Goal: Information Seeking & Learning: Learn about a topic

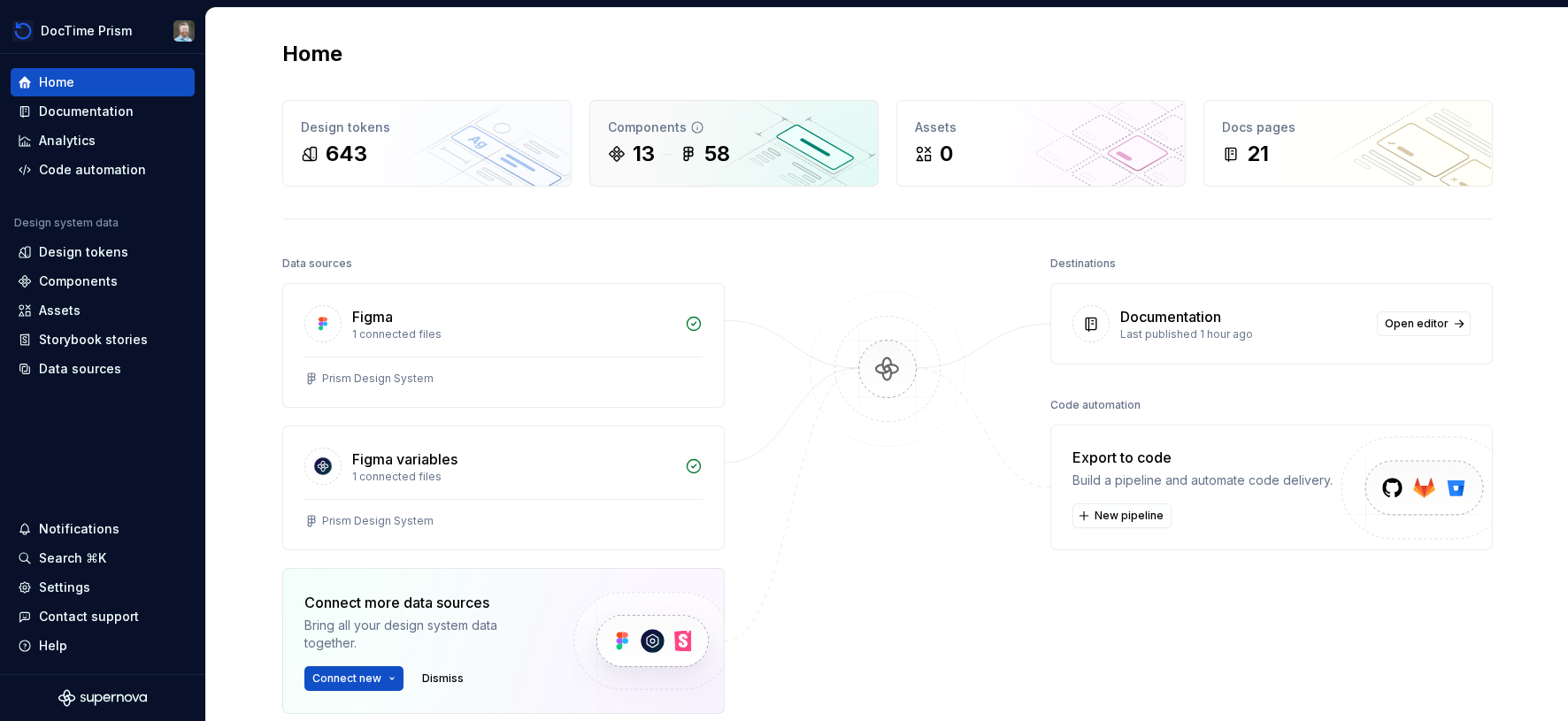
click at [711, 108] on div "Components 13 58" at bounding box center [734, 144] width 287 height 85
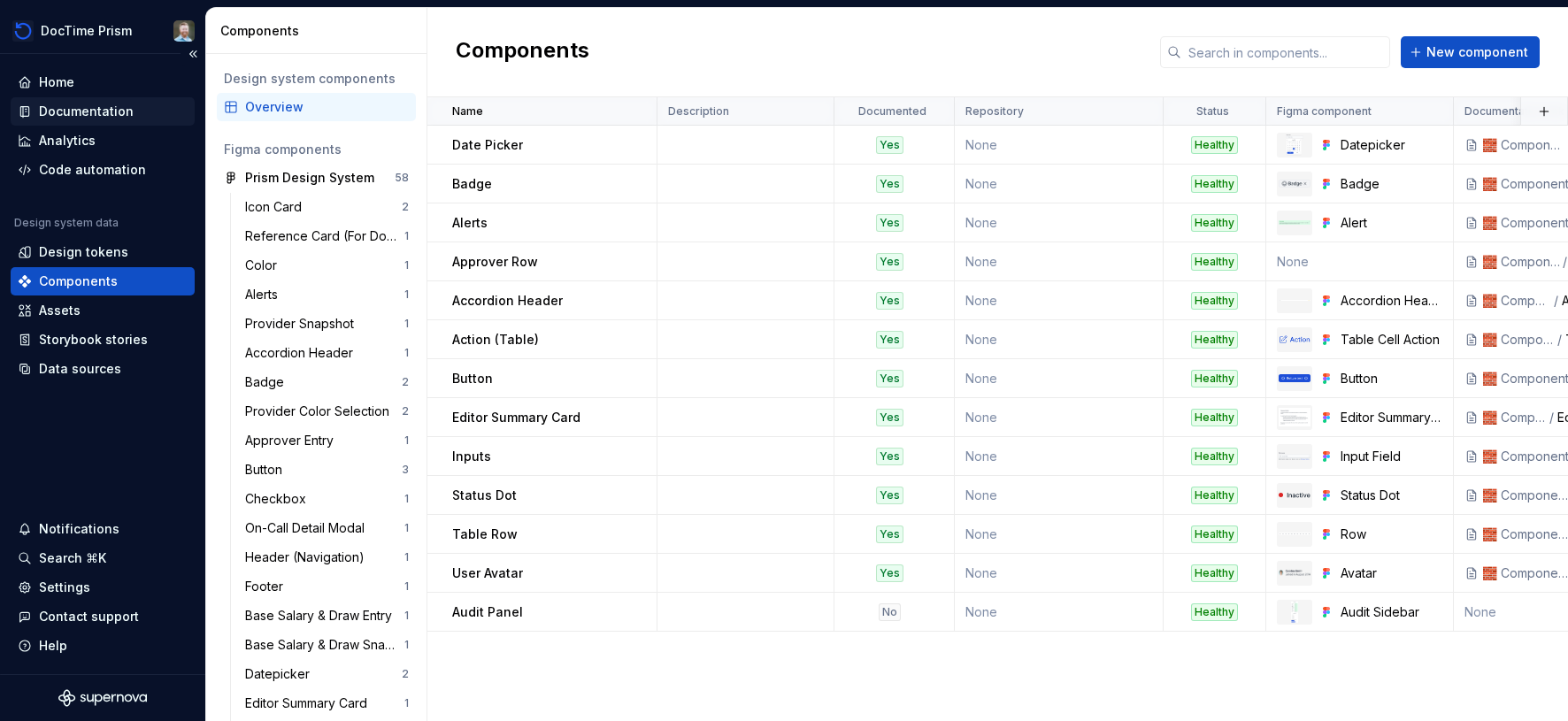
click at [108, 116] on div "Documentation" at bounding box center [86, 112] width 95 height 18
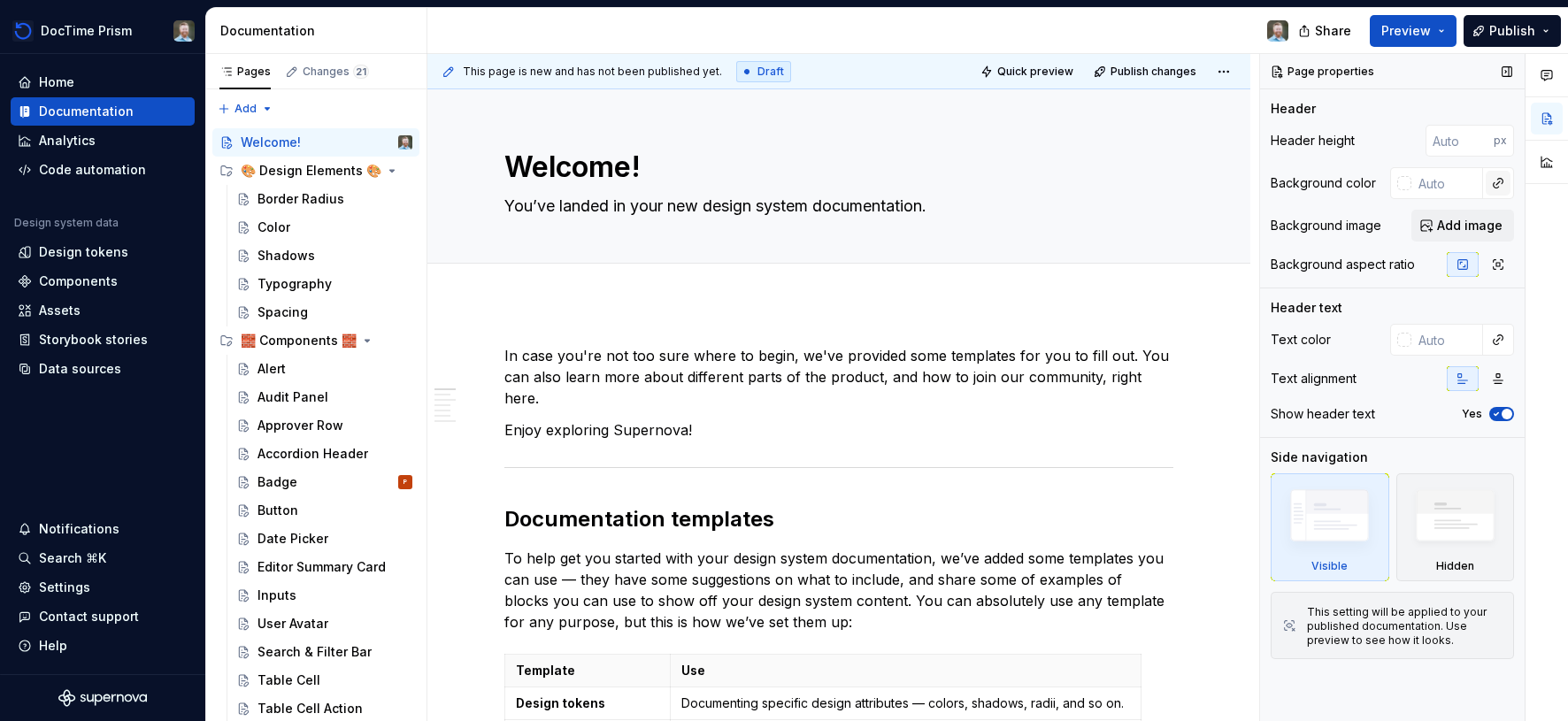
click at [1494, 184] on button "button" at bounding box center [1498, 183] width 24 height 24
click at [1466, 183] on div "Comments Open comments No comments yet Select ‘Comment’ from the block context …" at bounding box center [1413, 388] width 308 height 668
click at [1420, 183] on input "text" at bounding box center [1447, 183] width 71 height 32
click at [1413, 183] on input "text" at bounding box center [1447, 183] width 71 height 32
type textarea "*"
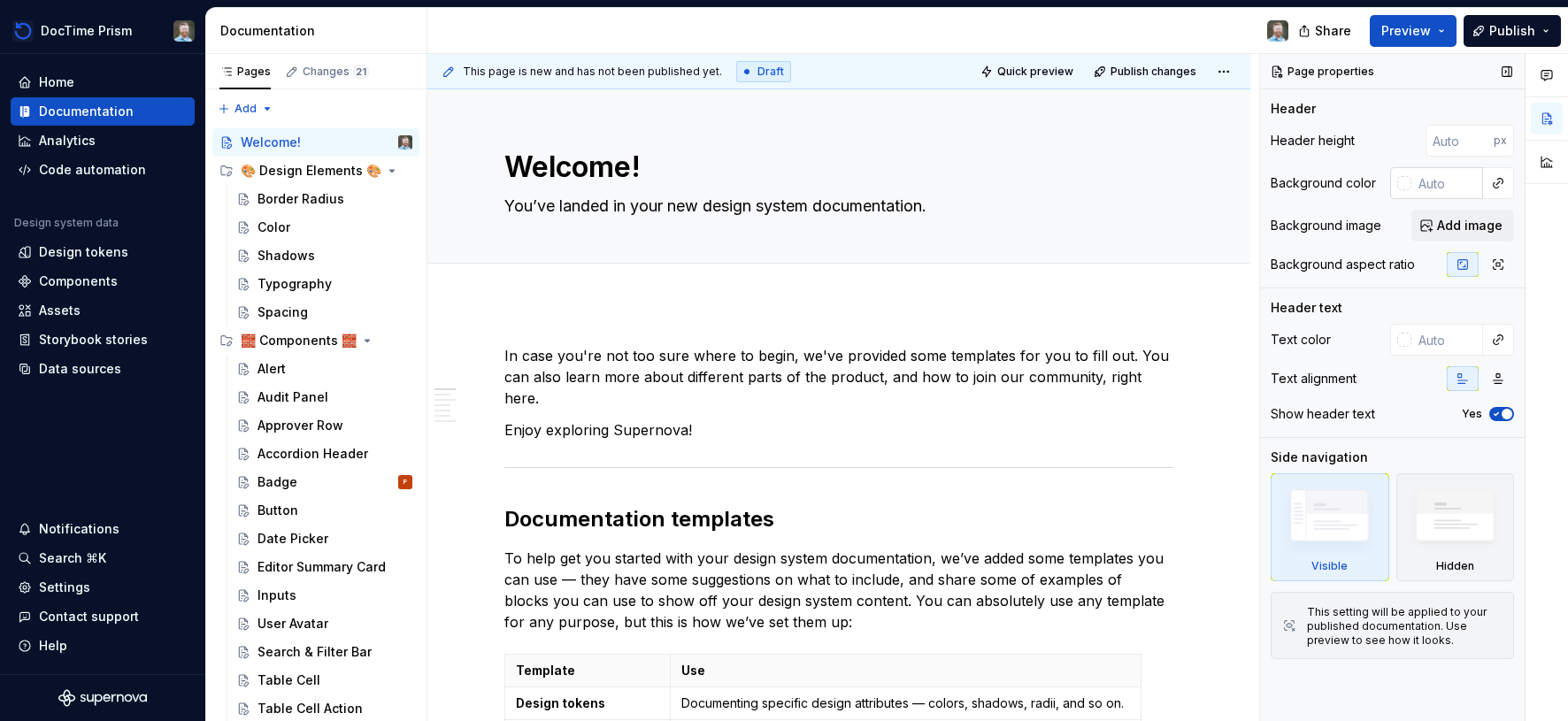
click at [1409, 181] on div at bounding box center [1404, 183] width 14 height 14
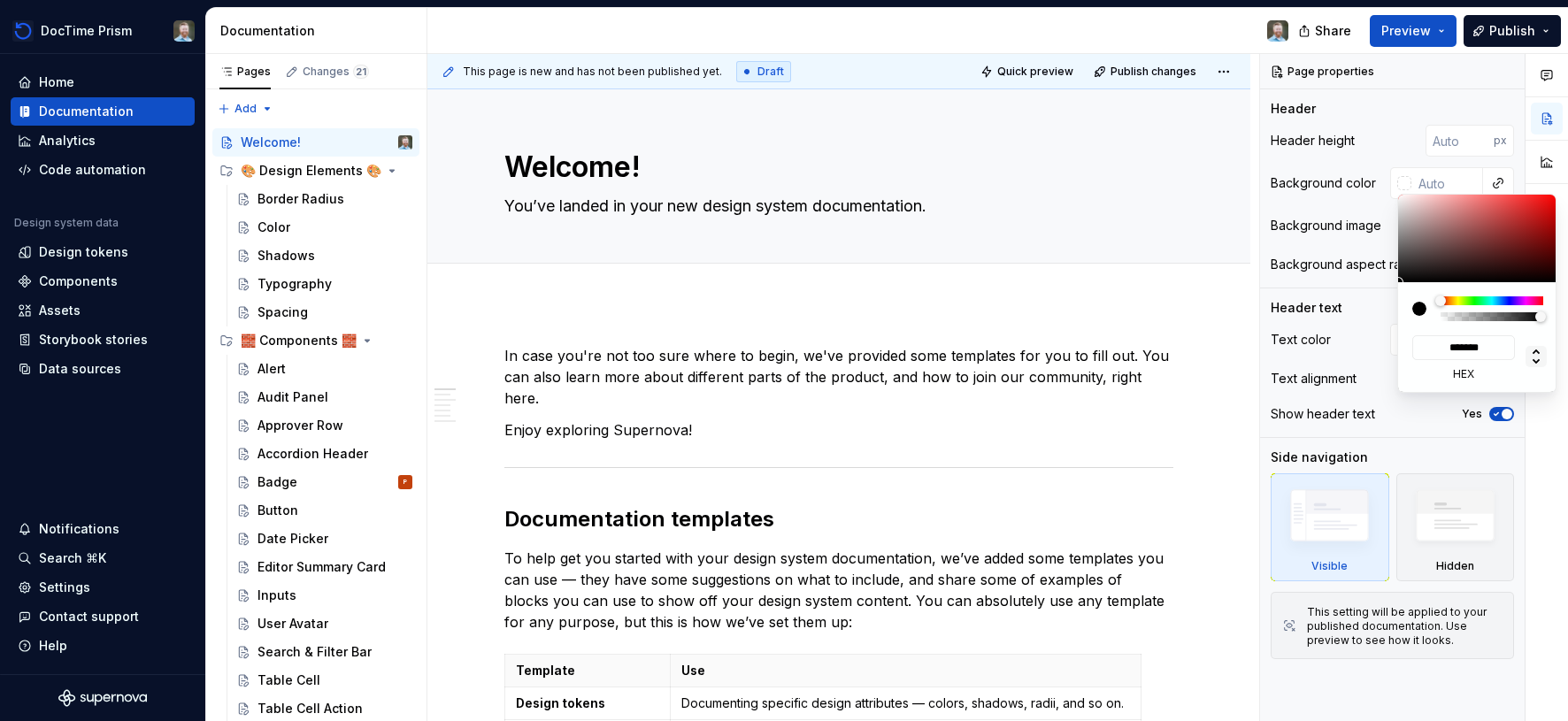
click at [1534, 360] on icon at bounding box center [1536, 357] width 7 height 15
type input "*"
click at [1534, 360] on icon at bounding box center [1536, 357] width 7 height 15
type input "**"
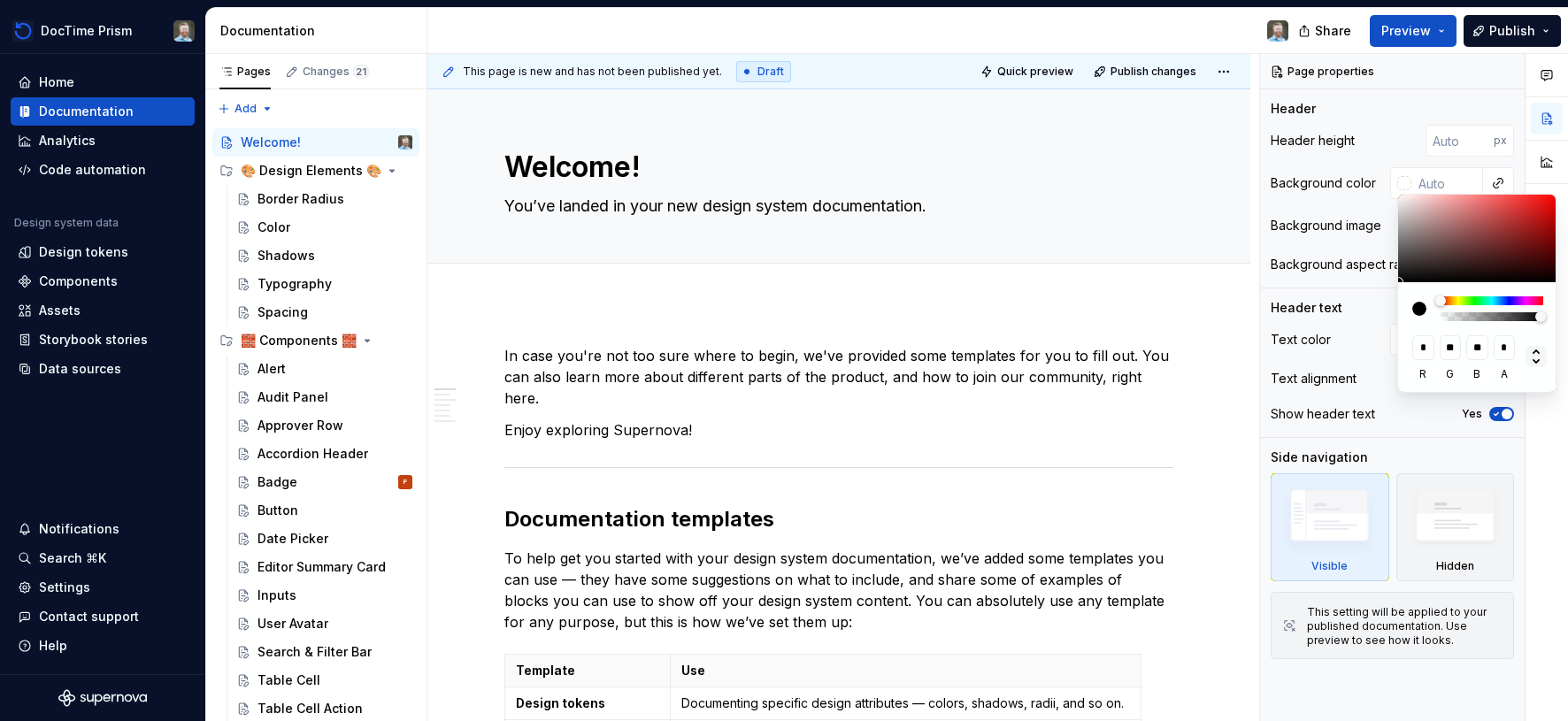
type textarea "*"
click at [1534, 360] on icon at bounding box center [1536, 357] width 7 height 15
type input "*******"
click at [1497, 180] on div "Comments Open comments No comments yet Select ‘Comment’ from the block context …" at bounding box center [1413, 388] width 308 height 668
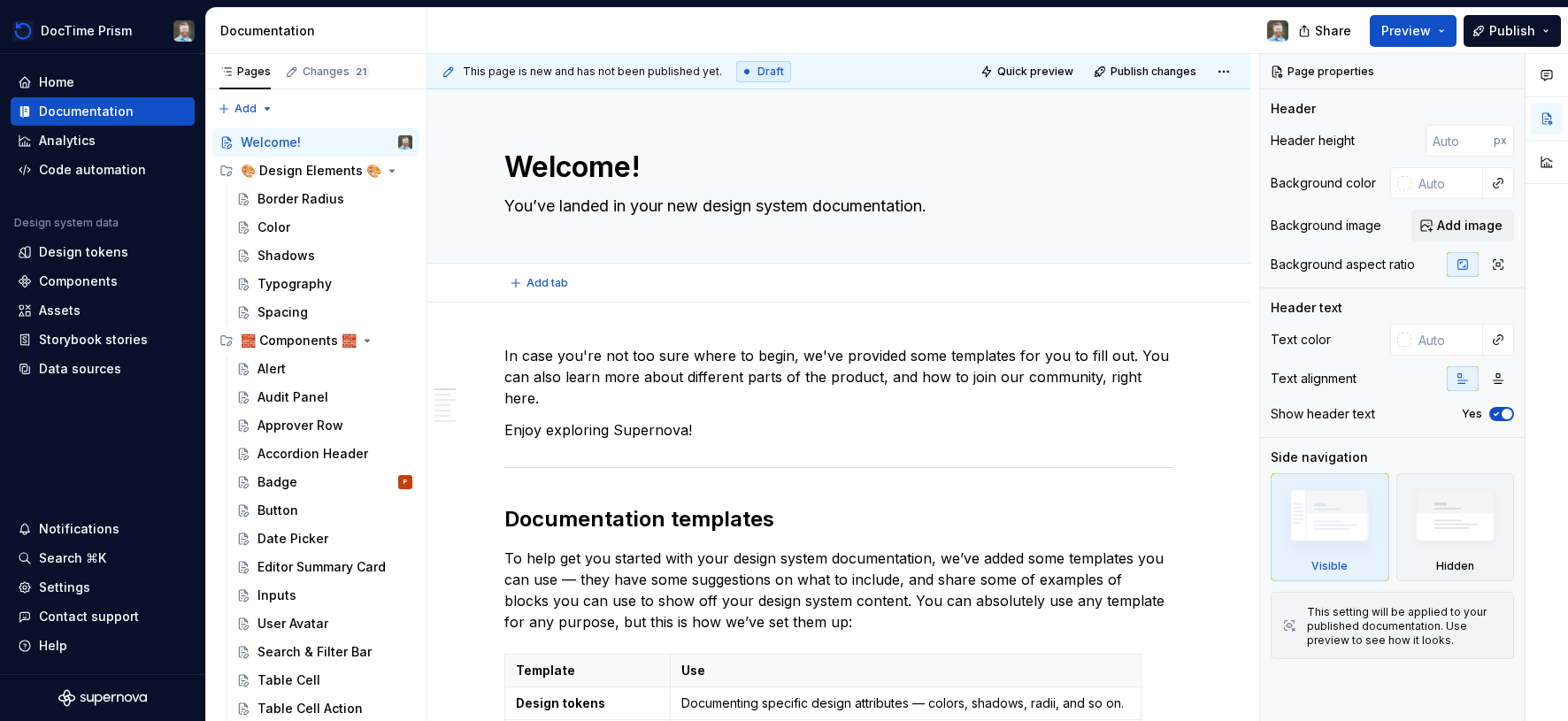
click at [1206, 134] on html "DocTime Prism Home Documentation Analytics Code automation Design system data D…" at bounding box center [784, 360] width 1568 height 721
click at [1206, 134] on button "Edit header" at bounding box center [1189, 119] width 94 height 32
click at [1500, 192] on button "button" at bounding box center [1498, 183] width 24 height 24
click at [1019, 232] on html "DocTime Prism Home Documentation Analytics Code automation Design system data D…" at bounding box center [784, 360] width 1568 height 721
click at [78, 253] on div "Design tokens" at bounding box center [83, 252] width 89 height 18
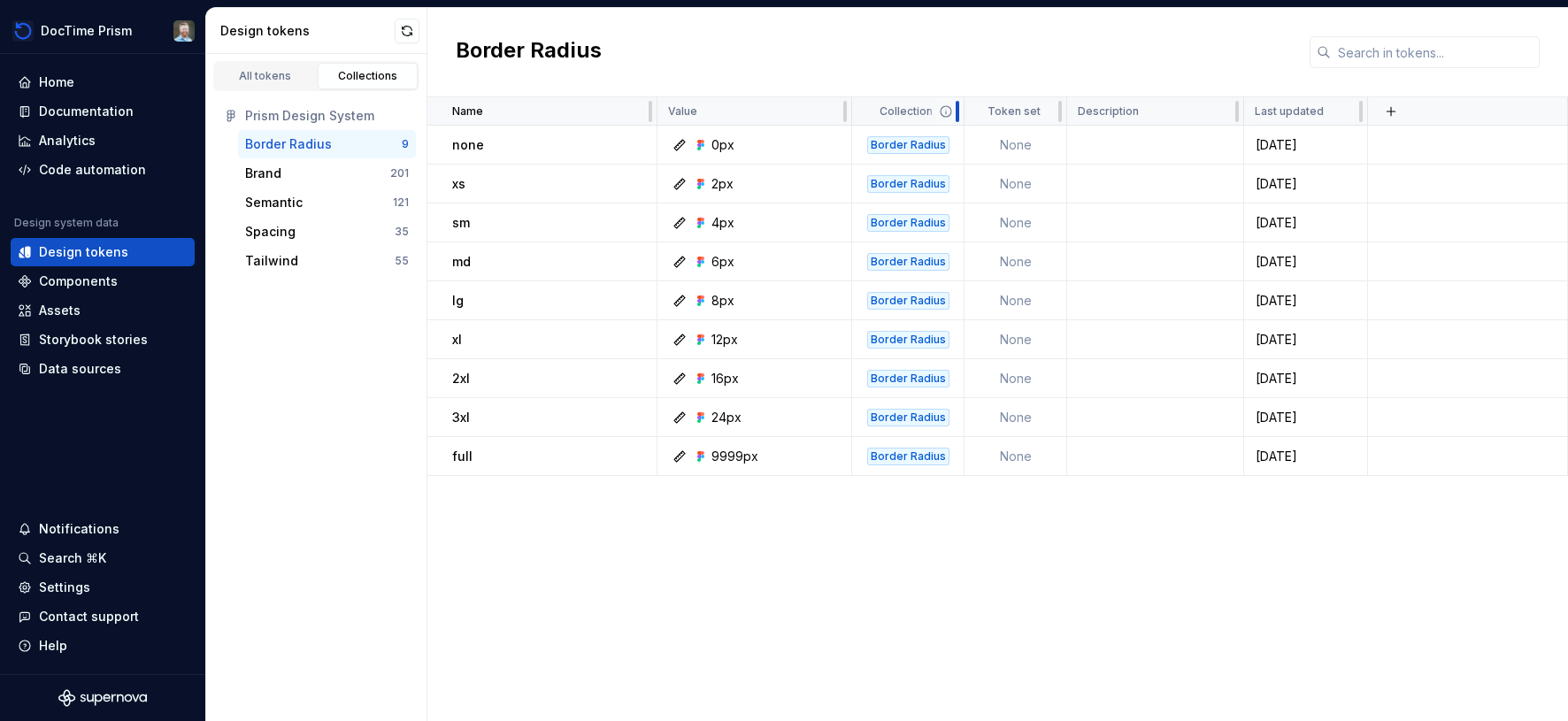
drag, startPoint x: 935, startPoint y: 113, endPoint x: 960, endPoint y: 112, distance: 25.0
click at [960, 112] on div at bounding box center [958, 111] width 14 height 28
click at [712, 144] on div "0px" at bounding box center [722, 145] width 23 height 18
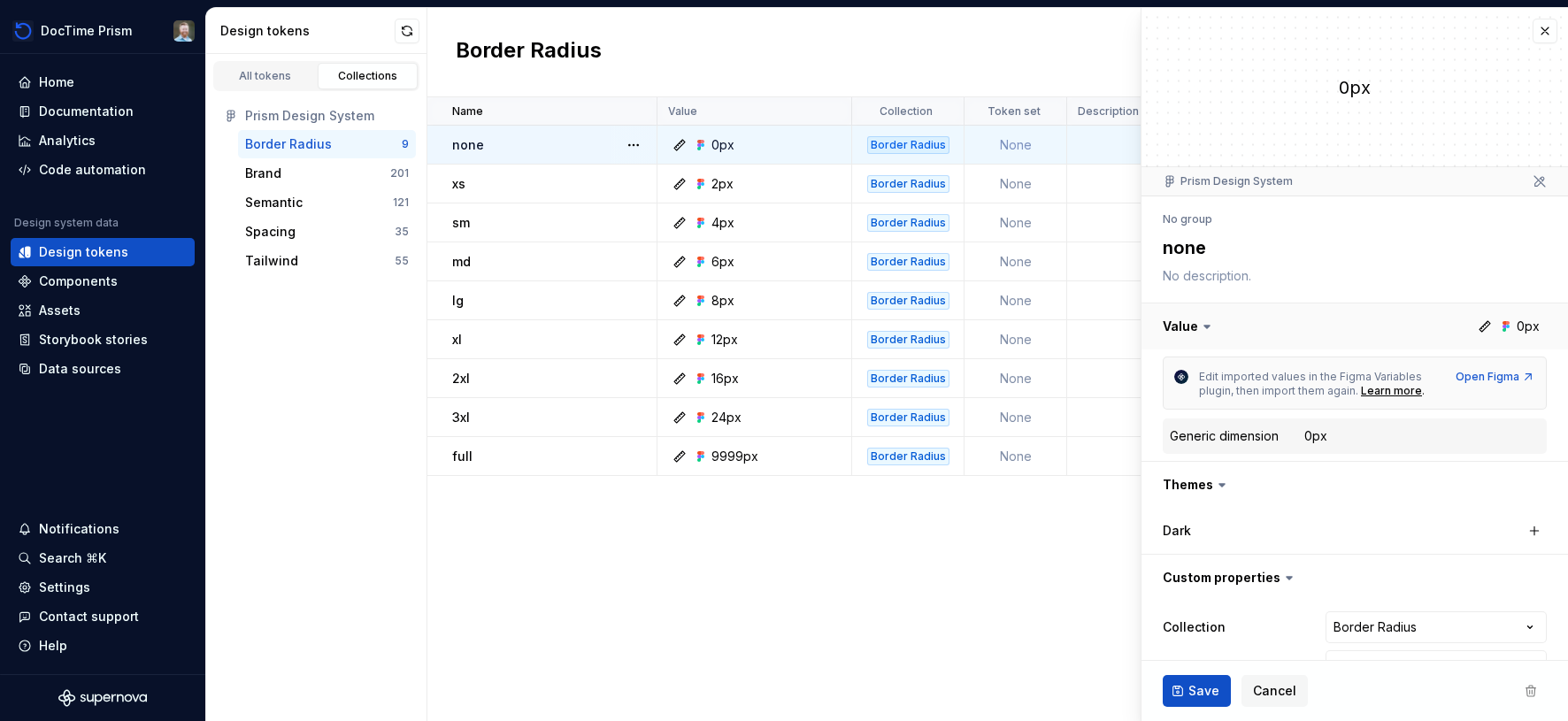
scroll to position [44, 0]
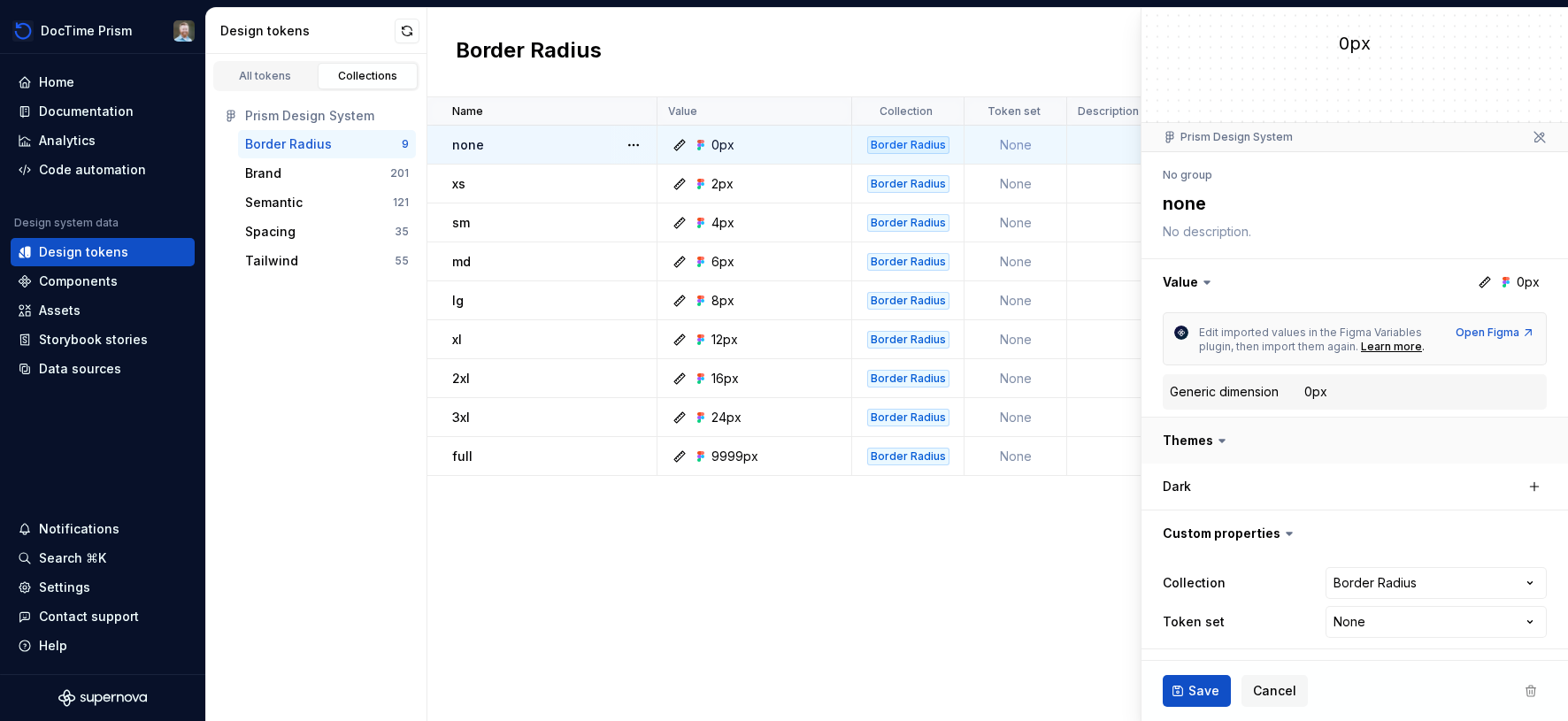
click at [1231, 443] on button "button" at bounding box center [1355, 440] width 427 height 46
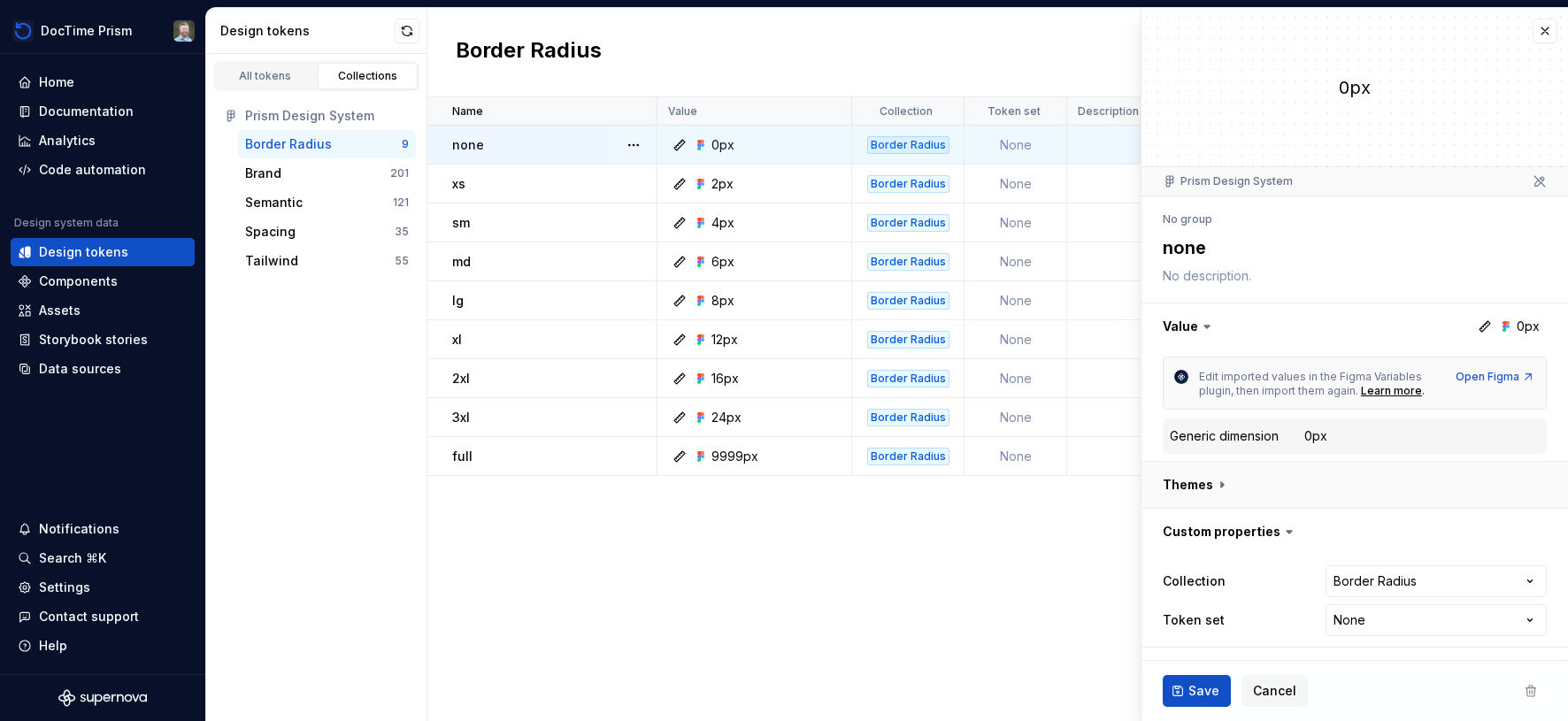
click at [1222, 473] on button "button" at bounding box center [1355, 484] width 427 height 46
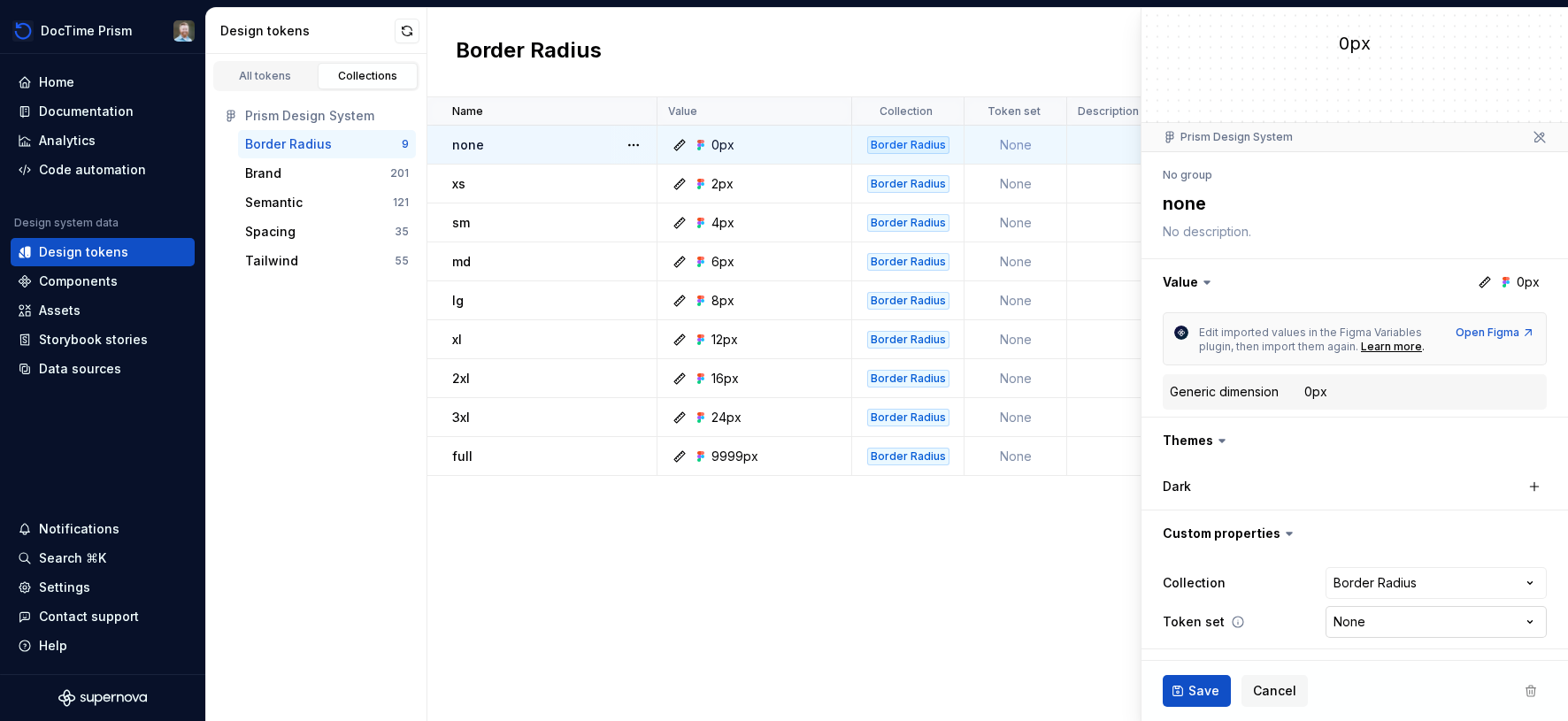
click at [1422, 630] on html "DocTime Prism Home Documentation Analytics Code automation Design system data D…" at bounding box center [784, 360] width 1568 height 721
click at [324, 175] on html "DocTime Prism Home Documentation Analytics Code automation Design system data D…" at bounding box center [784, 360] width 1568 height 721
click at [290, 173] on div "Brand" at bounding box center [317, 173] width 146 height 18
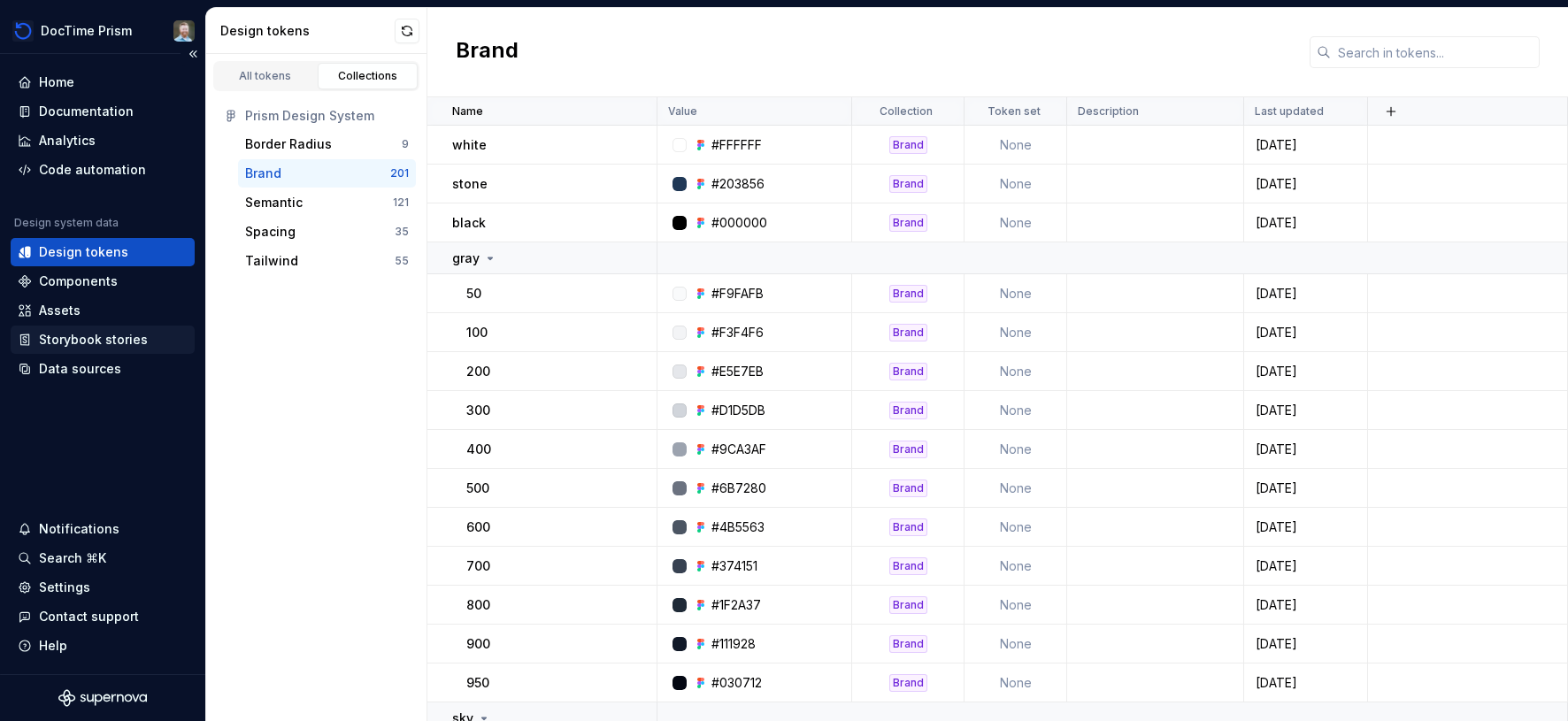
click at [78, 334] on div "Storybook stories" at bounding box center [93, 340] width 108 height 18
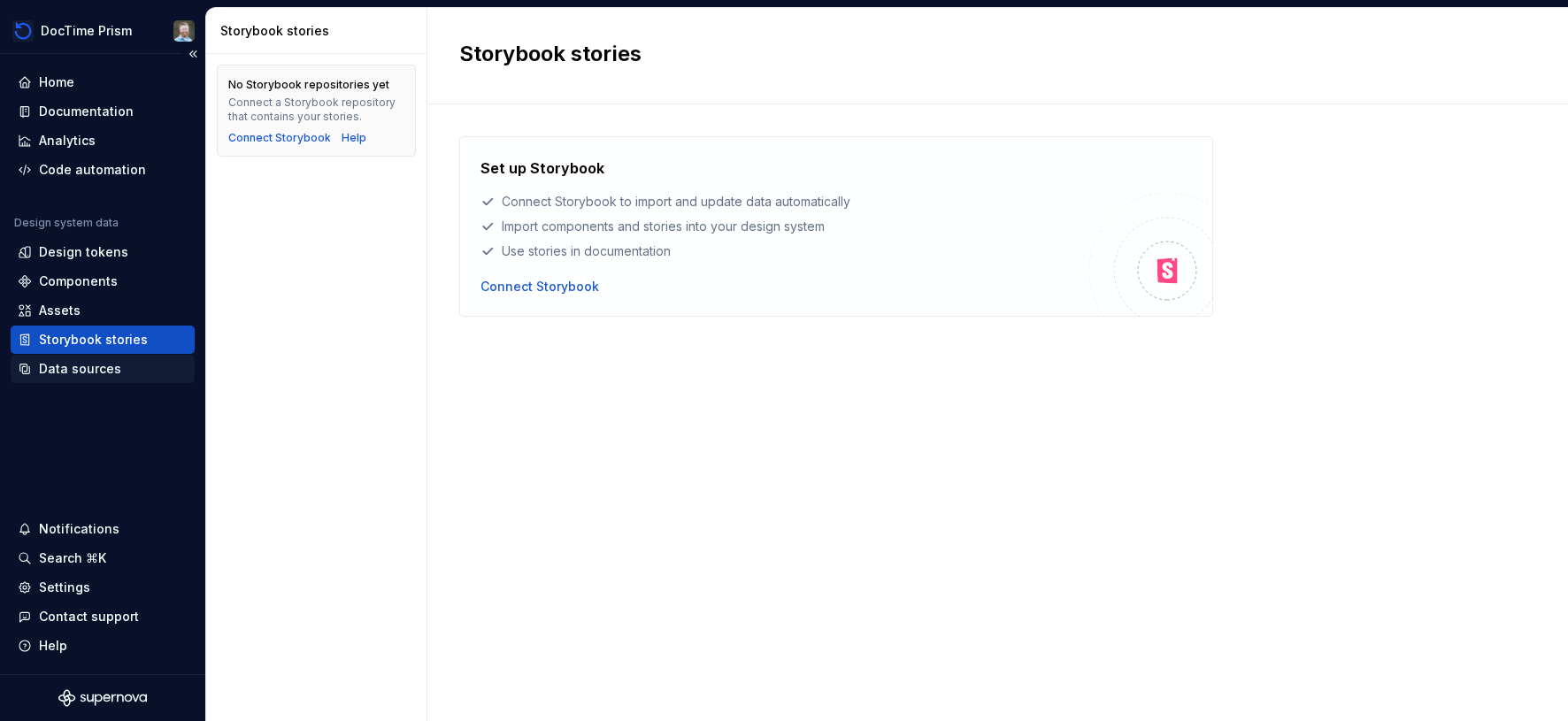
click at [70, 370] on div "Data sources" at bounding box center [80, 370] width 82 height 18
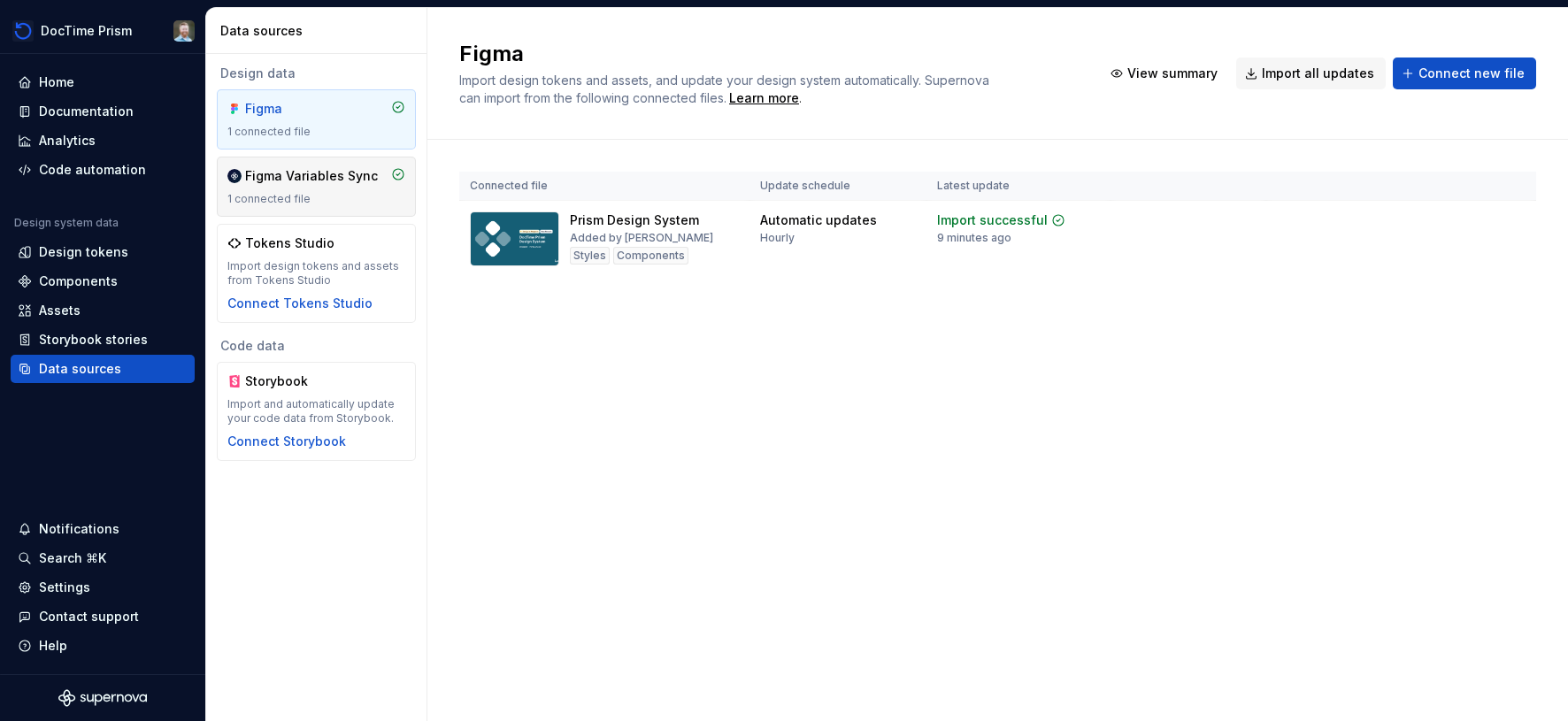
click at [259, 170] on div "Figma Variables Sync" at bounding box center [311, 176] width 133 height 18
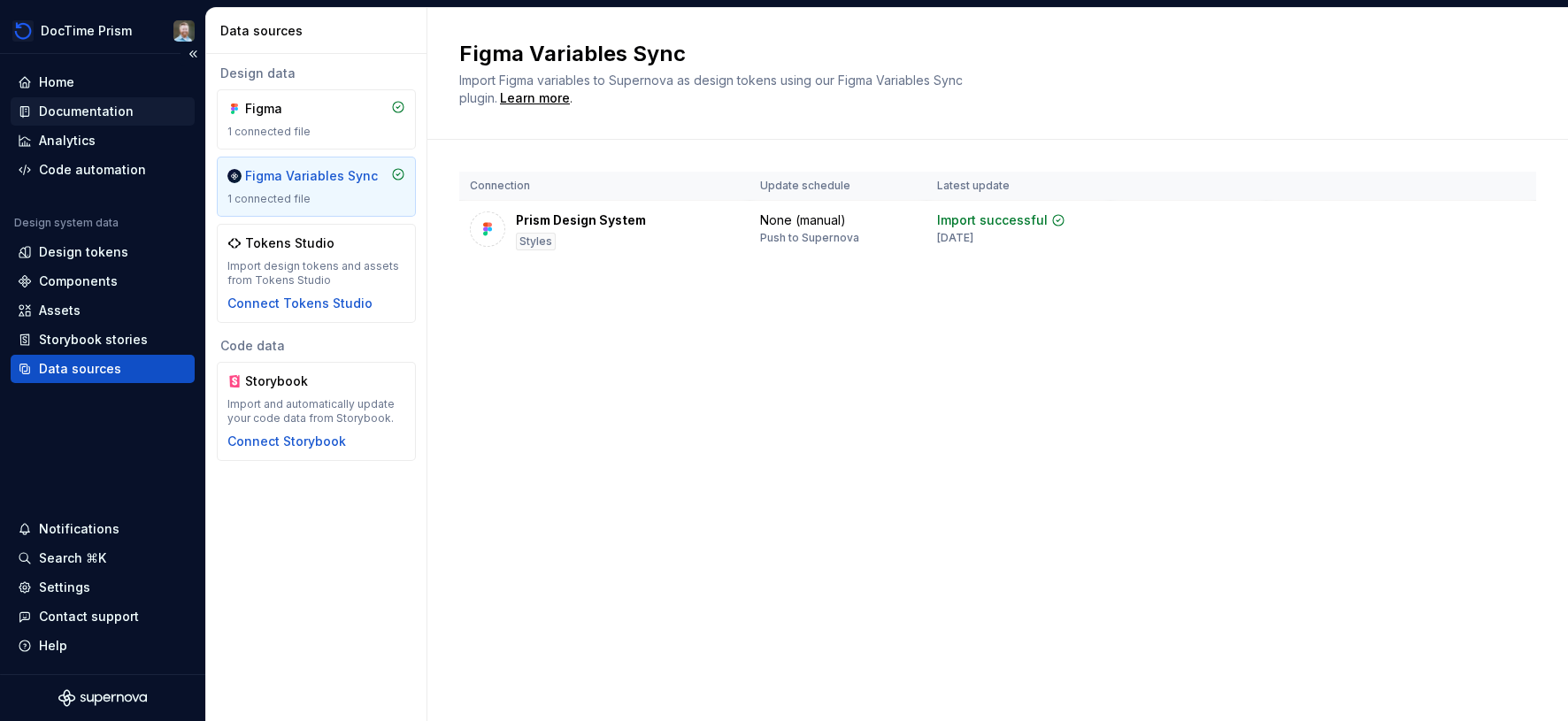
click at [61, 117] on div "Documentation" at bounding box center [86, 112] width 95 height 18
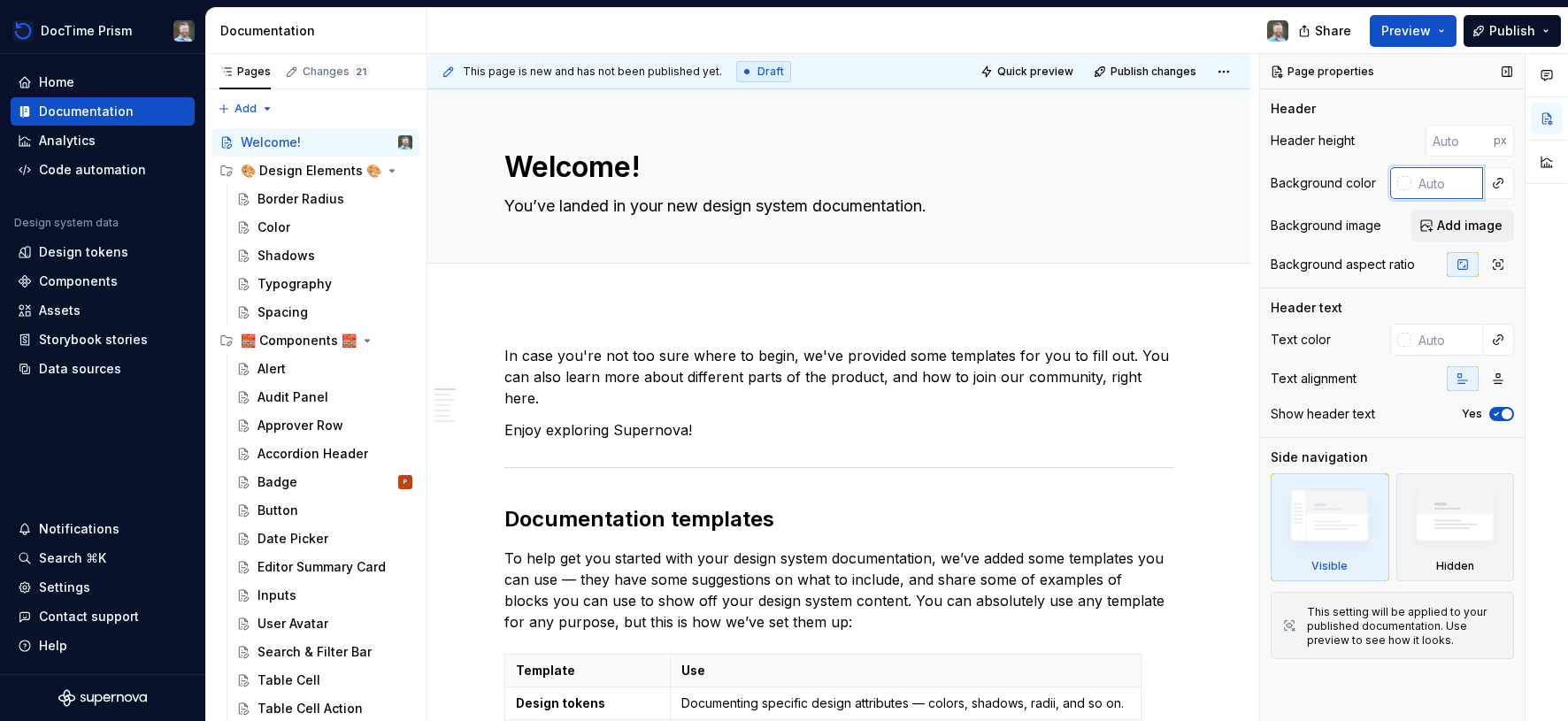
click at [1427, 187] on input "text" at bounding box center [1447, 183] width 71 height 32
click at [1499, 180] on button "button" at bounding box center [1498, 183] width 24 height 24
click at [64, 307] on html "DocTime Prism Home Documentation Analytics Code automation Design system data D…" at bounding box center [784, 360] width 1568 height 721
click at [61, 308] on div "Assets" at bounding box center [60, 311] width 42 height 18
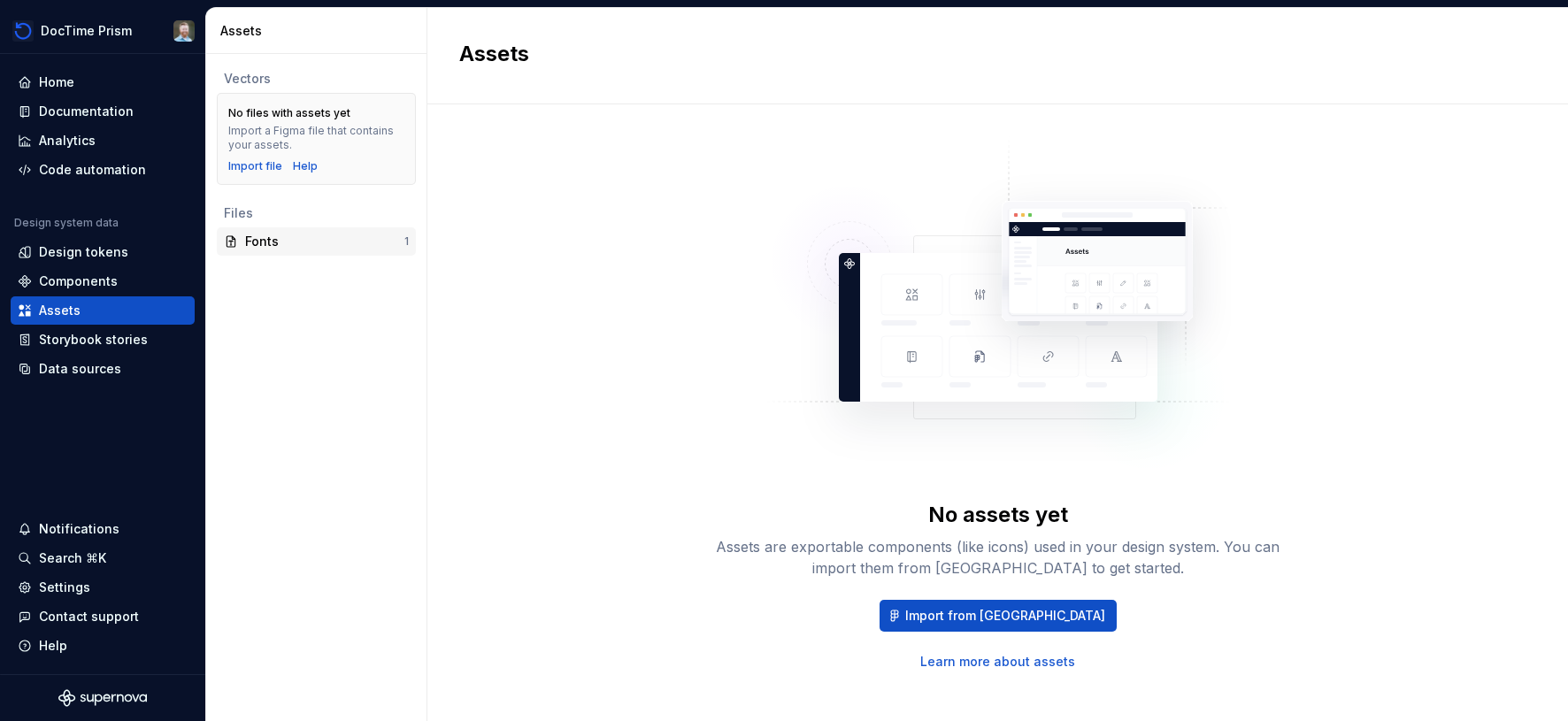
click at [259, 240] on div "Fonts" at bounding box center [324, 242] width 159 height 18
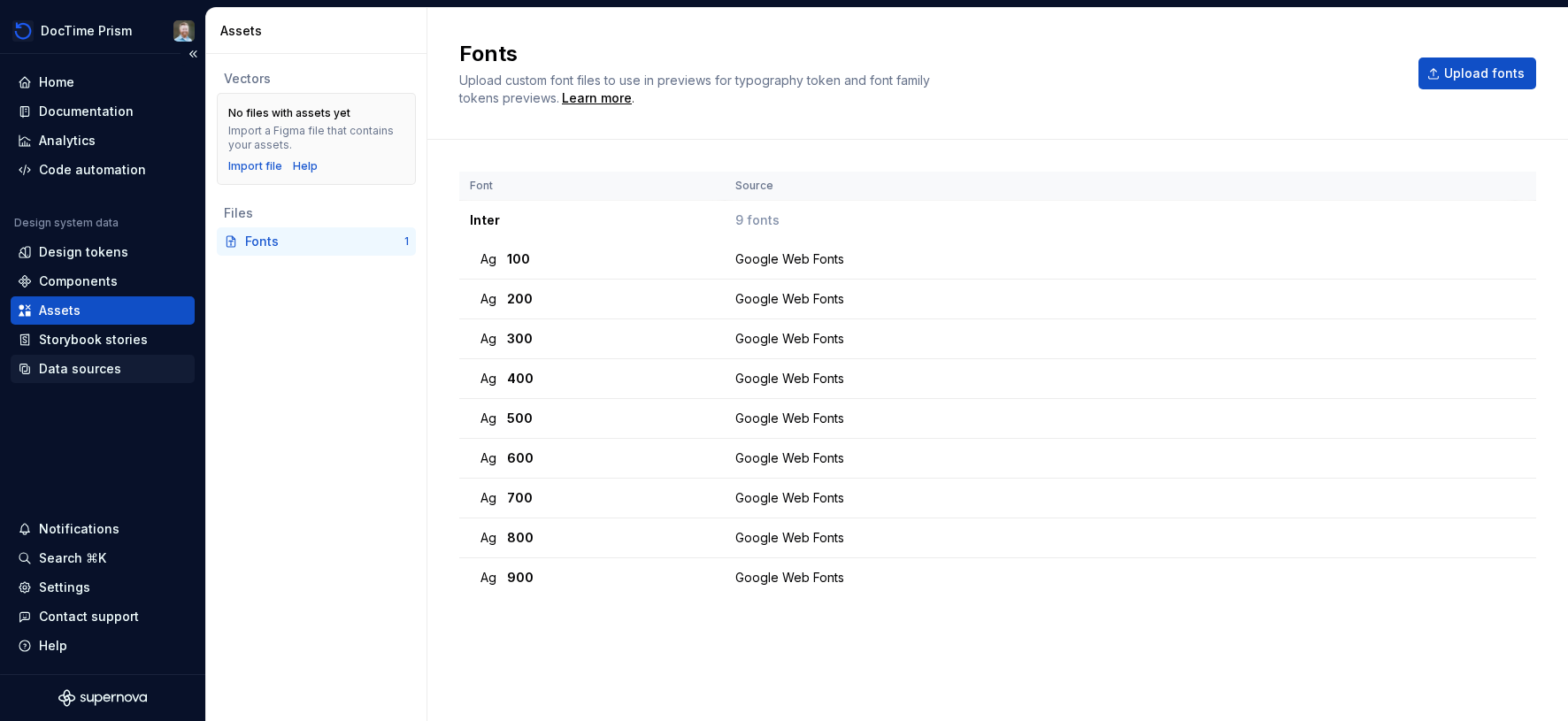
click at [74, 371] on div "Data sources" at bounding box center [80, 370] width 82 height 18
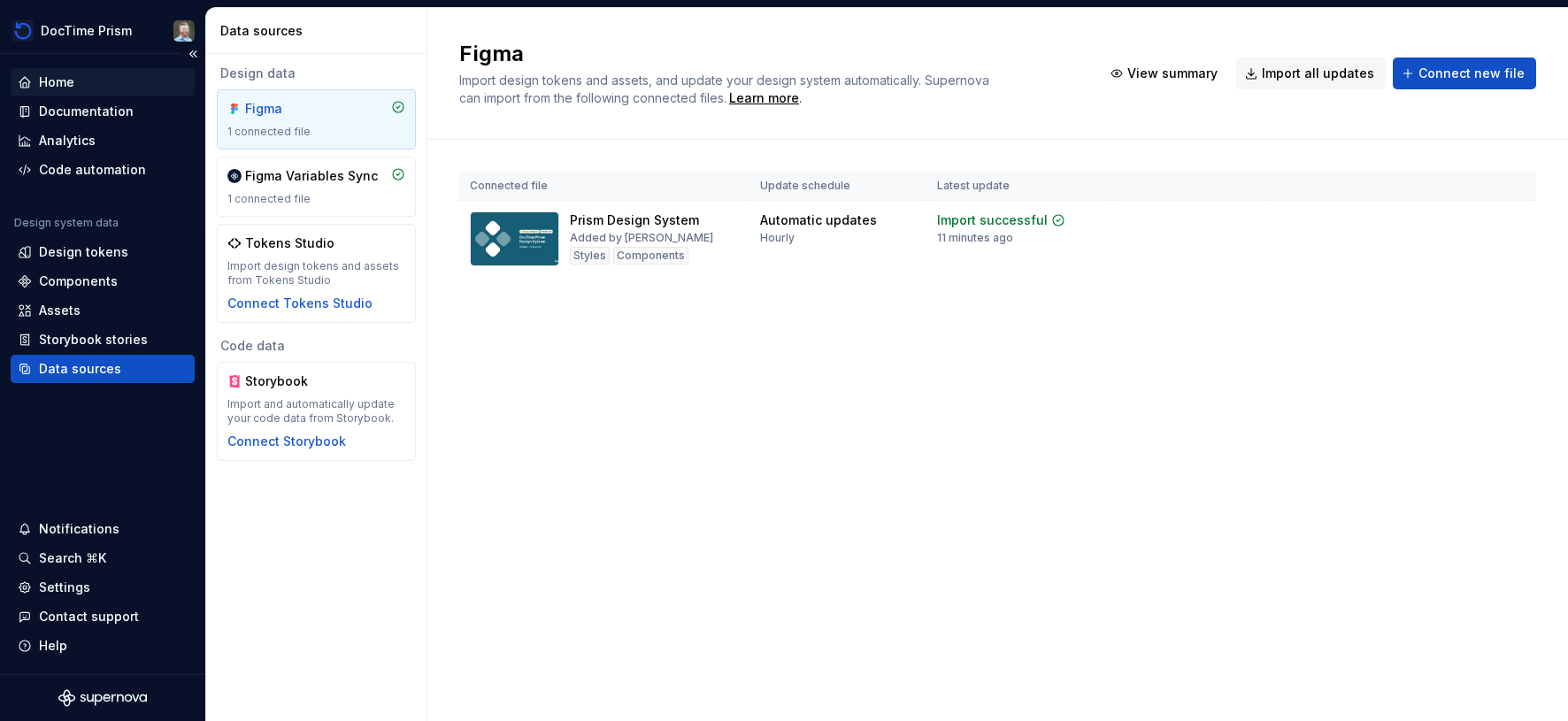
click at [89, 86] on div "Home" at bounding box center [103, 82] width 170 height 18
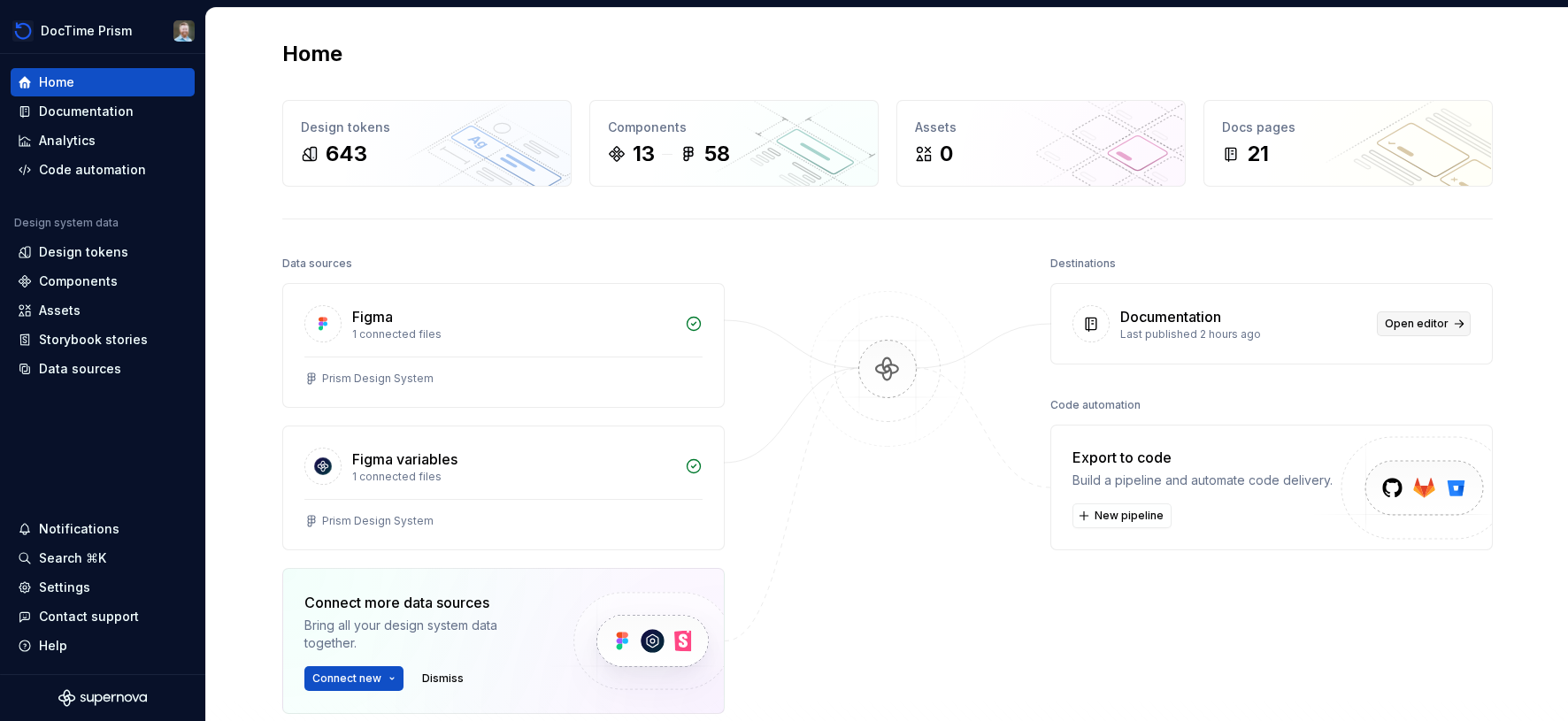
click at [1432, 317] on span "Open editor" at bounding box center [1417, 324] width 64 height 14
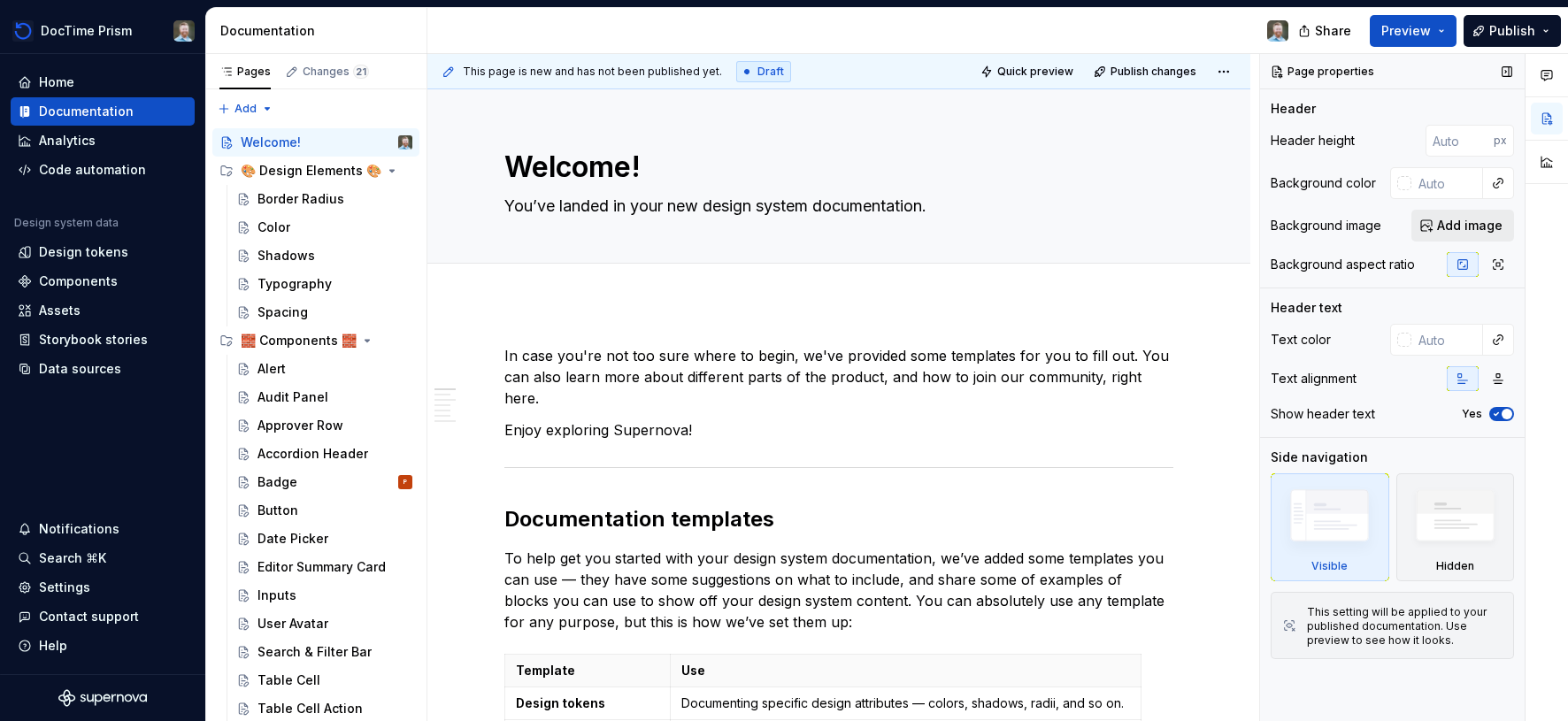
click at [1449, 220] on span "Add image" at bounding box center [1469, 226] width 65 height 18
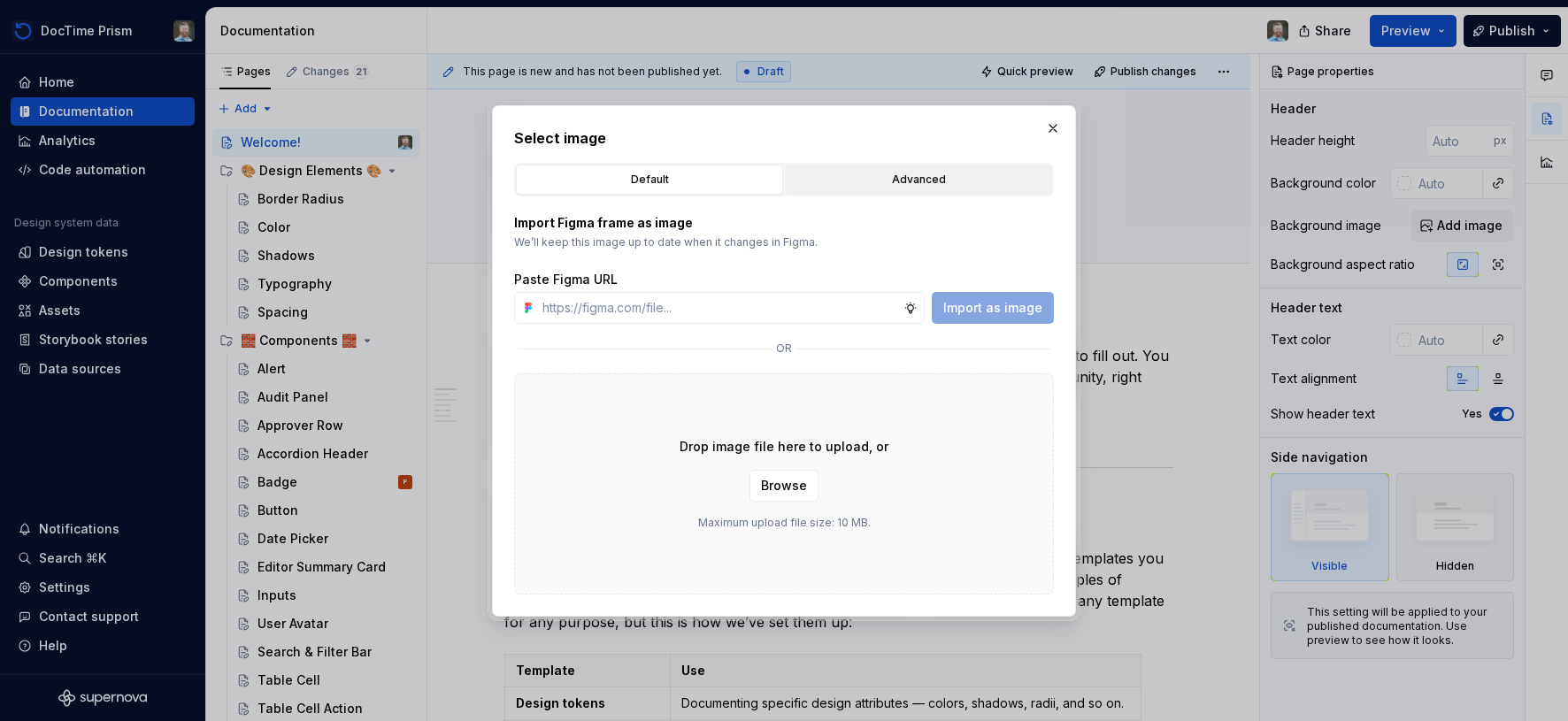
click at [971, 178] on div "Advanced" at bounding box center [918, 180] width 255 height 18
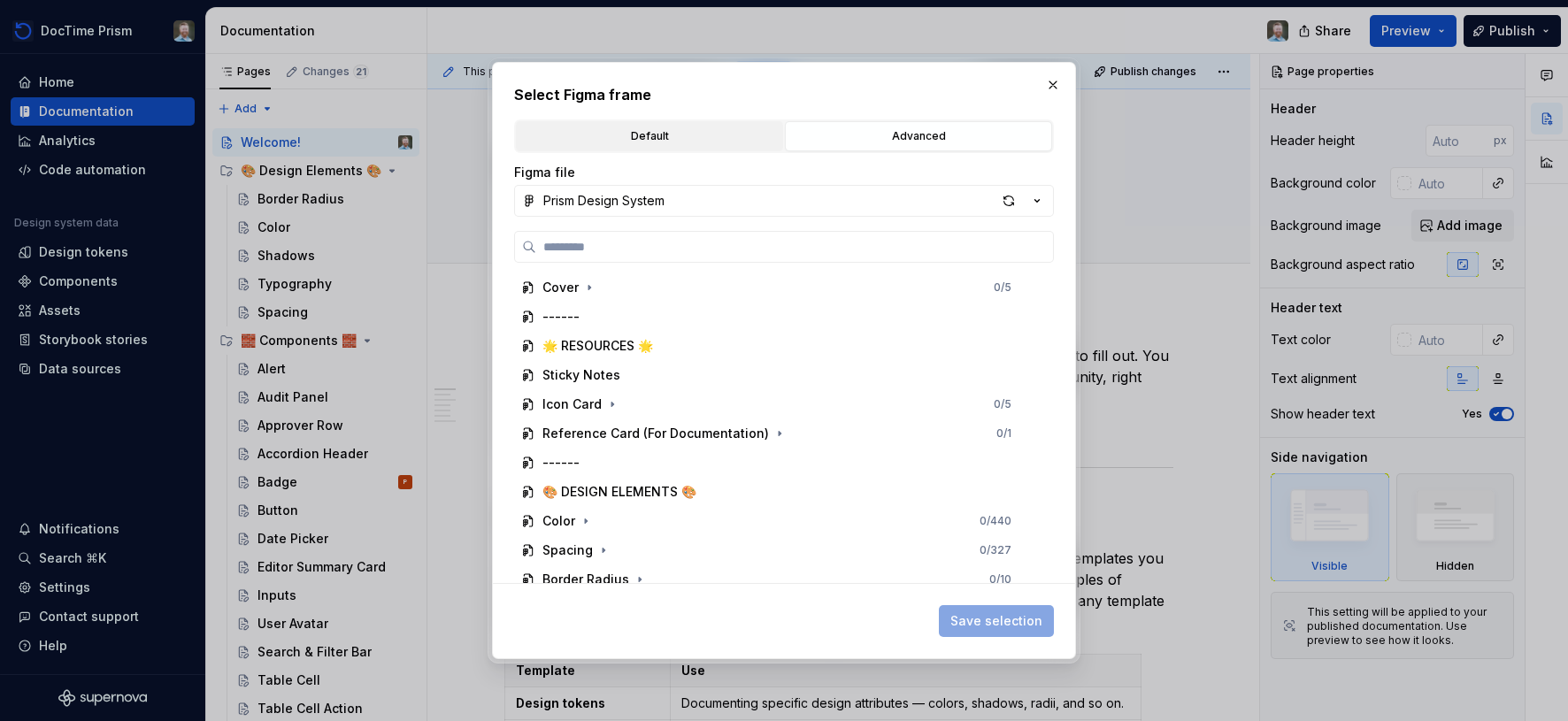
click at [640, 129] on div "Default" at bounding box center [650, 136] width 255 height 18
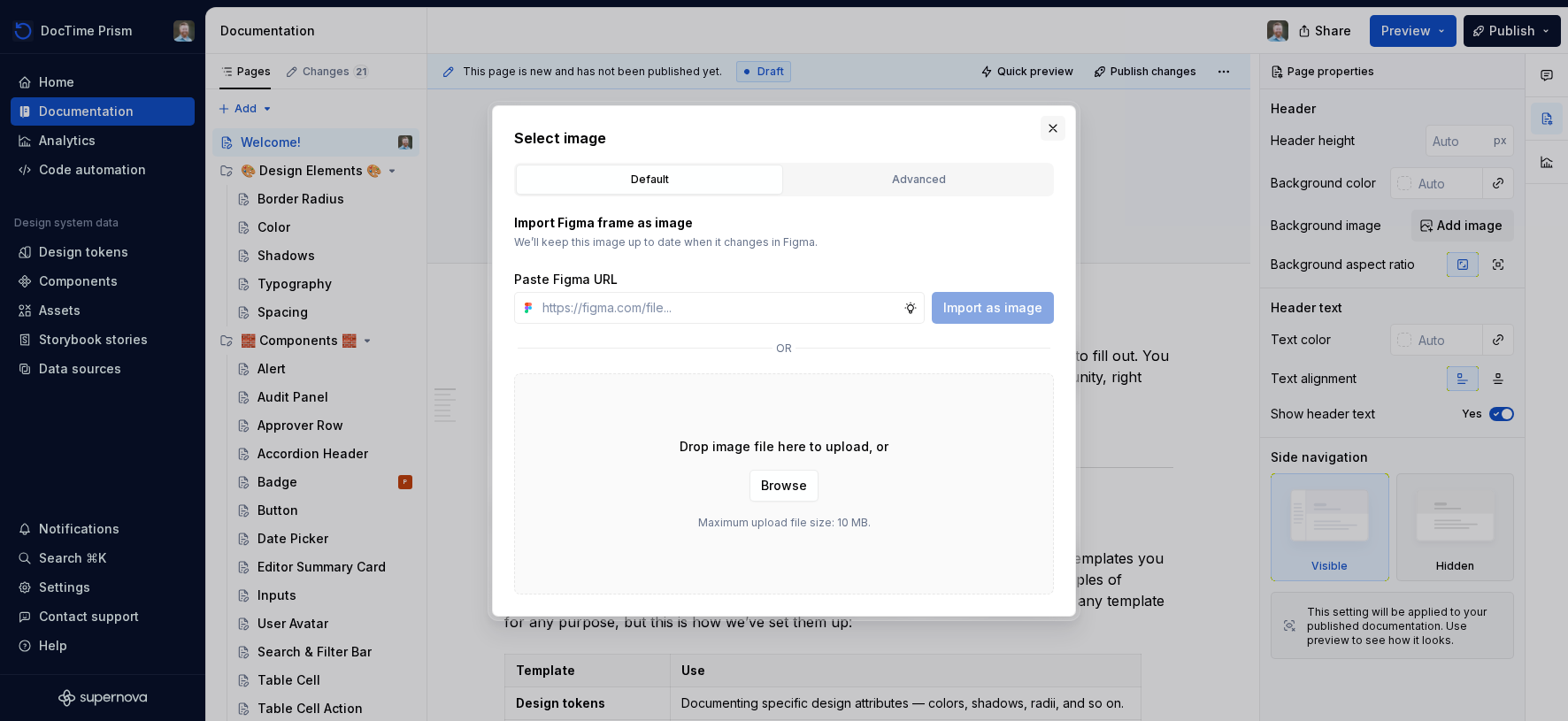
click at [1051, 131] on button "button" at bounding box center [1053, 127] width 24 height 24
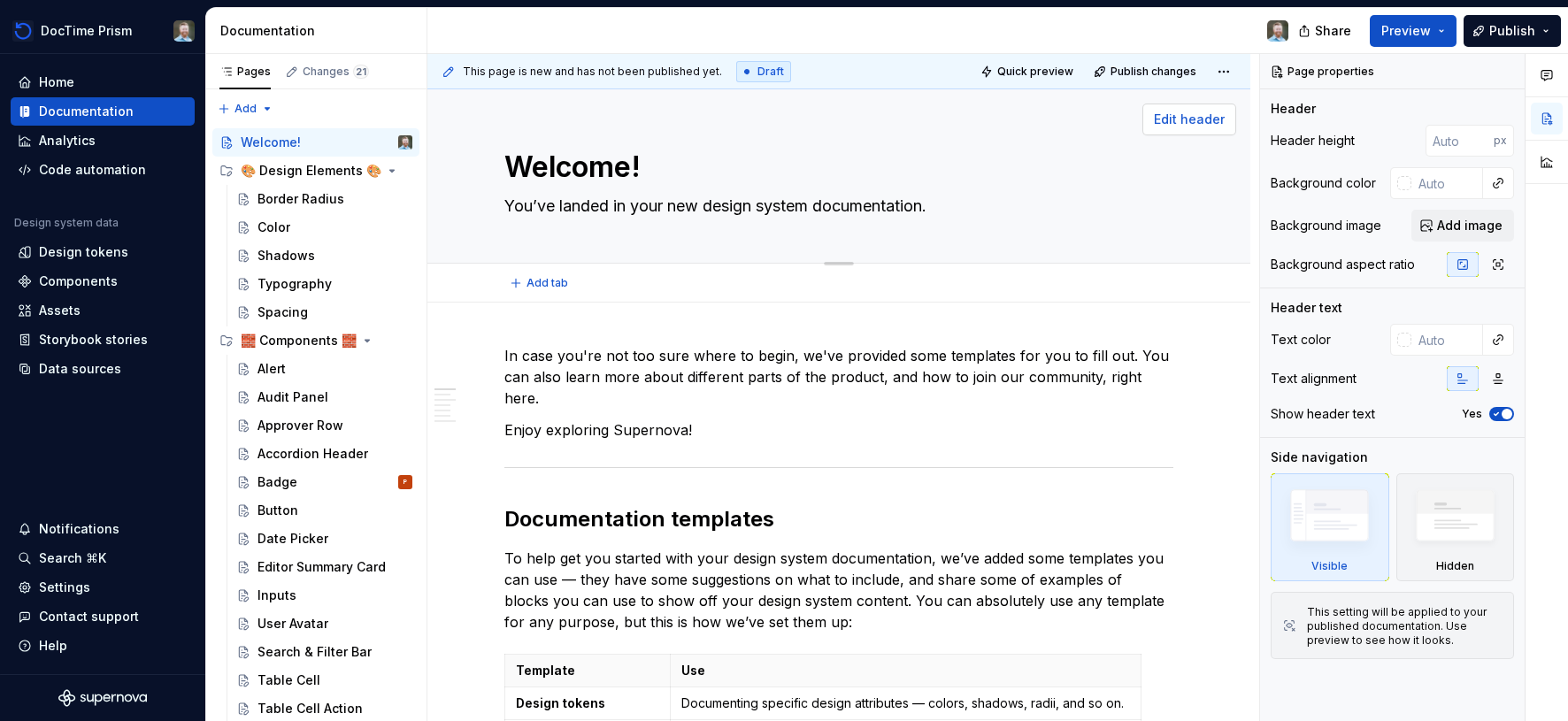
click at [1211, 117] on span "Edit header" at bounding box center [1189, 119] width 70 height 18
type textarea "*"
click at [1423, 180] on input "text" at bounding box center [1447, 183] width 71 height 32
paste input "1E5DF8"
type input "1E5DF8"
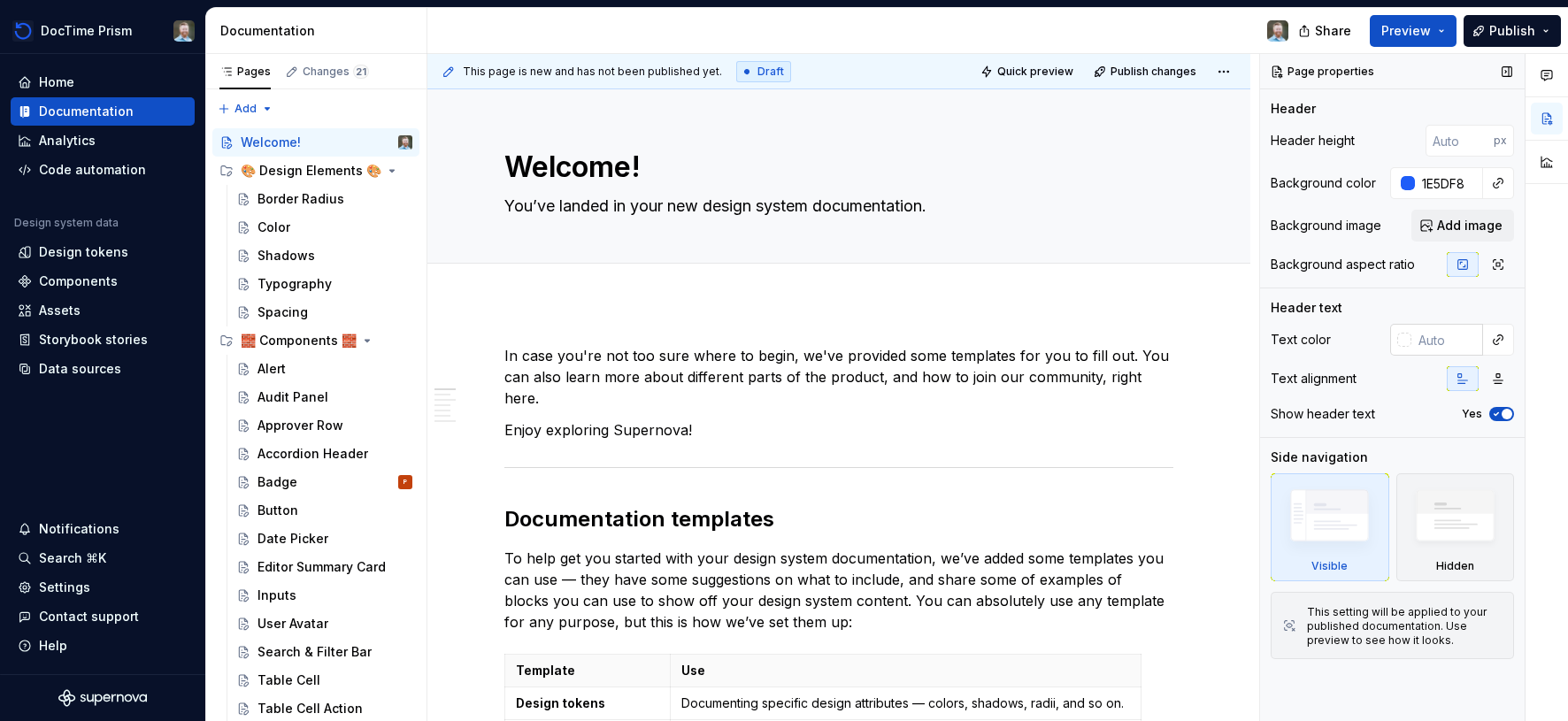
type textarea "*"
type input "#1E5DF8"
click at [1432, 339] on input "text" at bounding box center [1447, 339] width 71 height 32
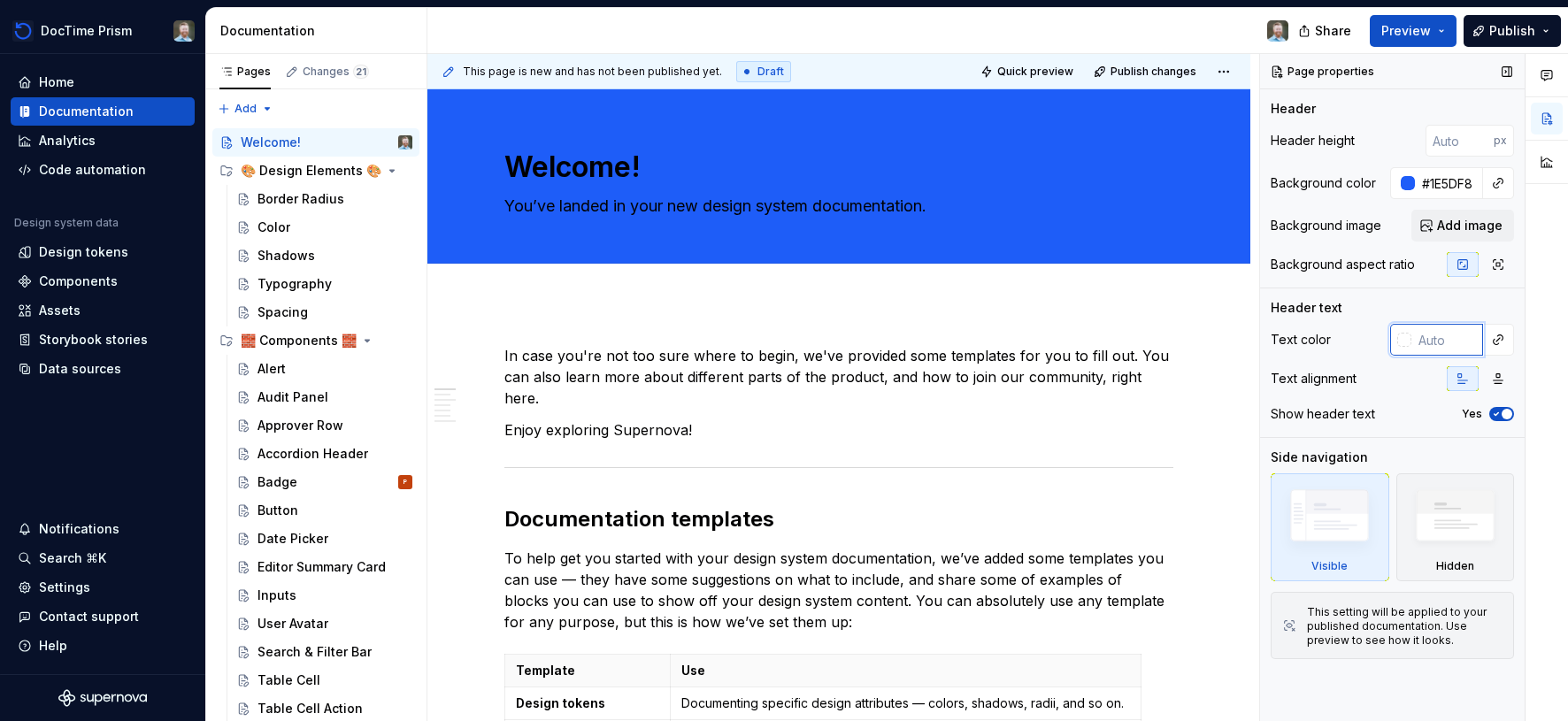
type textarea "*"
type input "FFFFFF"
type textarea "*"
type input "#FFFFFF"
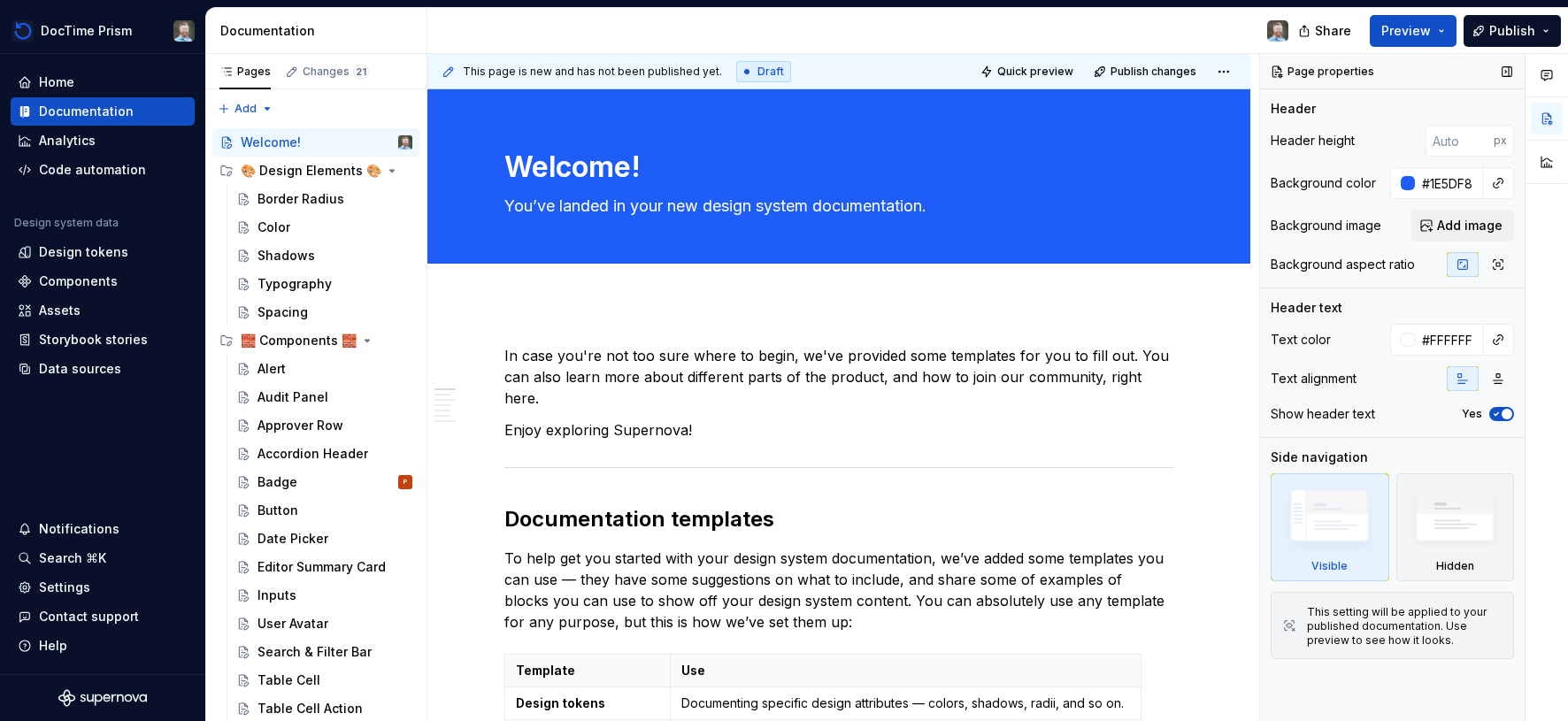
click at [1396, 389] on div "Text alignment" at bounding box center [1392, 378] width 243 height 24
click at [581, 166] on textarea "Welcome!" at bounding box center [835, 167] width 669 height 42
click at [299, 173] on div "🎨 Design Elements 🎨" at bounding box center [291, 171] width 101 height 18
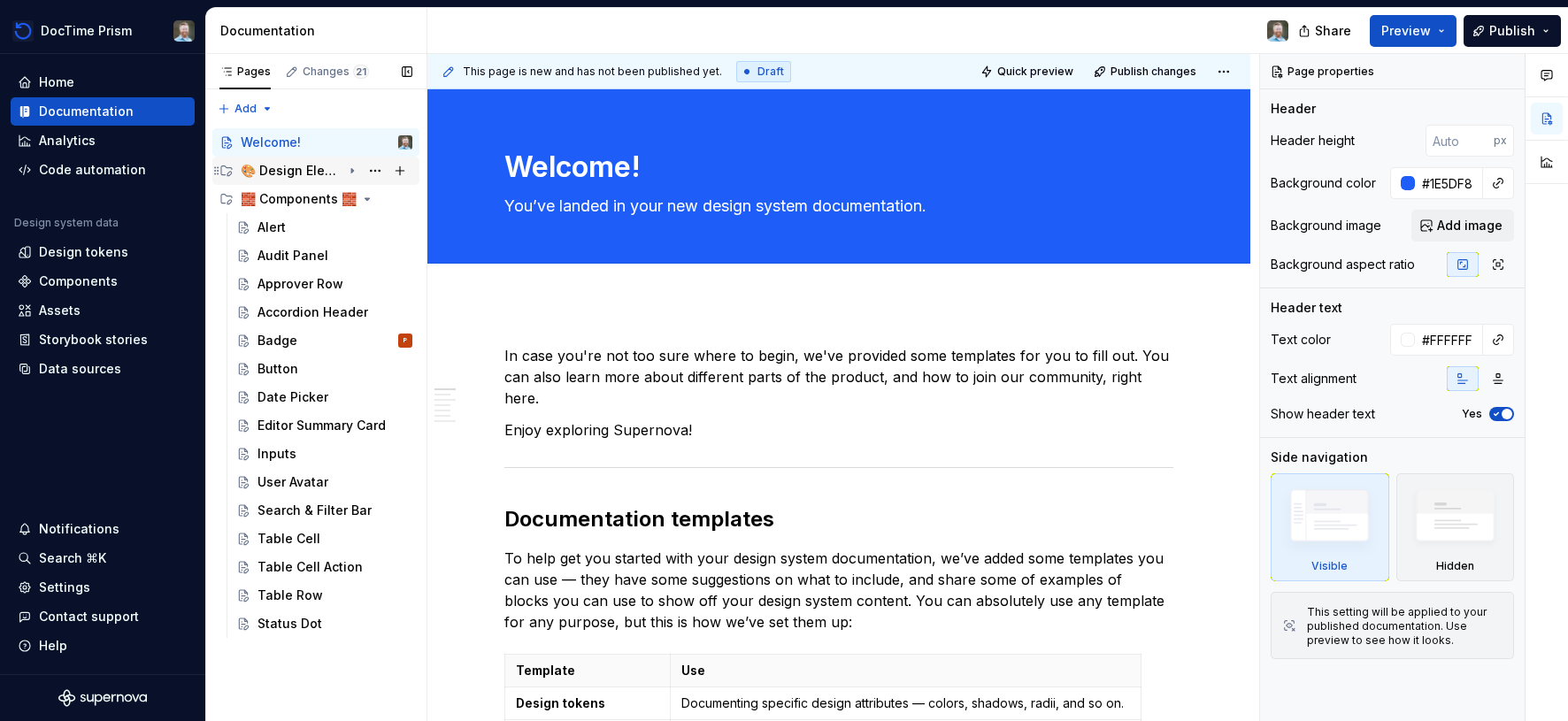
click at [296, 173] on div "🎨 Design Elements 🎨" at bounding box center [291, 171] width 101 height 18
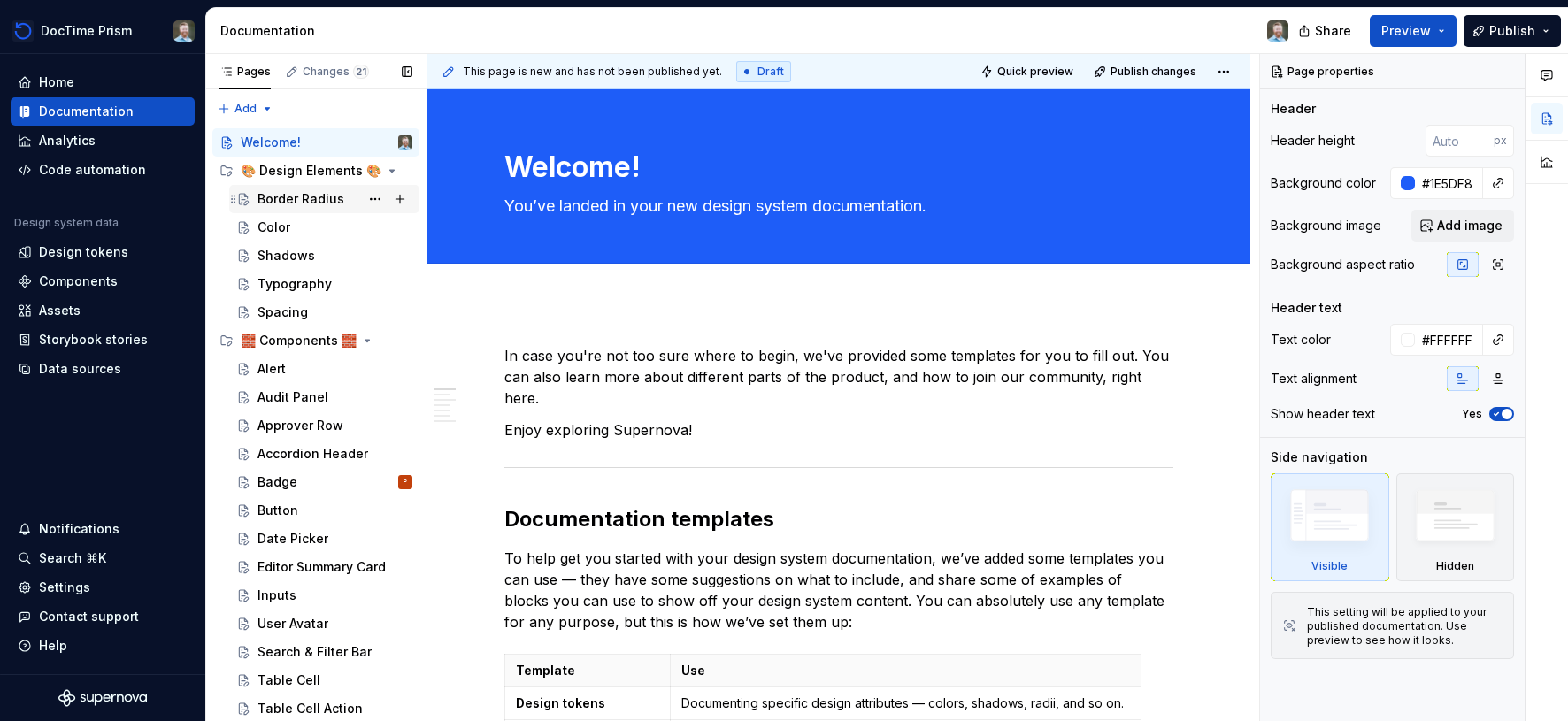
click at [290, 196] on div "Border Radius" at bounding box center [301, 200] width 87 height 18
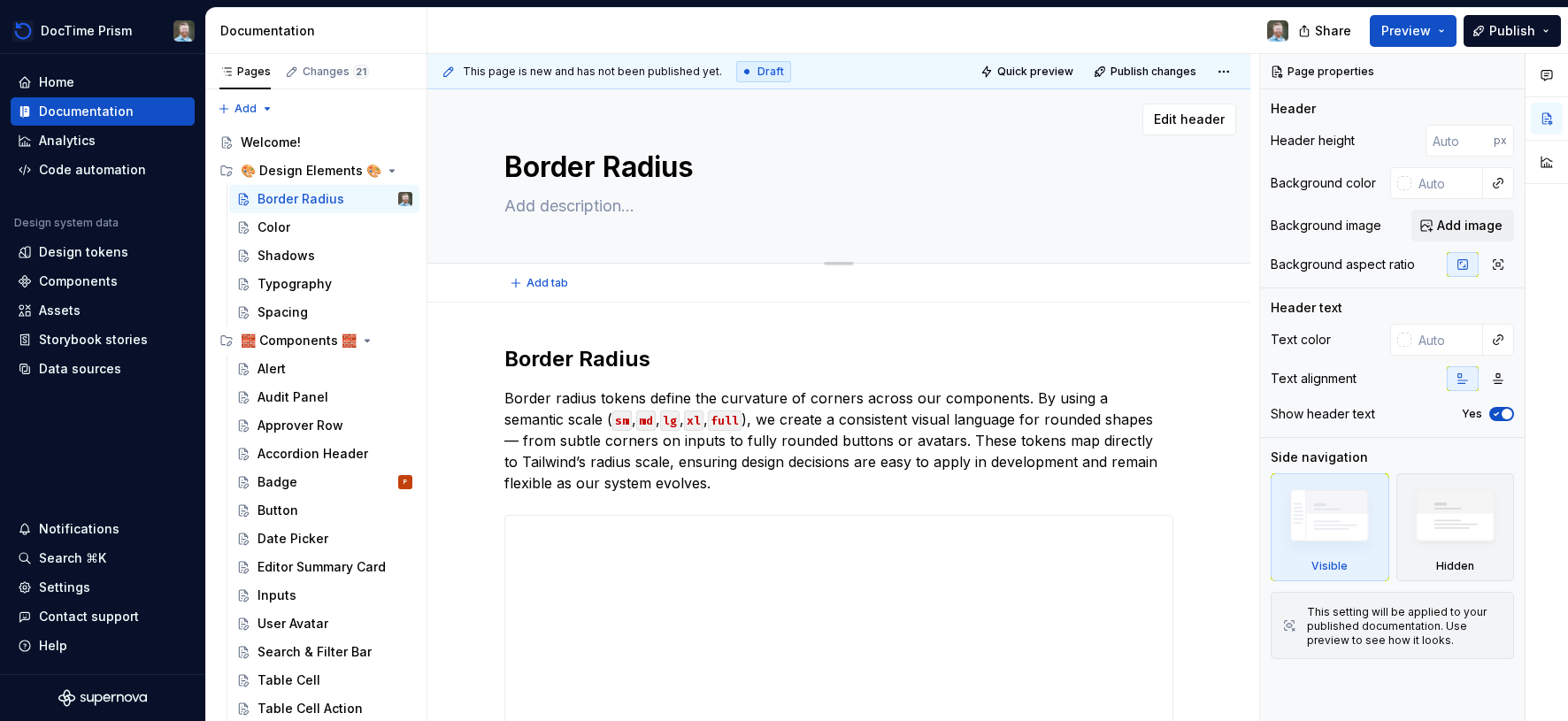
click at [799, 204] on textarea at bounding box center [835, 206] width 669 height 28
click at [287, 372] on div "Alert" at bounding box center [334, 369] width 155 height 24
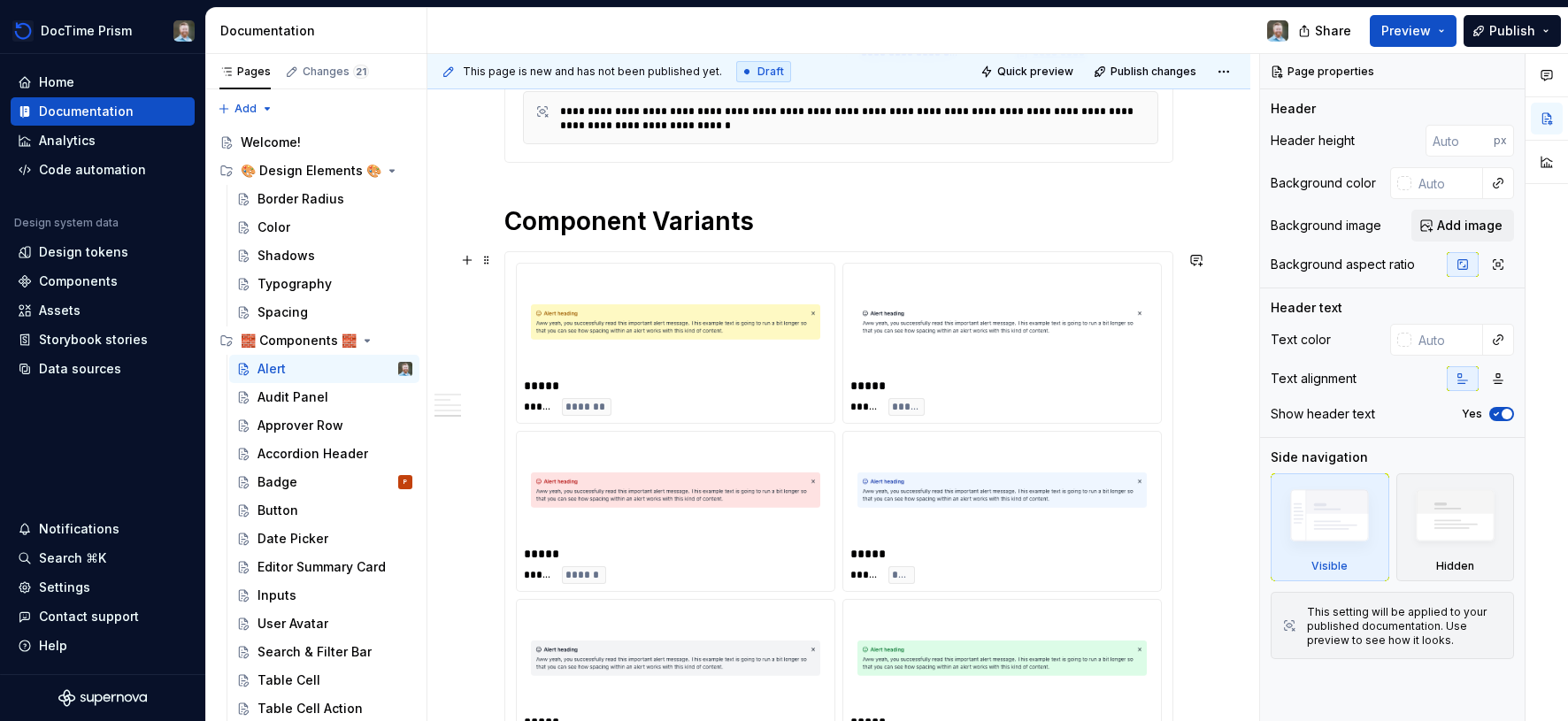
scroll to position [1037, 0]
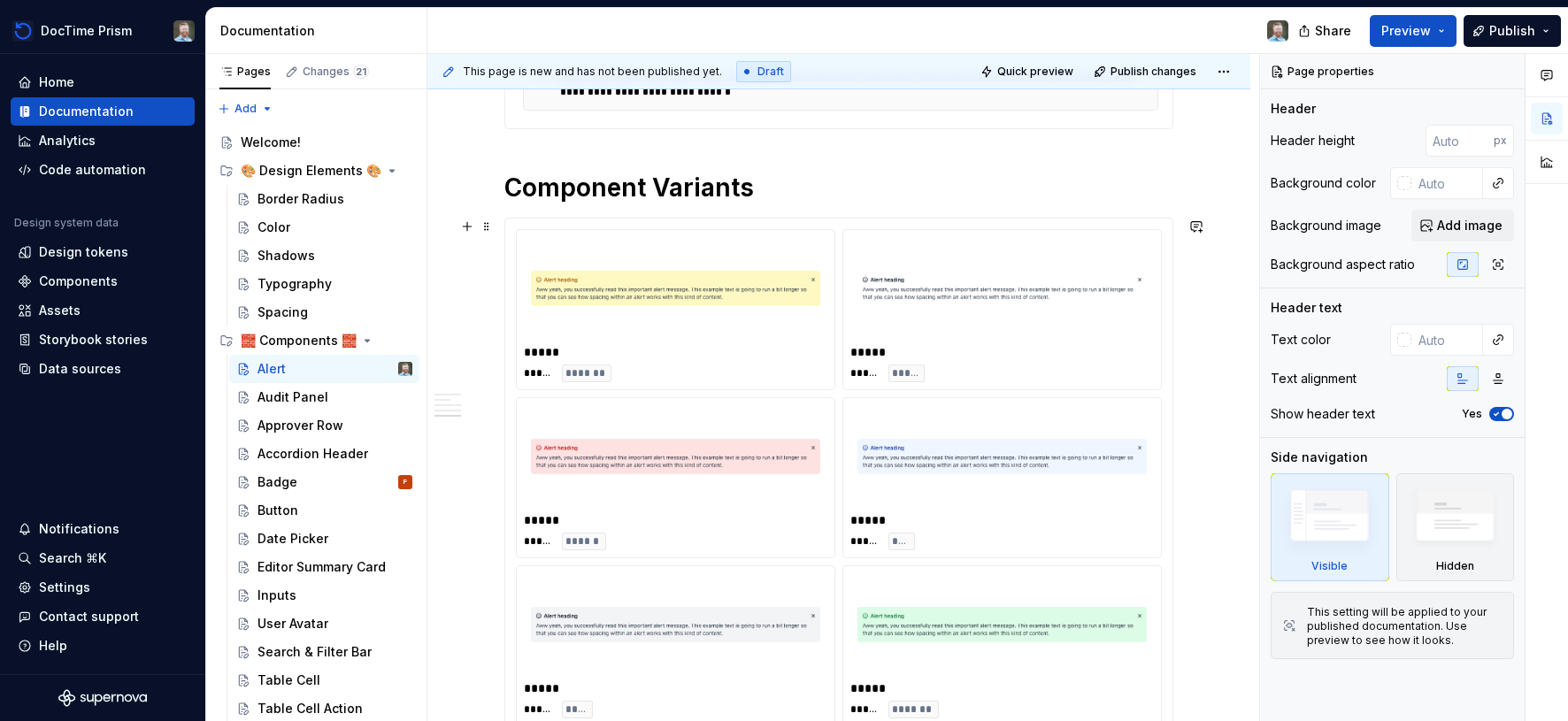
click at [750, 225] on div "***** ***** ******* ***** ***** ***** ***** ***** ****** ***** ***** **** *****…" at bounding box center [839, 478] width 667 height 519
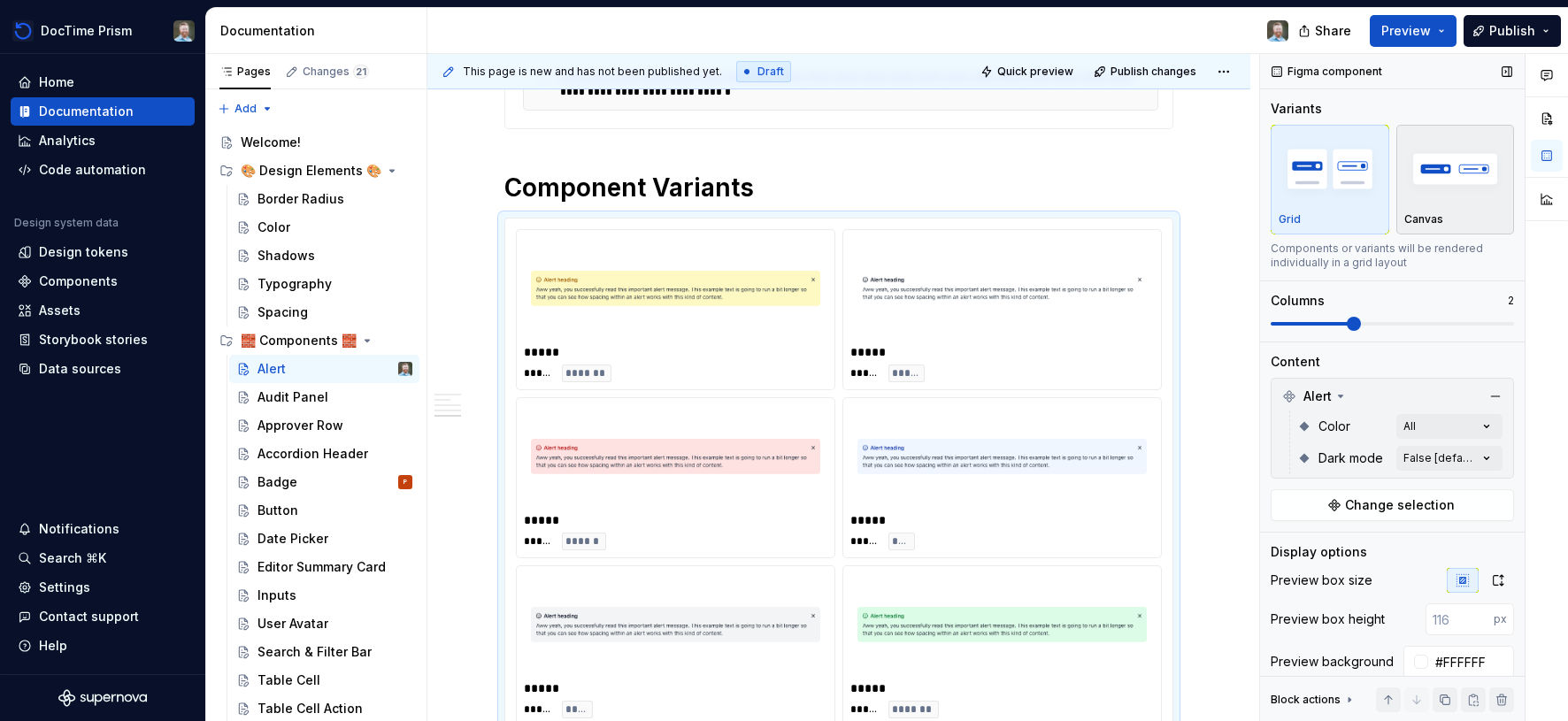
click at [1422, 208] on div "Canvas" at bounding box center [1456, 180] width 103 height 94
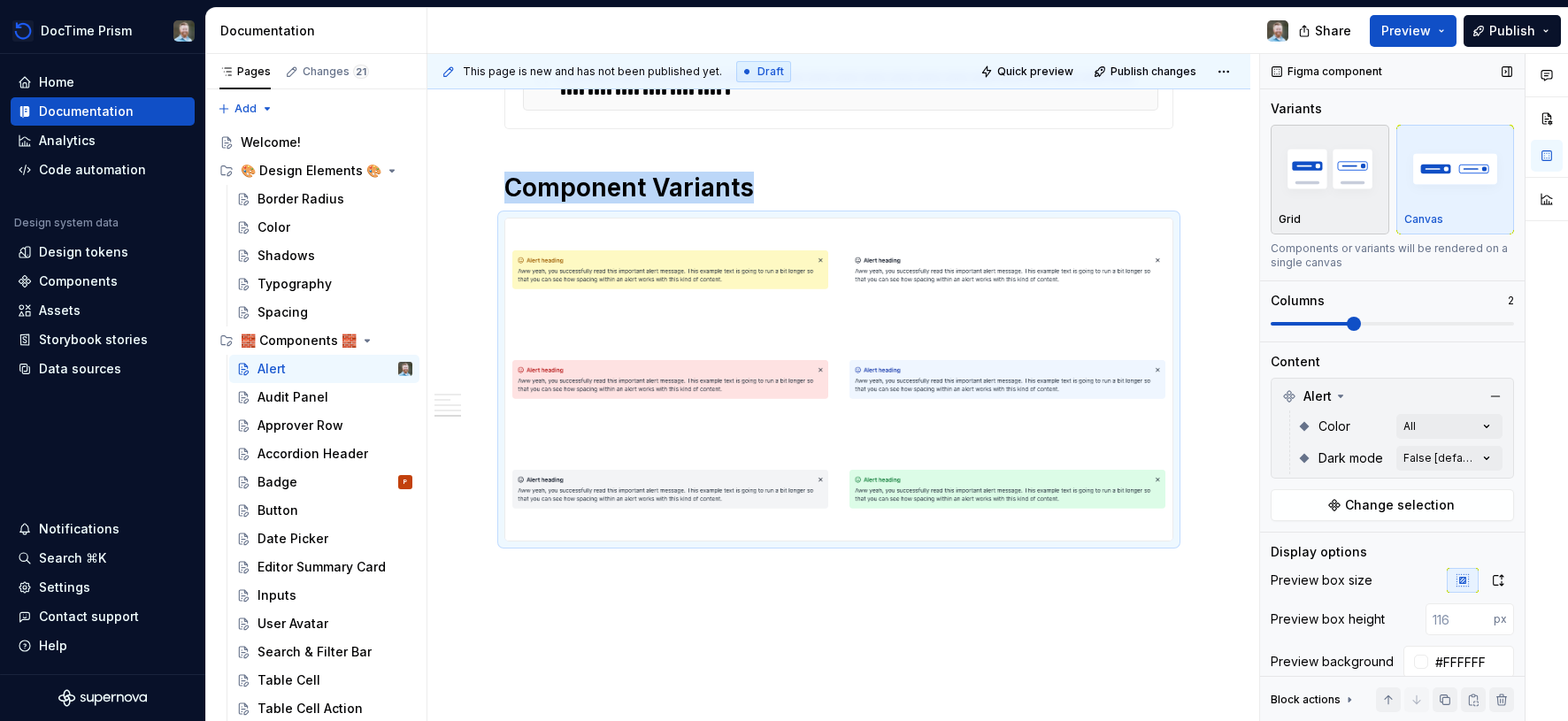
click at [1342, 209] on div "Grid" at bounding box center [1330, 180] width 103 height 94
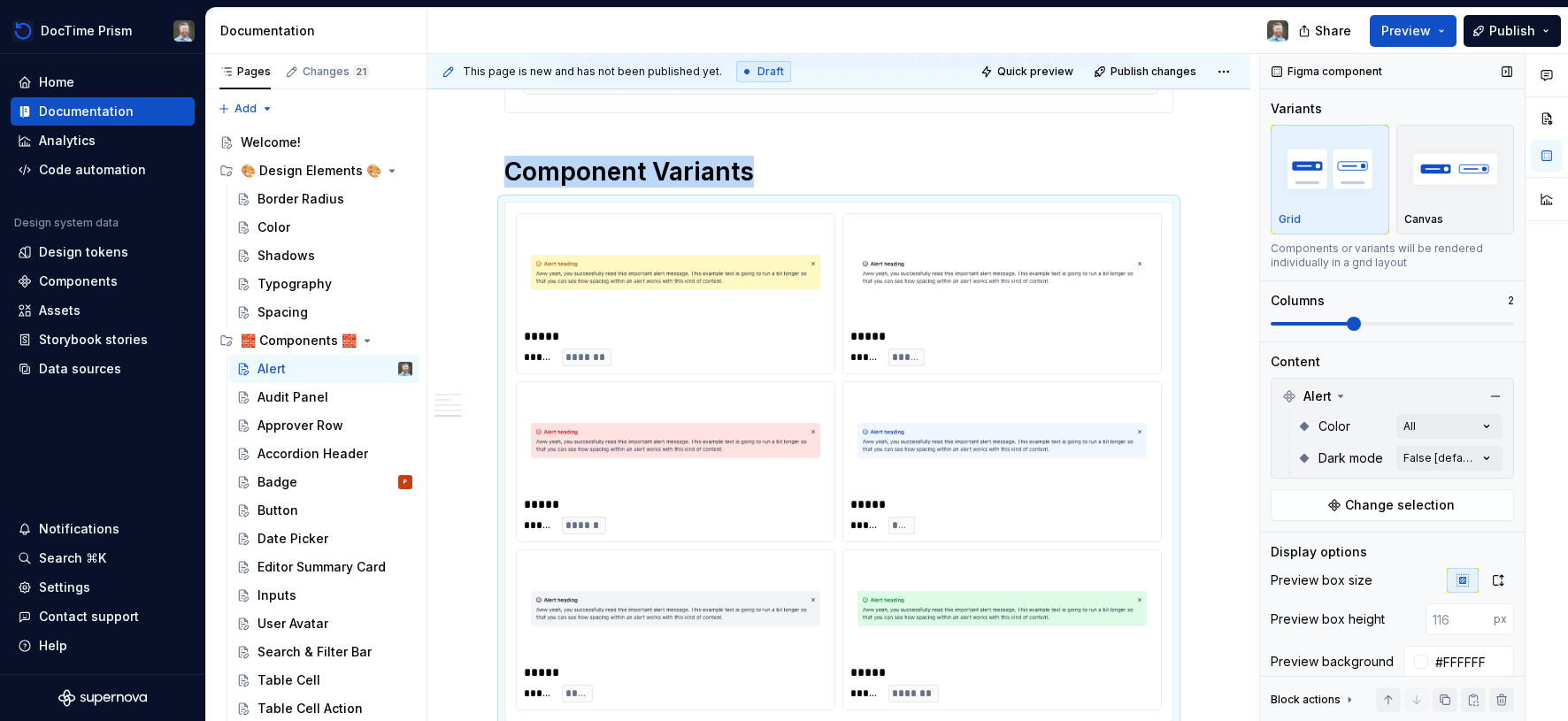
scroll to position [1201, 0]
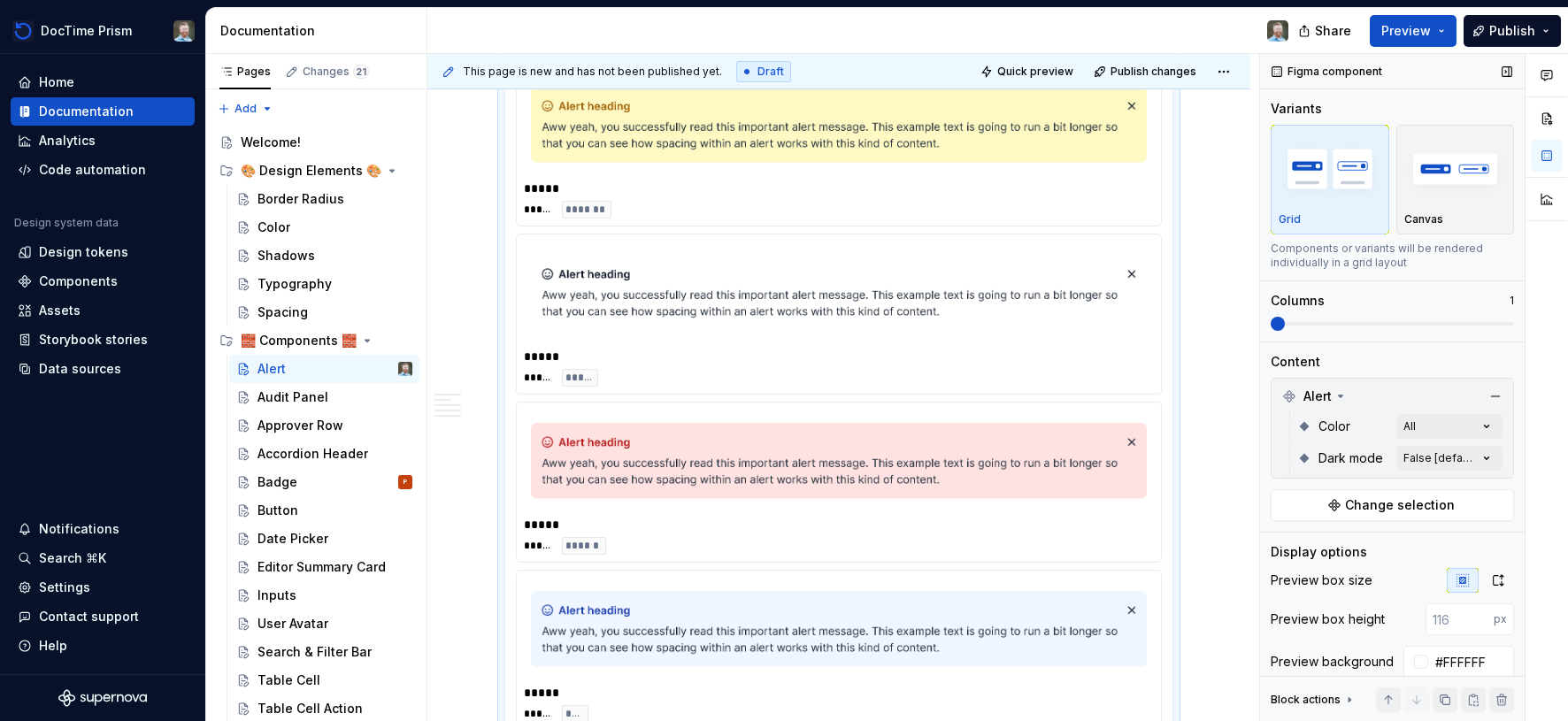
click at [1271, 322] on span at bounding box center [1271, 323] width 0 height 4
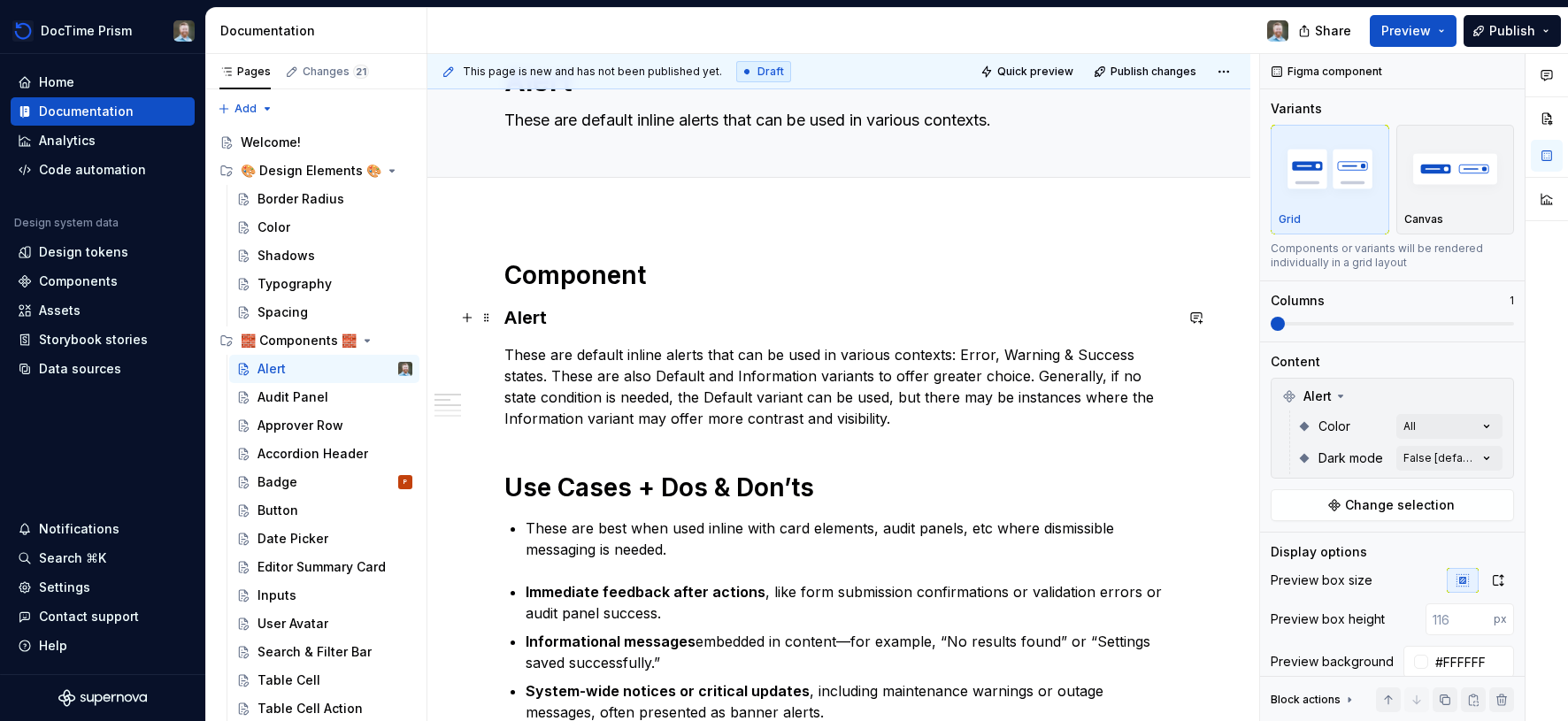
scroll to position [70, 0]
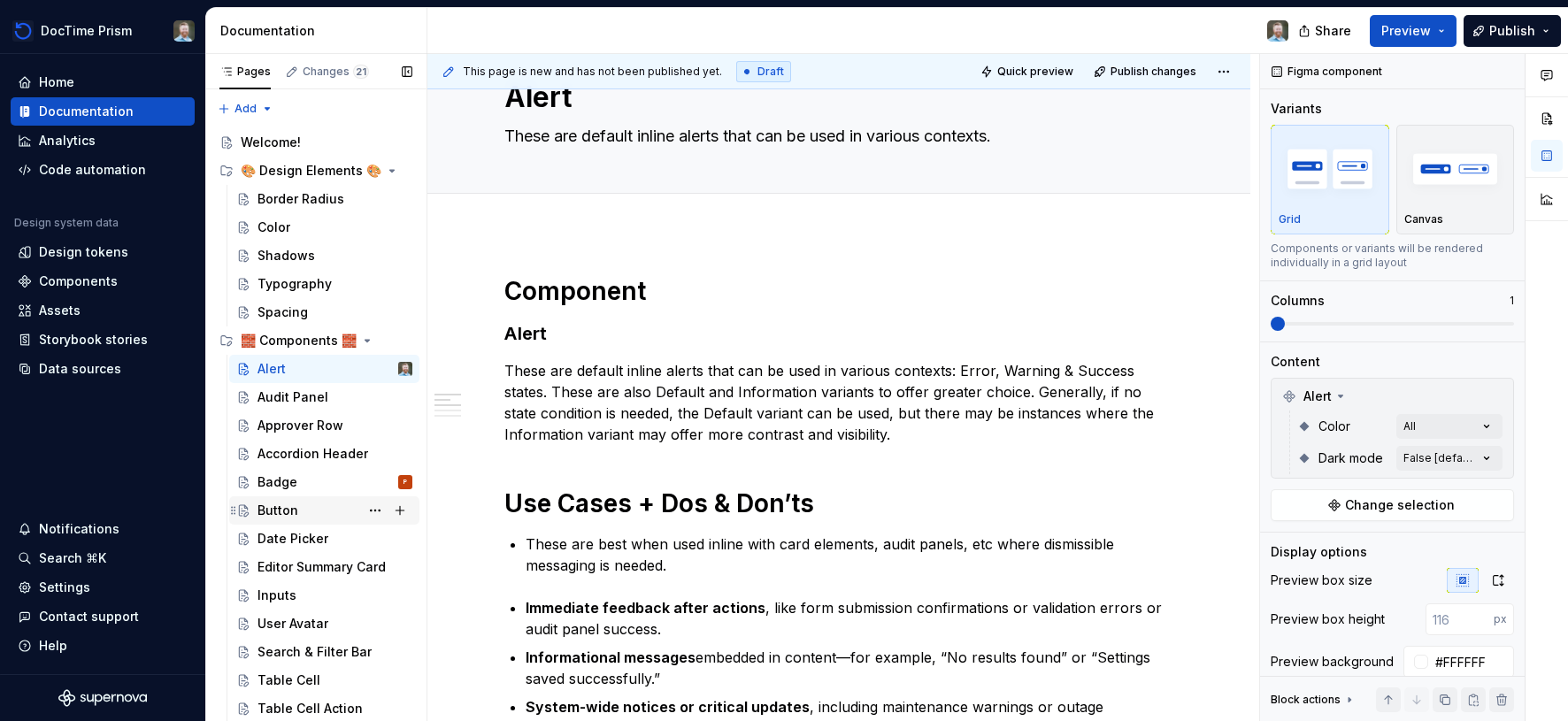
click at [285, 512] on div "Button" at bounding box center [277, 510] width 41 height 18
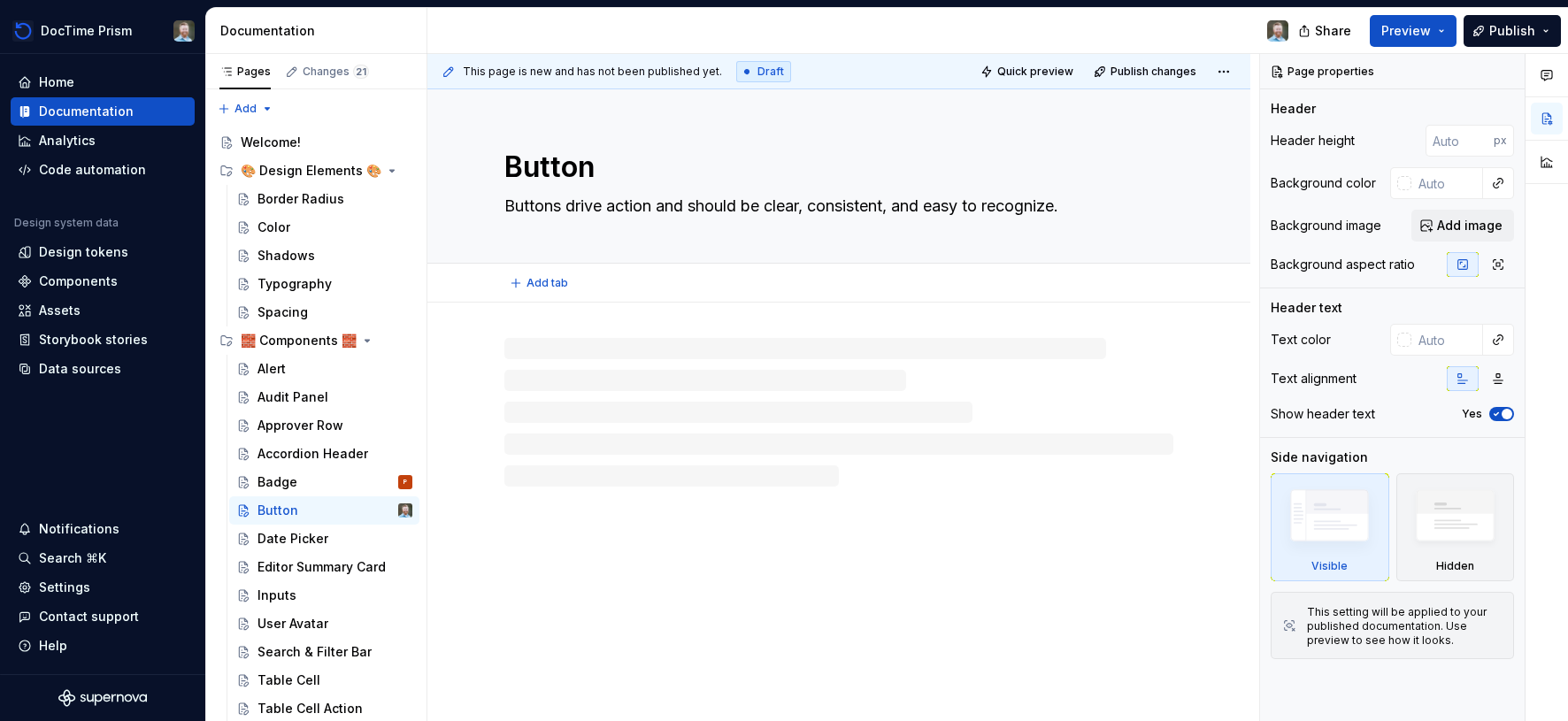
click at [887, 119] on div "Button Buttons drive action and should be clear, consistent, and easy to recogn…" at bounding box center [839, 176] width 669 height 173
type textarea "*"
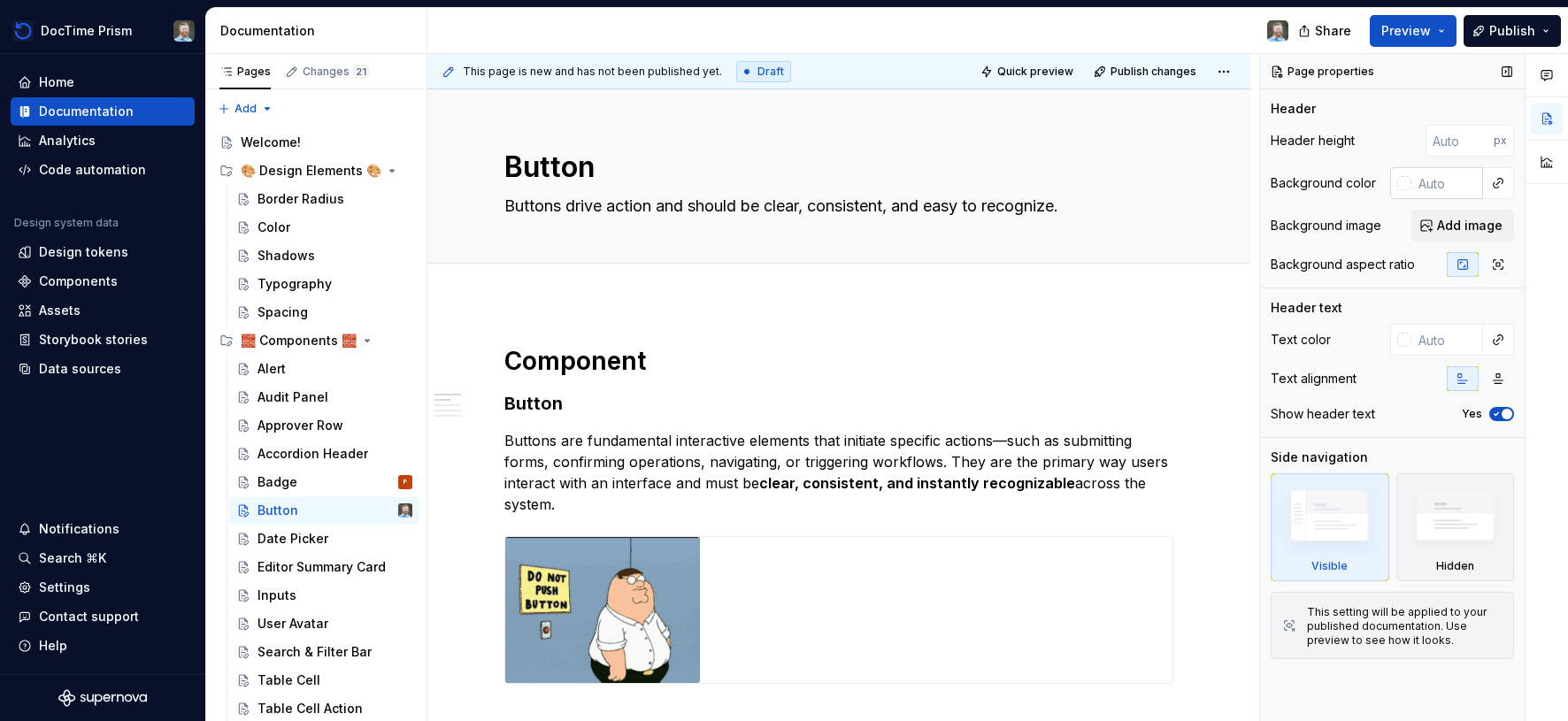
click at [1451, 189] on input "text" at bounding box center [1447, 183] width 71 height 32
paste input "1E5DF8"
type input "1E5DF8"
type textarea "*"
type input "#1E5DF8"
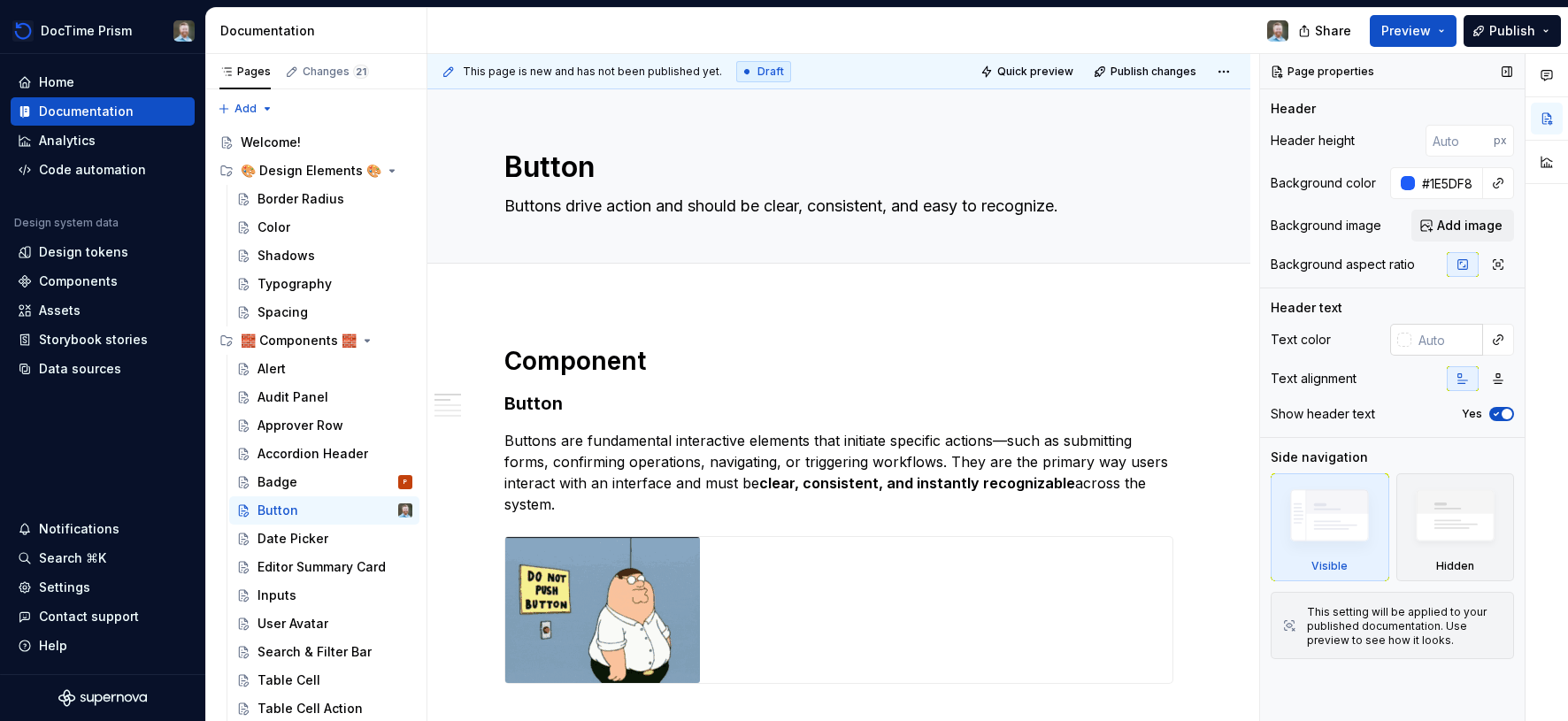
click at [1432, 339] on input "text" at bounding box center [1447, 339] width 71 height 32
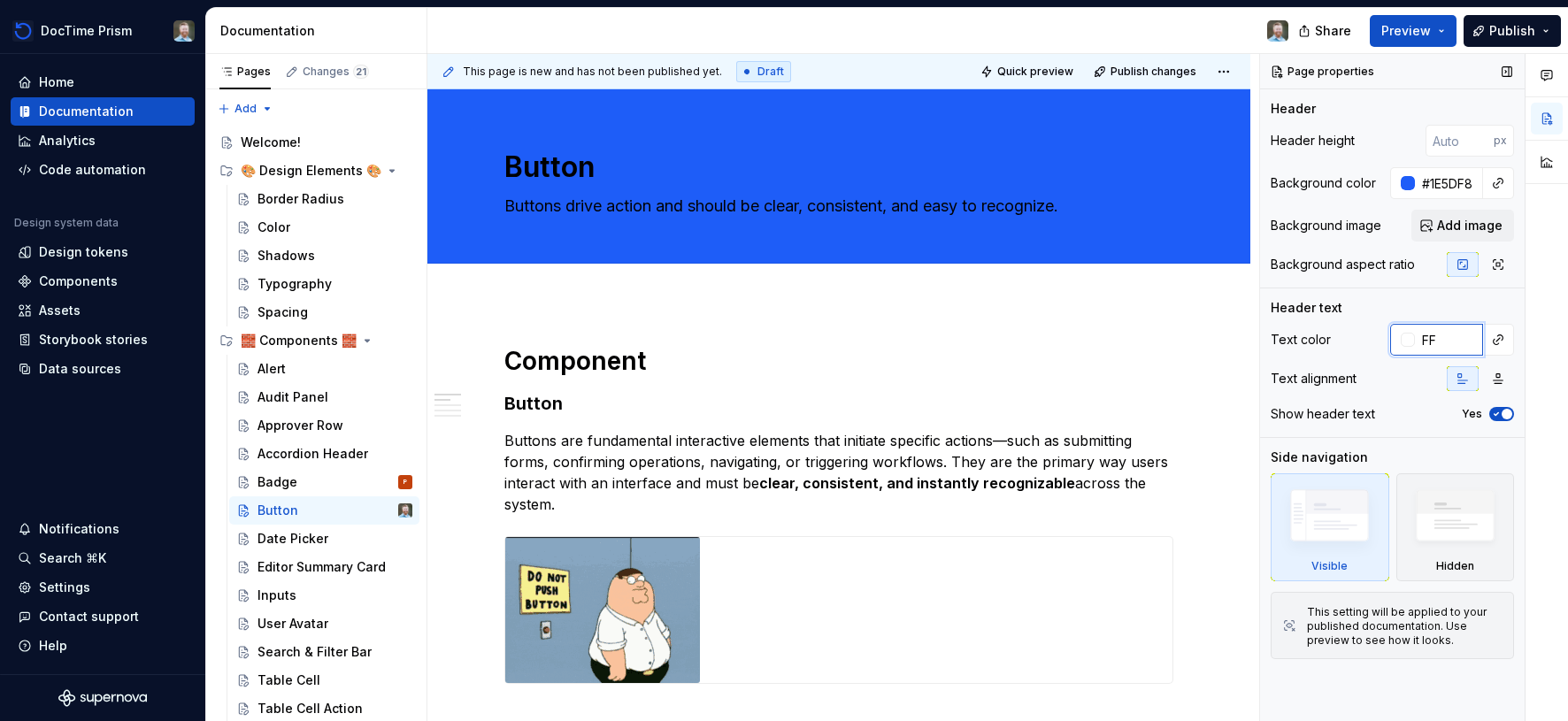
type input "FF"
type textarea "*"
type input "#FFFFFF"
click at [1381, 299] on div "Header text" at bounding box center [1392, 308] width 243 height 18
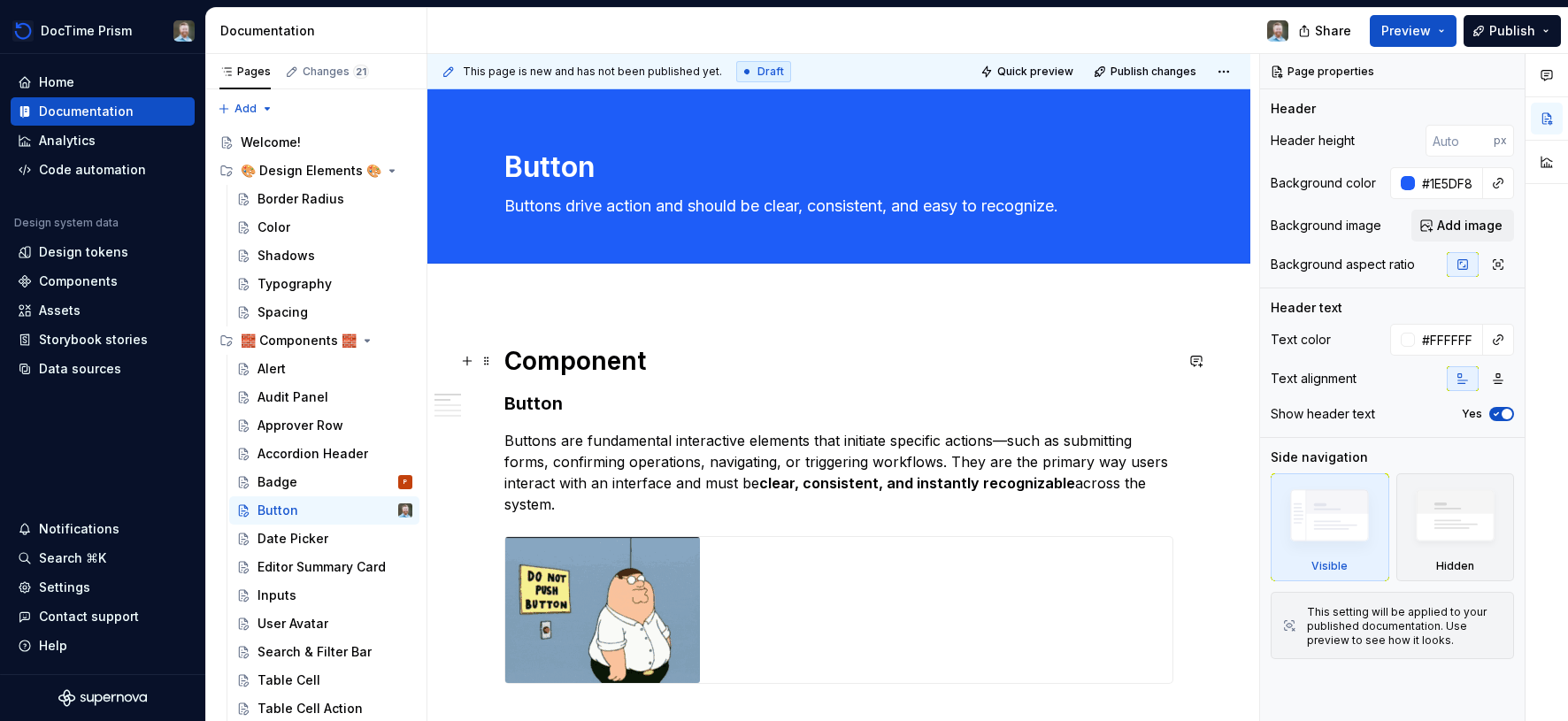
click at [595, 370] on h1 "Component" at bounding box center [839, 360] width 669 height 32
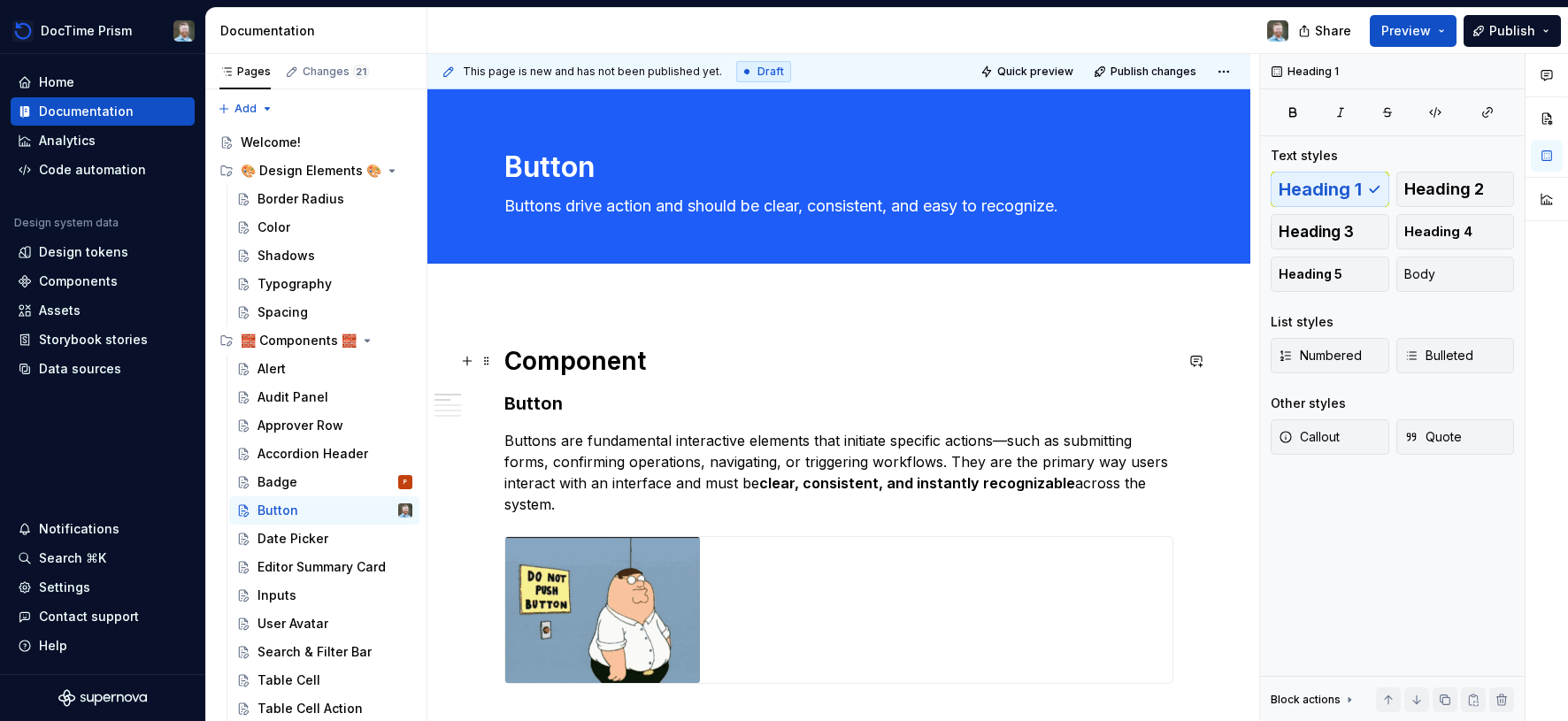
click at [595, 368] on h1 "Component" at bounding box center [839, 360] width 669 height 32
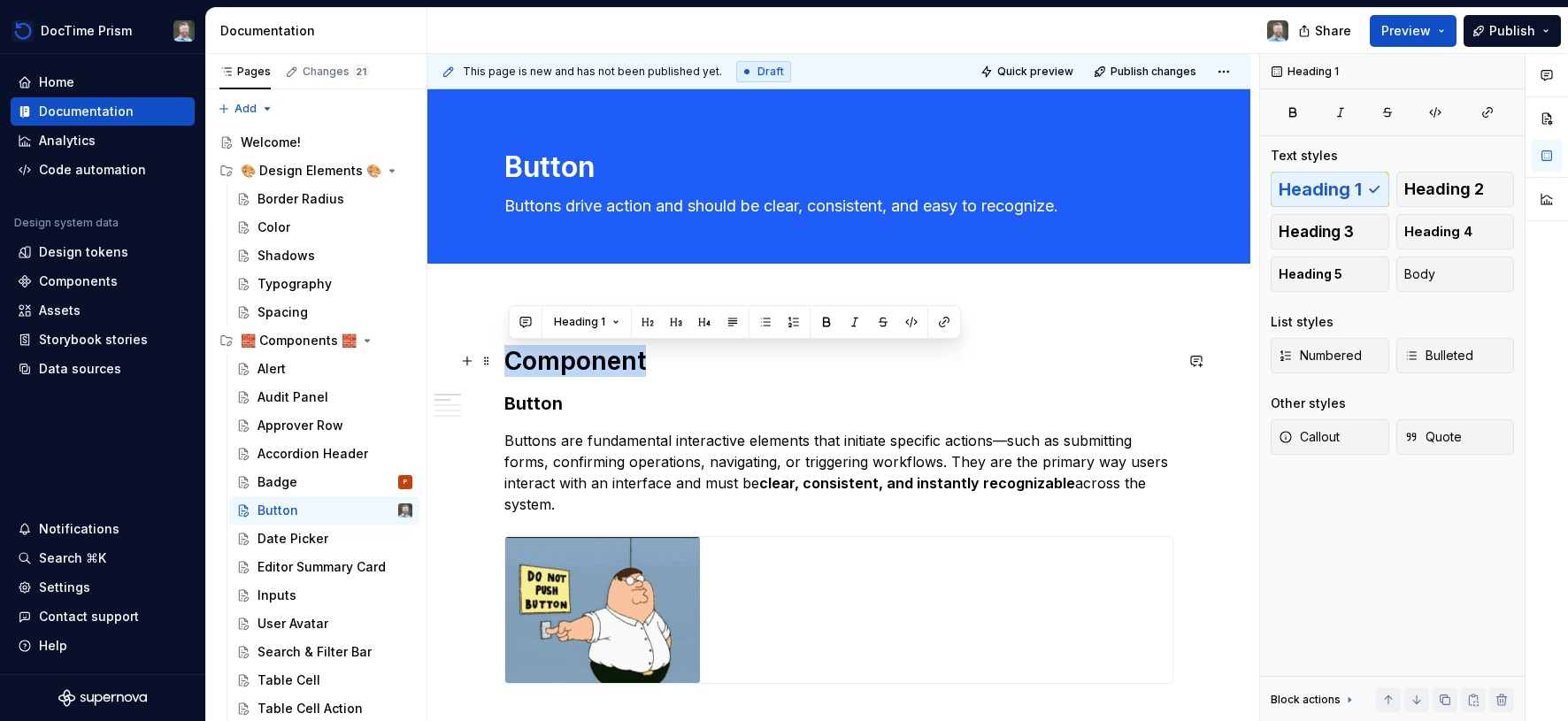
click at [595, 368] on h1 "Component" at bounding box center [839, 360] width 669 height 32
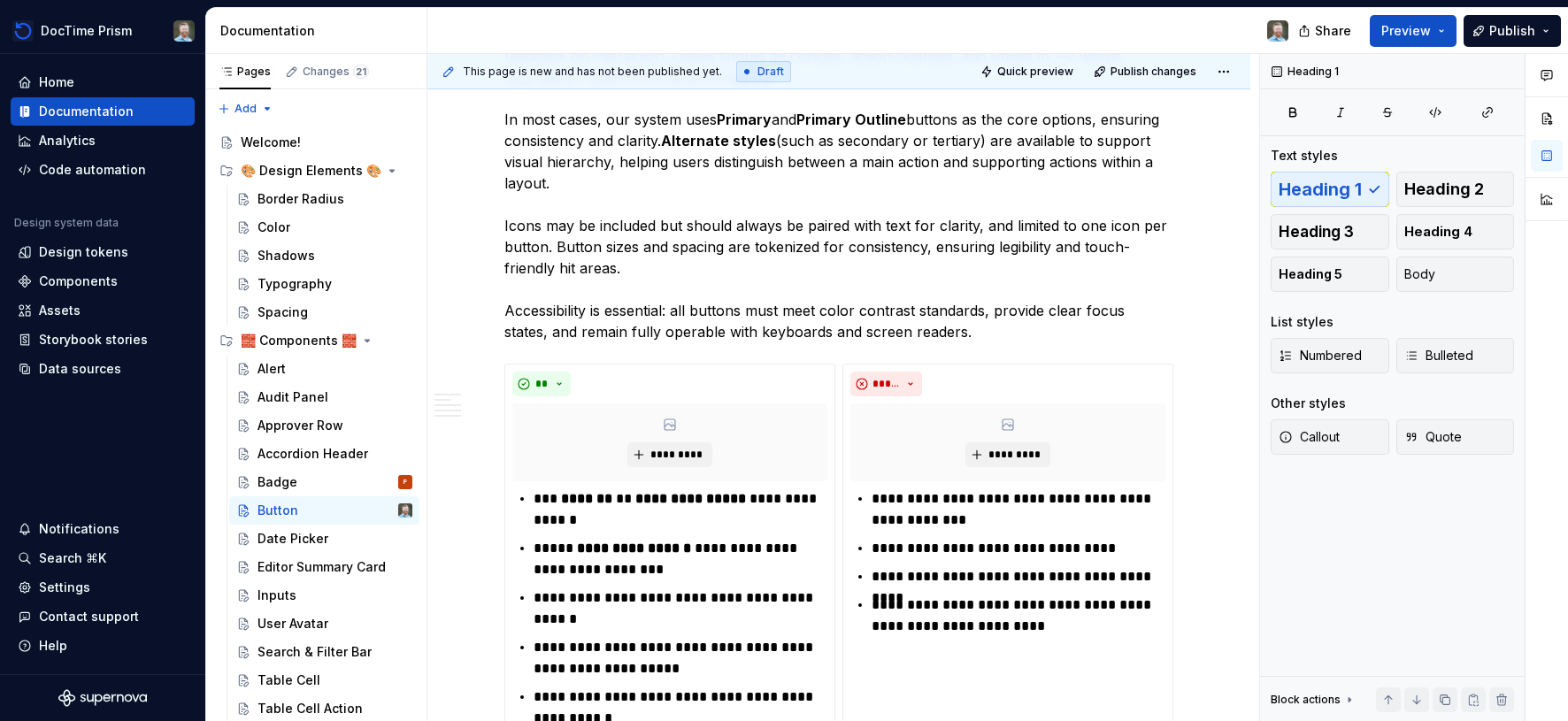
scroll to position [751, 0]
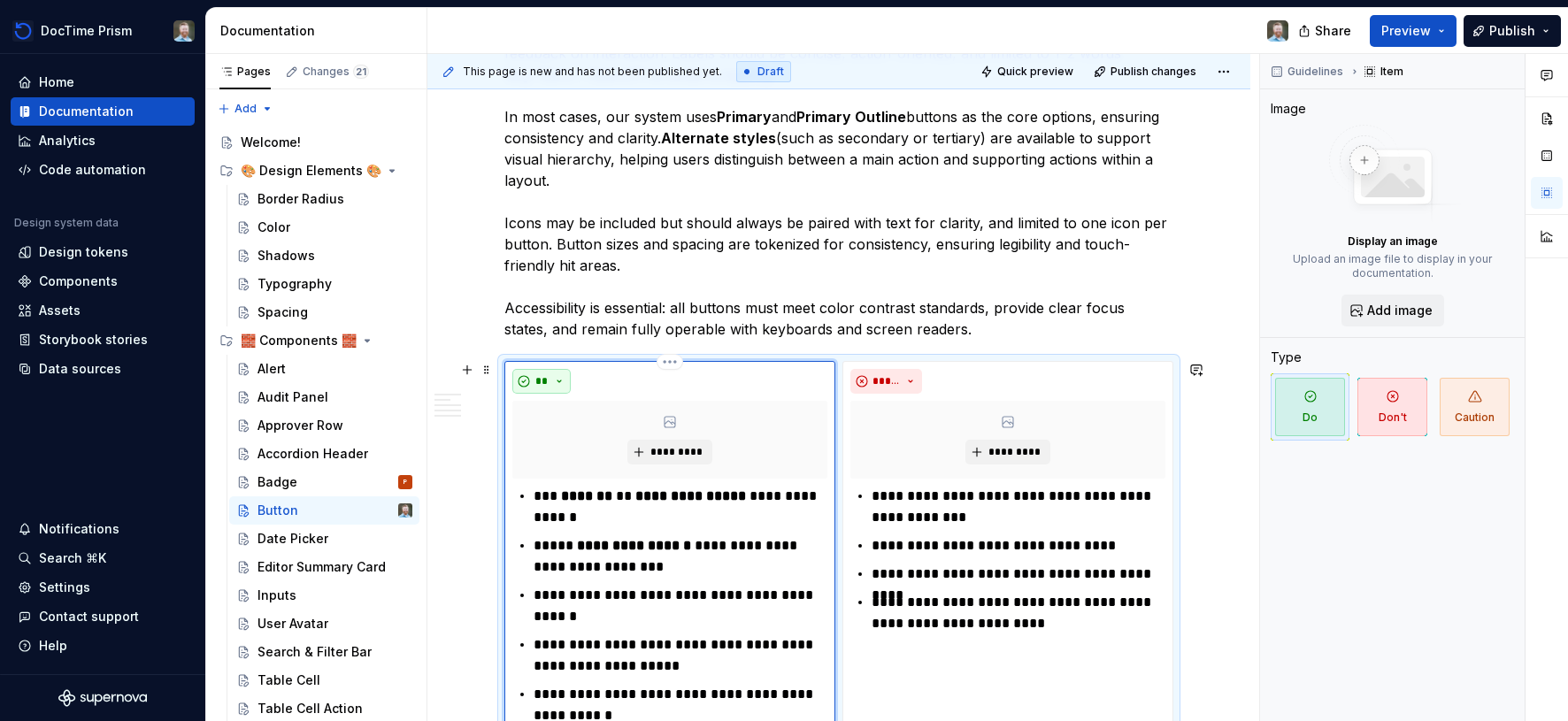
click at [549, 380] on span "**" at bounding box center [541, 381] width 14 height 14
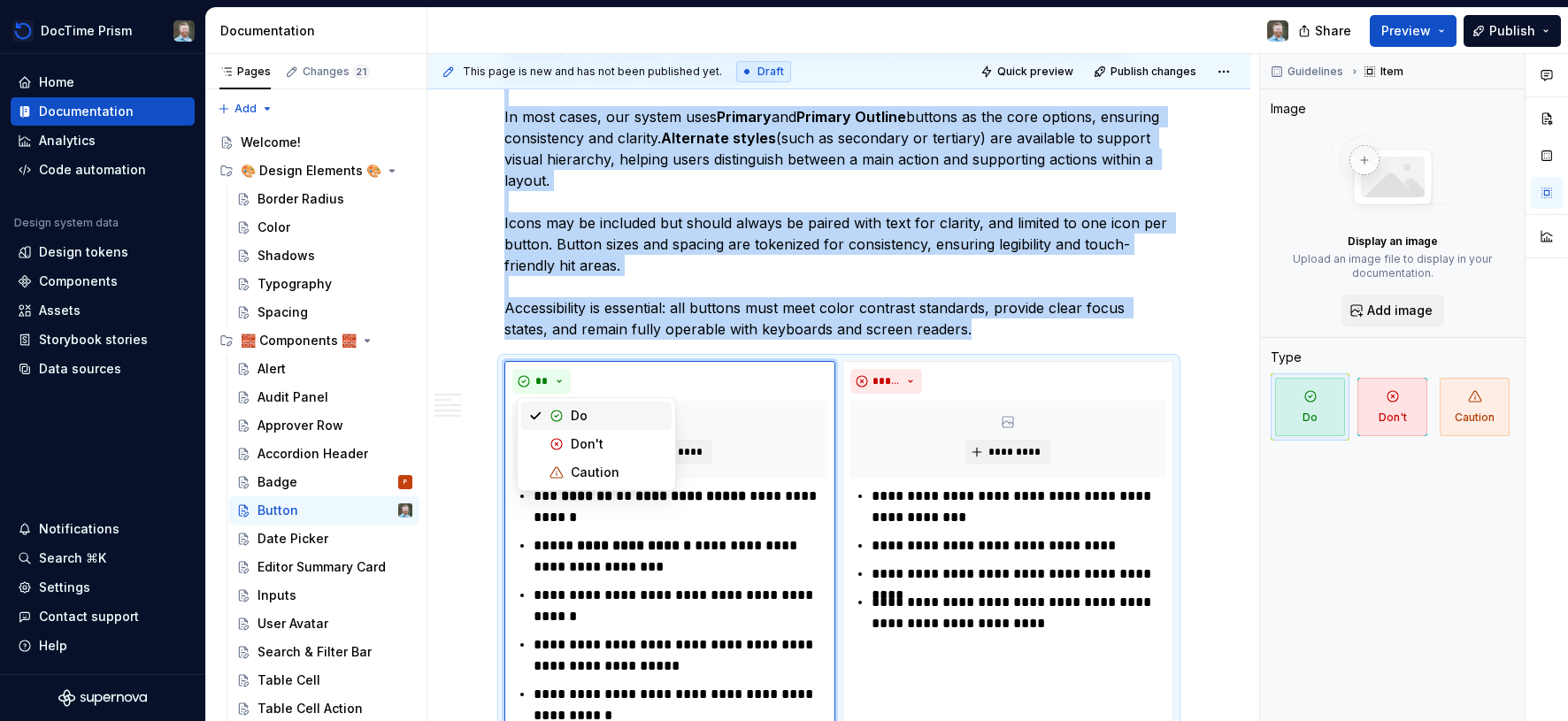
click at [778, 258] on p "Buttons should be designed to look clickable, with familiar shapes, clear contr…" at bounding box center [839, 181] width 669 height 319
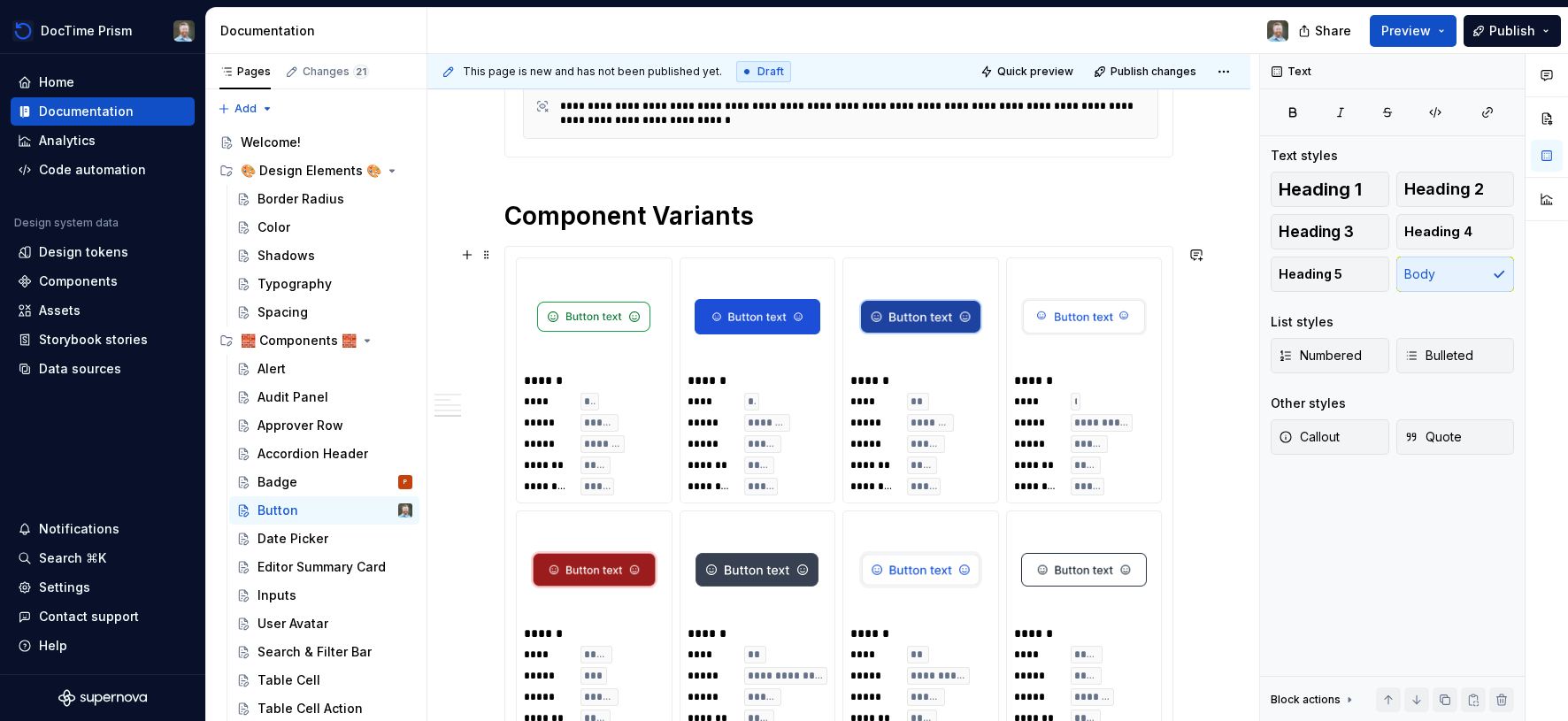
scroll to position [1809, 0]
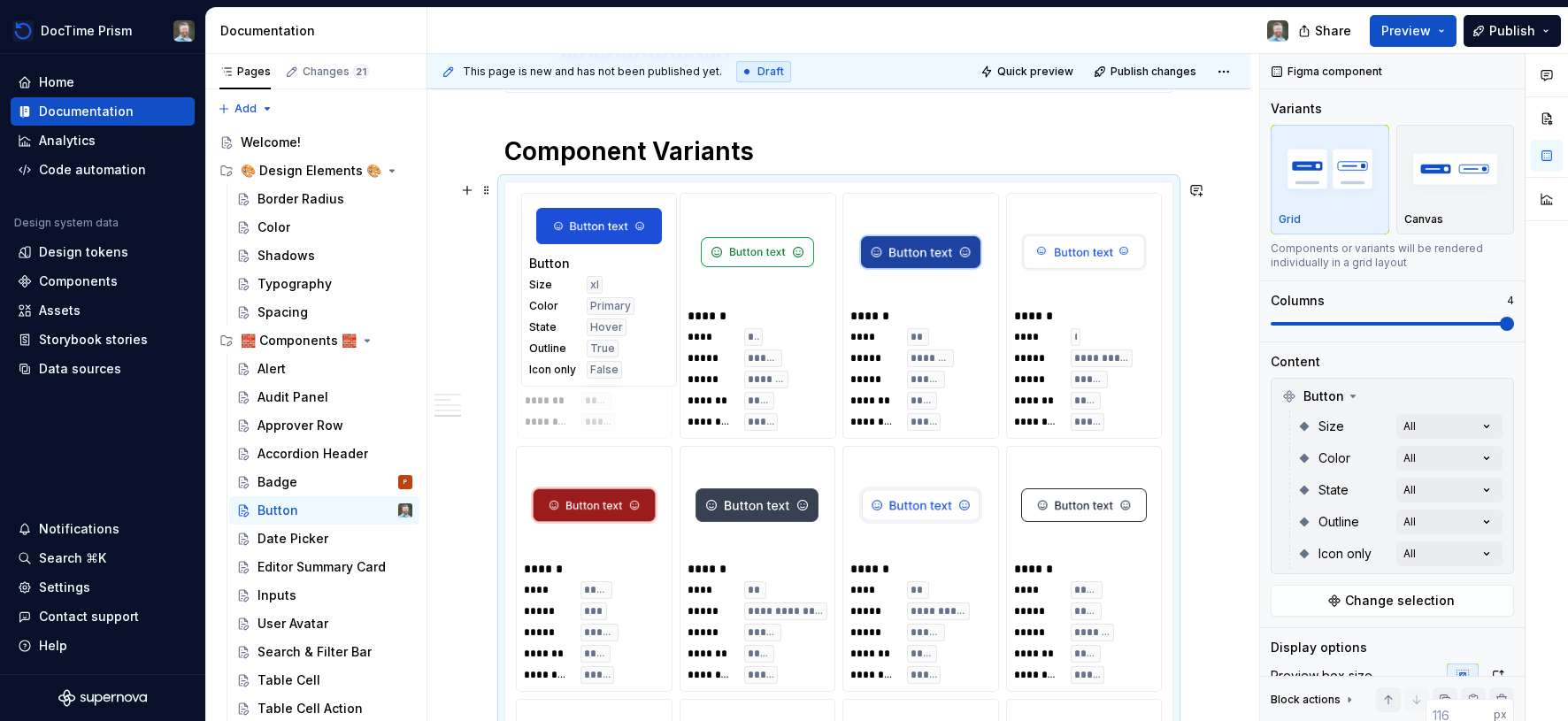
drag, startPoint x: 757, startPoint y: 213, endPoint x: 606, endPoint y: 211, distance: 151.0
click at [606, 211] on body "DocTime Prism Home Documentation Analytics Code automation Design system data D…" at bounding box center [784, 360] width 1568 height 721
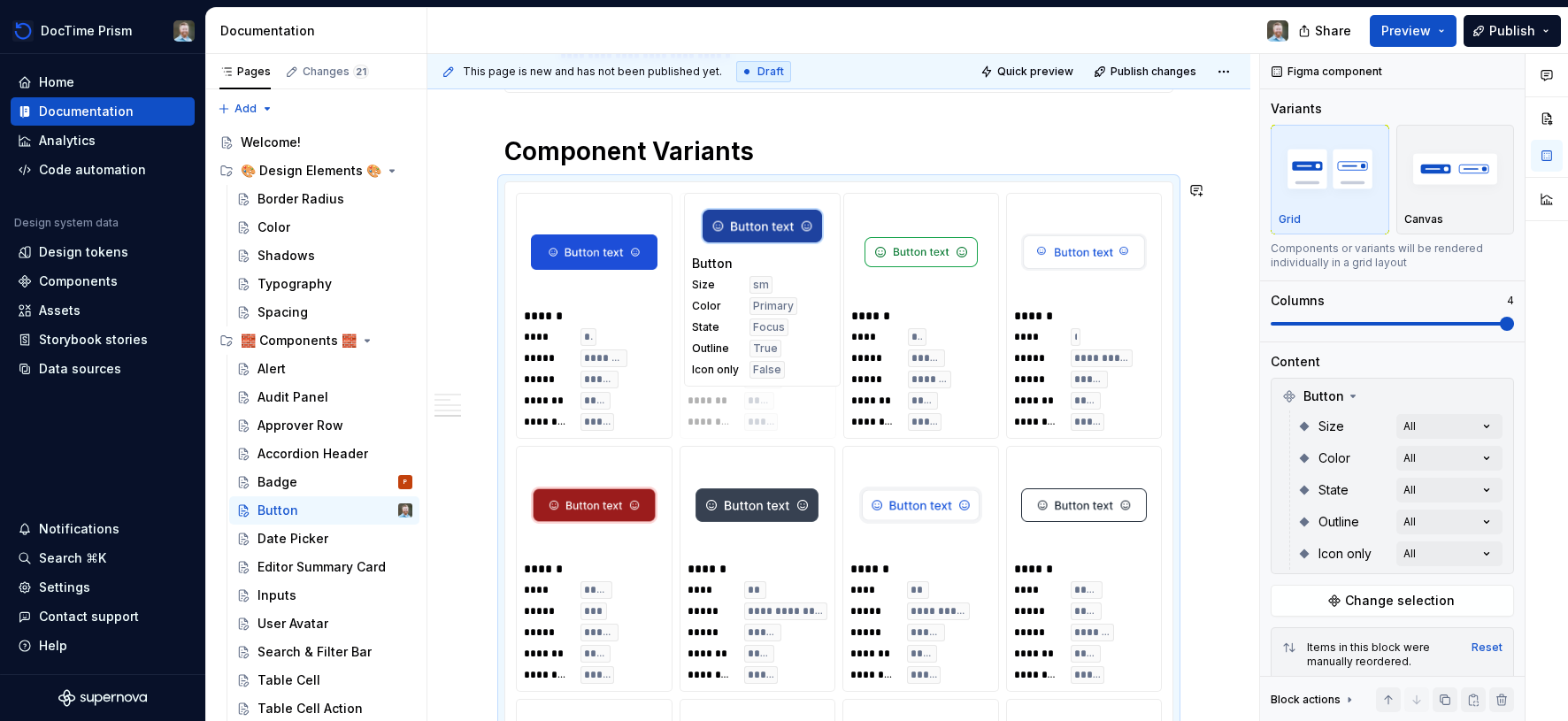
drag, startPoint x: 946, startPoint y: 213, endPoint x: 797, endPoint y: 229, distance: 149.9
click at [797, 229] on body "DocTime Prism Home Documentation Analytics Code automation Design system data D…" at bounding box center [784, 360] width 1568 height 721
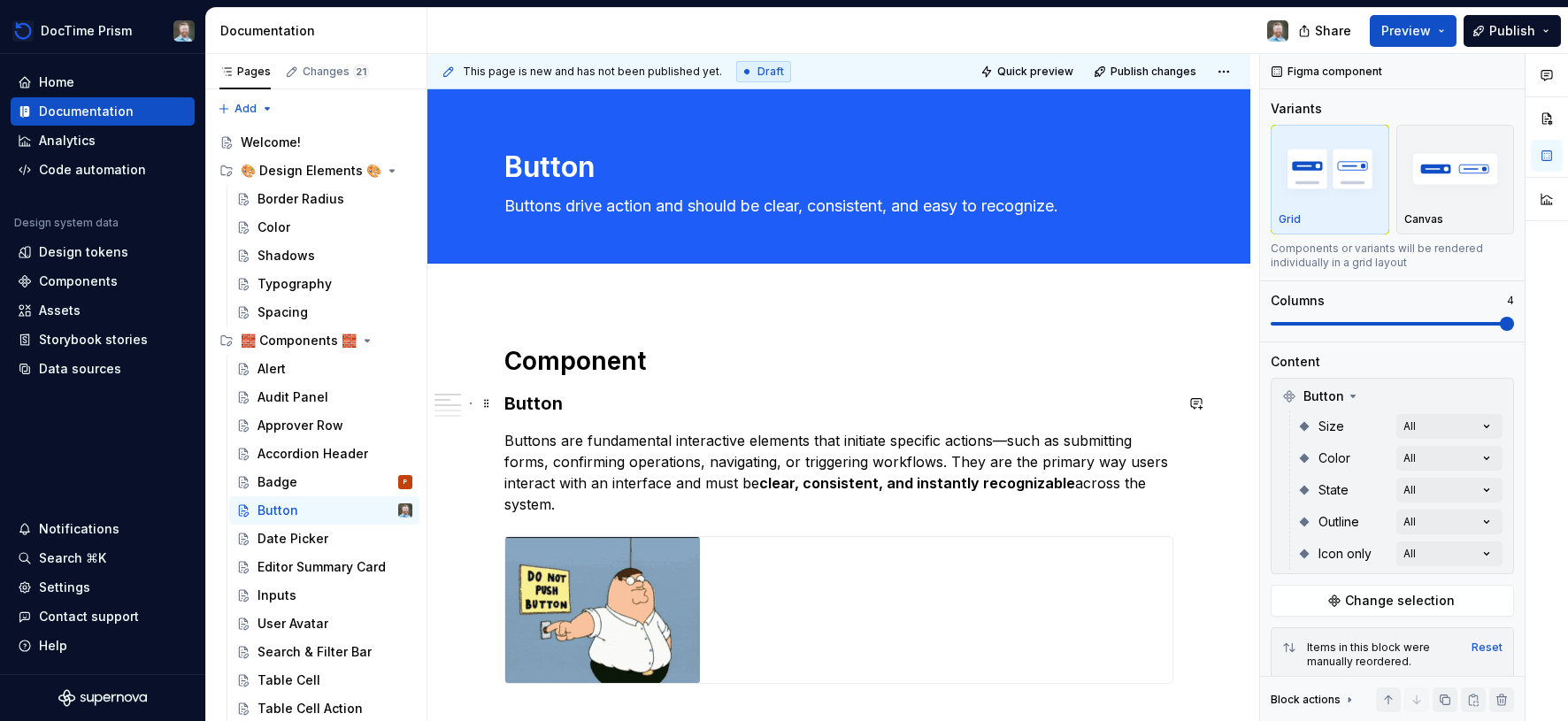
scroll to position [23, 0]
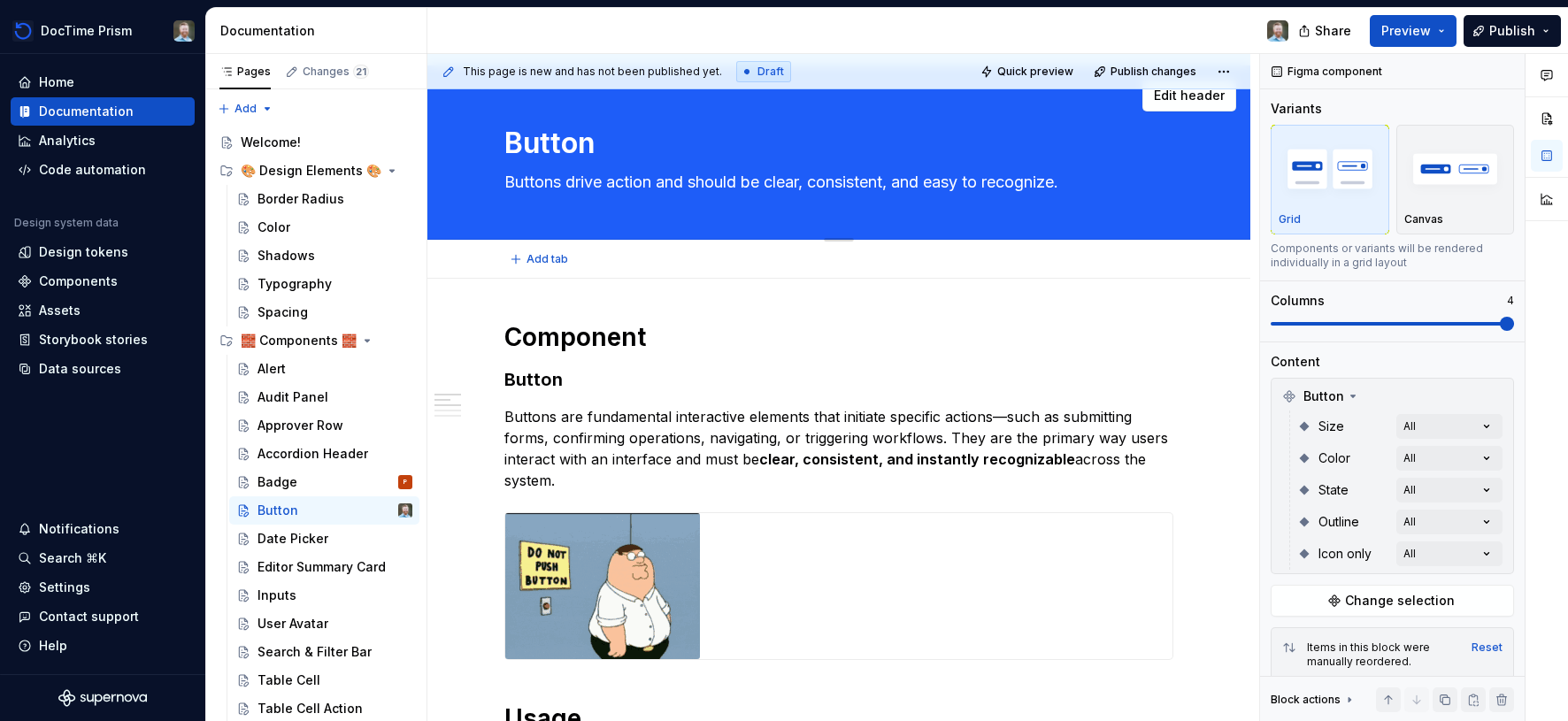
click at [563, 145] on textarea "Button" at bounding box center [835, 143] width 669 height 42
click at [1185, 97] on span "Edit header" at bounding box center [1189, 96] width 70 height 18
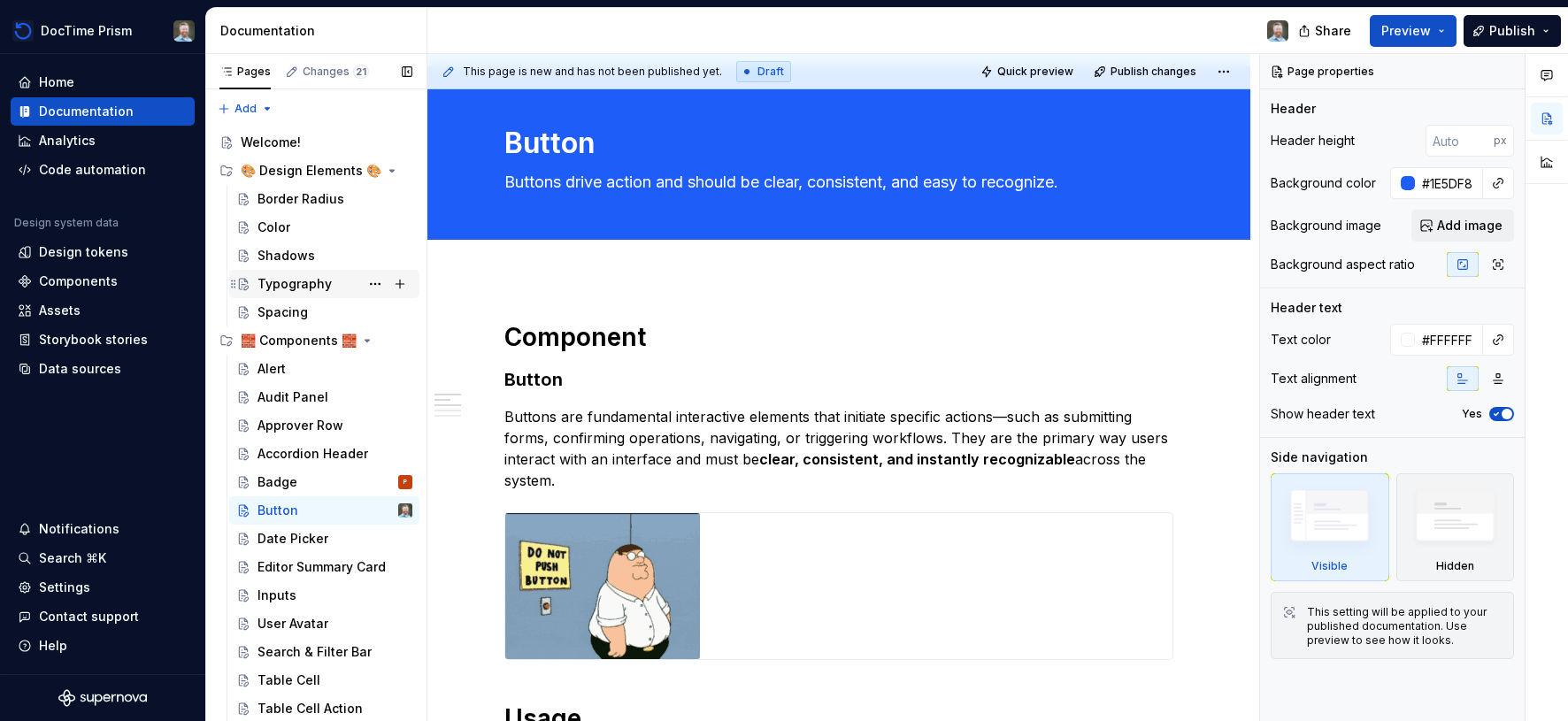
click at [294, 284] on div "Typography" at bounding box center [295, 285] width 74 height 18
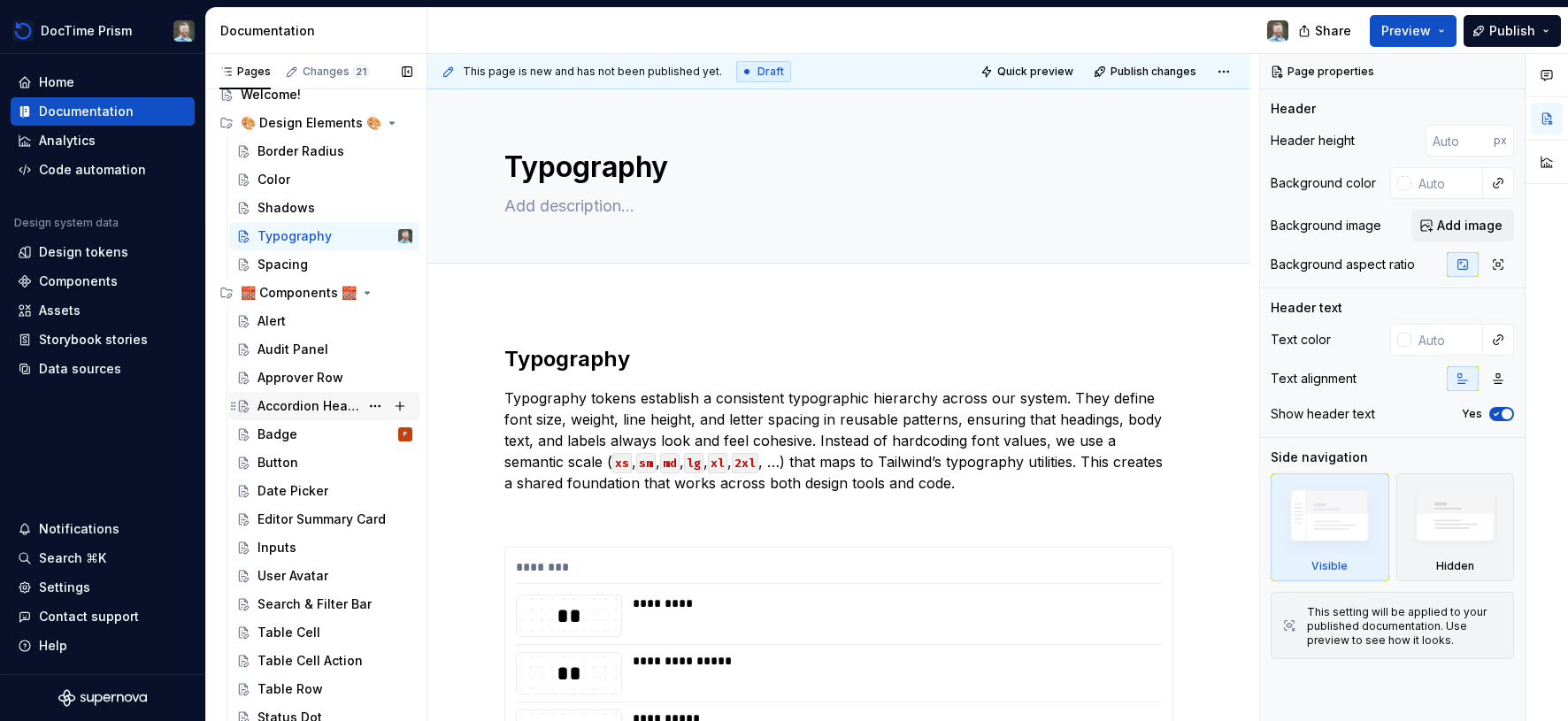
scroll to position [54, 0]
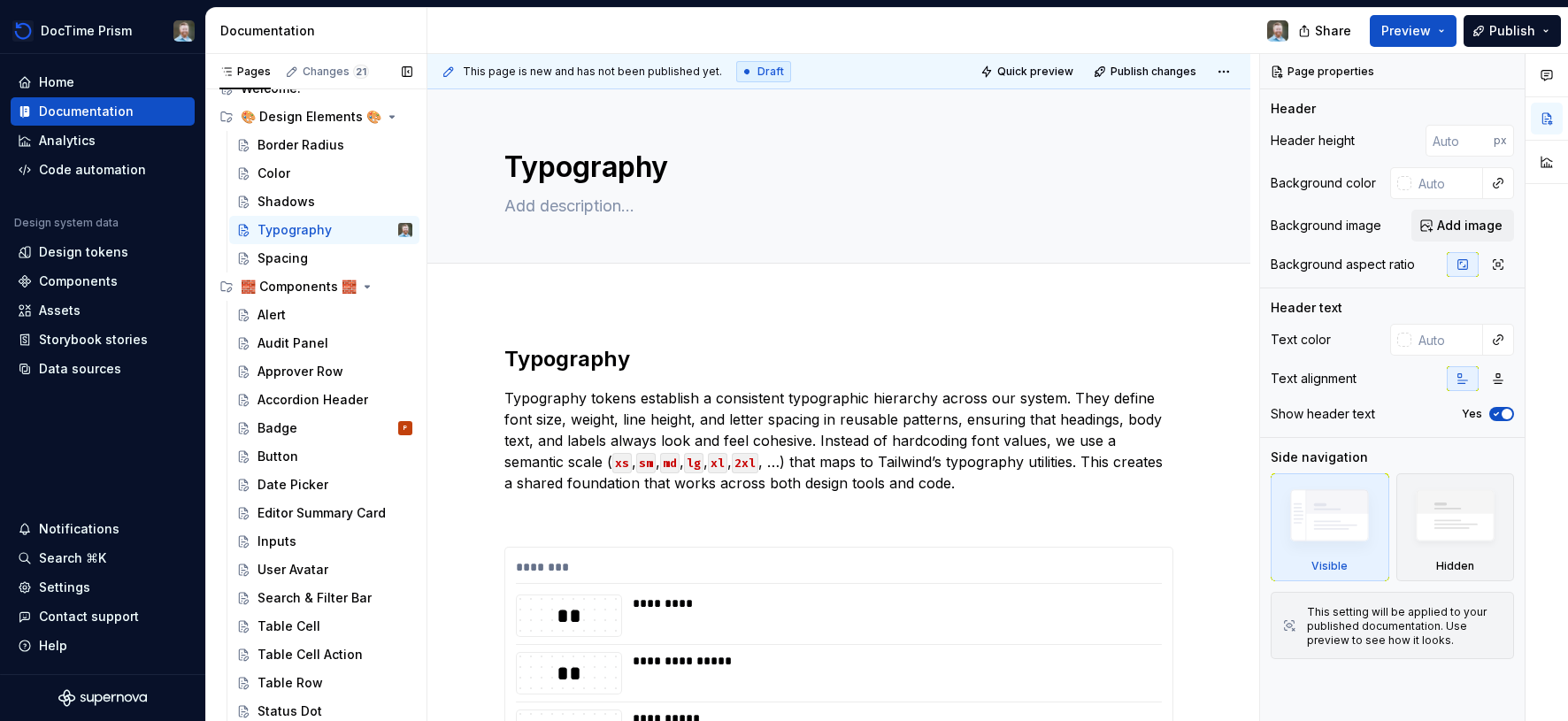
click at [205, 339] on div "Accessibility guide for tree Page tree. Navigate the tree with the arrow keys. …" at bounding box center [315, 398] width 221 height 661
click at [296, 451] on div "Button" at bounding box center [277, 457] width 41 height 18
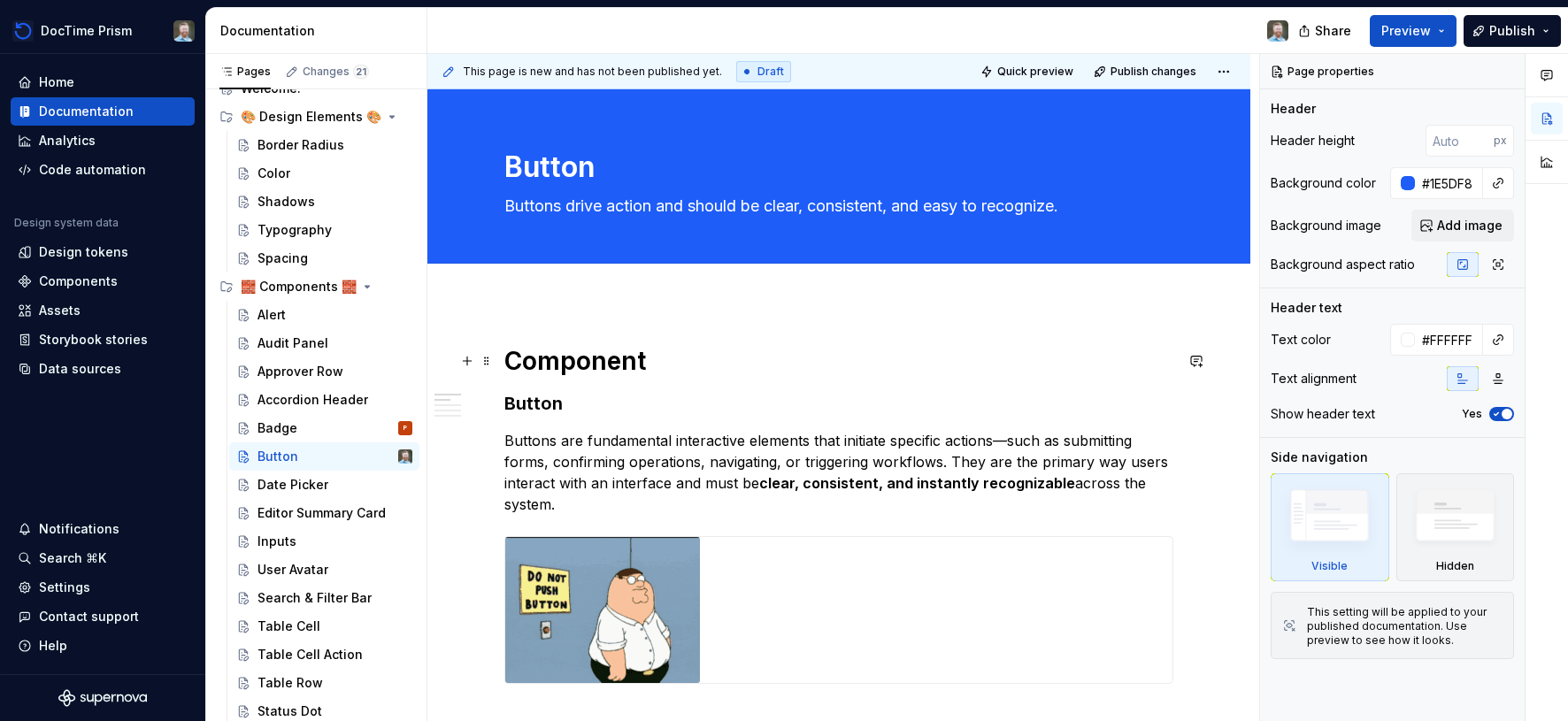
click at [616, 364] on h1 "Component" at bounding box center [839, 360] width 669 height 32
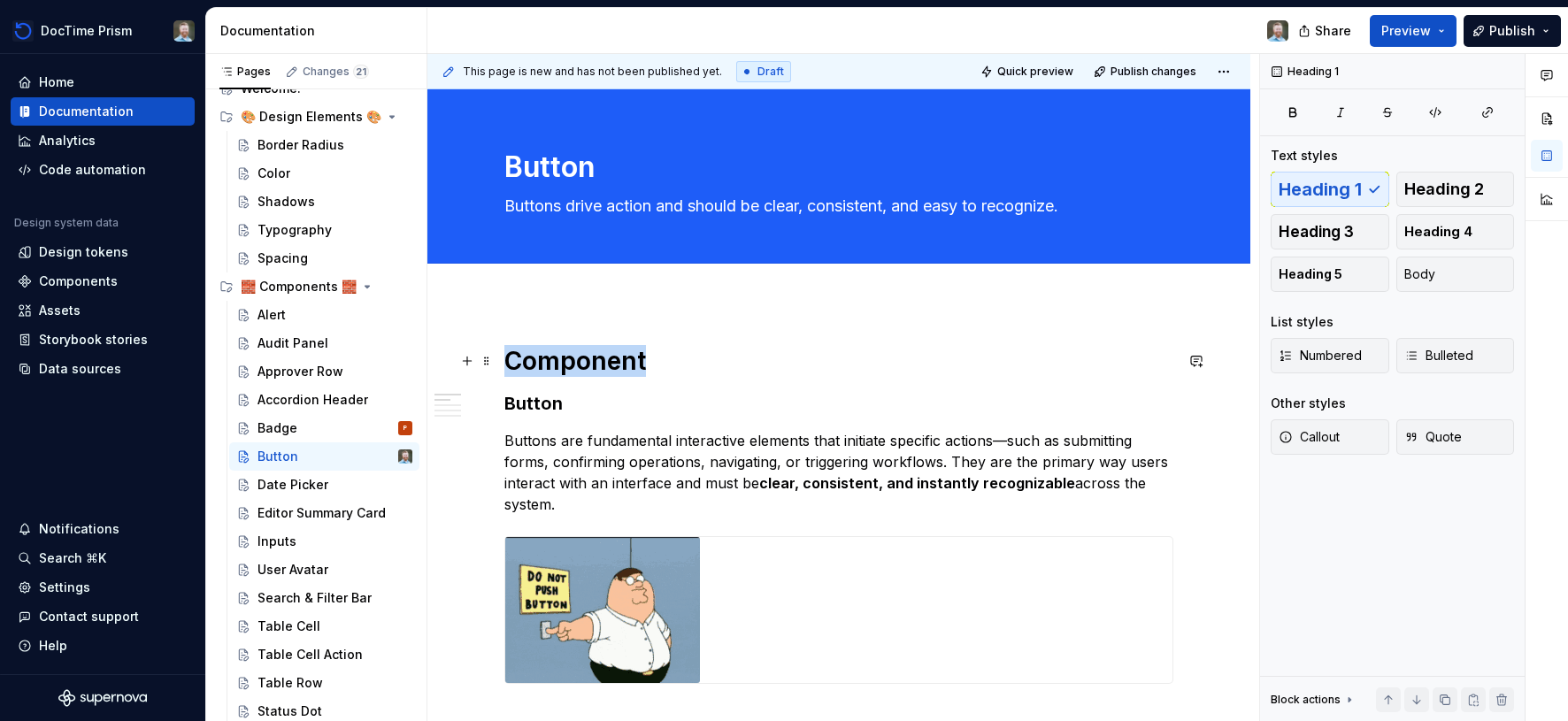
click at [616, 364] on h1 "Component" at bounding box center [839, 360] width 669 height 32
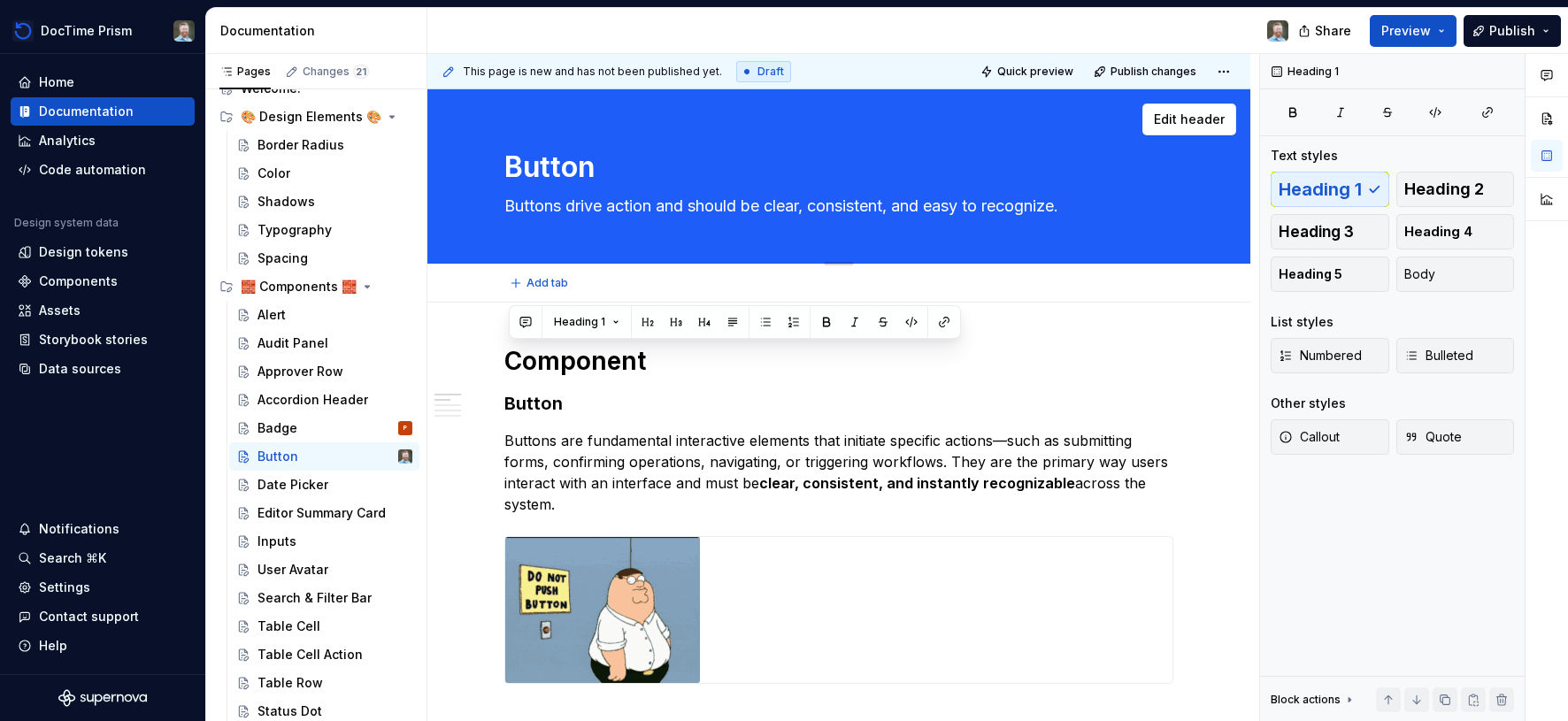
click at [543, 167] on textarea "Button" at bounding box center [835, 167] width 669 height 42
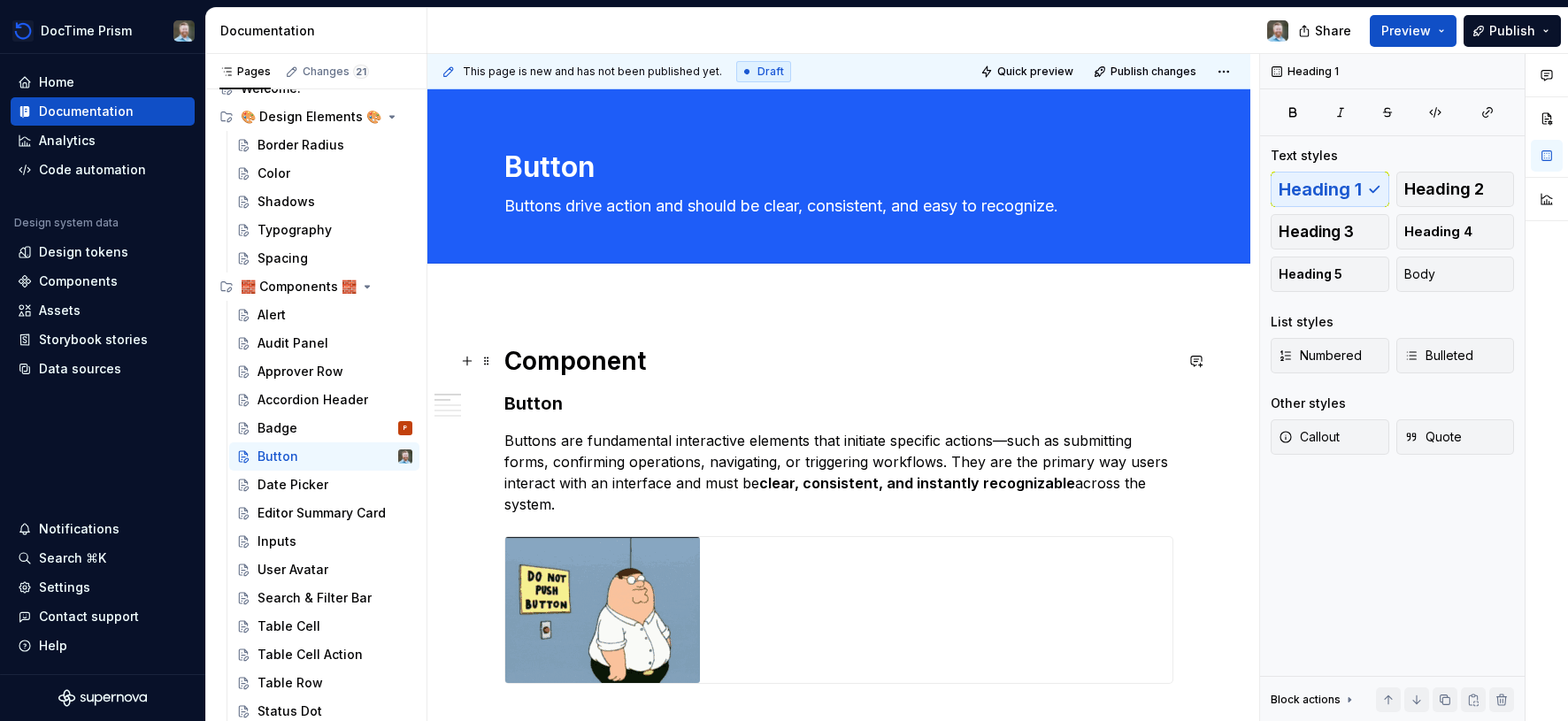
click at [549, 353] on h1 "Component" at bounding box center [839, 360] width 669 height 32
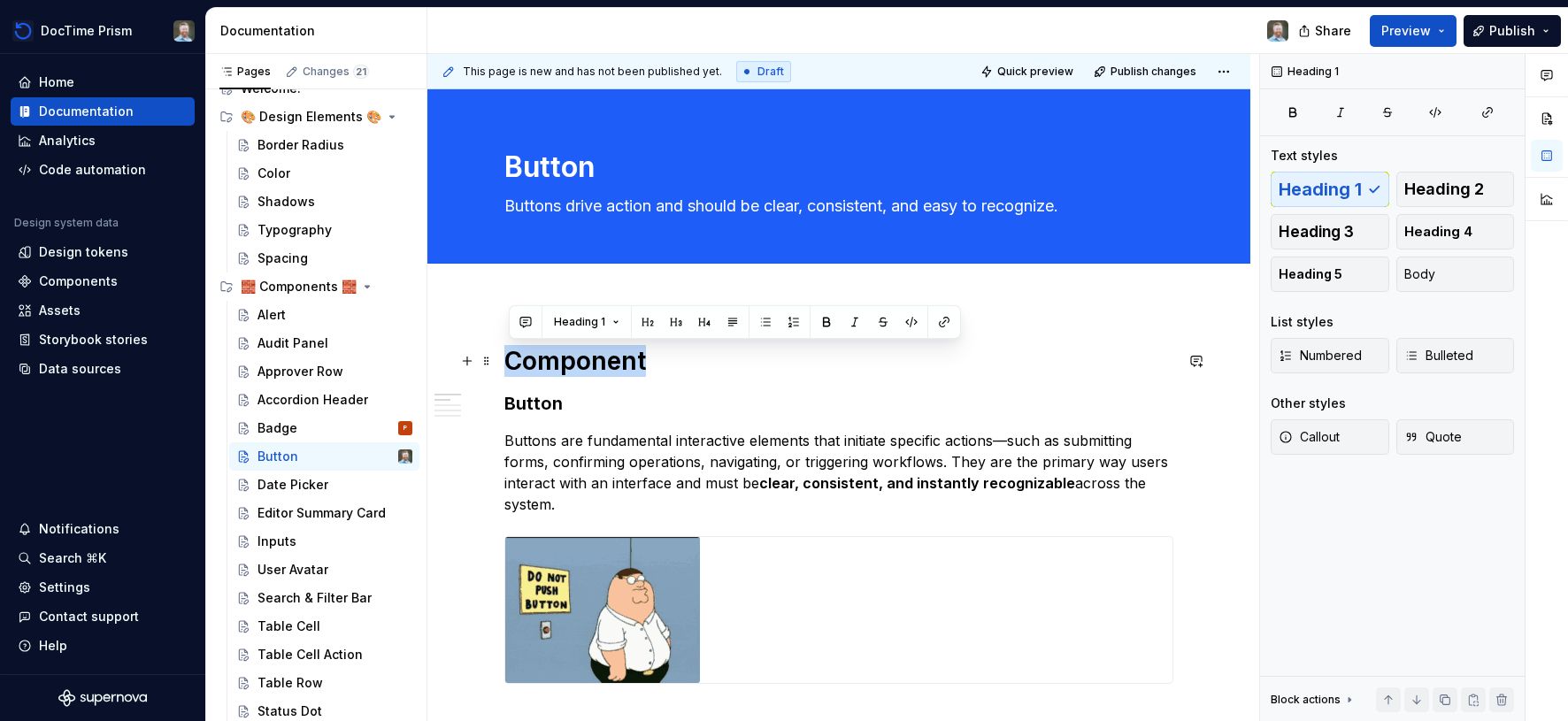
click at [549, 353] on h1 "Component" at bounding box center [839, 360] width 669 height 32
click at [130, 594] on div "Settings" at bounding box center [103, 587] width 170 height 18
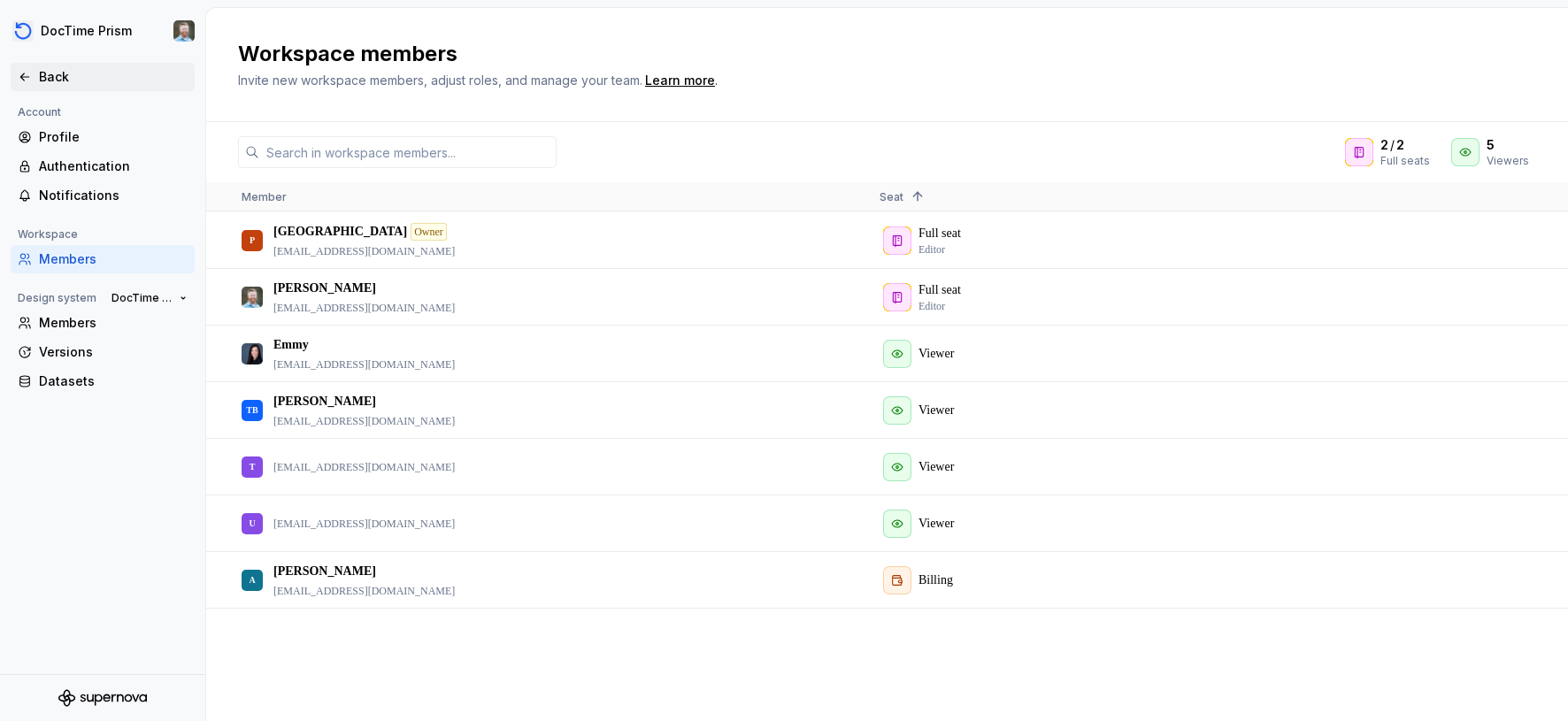
click at [29, 79] on icon at bounding box center [25, 77] width 14 height 14
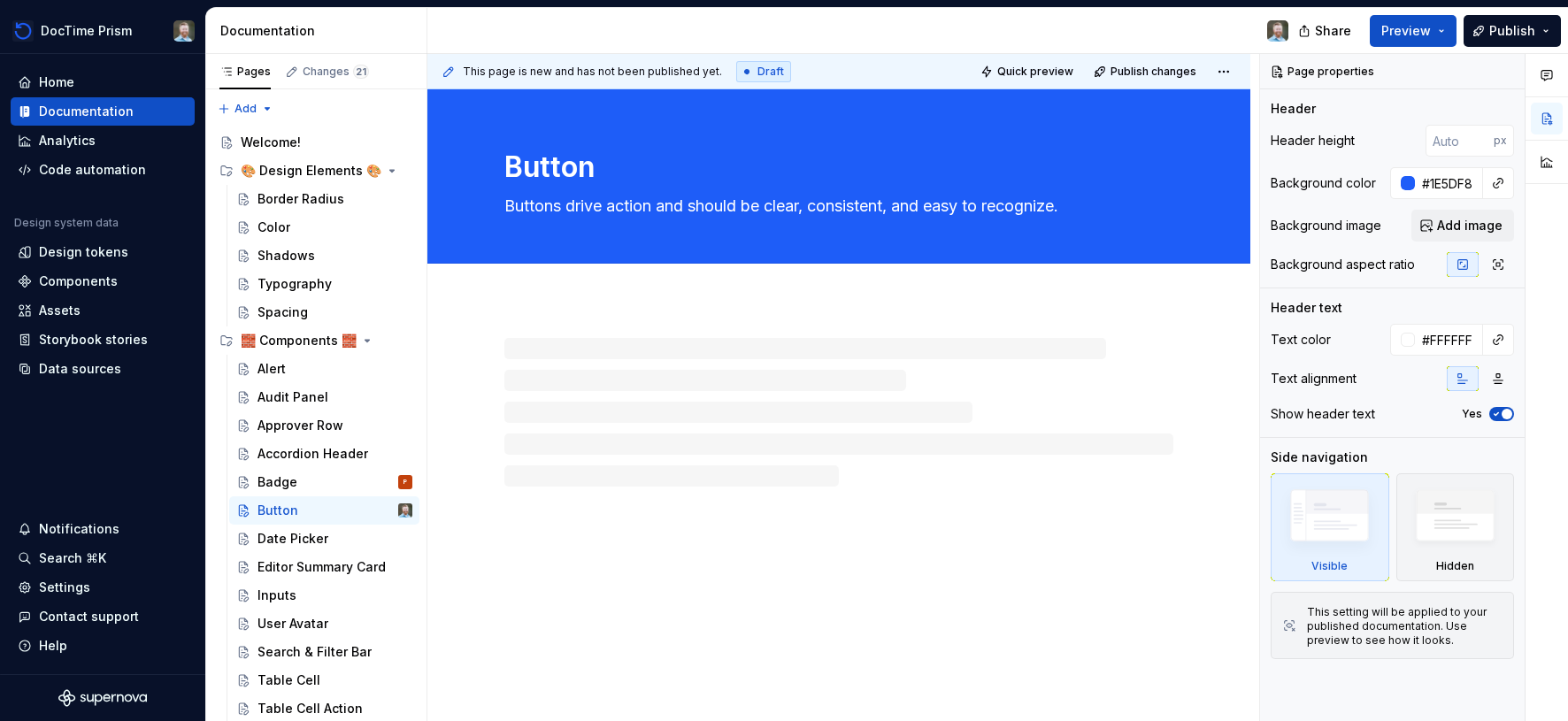
click at [29, 79] on icon at bounding box center [25, 82] width 14 height 14
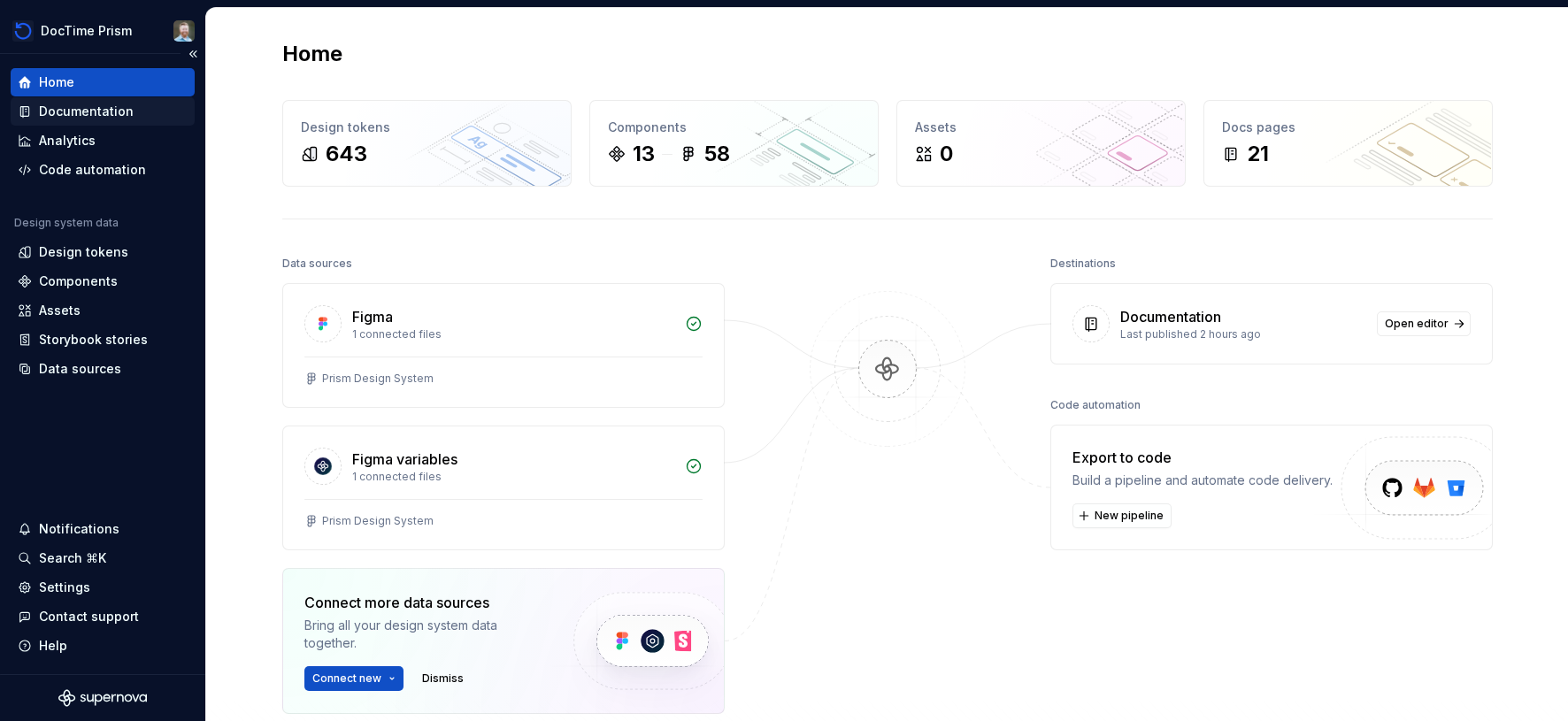
click at [84, 112] on div "Documentation" at bounding box center [86, 112] width 95 height 18
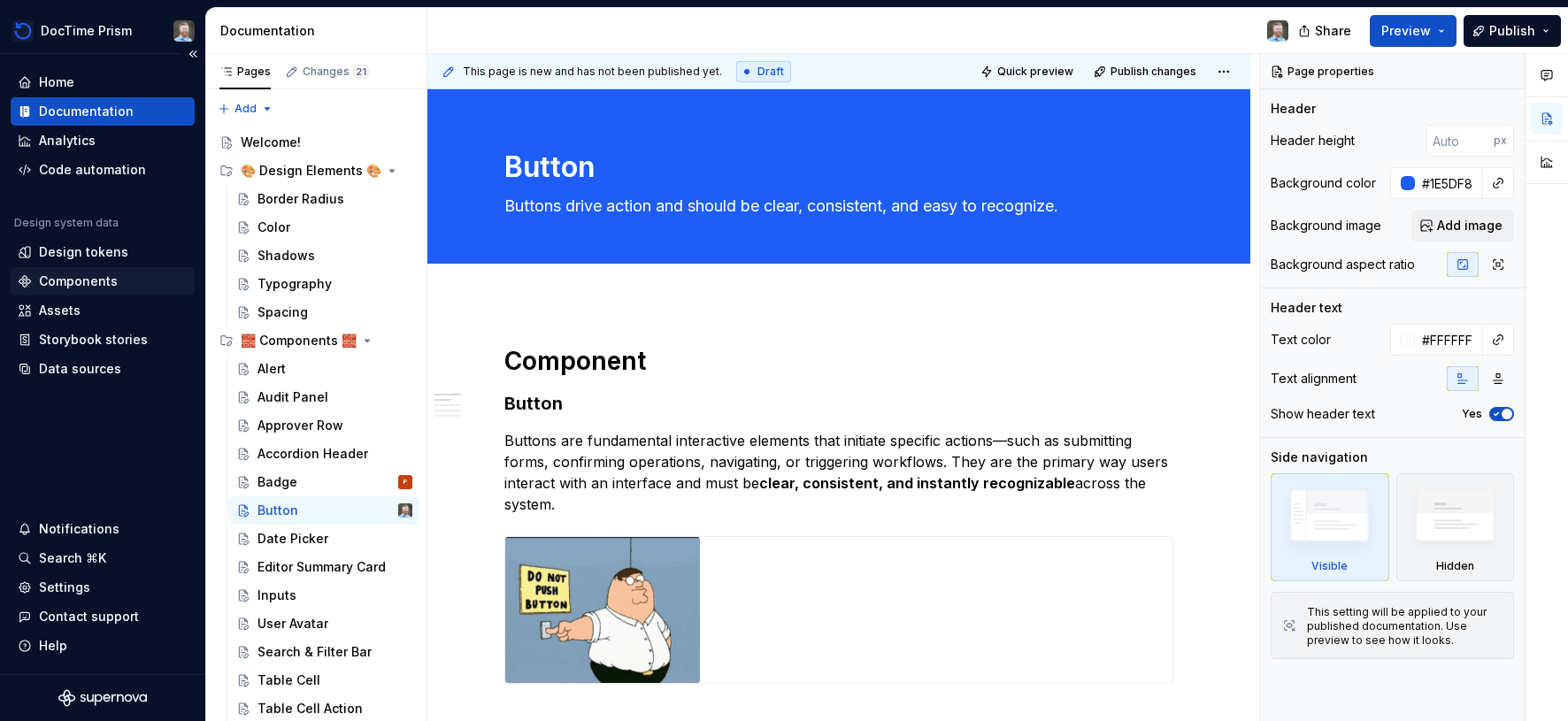
click at [87, 279] on div "Components" at bounding box center [78, 282] width 79 height 18
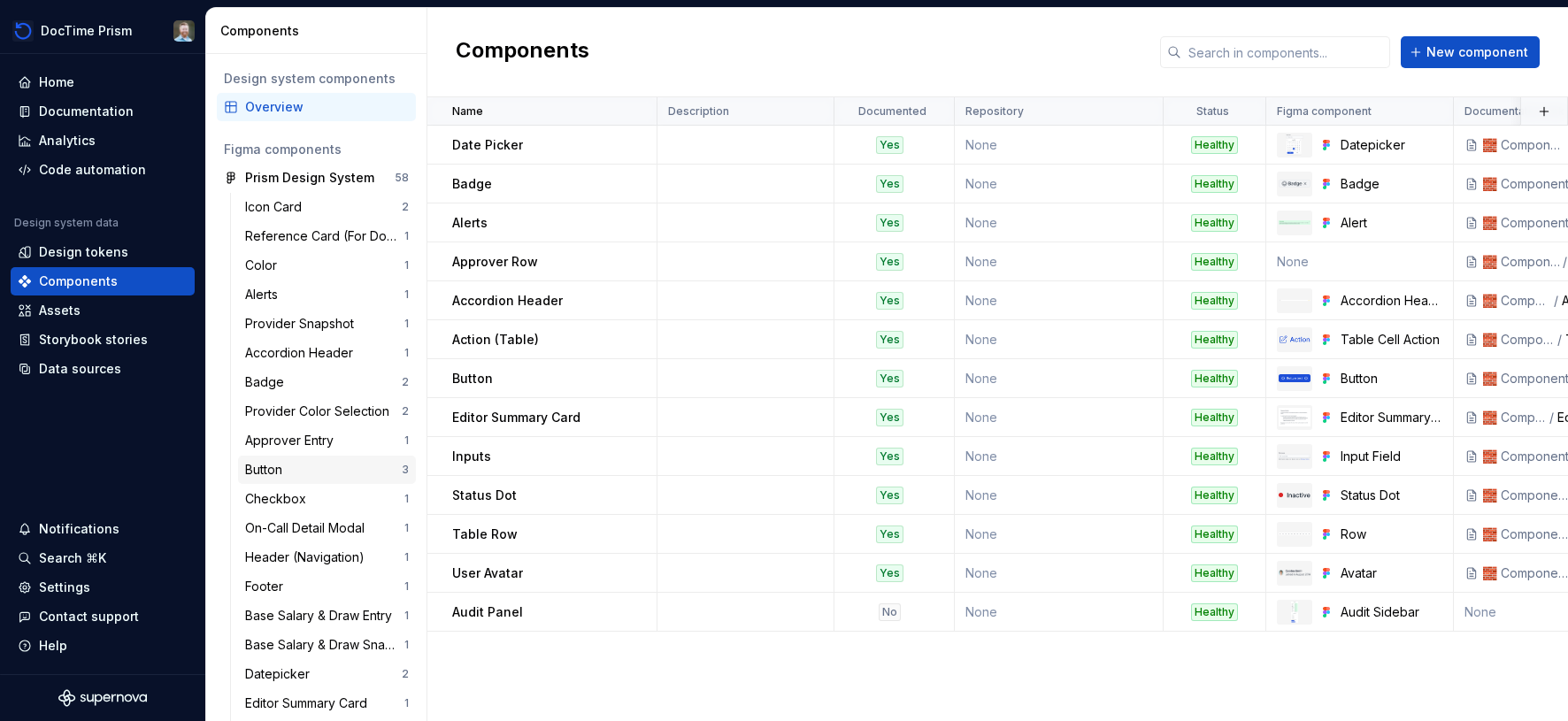
click at [293, 473] on div "Button" at bounding box center [323, 470] width 156 height 18
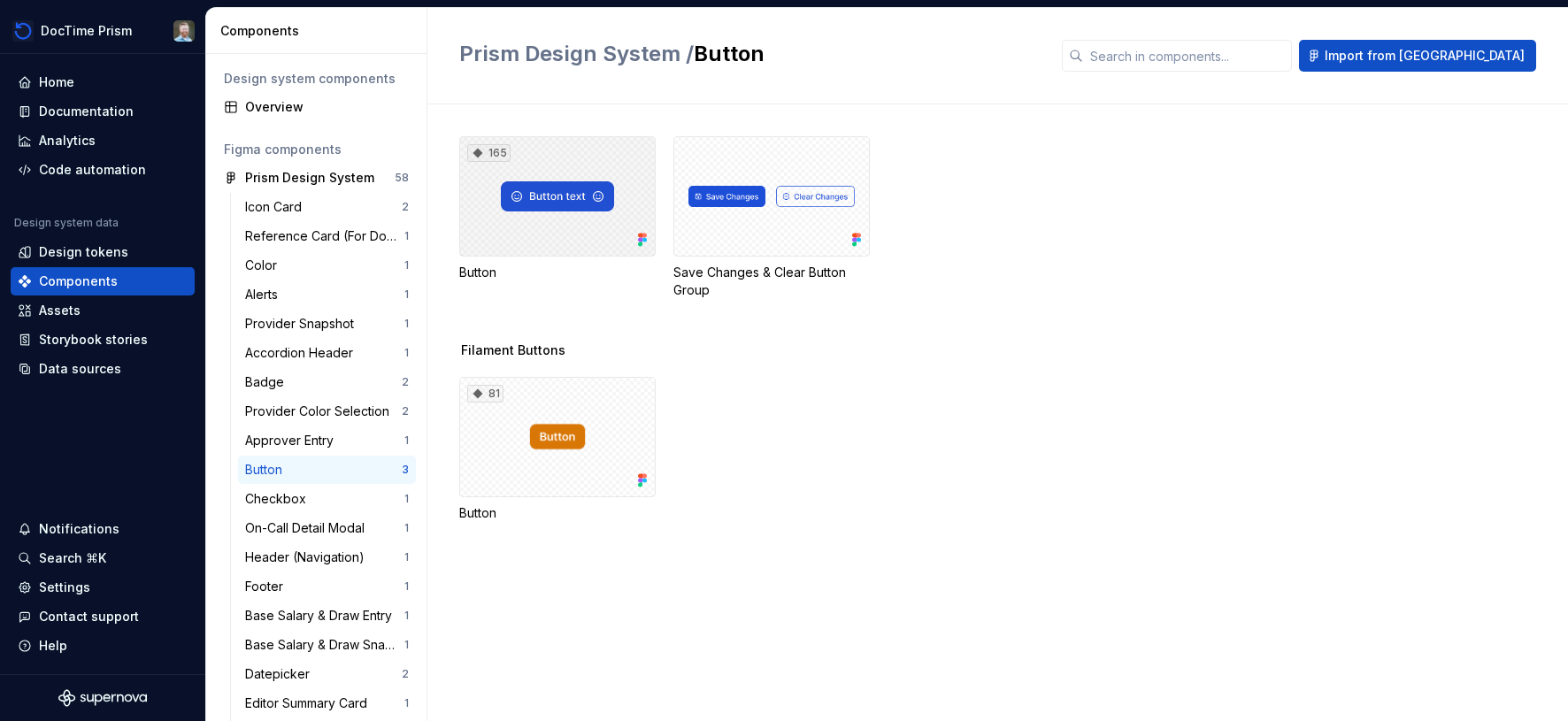
click at [545, 247] on div "165" at bounding box center [557, 196] width 196 height 120
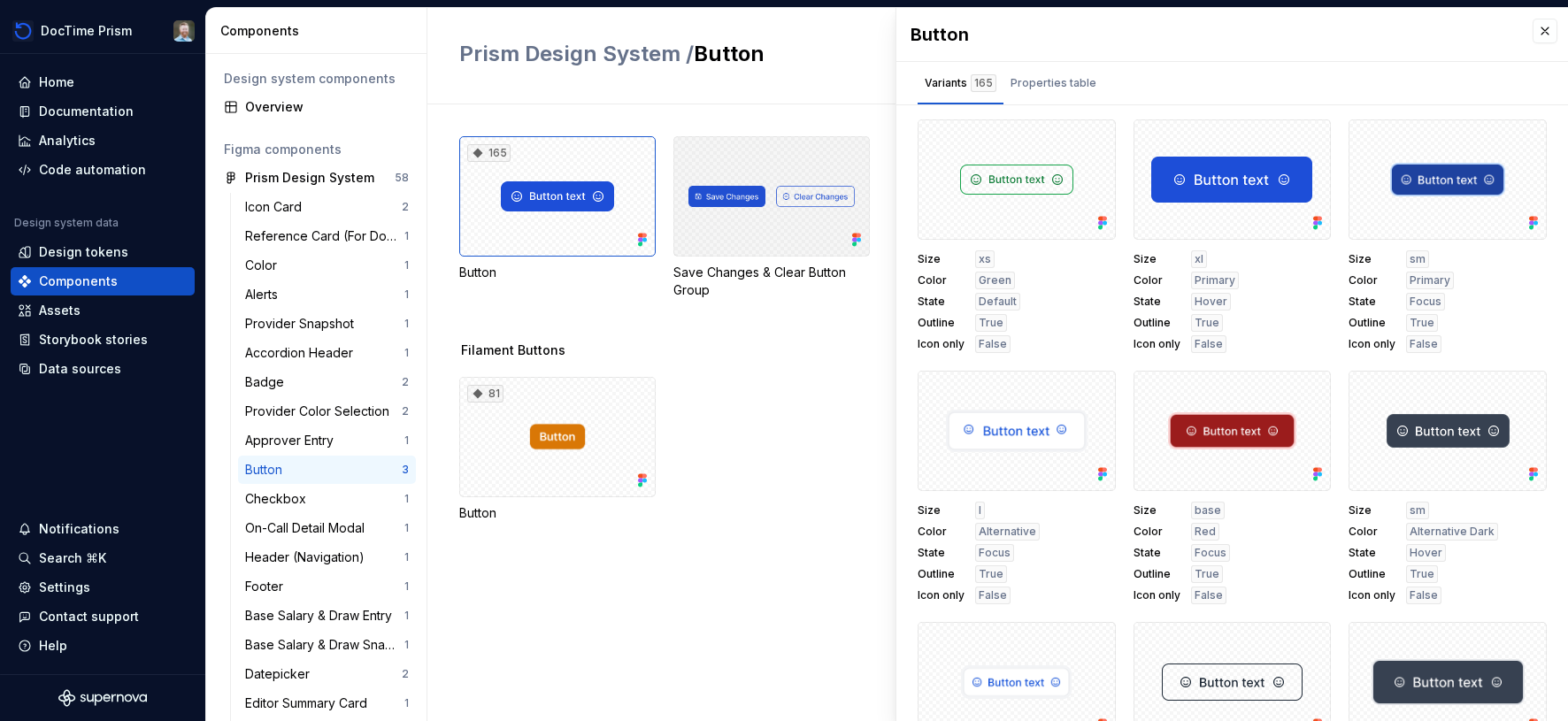
click at [718, 246] on div at bounding box center [771, 196] width 196 height 120
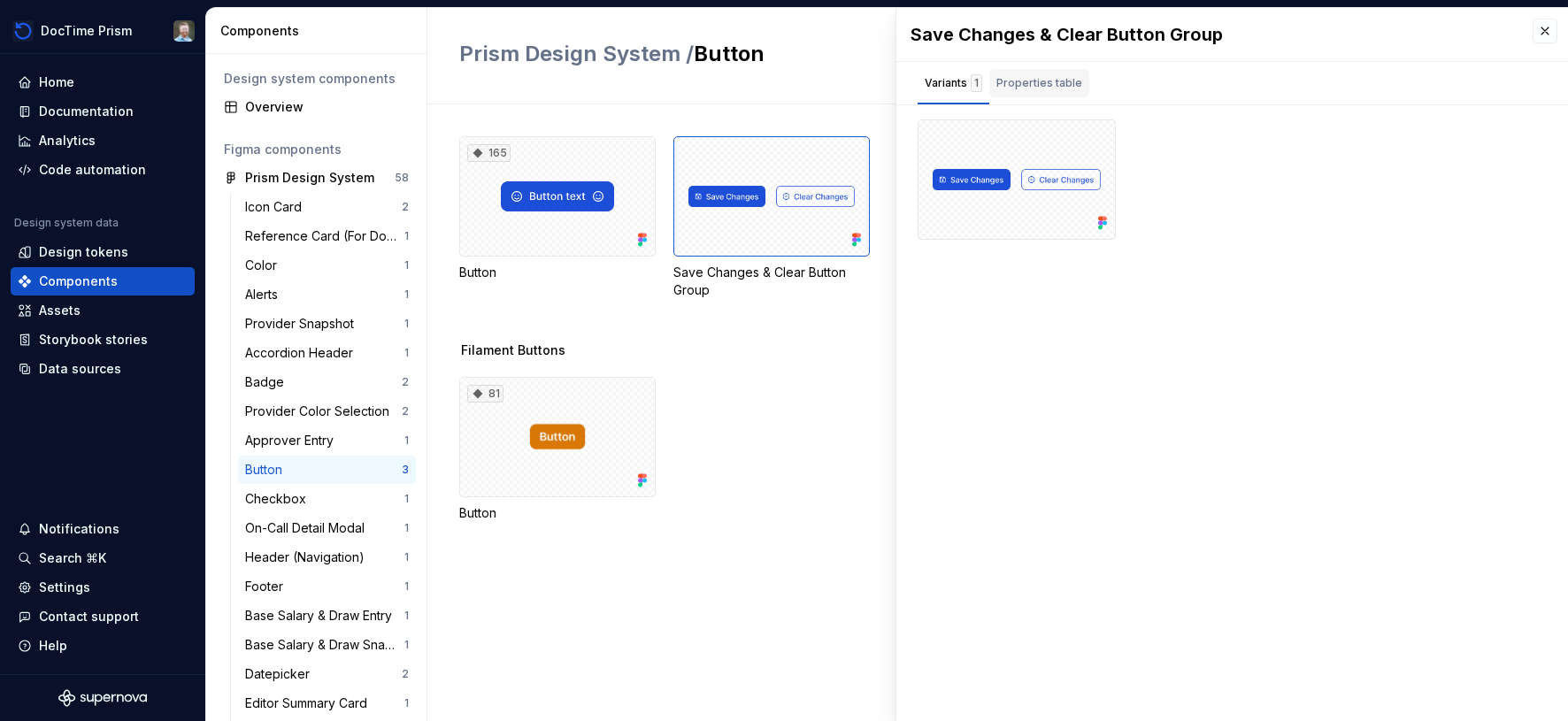
click at [1041, 83] on div "Properties table" at bounding box center [1039, 83] width 86 height 18
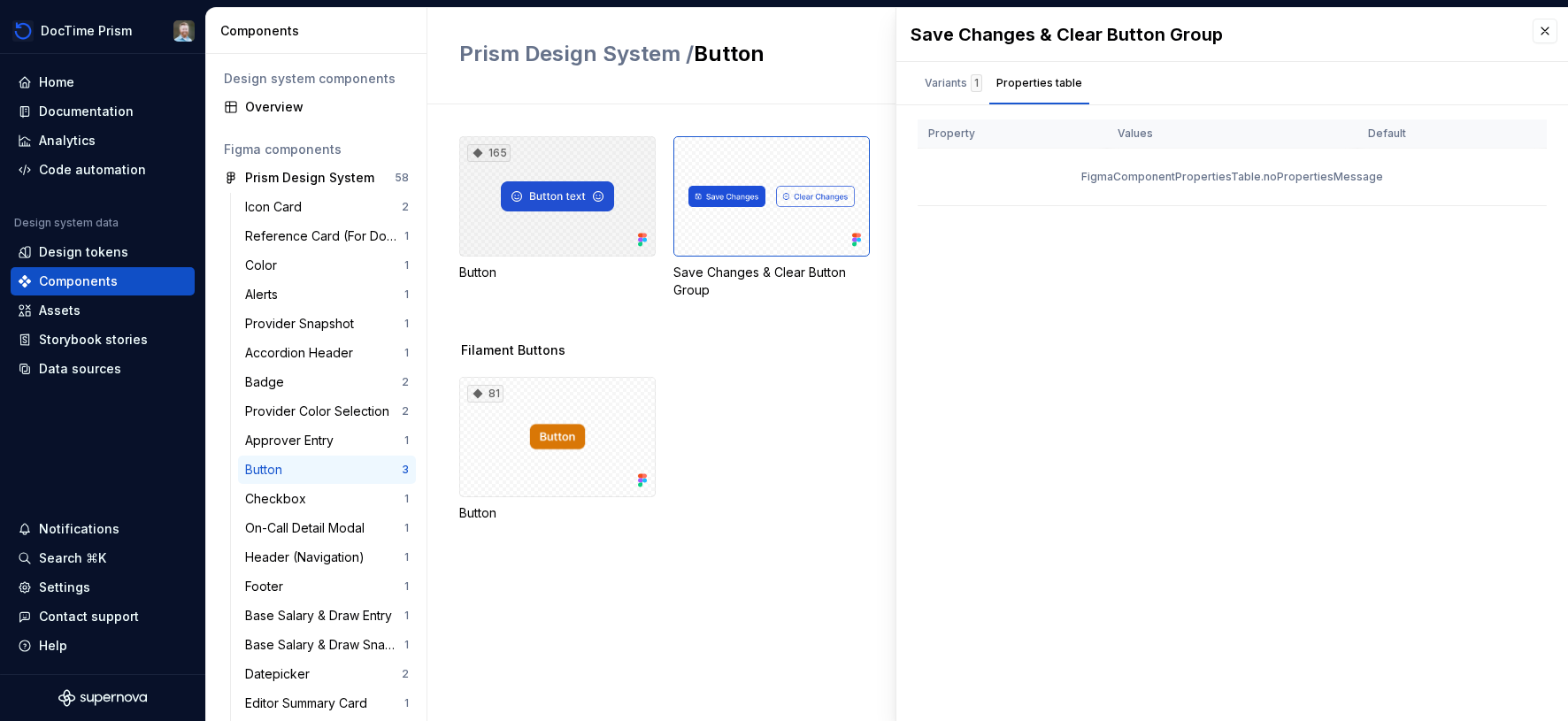
click at [626, 219] on div "165" at bounding box center [557, 196] width 196 height 120
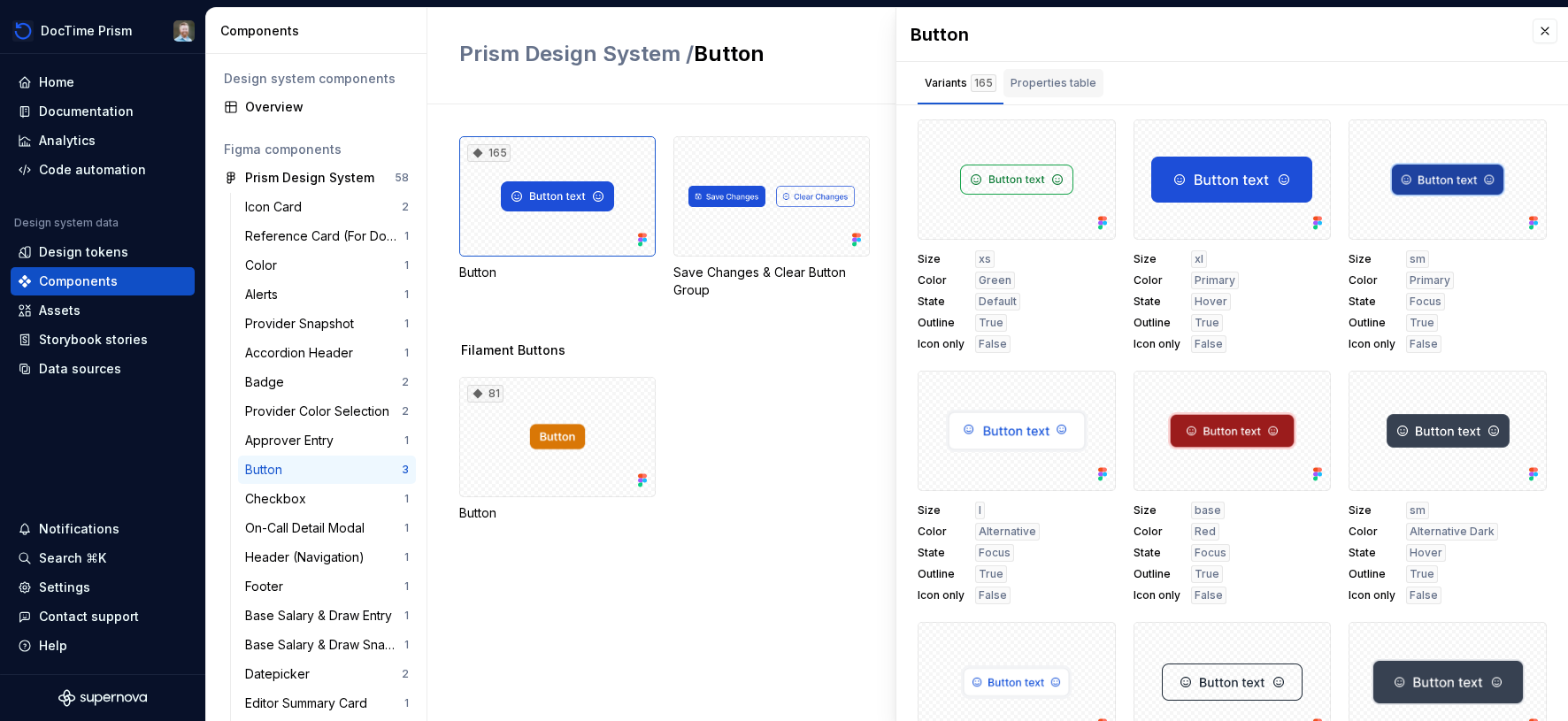
click at [1079, 92] on div "Properties table" at bounding box center [1053, 82] width 100 height 28
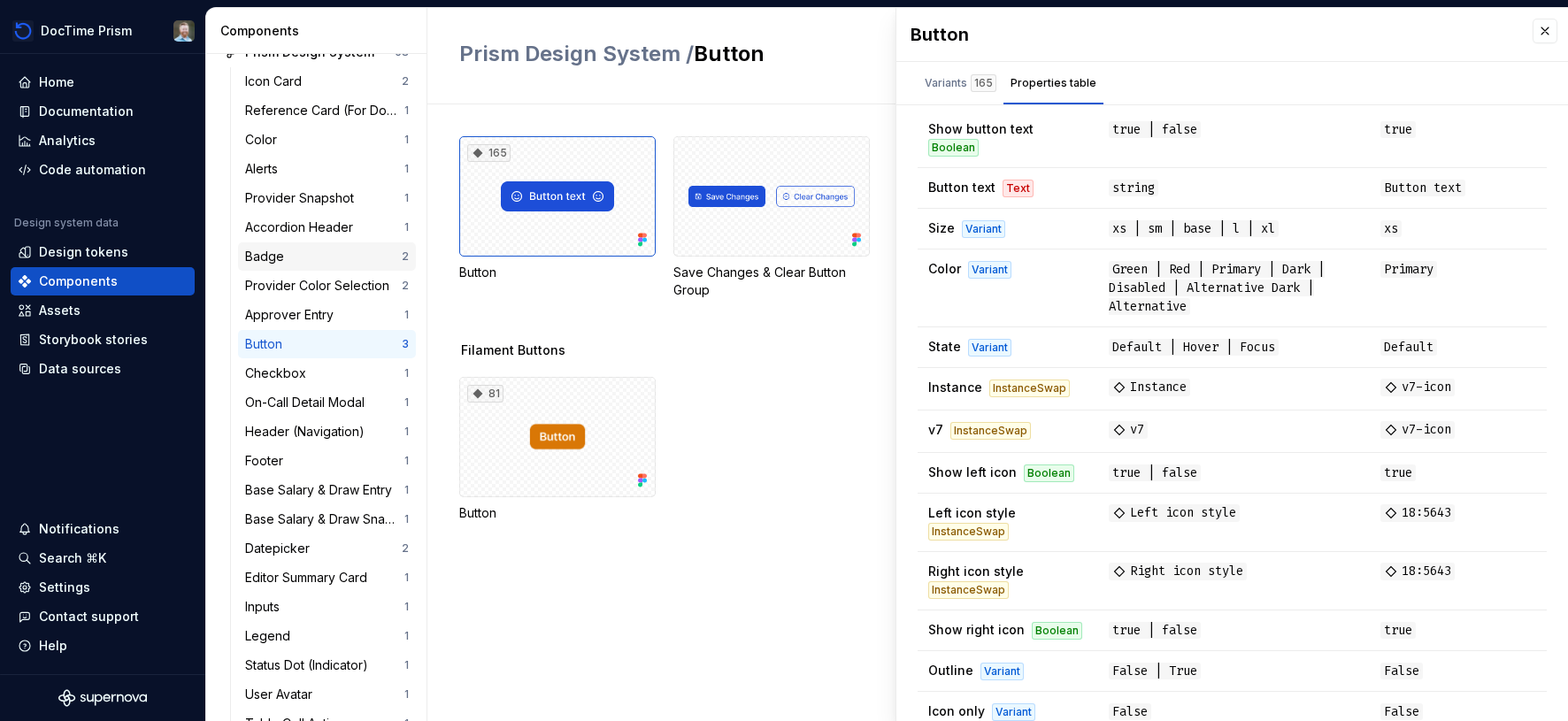
scroll to position [147, 0]
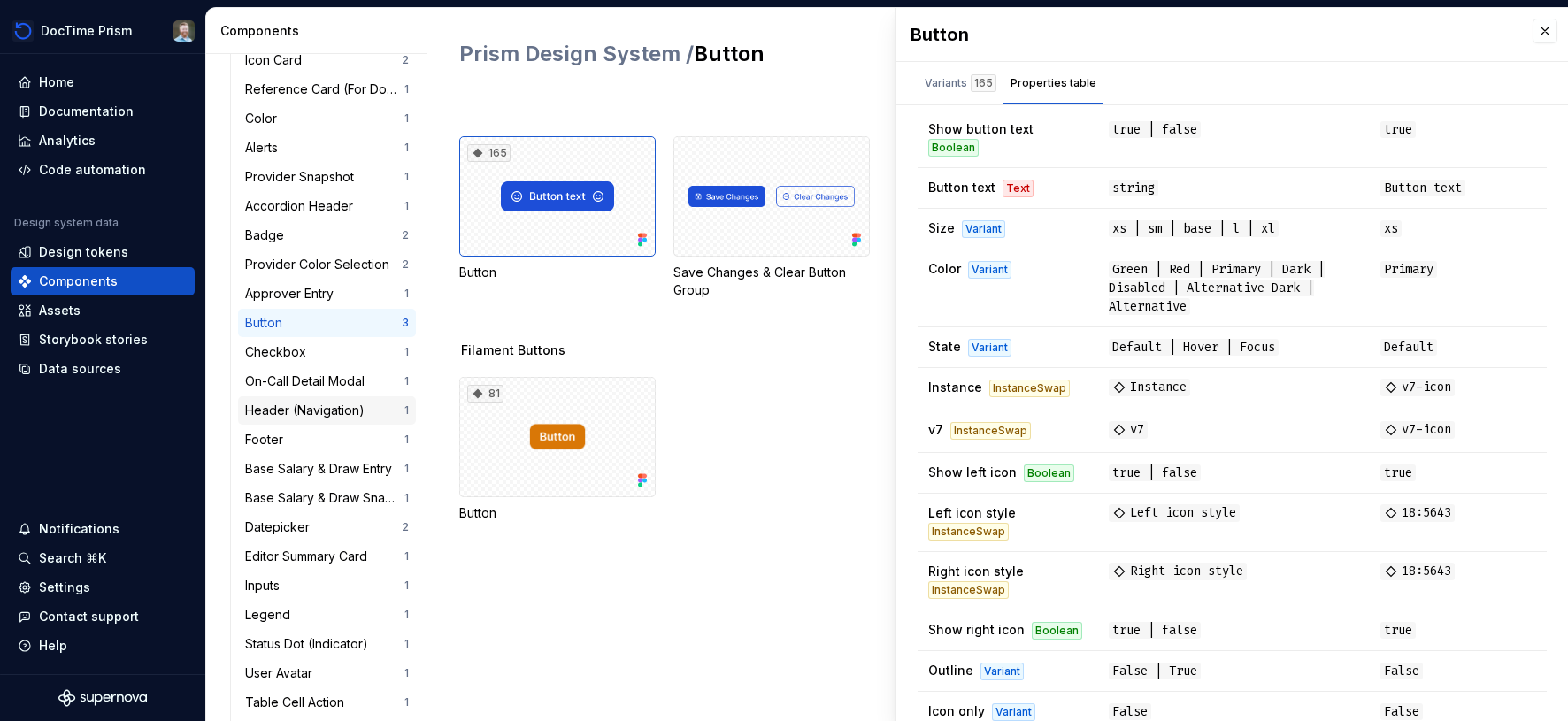
click at [303, 404] on div "Header (Navigation)" at bounding box center [308, 411] width 127 height 18
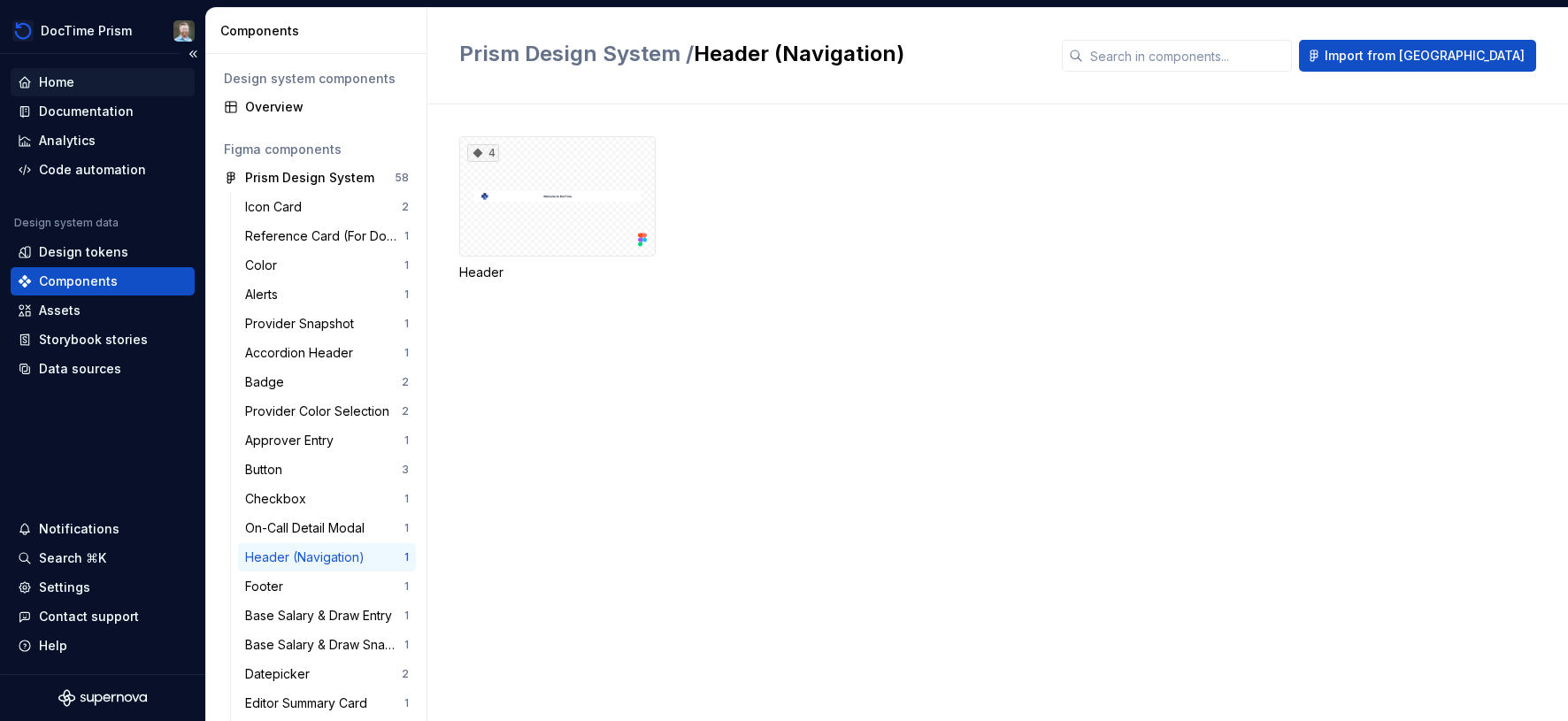
click at [92, 77] on div "Home" at bounding box center [103, 82] width 170 height 18
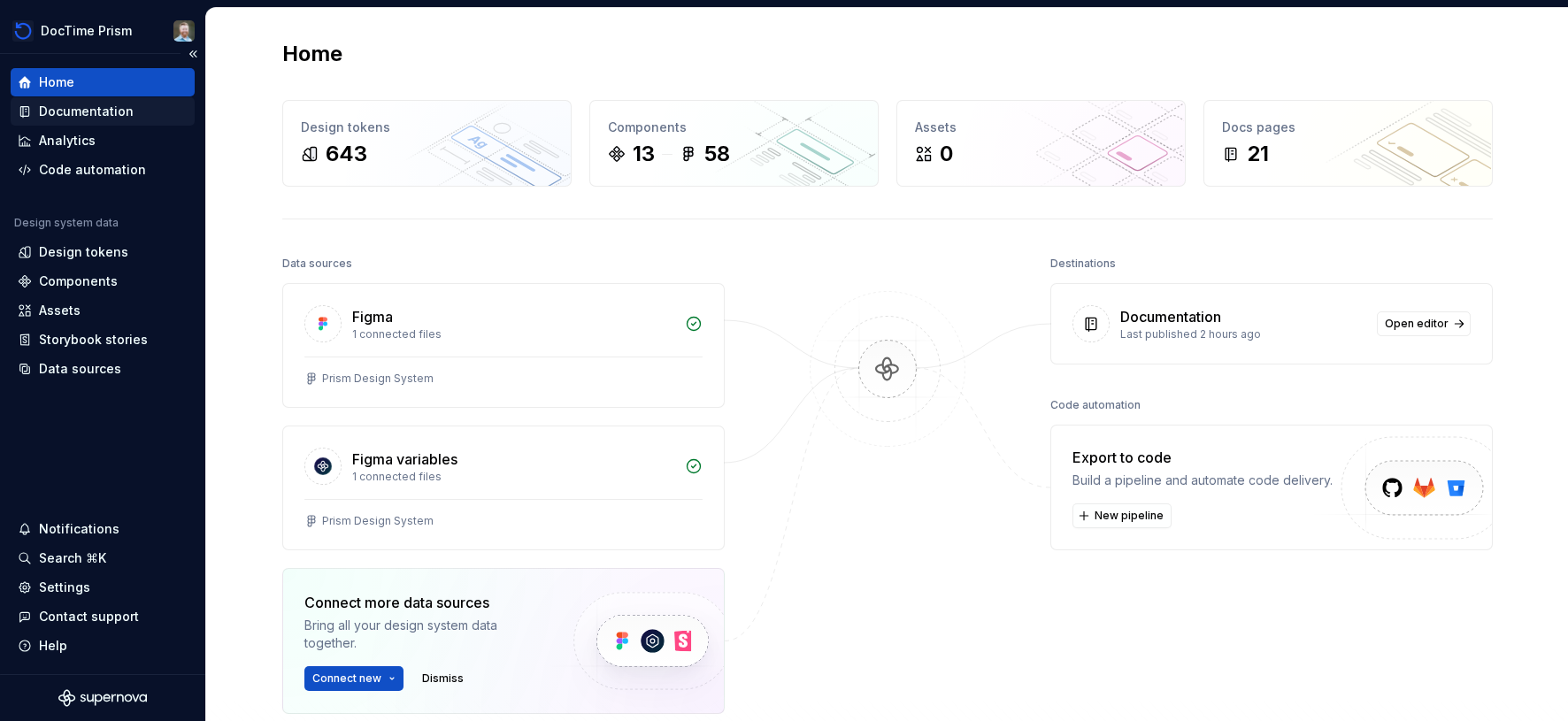
click at [117, 101] on div "Documentation" at bounding box center [103, 111] width 184 height 28
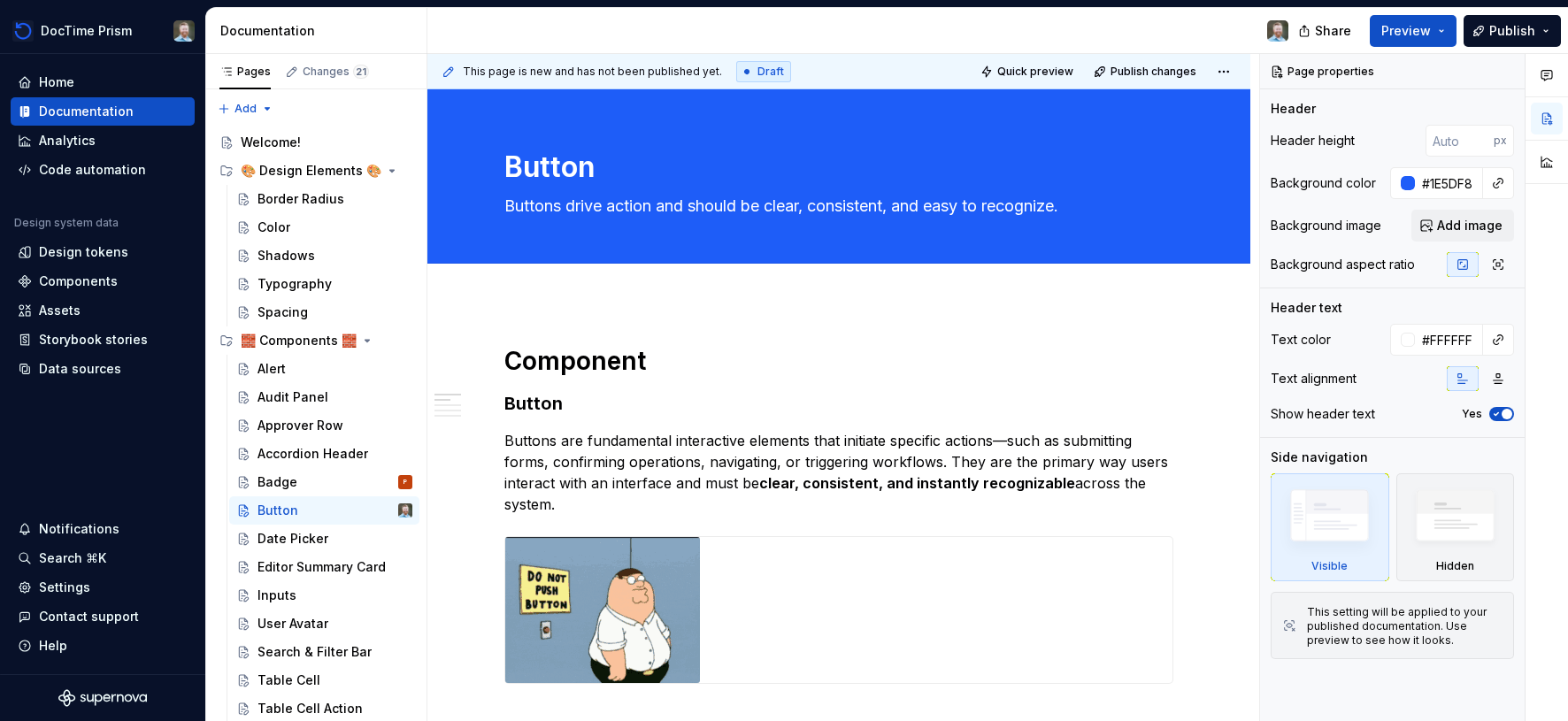
type textarea "*"
click at [70, 594] on div "Settings" at bounding box center [64, 587] width 52 height 18
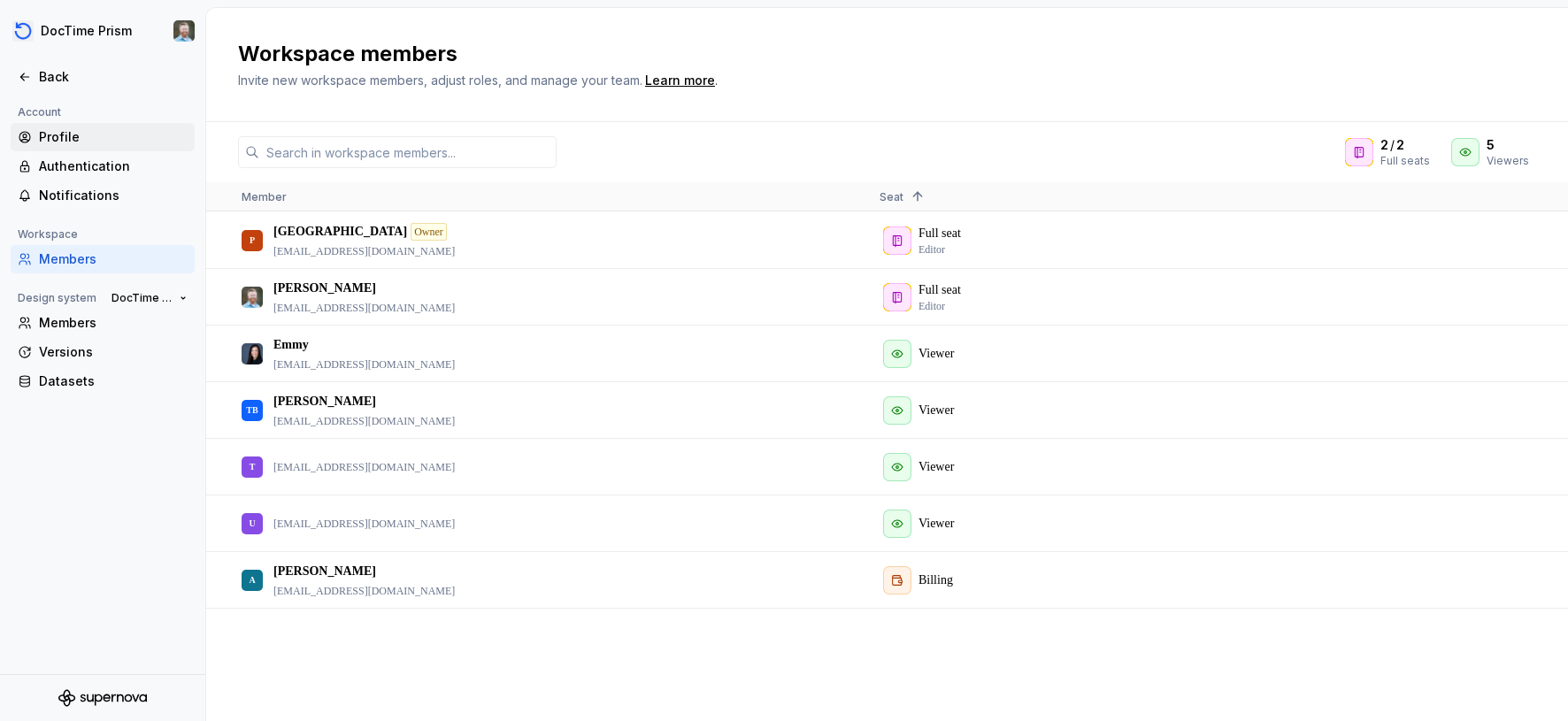
click at [84, 143] on div "Profile" at bounding box center [113, 137] width 149 height 18
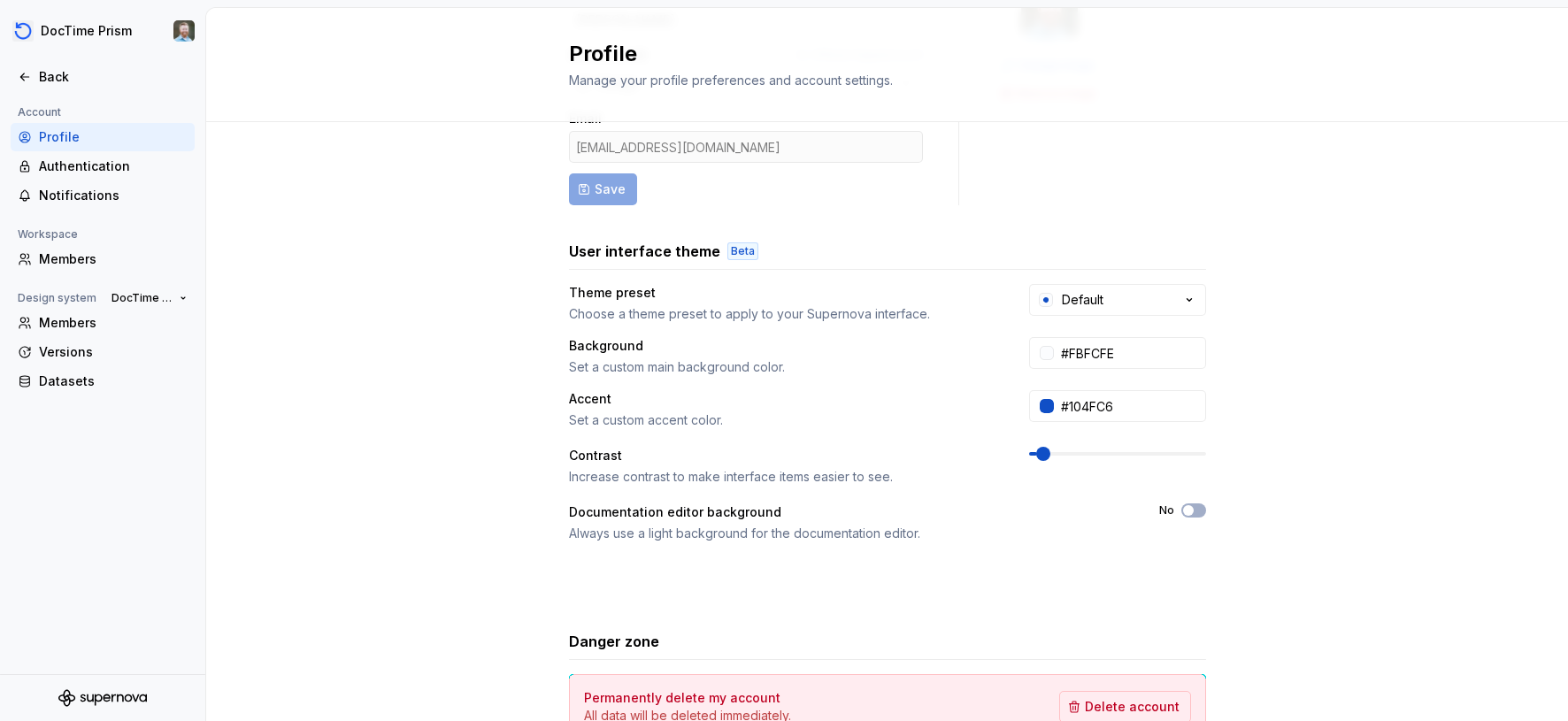
scroll to position [175, 0]
click at [1083, 398] on input "#104FC6" at bounding box center [1130, 402] width 152 height 32
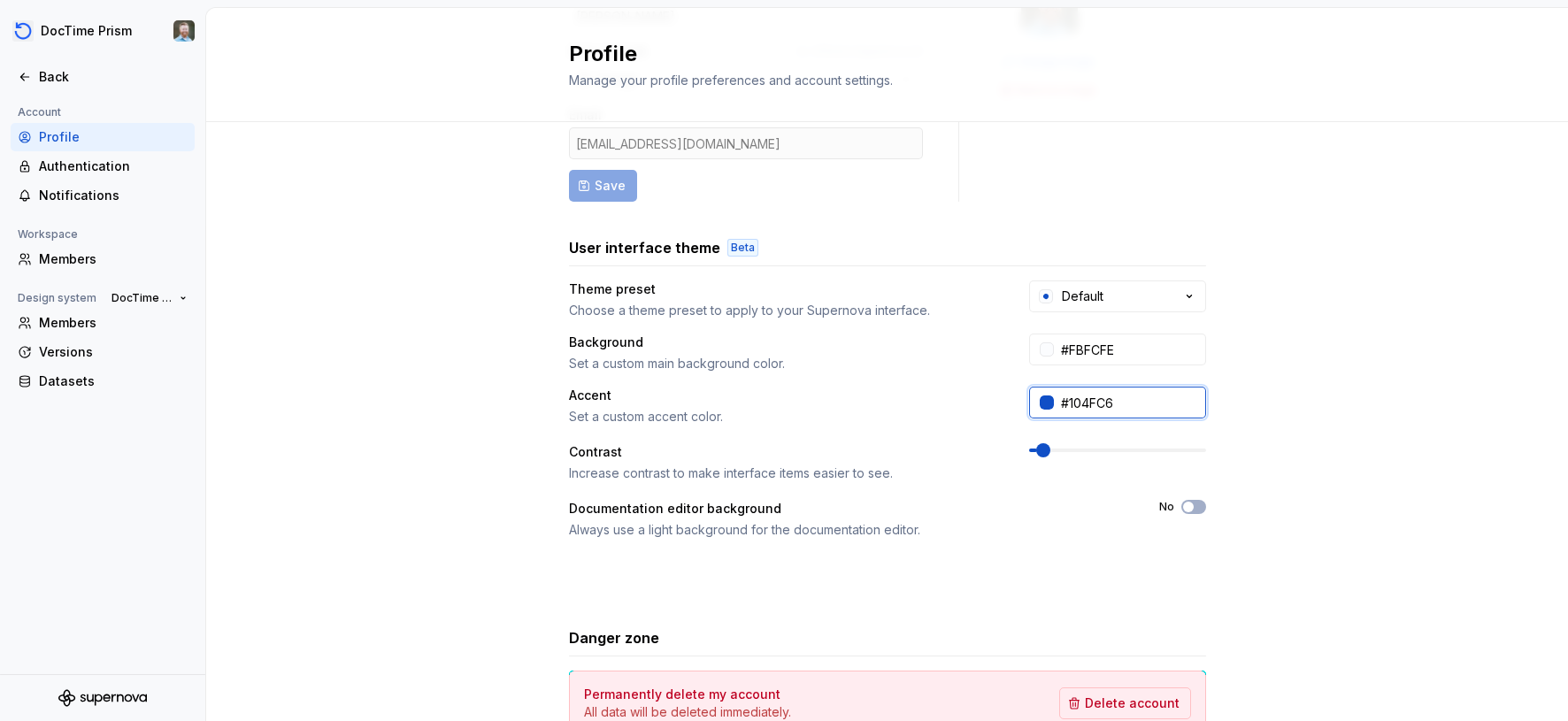
click at [1083, 398] on input "#104FC6" at bounding box center [1130, 402] width 152 height 32
paste input "1E5DF8"
type input "#1E5DF8"
click at [1318, 419] on div "Full name Affects Supernova AI [PERSON_NAME] Area of work Affects Supernova AI …" at bounding box center [887, 392] width 1362 height 892
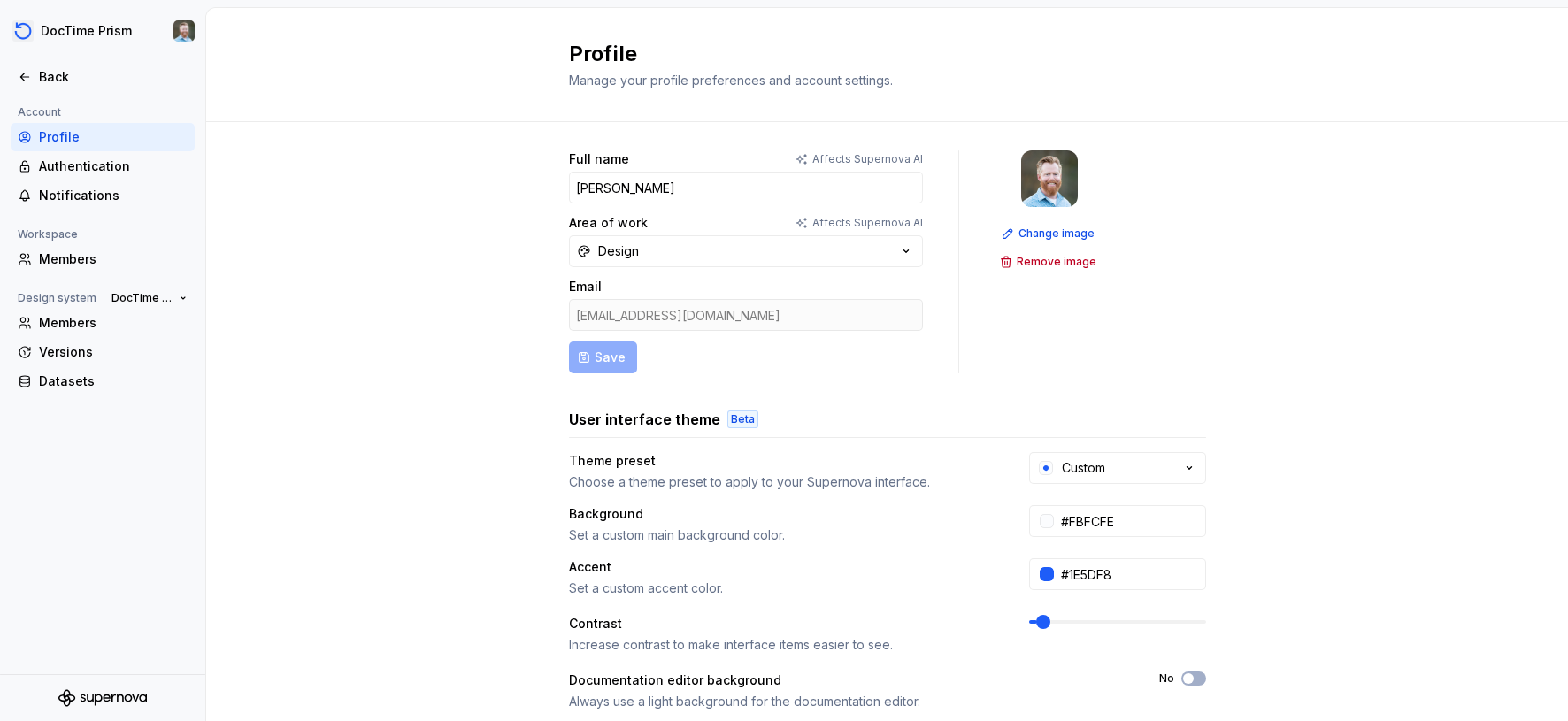
scroll to position [0, 0]
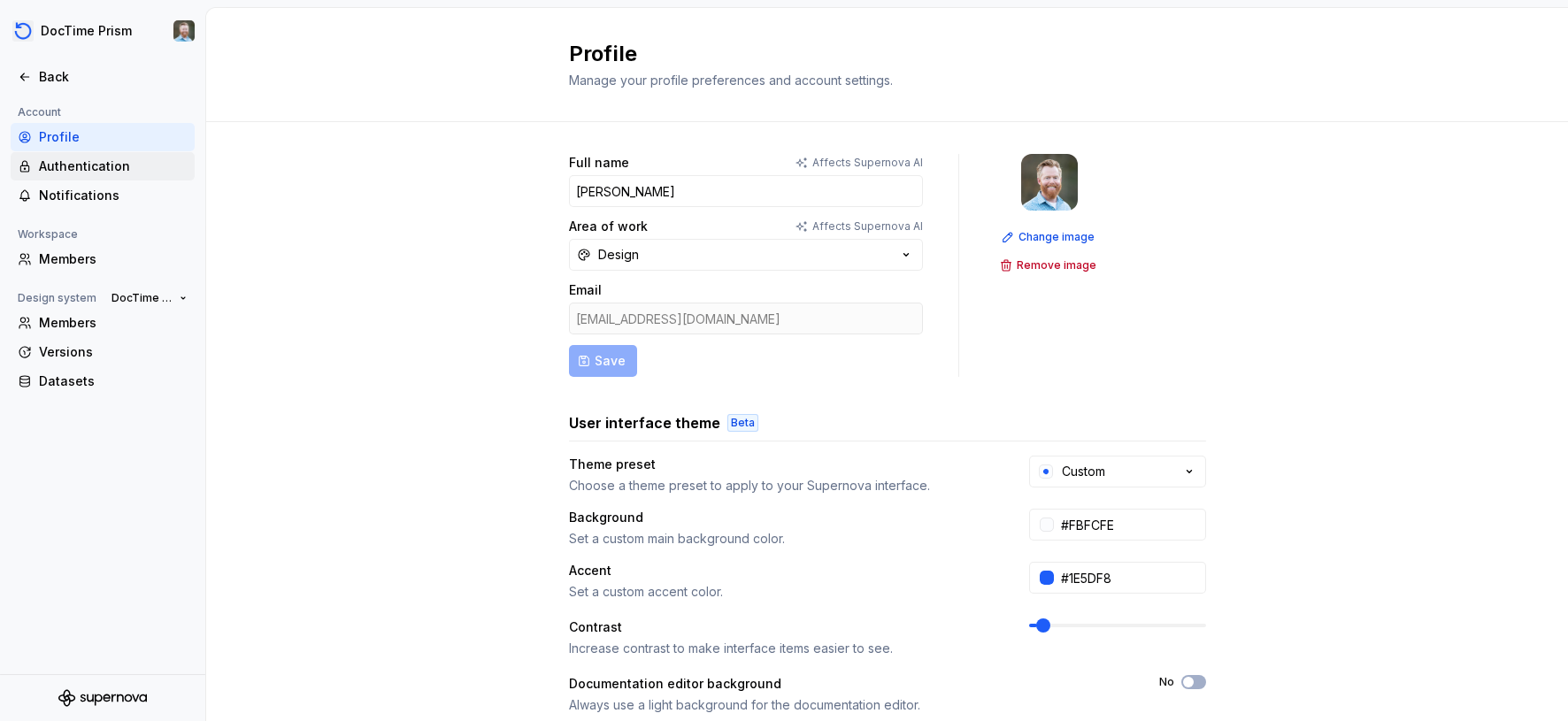
click at [90, 168] on div "Authentication" at bounding box center [113, 166] width 149 height 18
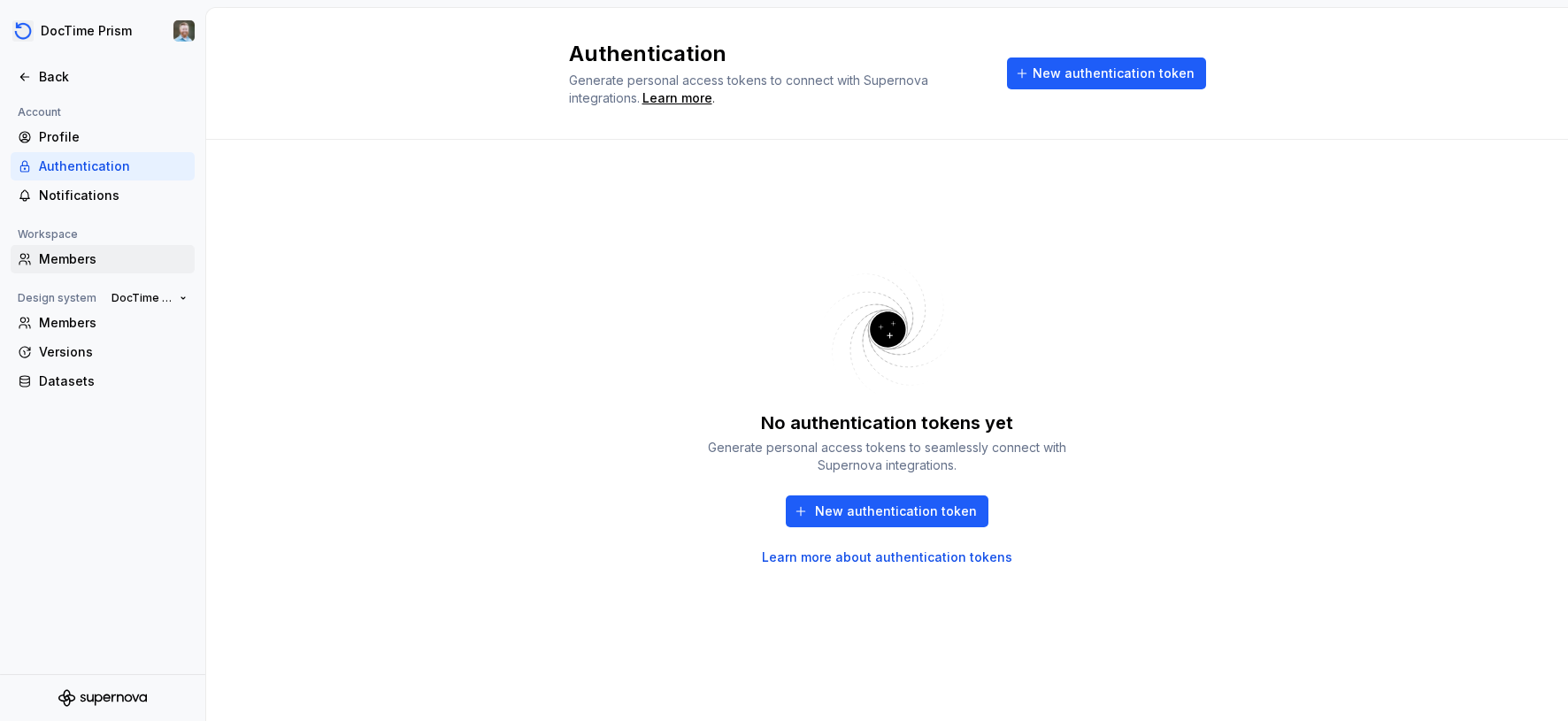
click at [81, 266] on div "Members" at bounding box center [113, 259] width 149 height 18
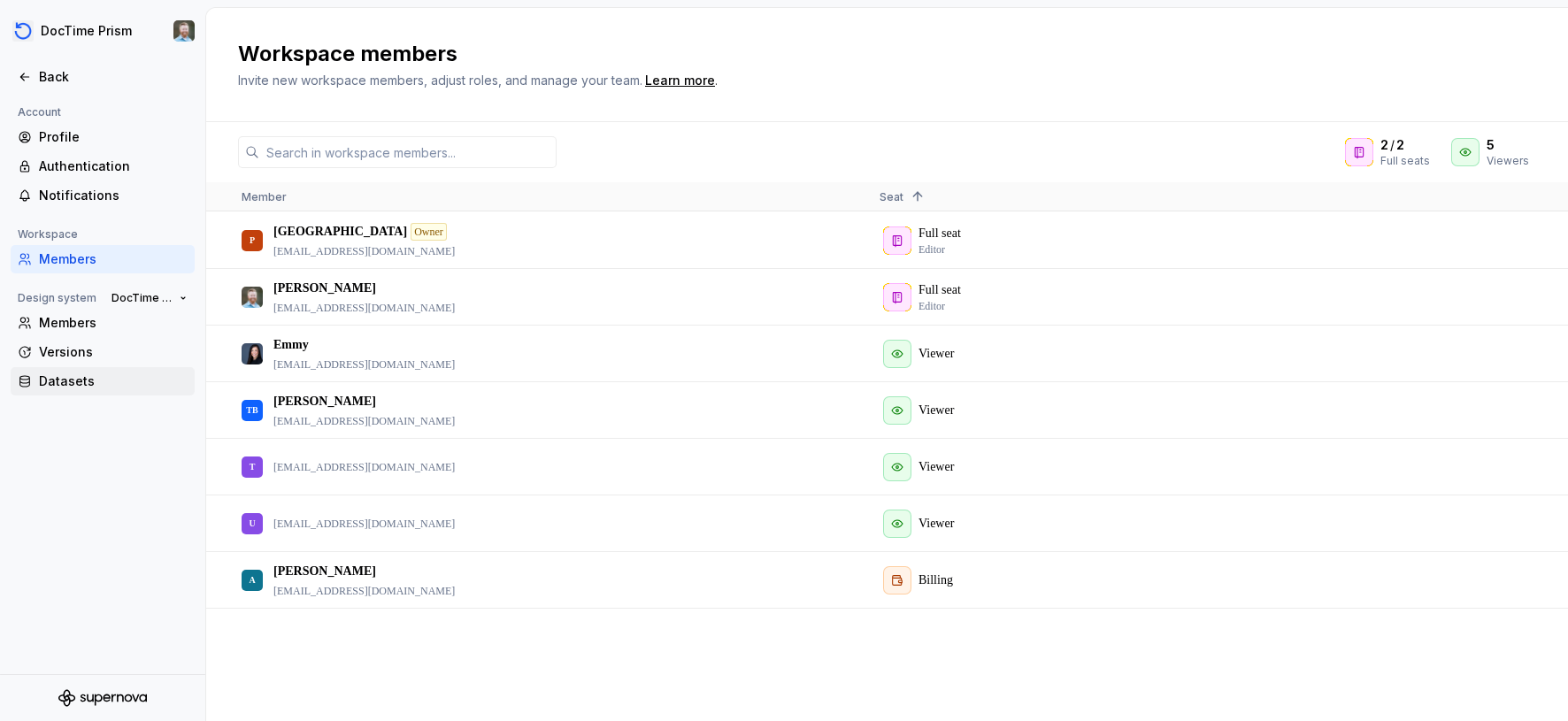
click at [76, 378] on div "Datasets" at bounding box center [113, 381] width 149 height 18
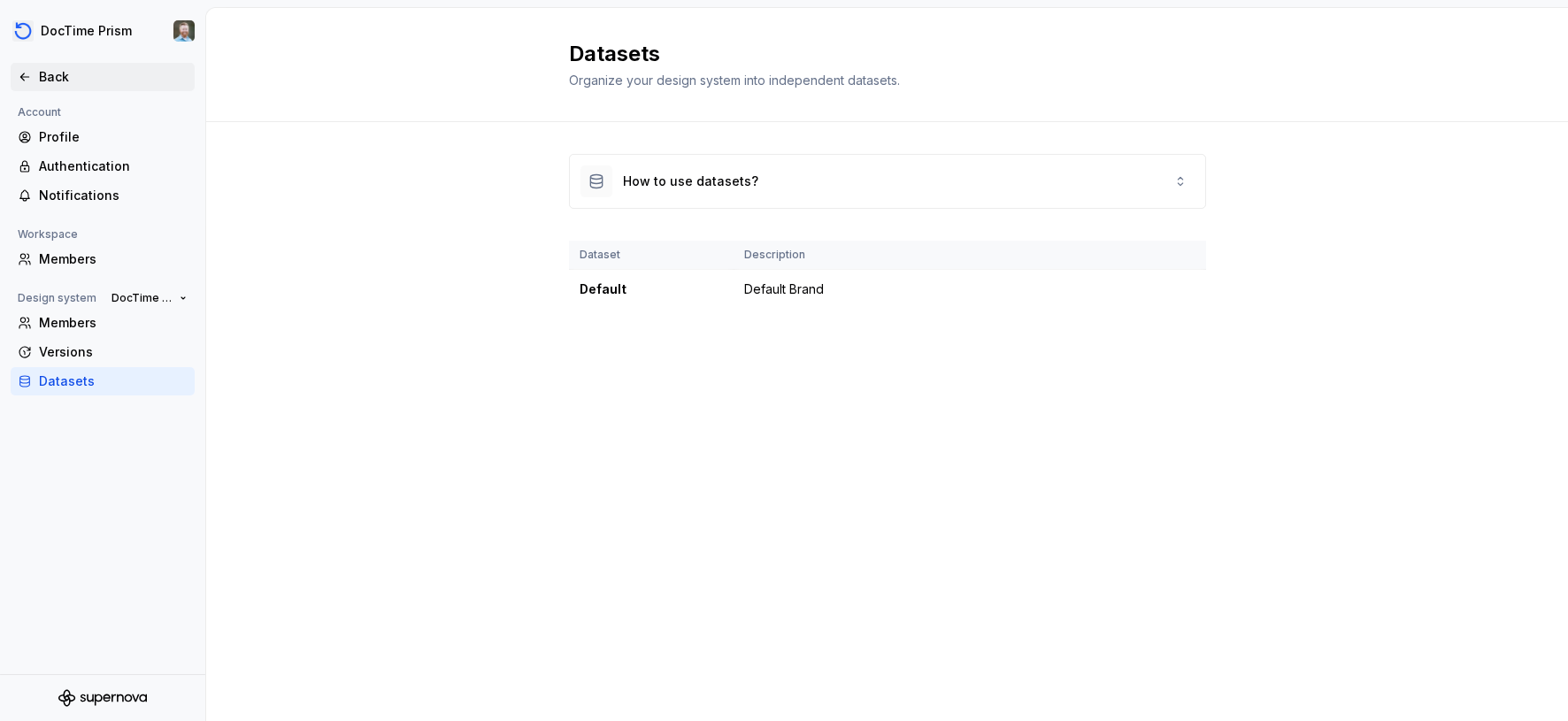
click at [41, 65] on div "Back" at bounding box center [103, 77] width 184 height 28
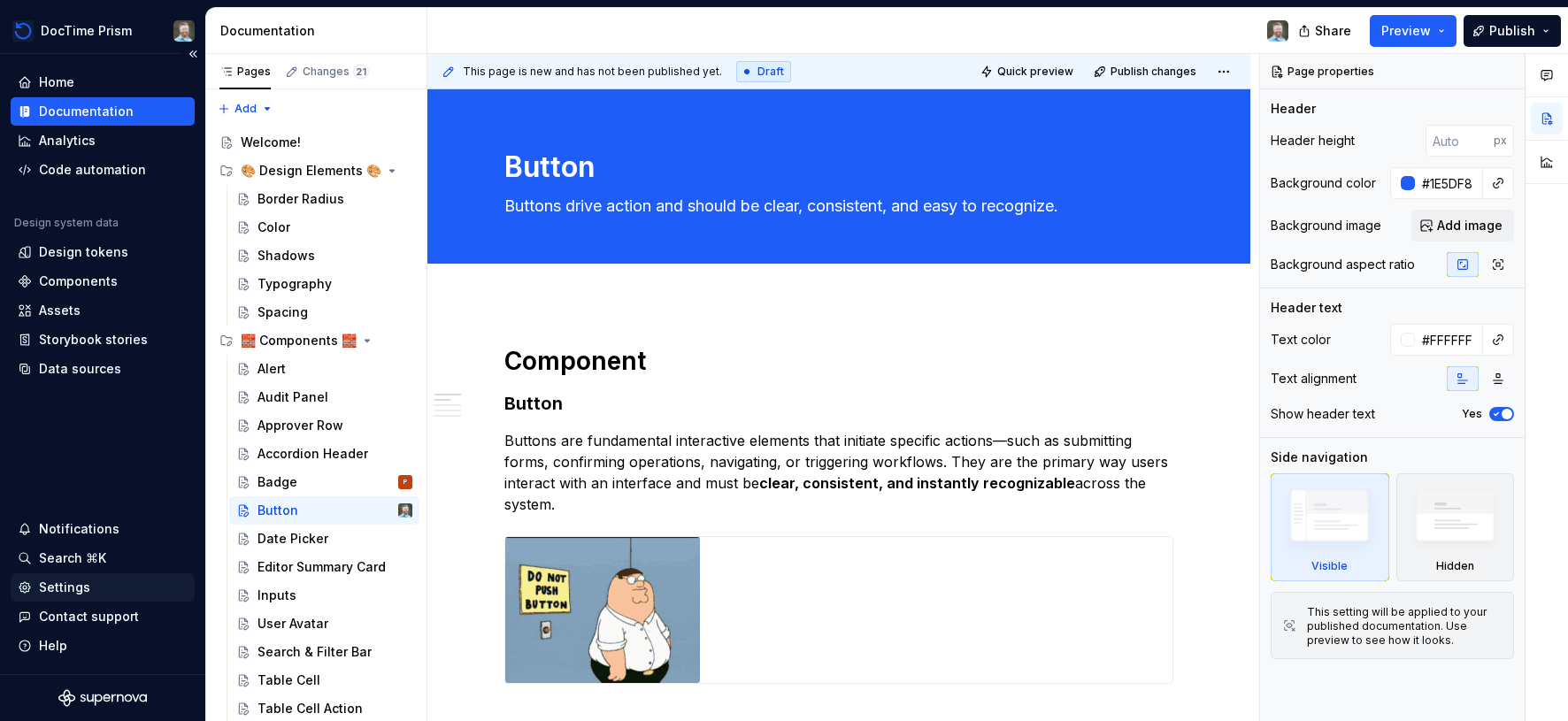
click at [79, 594] on div "Settings" at bounding box center [64, 587] width 52 height 18
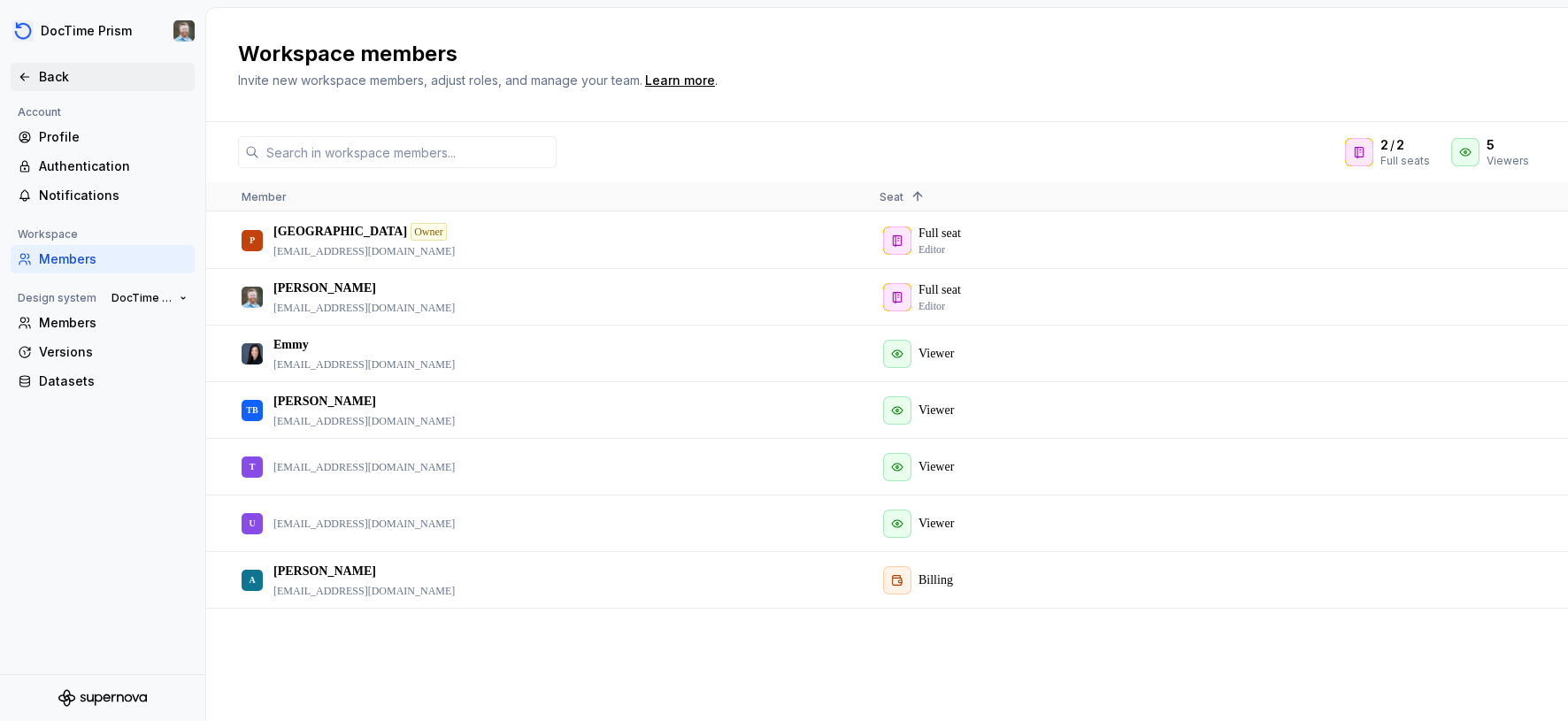
click at [40, 80] on div "Back" at bounding box center [113, 77] width 149 height 18
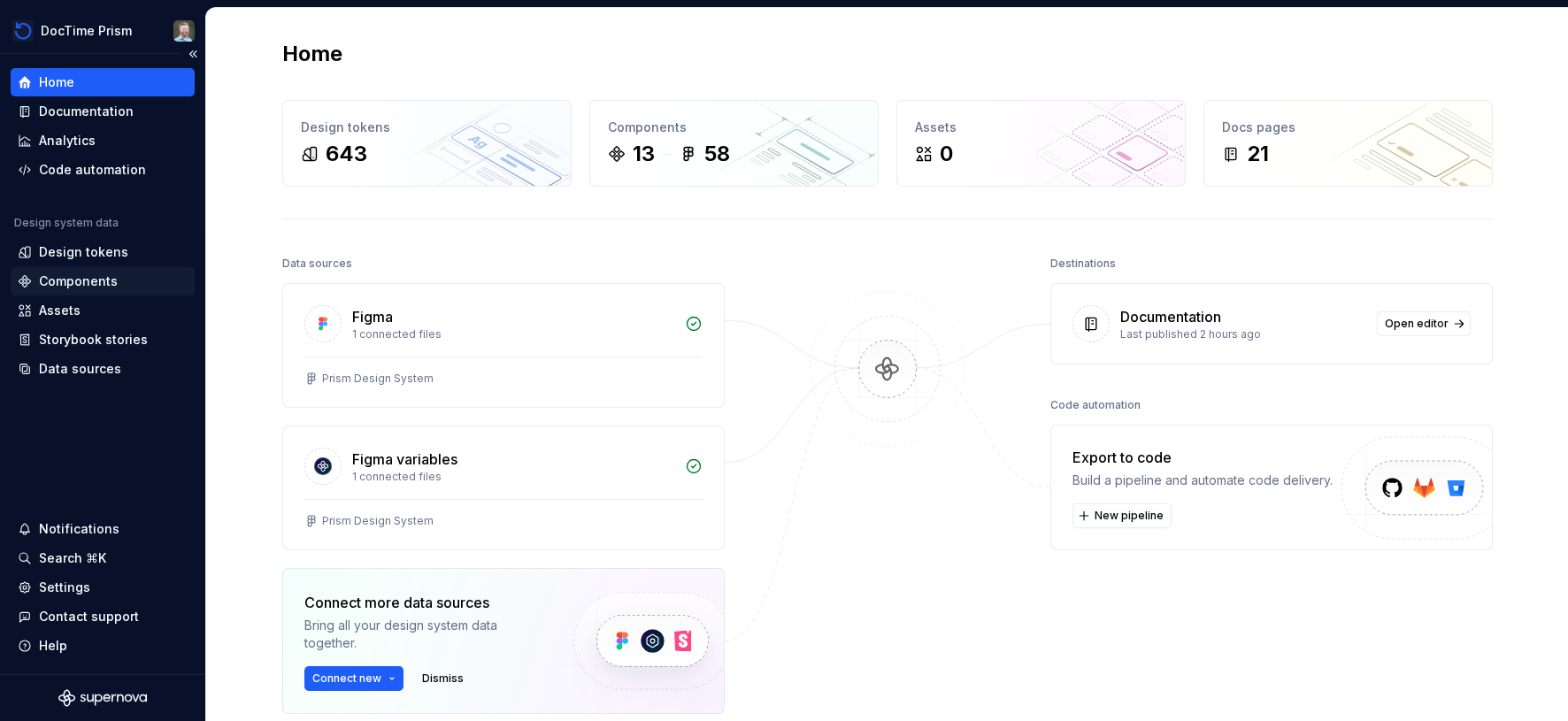
click at [64, 283] on div "Components" at bounding box center [78, 282] width 79 height 18
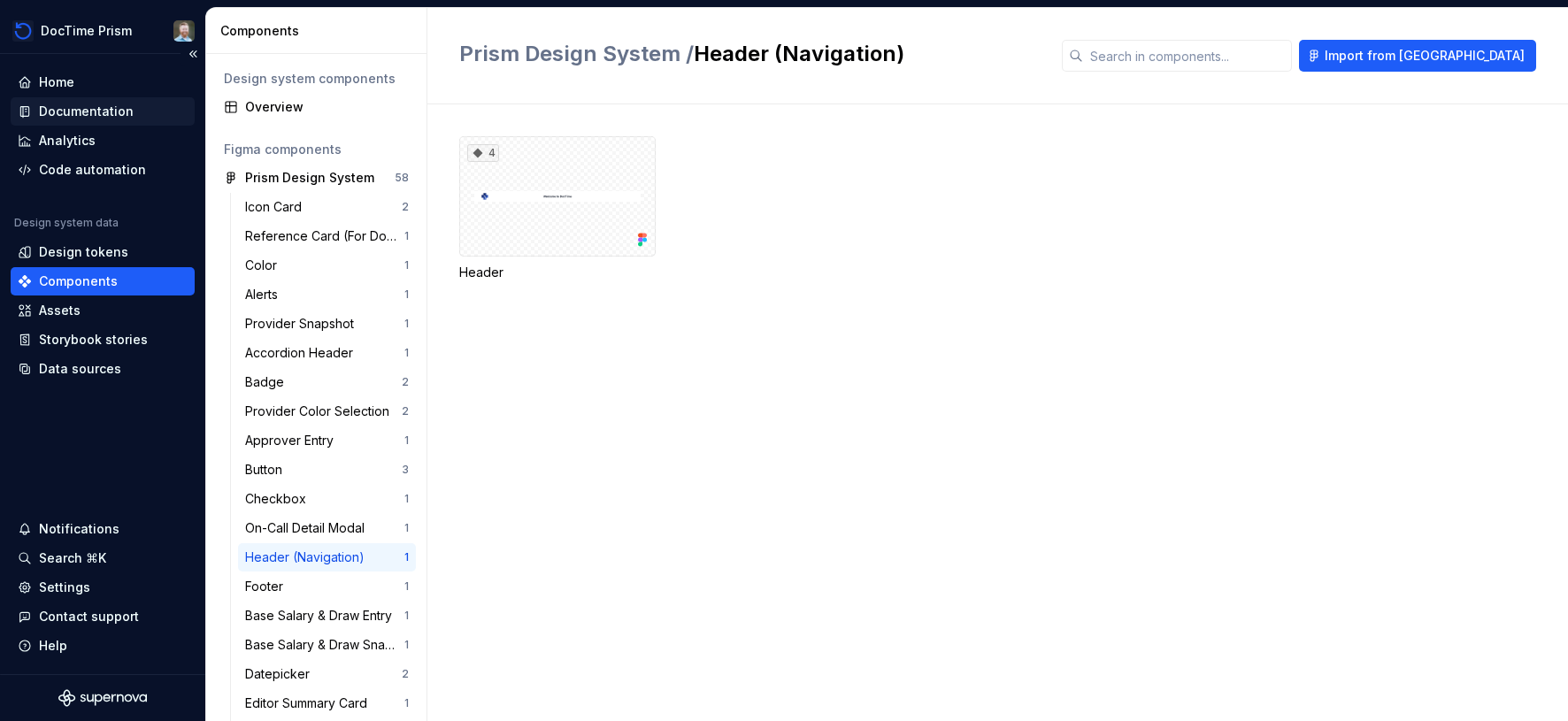
click at [74, 108] on div "Documentation" at bounding box center [86, 112] width 95 height 18
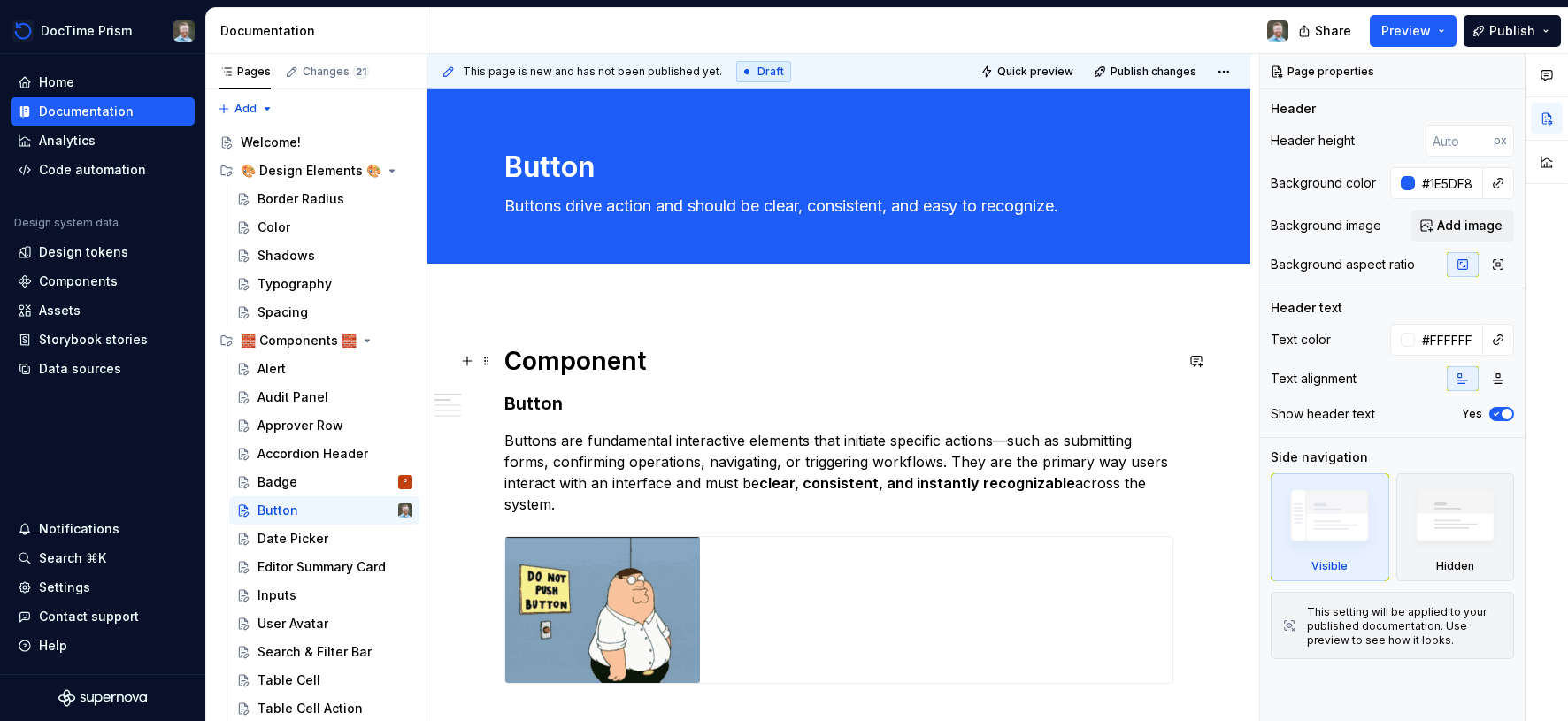
type textarea "*"
click at [555, 405] on h3 "Button" at bounding box center [839, 403] width 669 height 24
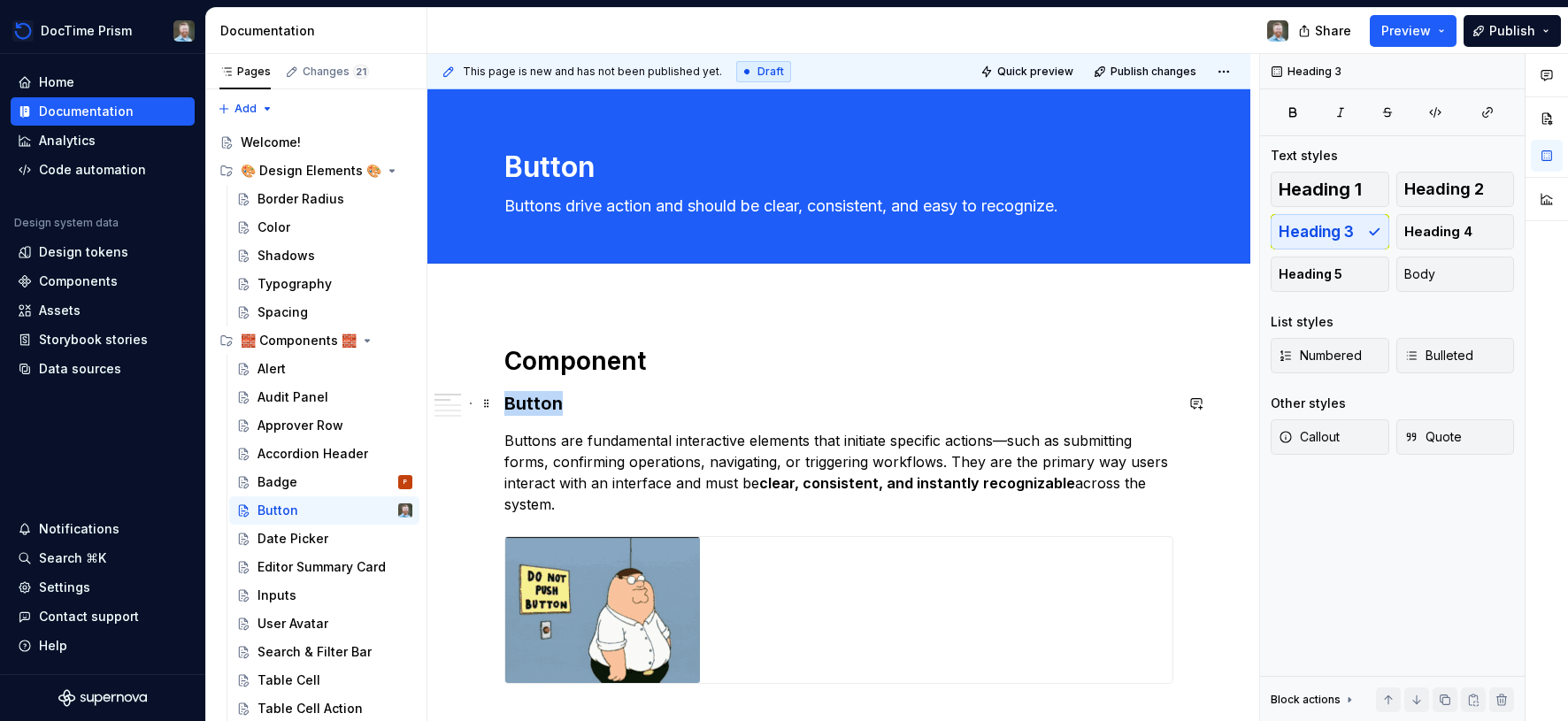
click at [555, 405] on h3 "Button" at bounding box center [839, 403] width 669 height 24
click at [599, 360] on h1 "Component" at bounding box center [839, 360] width 669 height 32
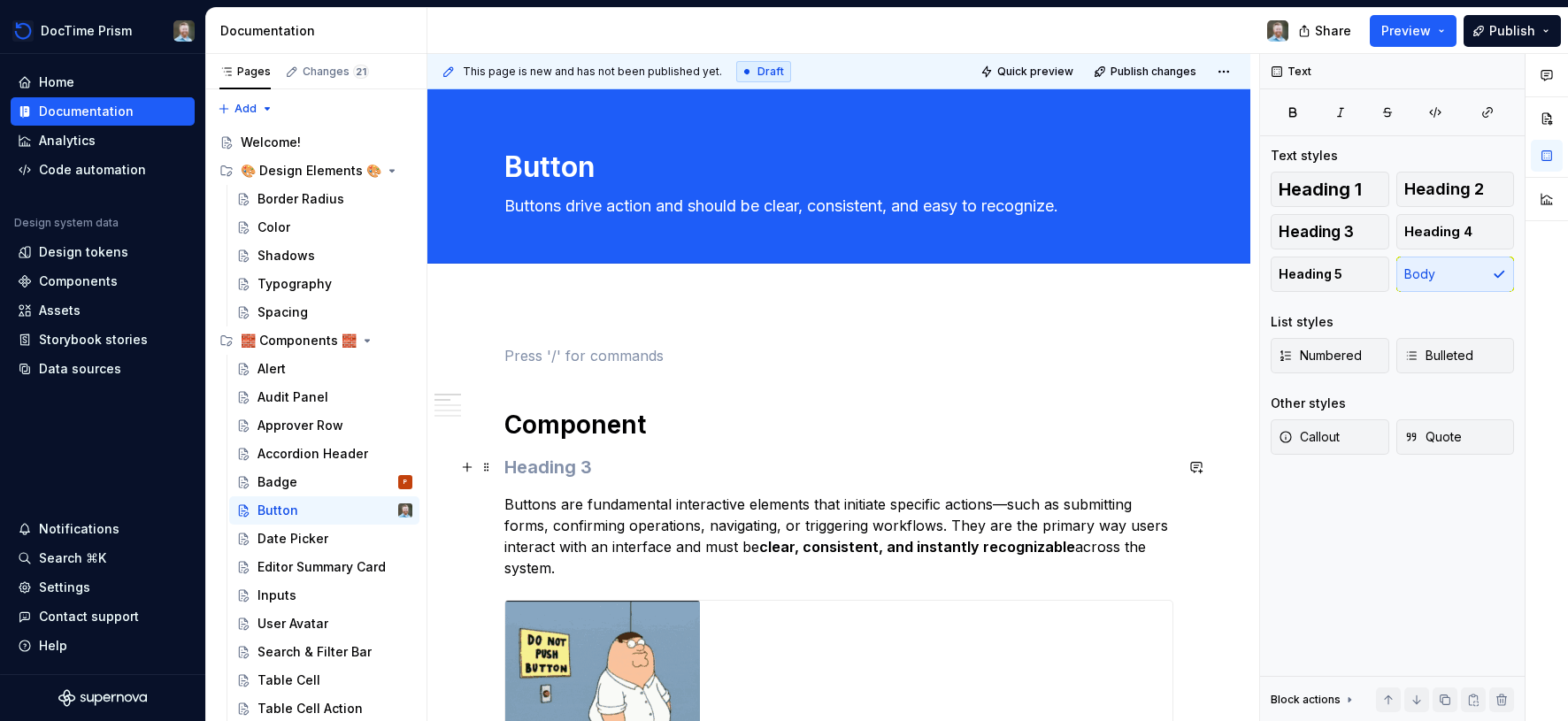
click at [595, 472] on h3 at bounding box center [839, 466] width 669 height 24
click at [634, 362] on p at bounding box center [839, 356] width 669 height 22
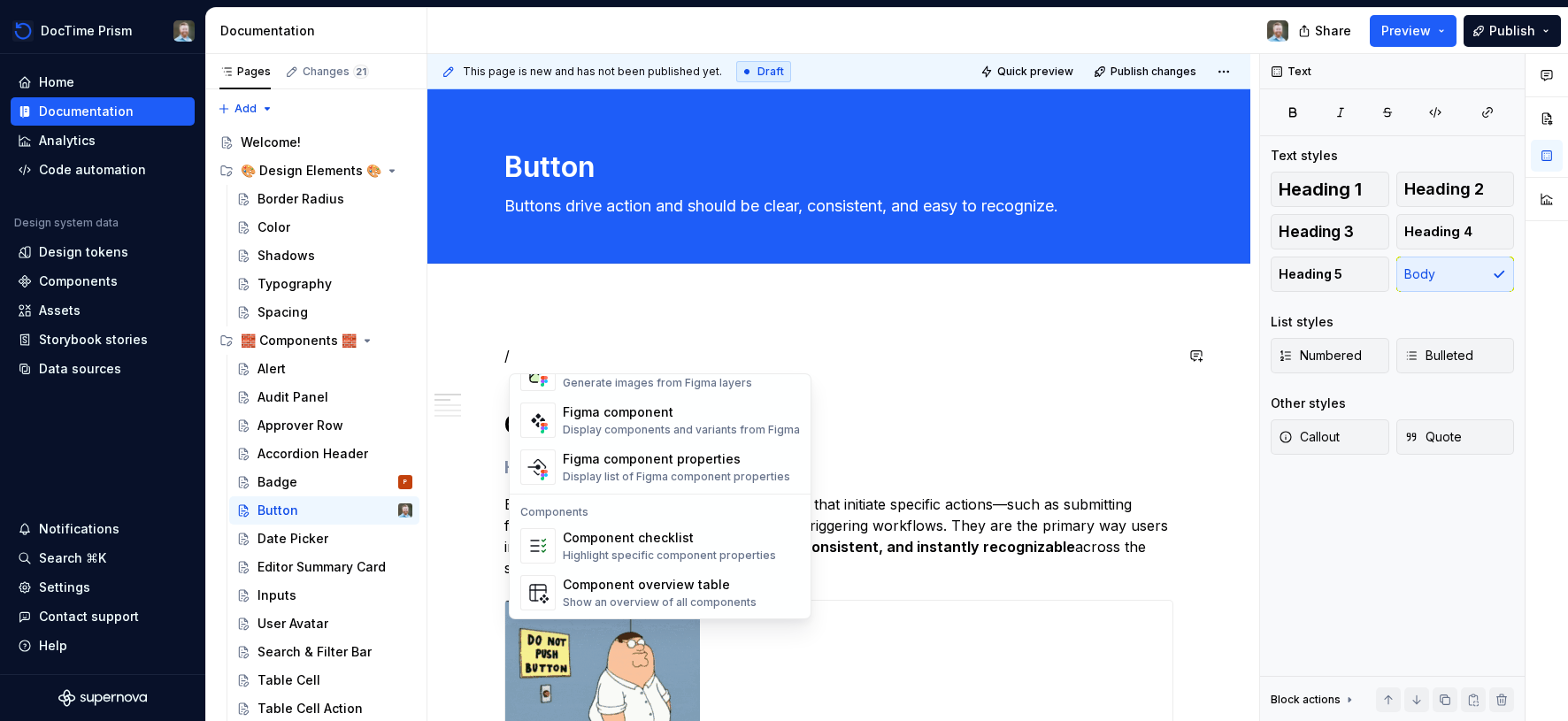
scroll to position [1762, 0]
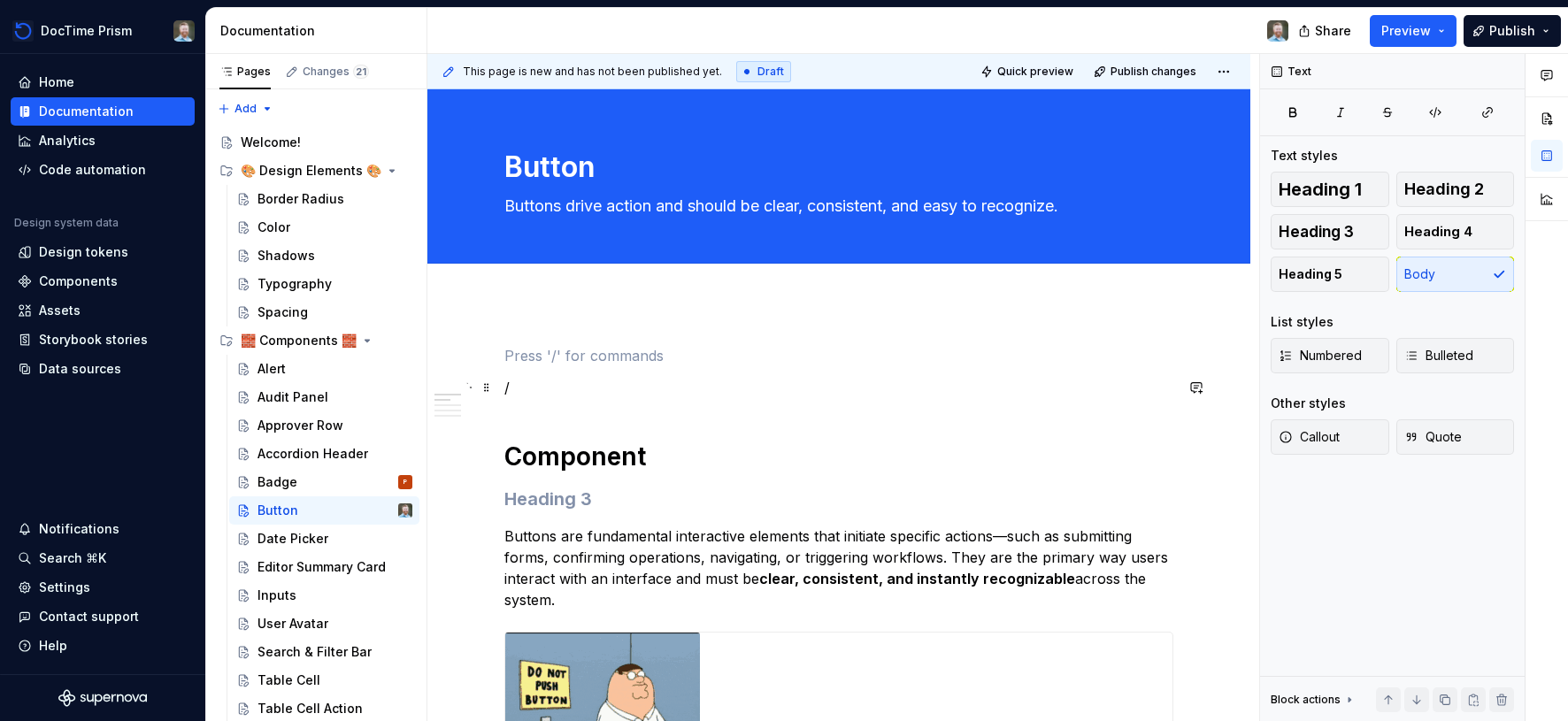
click at [850, 382] on p "/" at bounding box center [839, 388] width 669 height 22
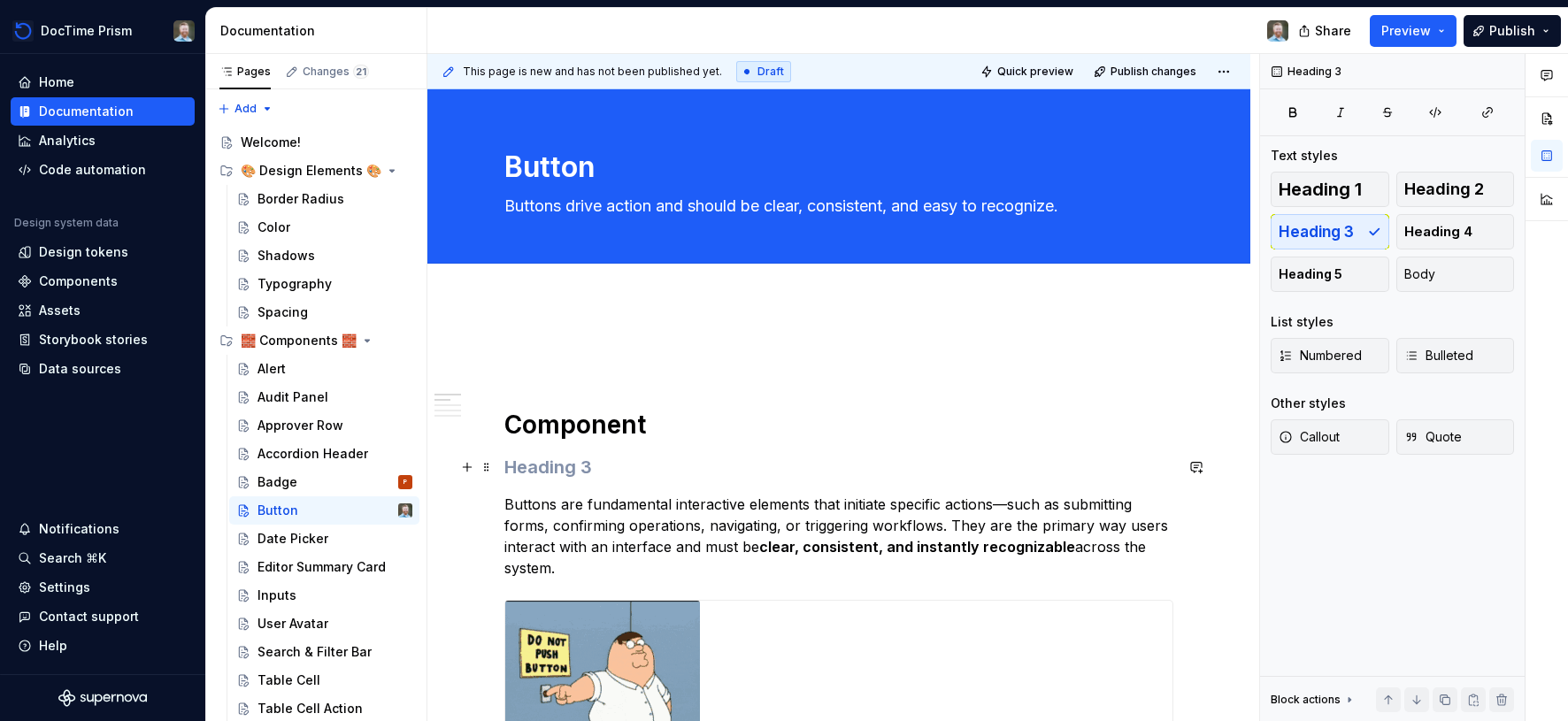
click at [670, 472] on h3 at bounding box center [839, 466] width 669 height 24
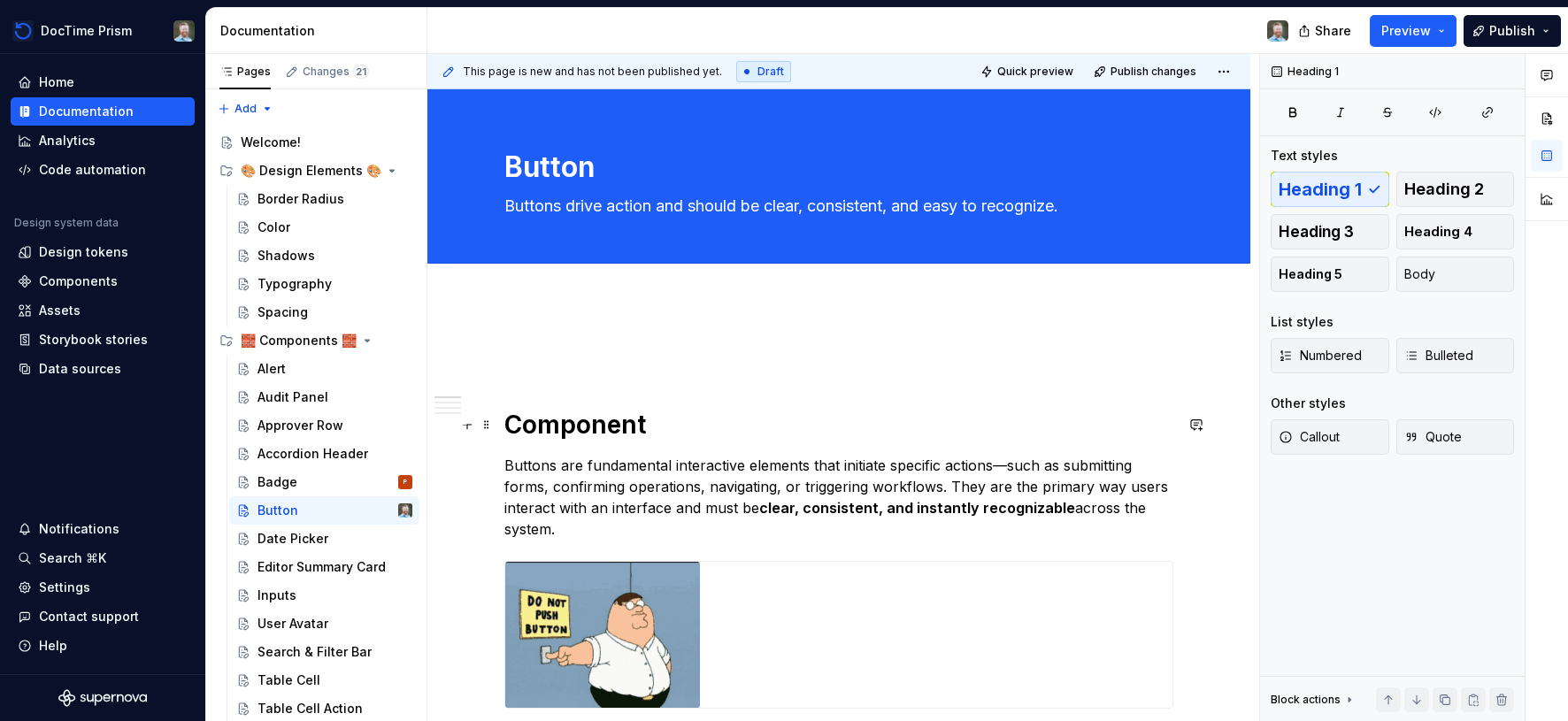
click at [690, 426] on h1 "Component" at bounding box center [839, 424] width 669 height 32
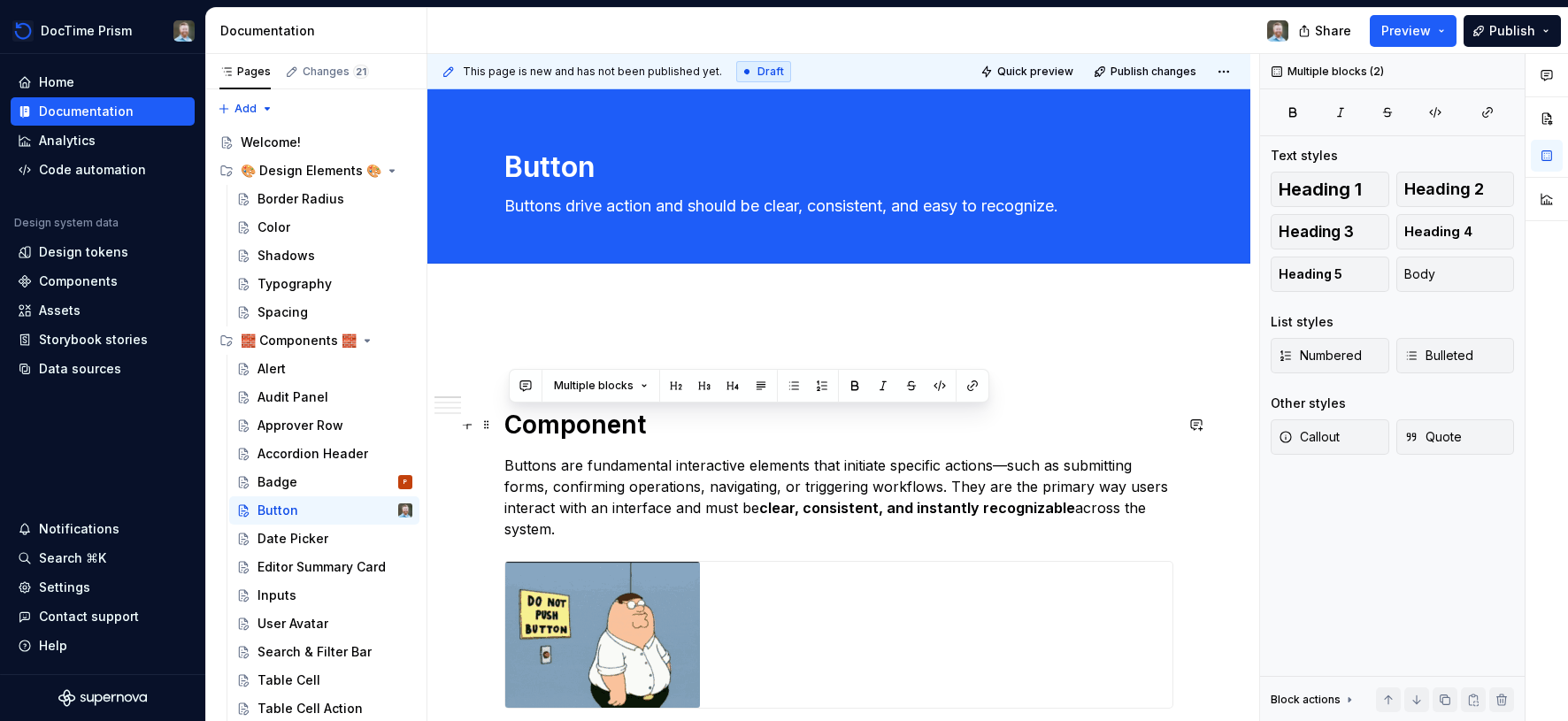
click at [690, 426] on h1 "Component" at bounding box center [839, 424] width 669 height 32
click at [643, 426] on h1 "Component" at bounding box center [839, 424] width 669 height 32
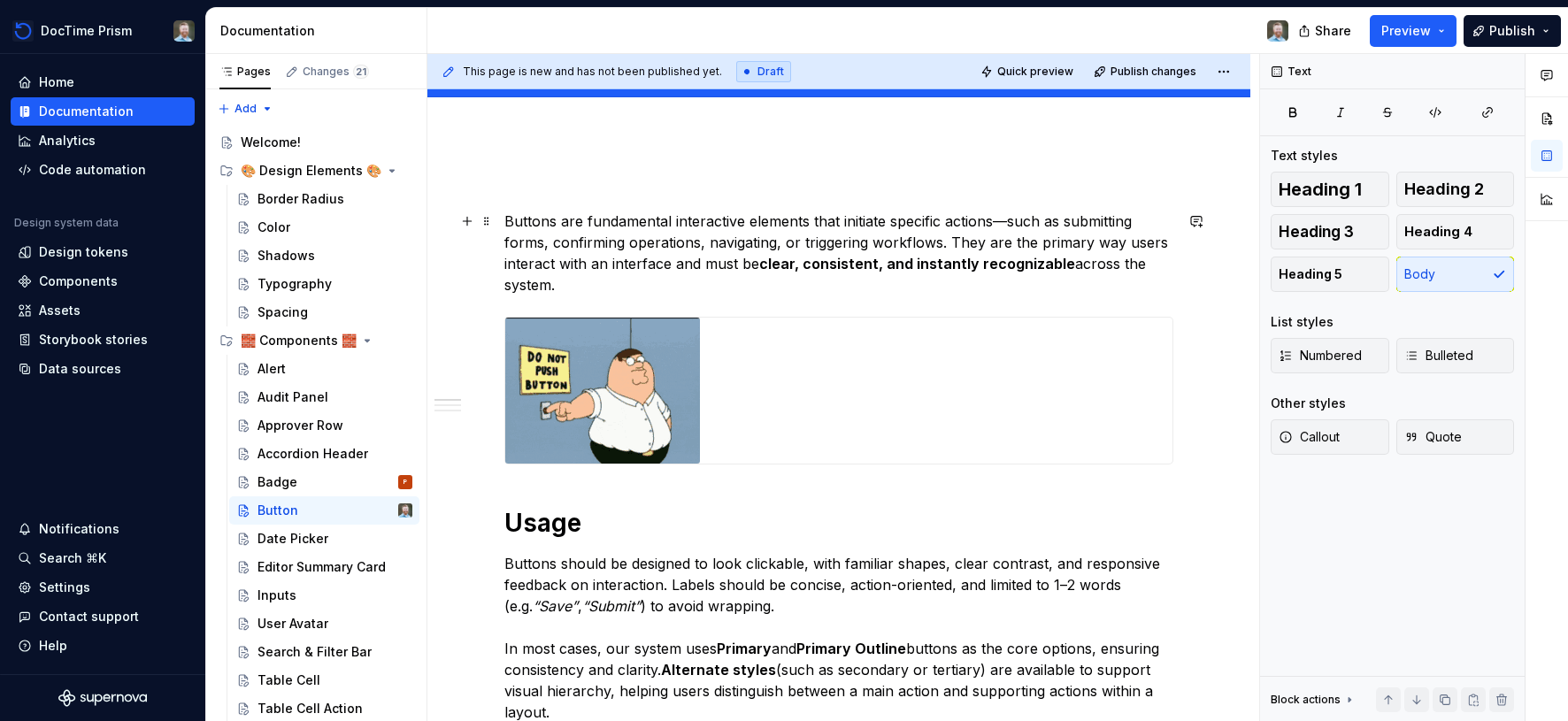
scroll to position [198, 0]
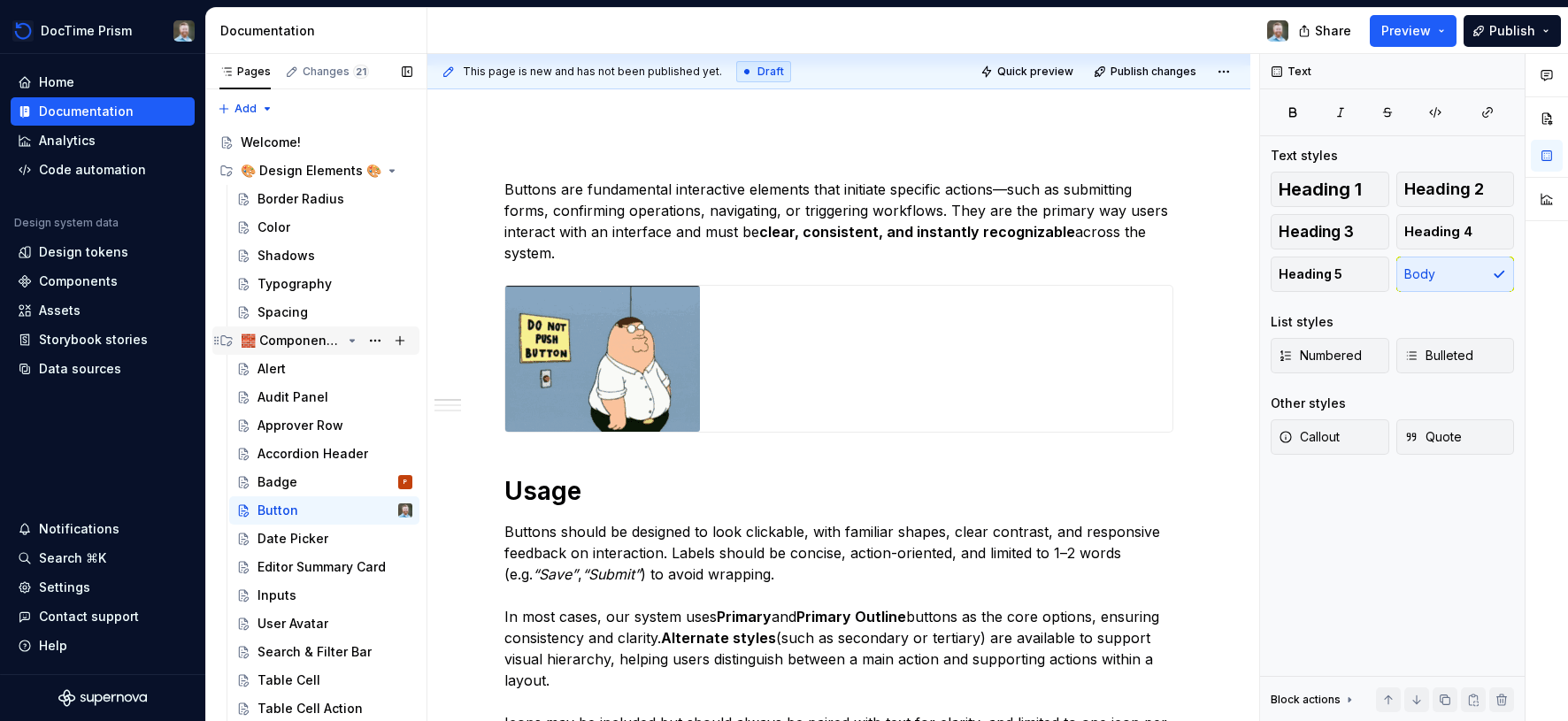
click at [312, 339] on div "🧱 Components 🧱" at bounding box center [291, 341] width 101 height 18
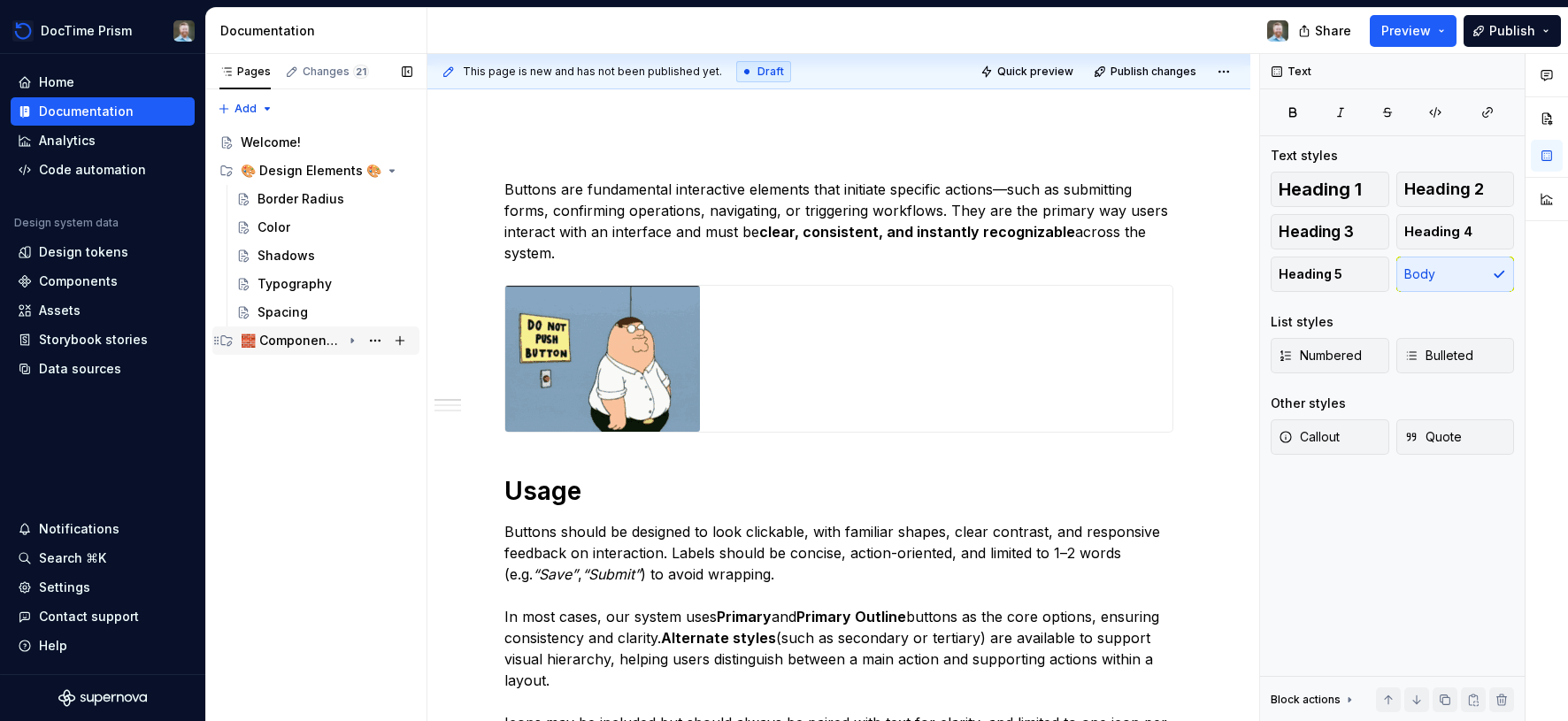
click at [312, 339] on div "🧱 Components 🧱" at bounding box center [291, 341] width 101 height 18
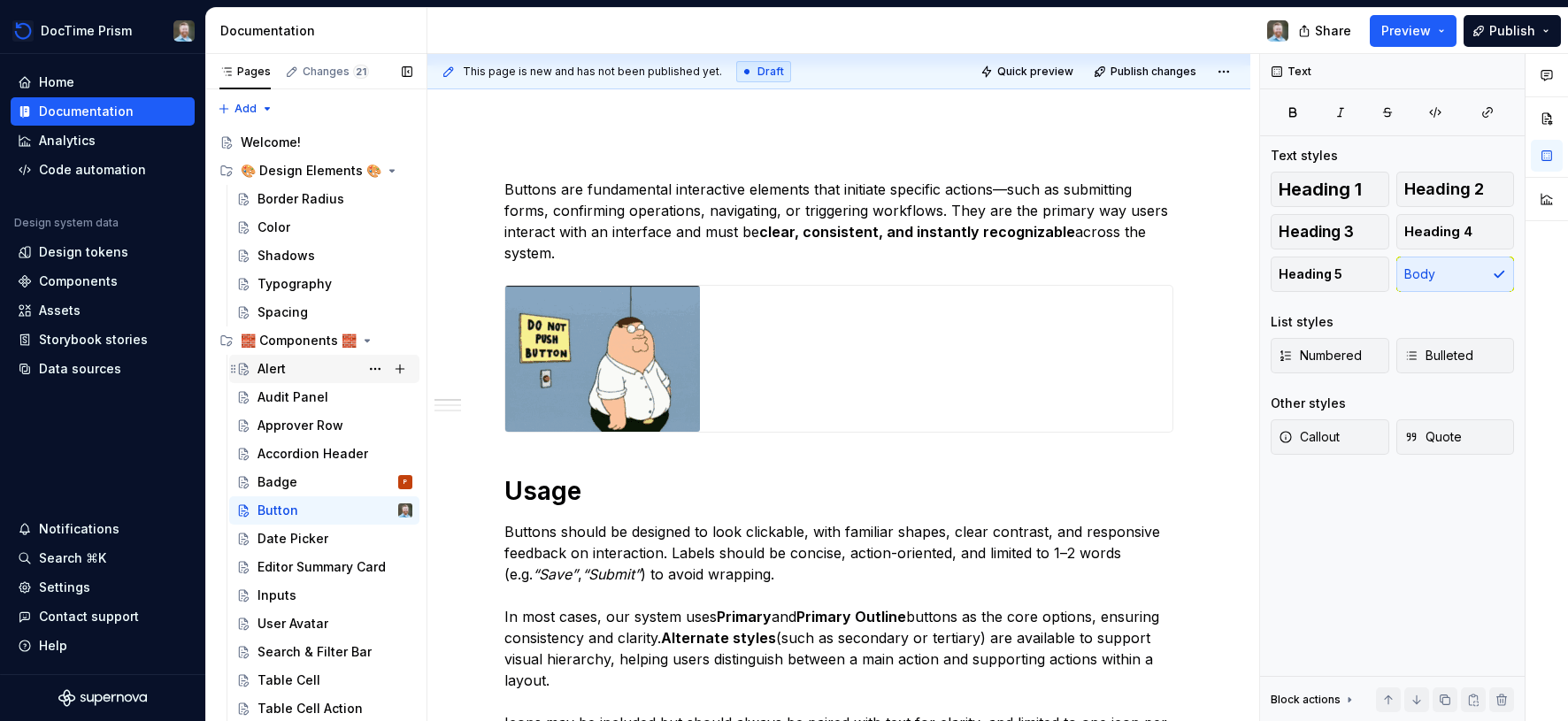
click at [305, 359] on div "Alert" at bounding box center [334, 369] width 155 height 24
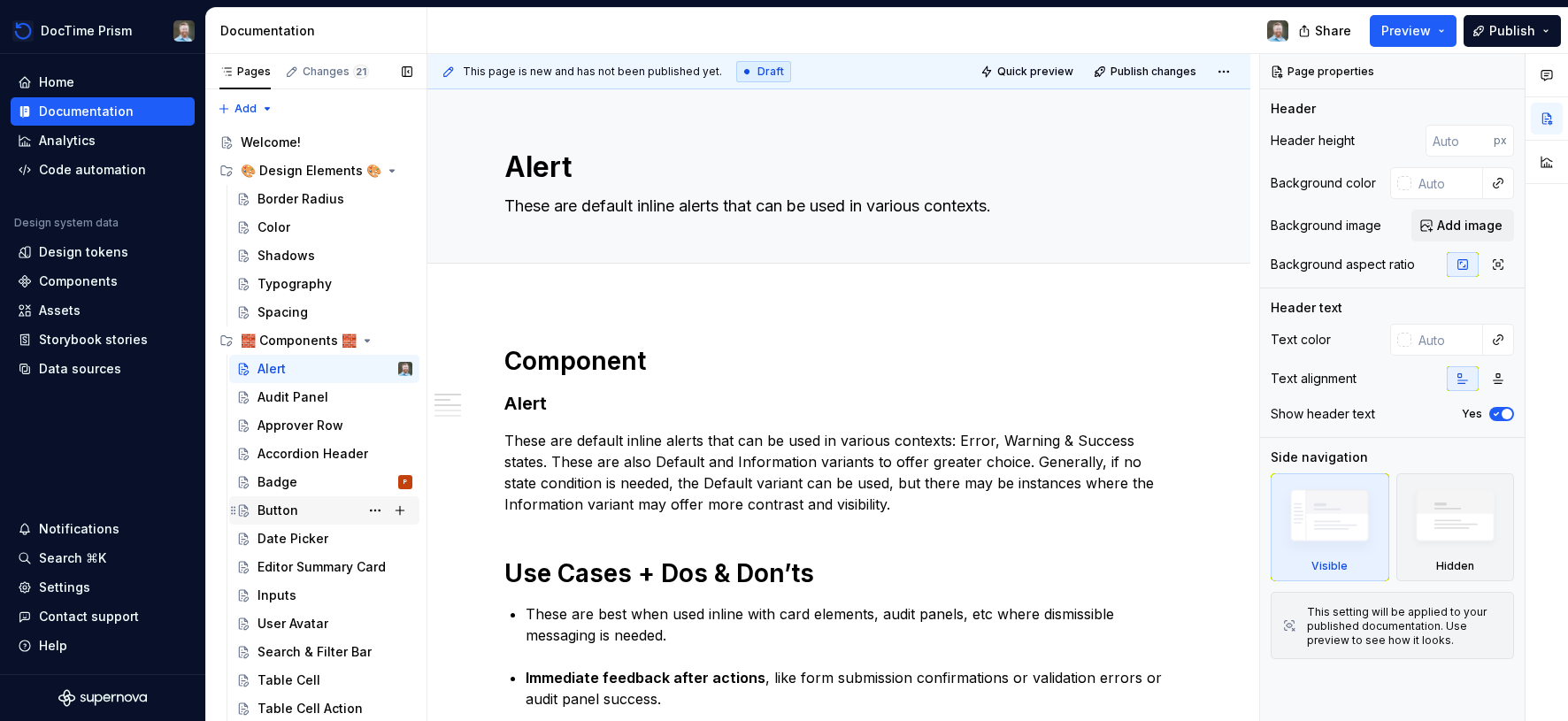
click at [310, 516] on div "Button" at bounding box center [334, 510] width 155 height 24
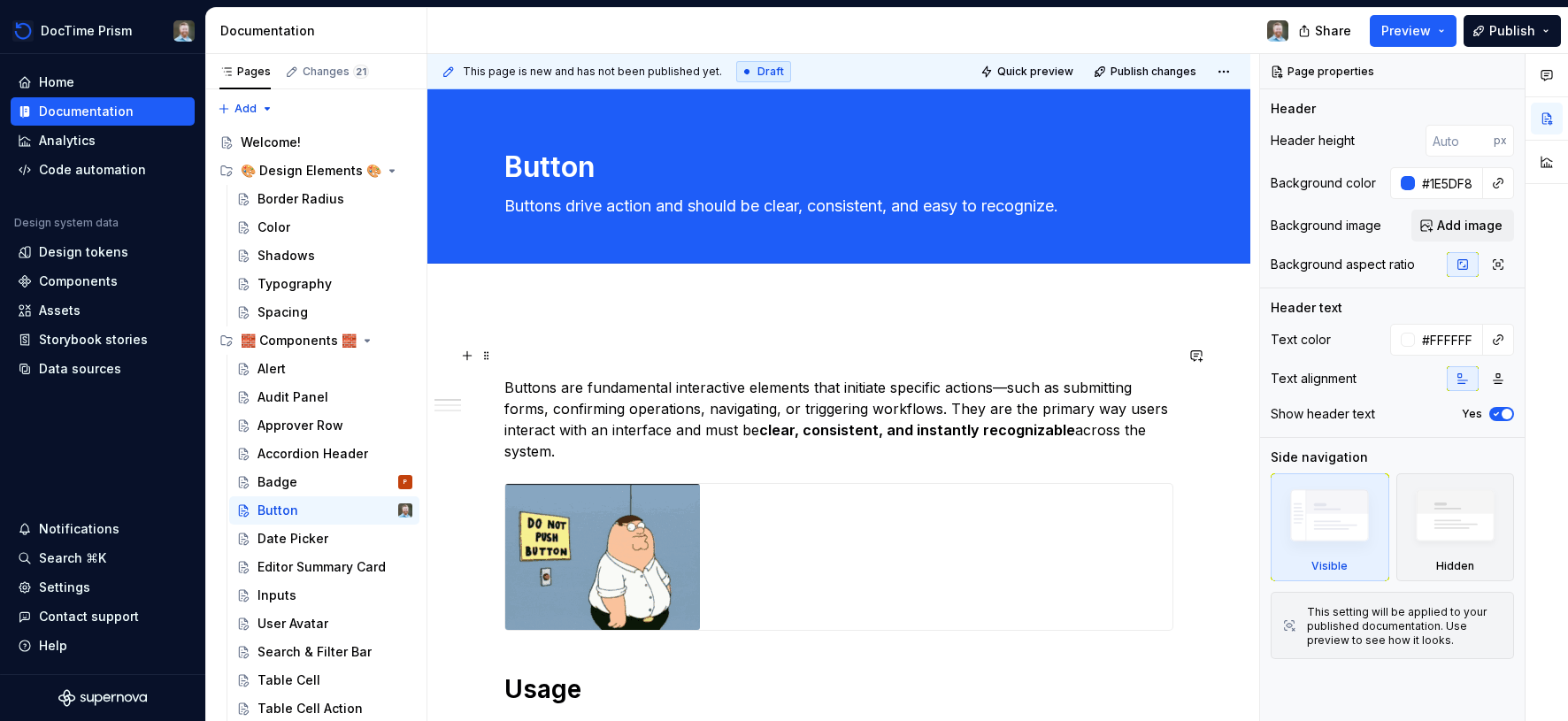
scroll to position [12, 0]
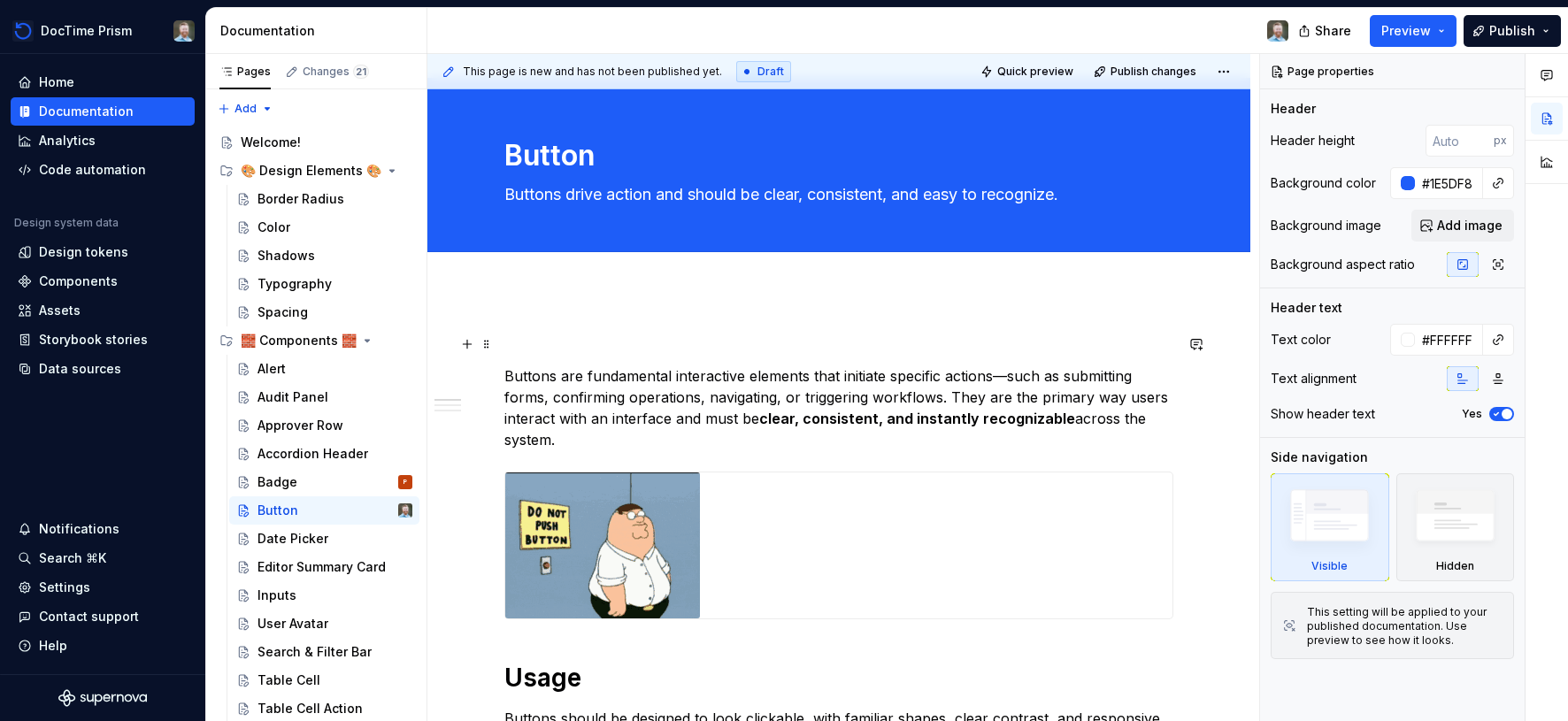
type textarea "*"
click at [540, 342] on p at bounding box center [839, 344] width 669 height 22
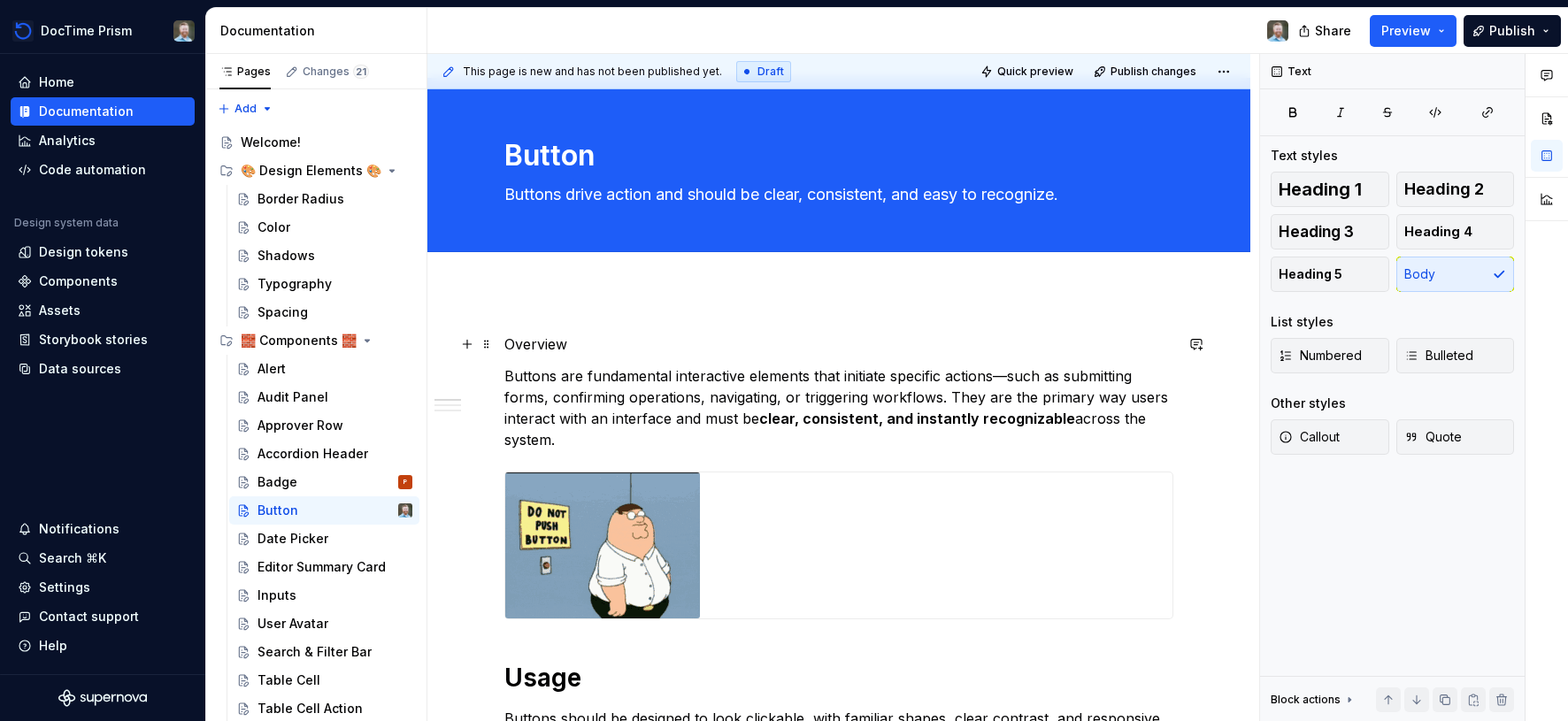
click at [534, 342] on p "Overview" at bounding box center [839, 344] width 669 height 22
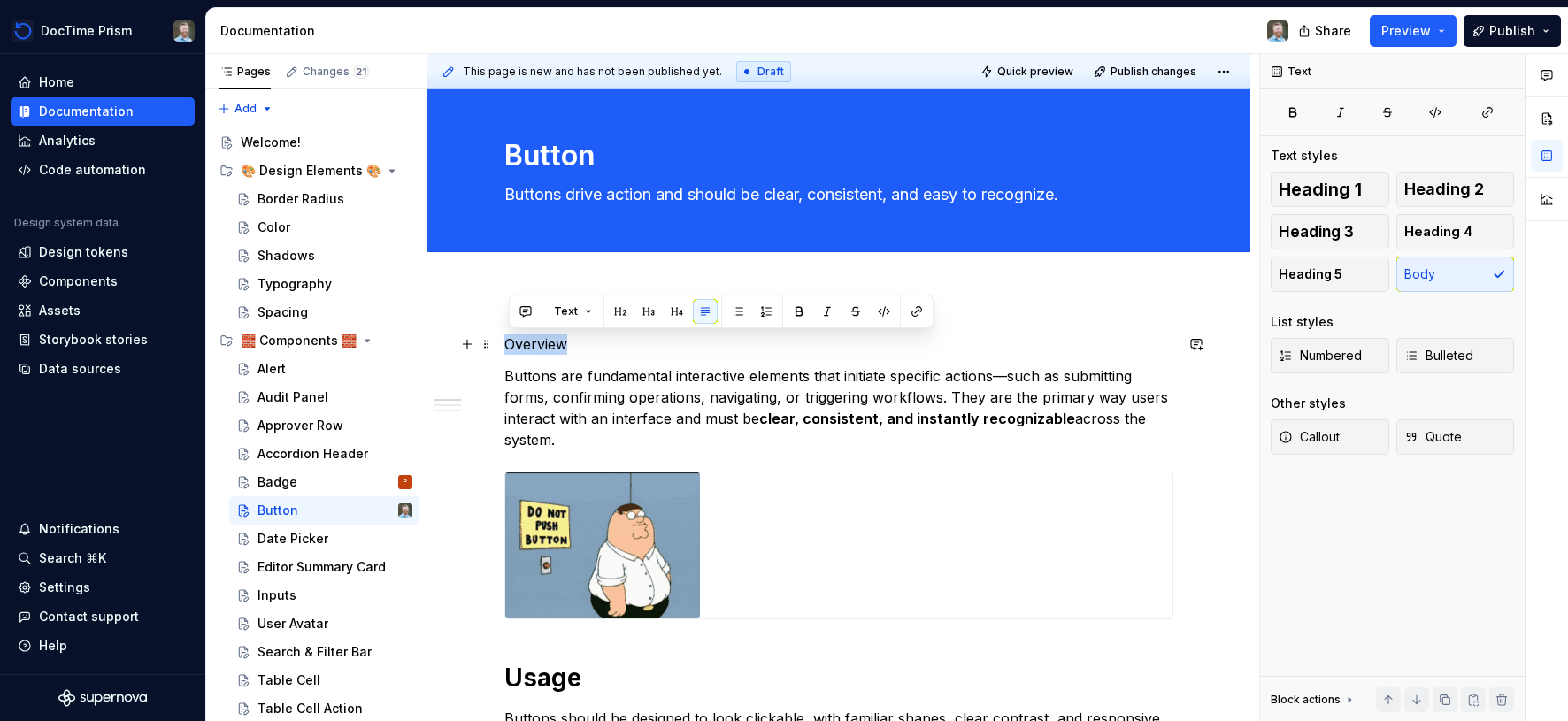
click at [534, 342] on p "Overview" at bounding box center [839, 344] width 669 height 22
click at [623, 314] on button "button" at bounding box center [620, 311] width 24 height 24
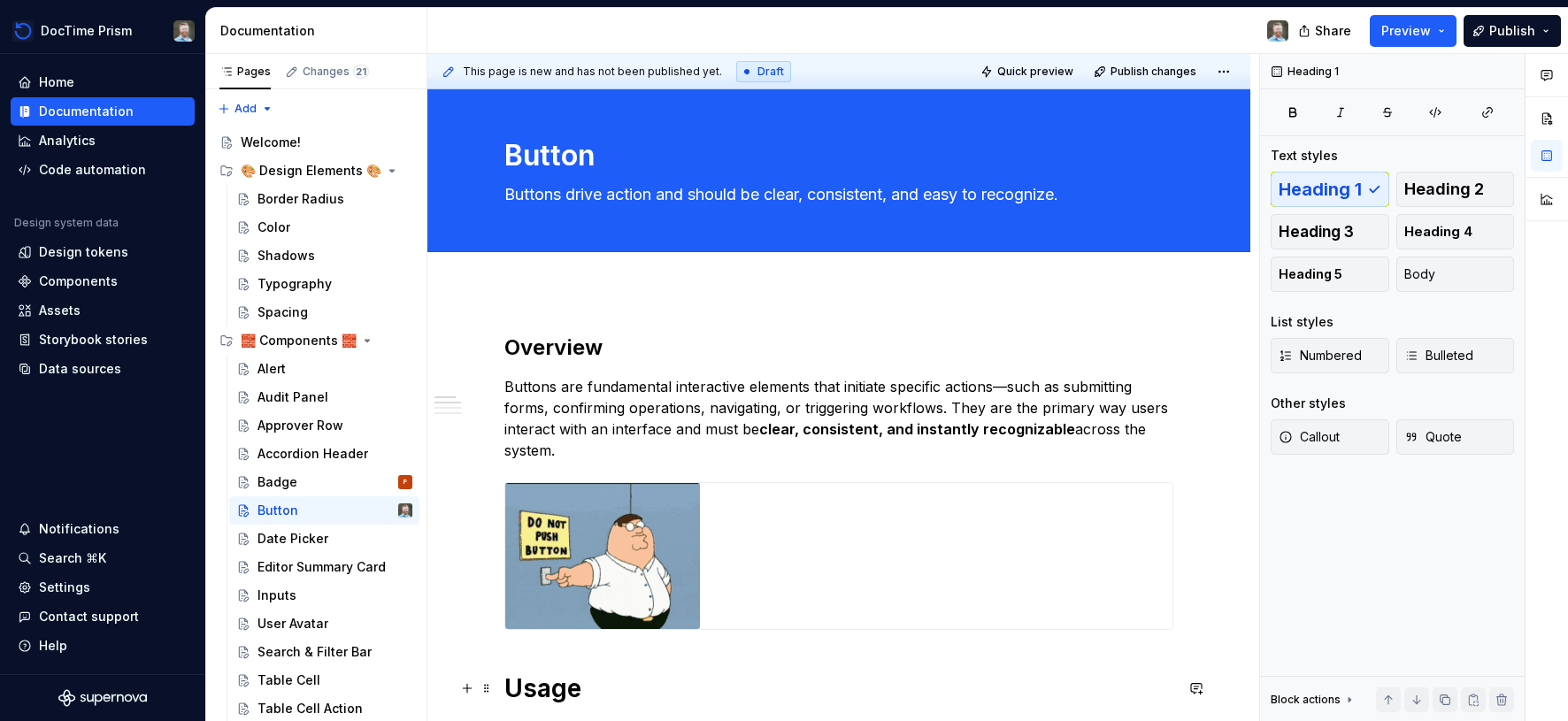
click at [875, 699] on h1 "Usage" at bounding box center [839, 688] width 669 height 32
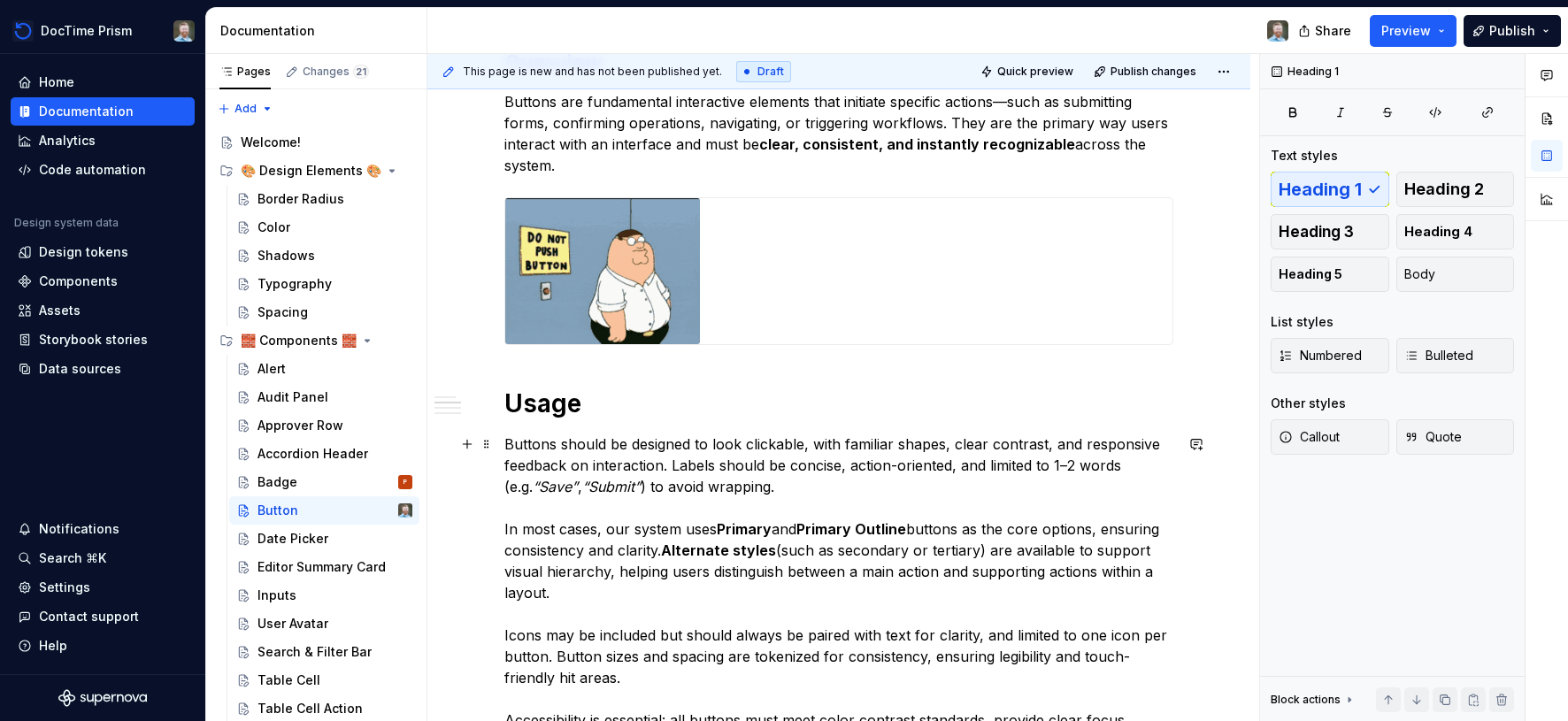
scroll to position [0, 0]
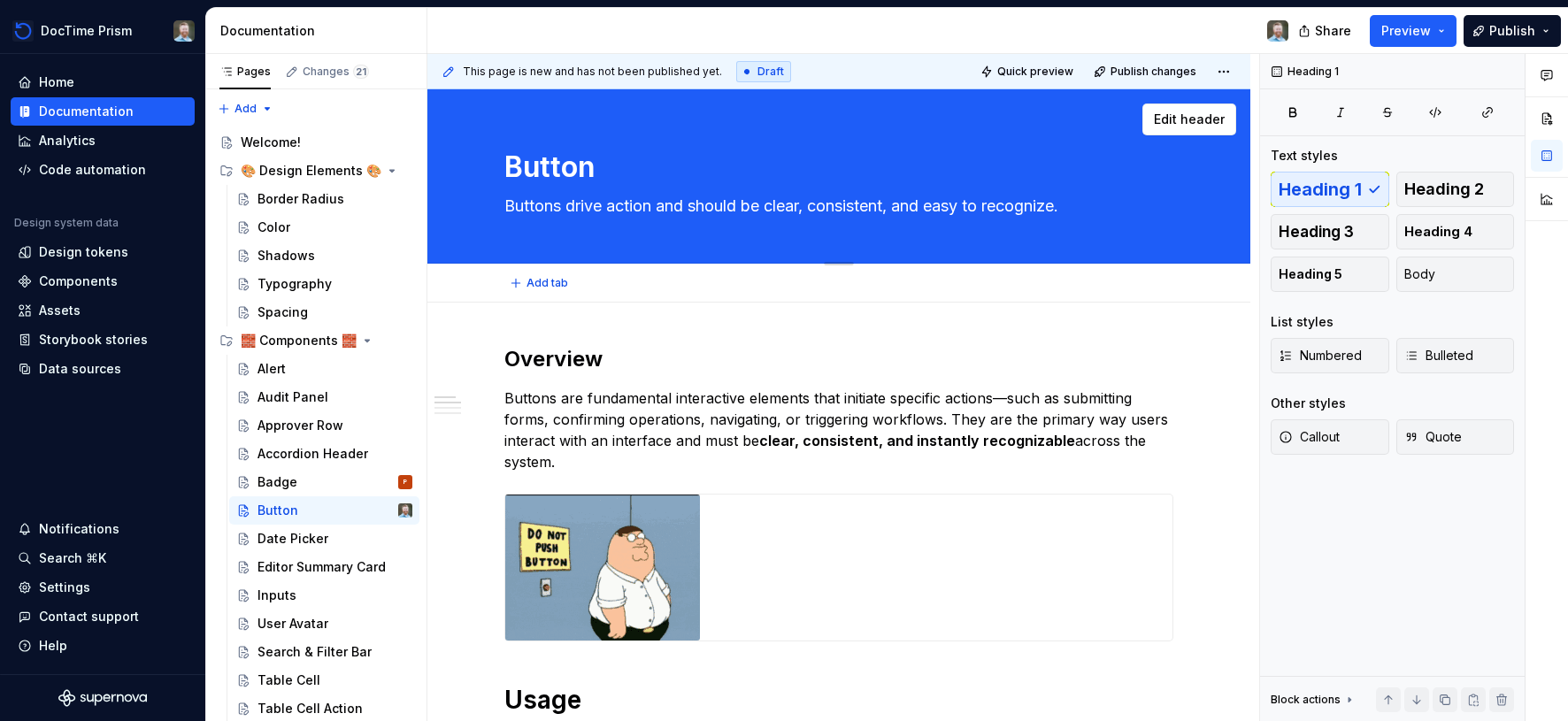
click at [549, 158] on textarea "Button" at bounding box center [835, 167] width 669 height 42
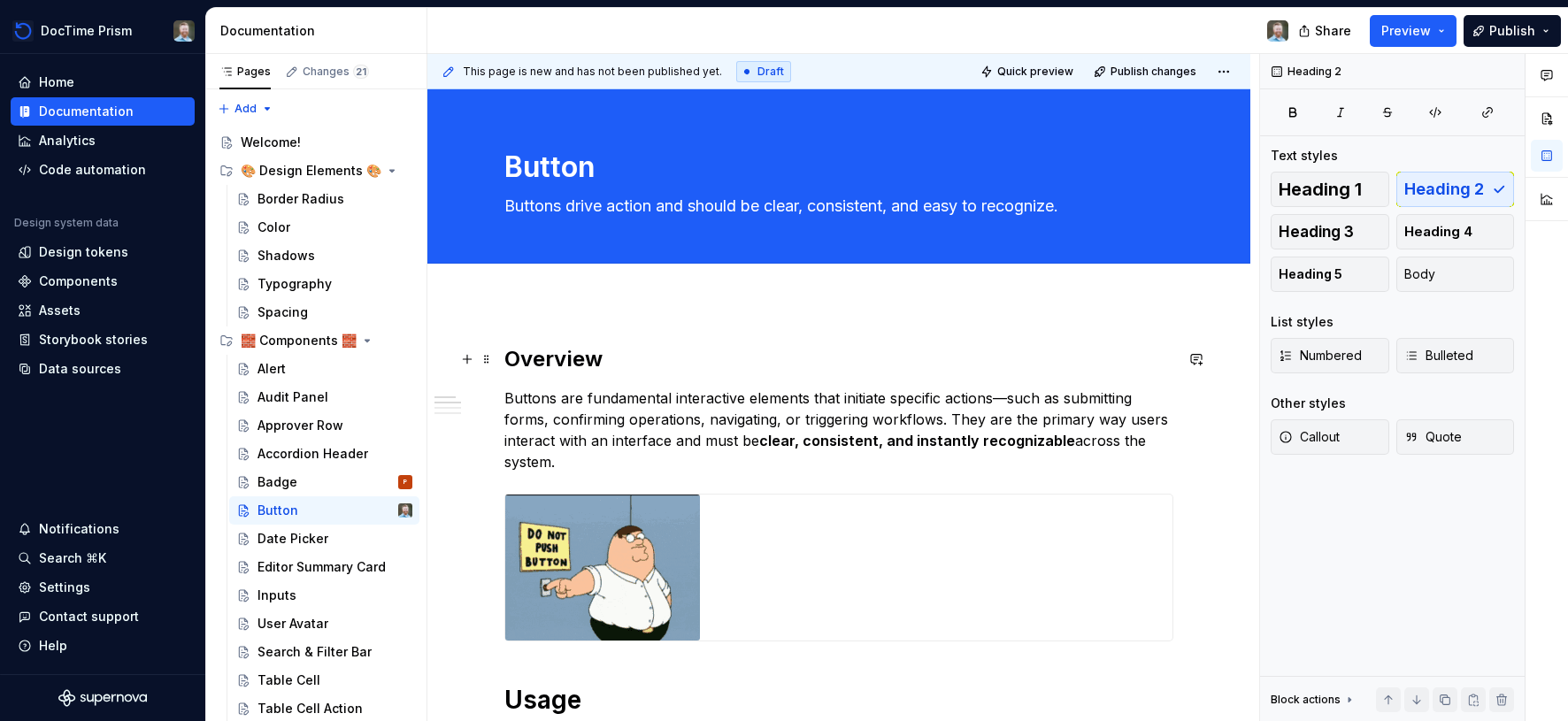
click at [549, 363] on h2 "Overview" at bounding box center [839, 359] width 669 height 28
click at [555, 167] on textarea "Button" at bounding box center [835, 167] width 669 height 42
click at [1319, 190] on span "Heading 1" at bounding box center [1320, 190] width 83 height 18
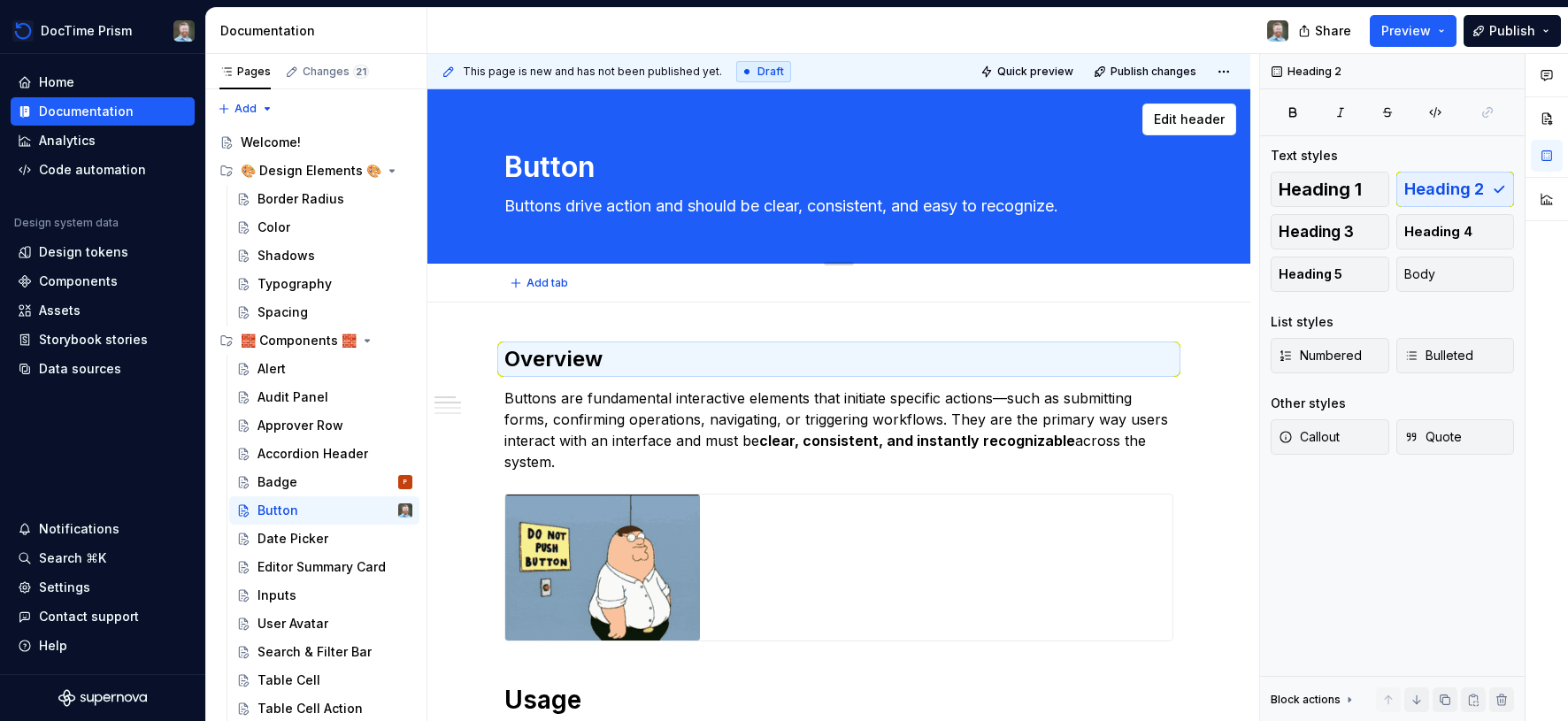
click at [527, 182] on textarea "Button" at bounding box center [835, 167] width 669 height 42
click at [1202, 114] on span "Edit header" at bounding box center [1189, 119] width 70 height 18
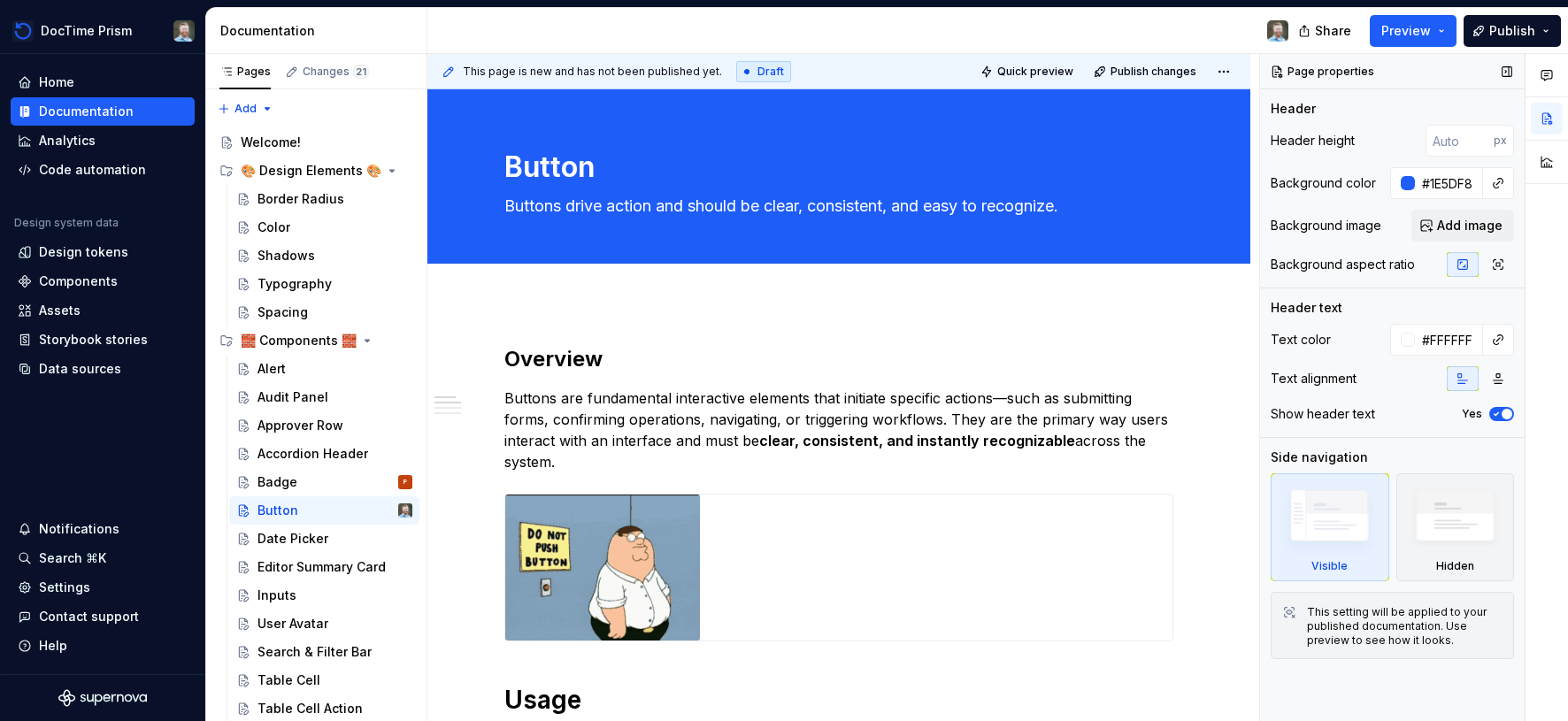
click at [1504, 412] on span "button" at bounding box center [1507, 414] width 11 height 11
click at [1504, 412] on button "No" at bounding box center [1501, 414] width 24 height 14
click at [593, 356] on h2 "Overview" at bounding box center [839, 359] width 669 height 28
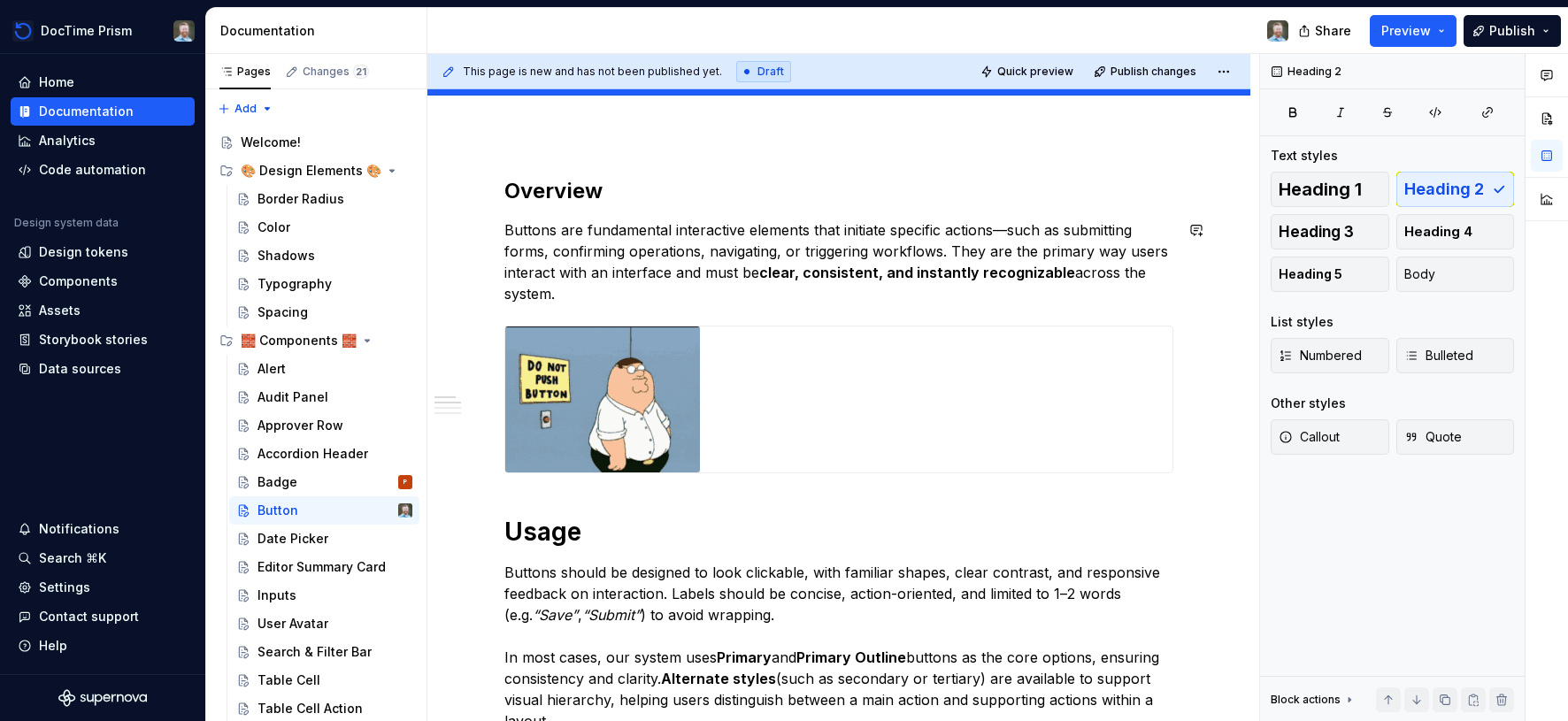
scroll to position [218, 0]
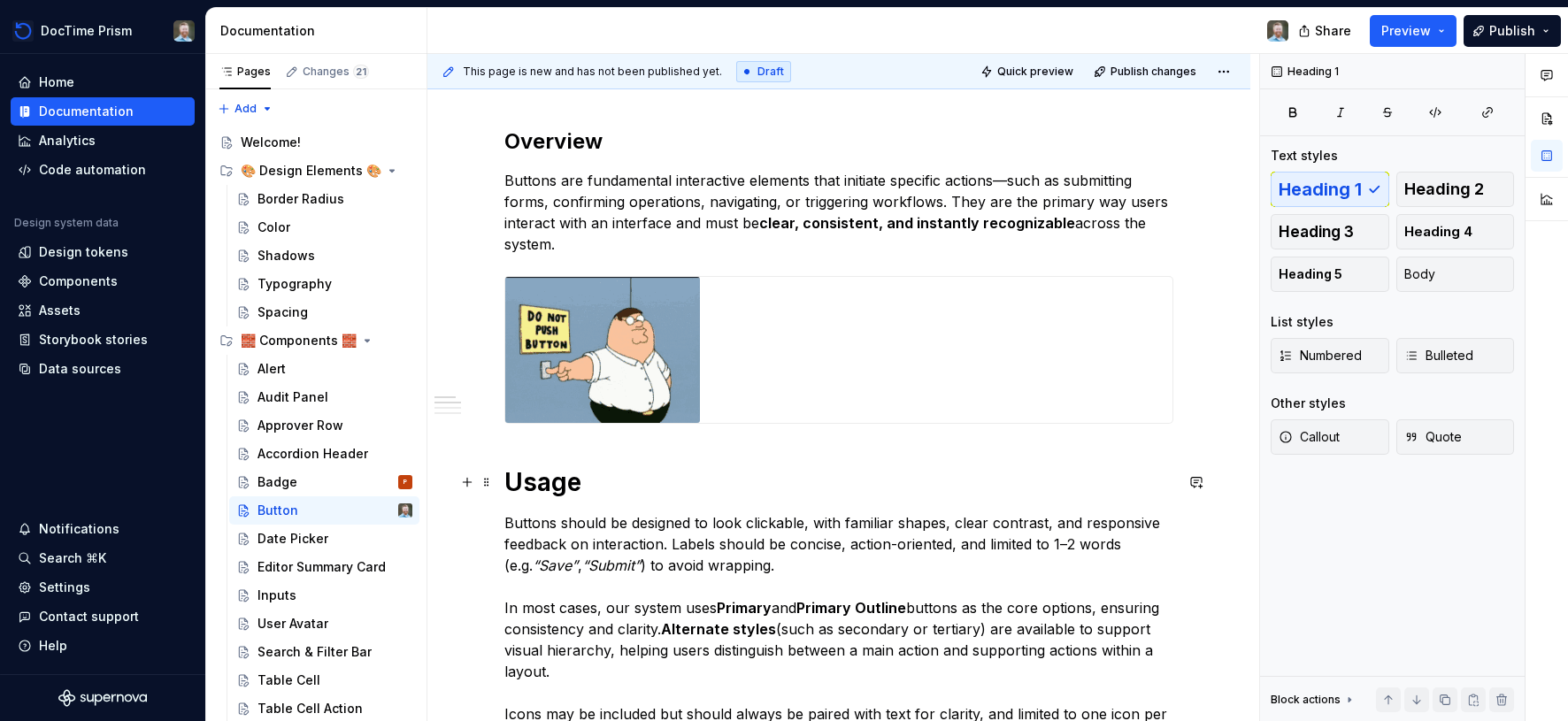
click at [546, 487] on h1 "Usage" at bounding box center [839, 482] width 669 height 32
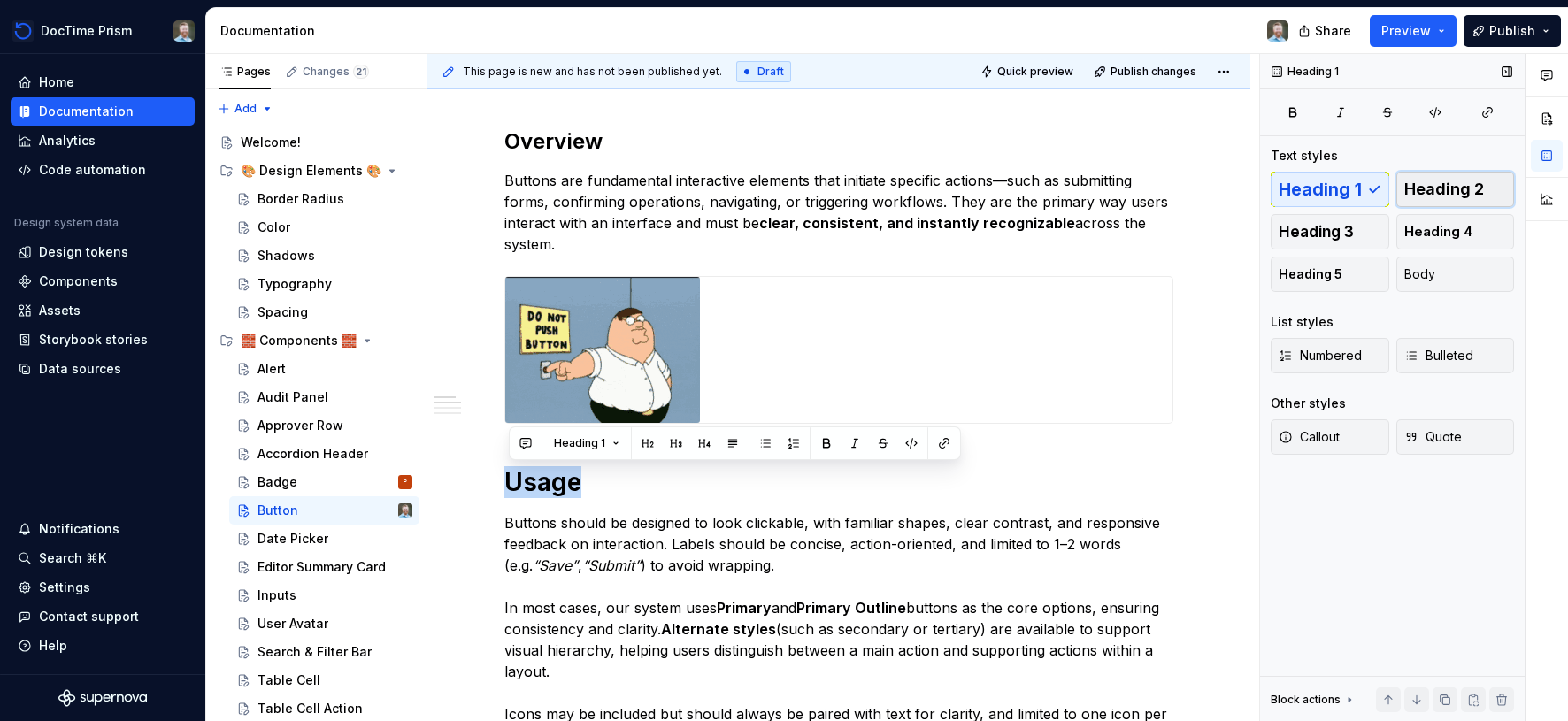
click at [1427, 189] on span "Heading 2" at bounding box center [1444, 190] width 80 height 18
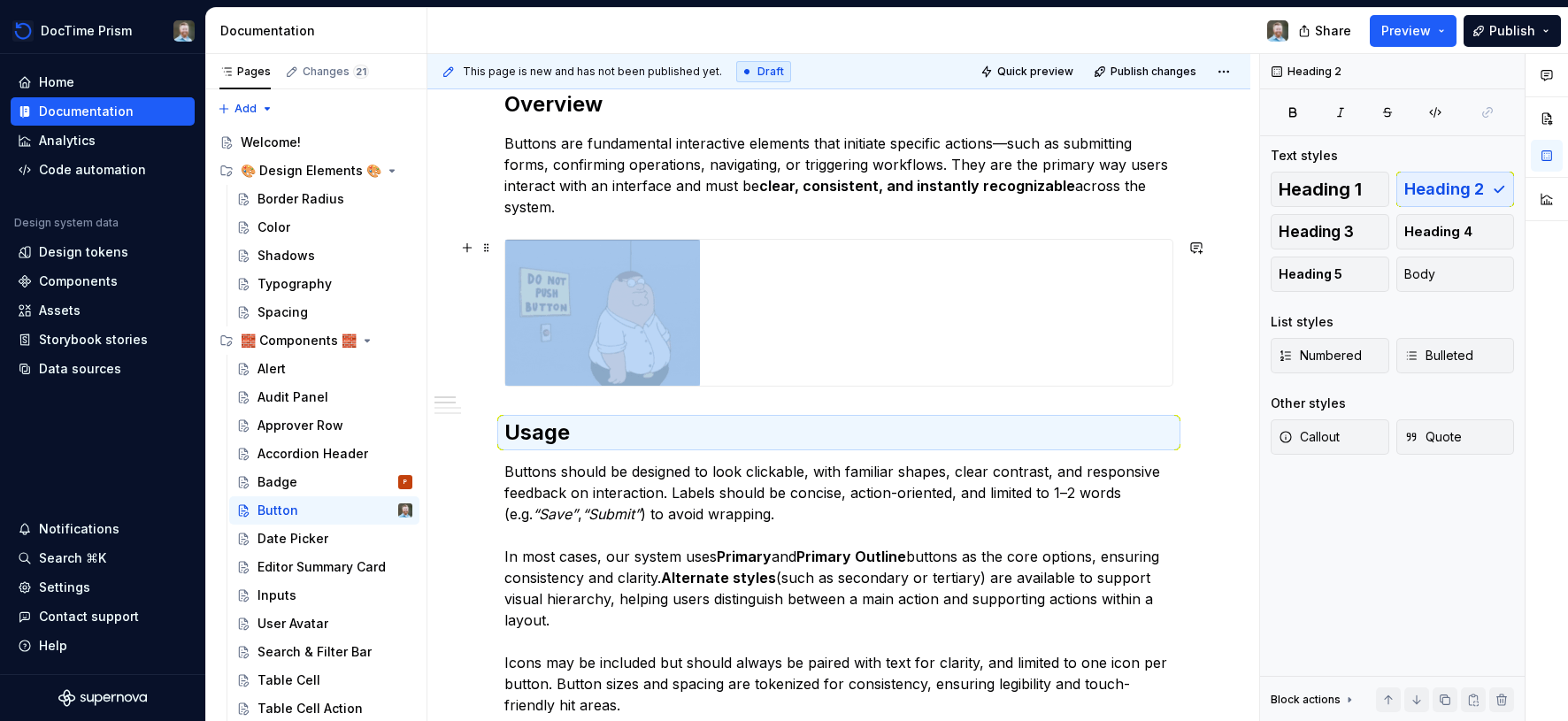
scroll to position [250, 0]
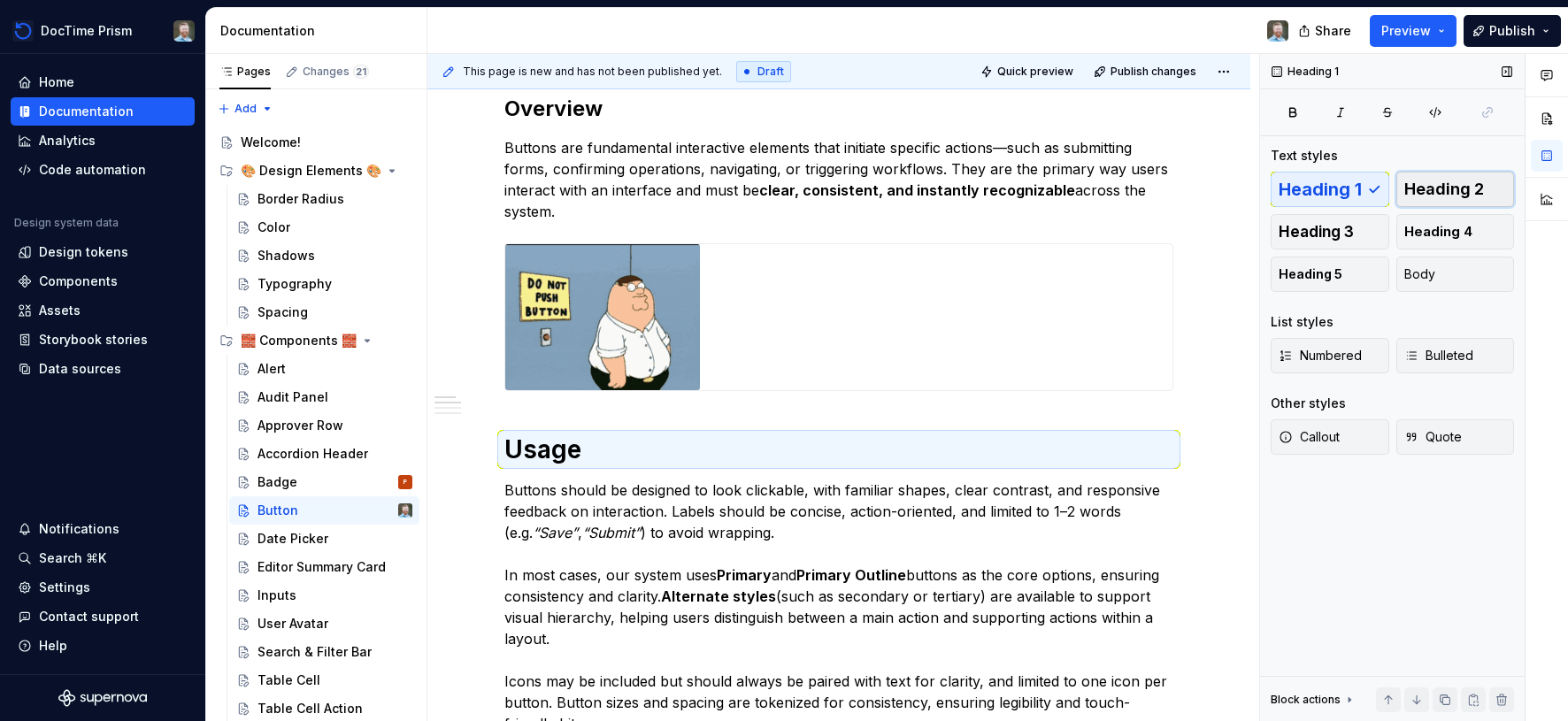
click at [1444, 184] on span "Heading 2" at bounding box center [1444, 190] width 80 height 18
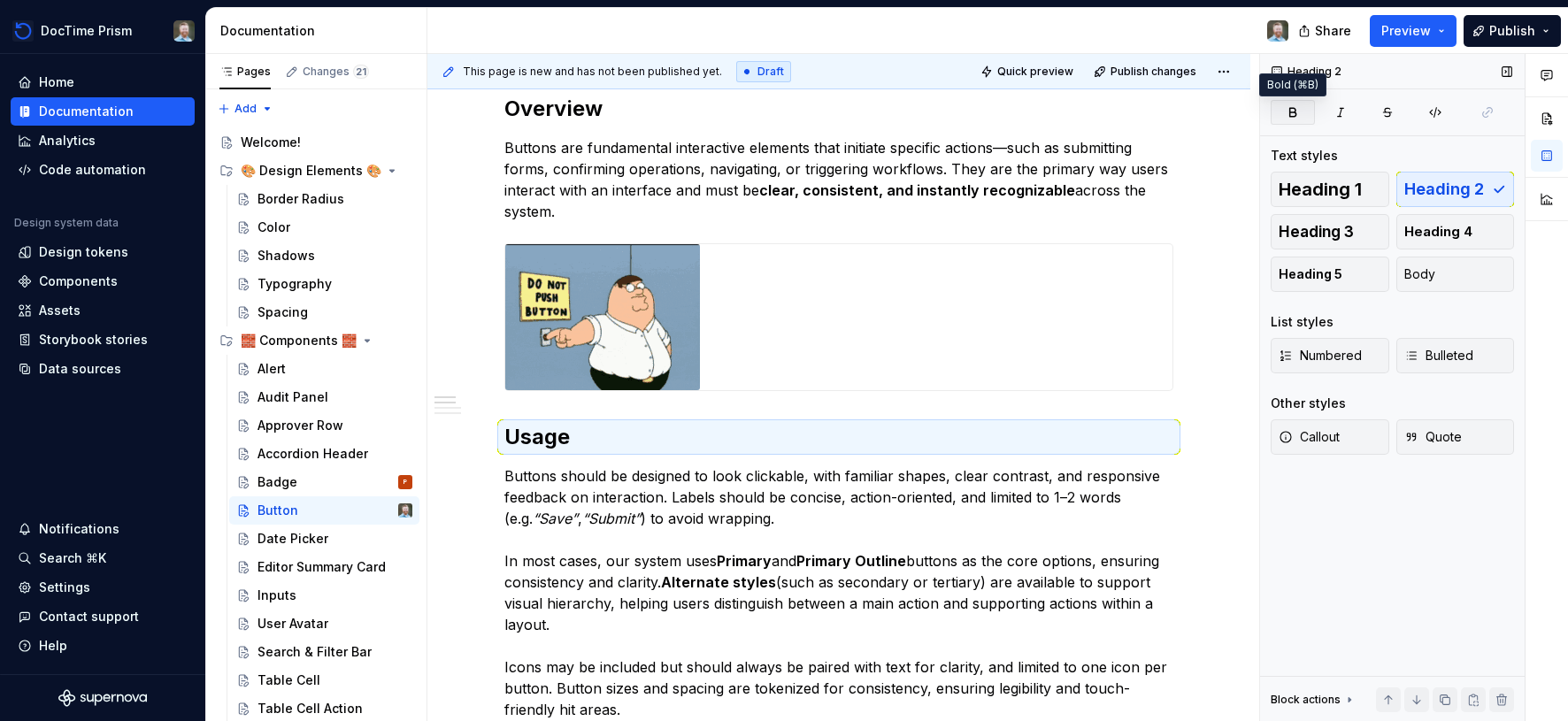
click at [1291, 119] on button "button" at bounding box center [1292, 112] width 44 height 24
click at [1335, 118] on icon "button" at bounding box center [1341, 113] width 14 height 14
click at [1545, 121] on button "button" at bounding box center [1546, 118] width 32 height 32
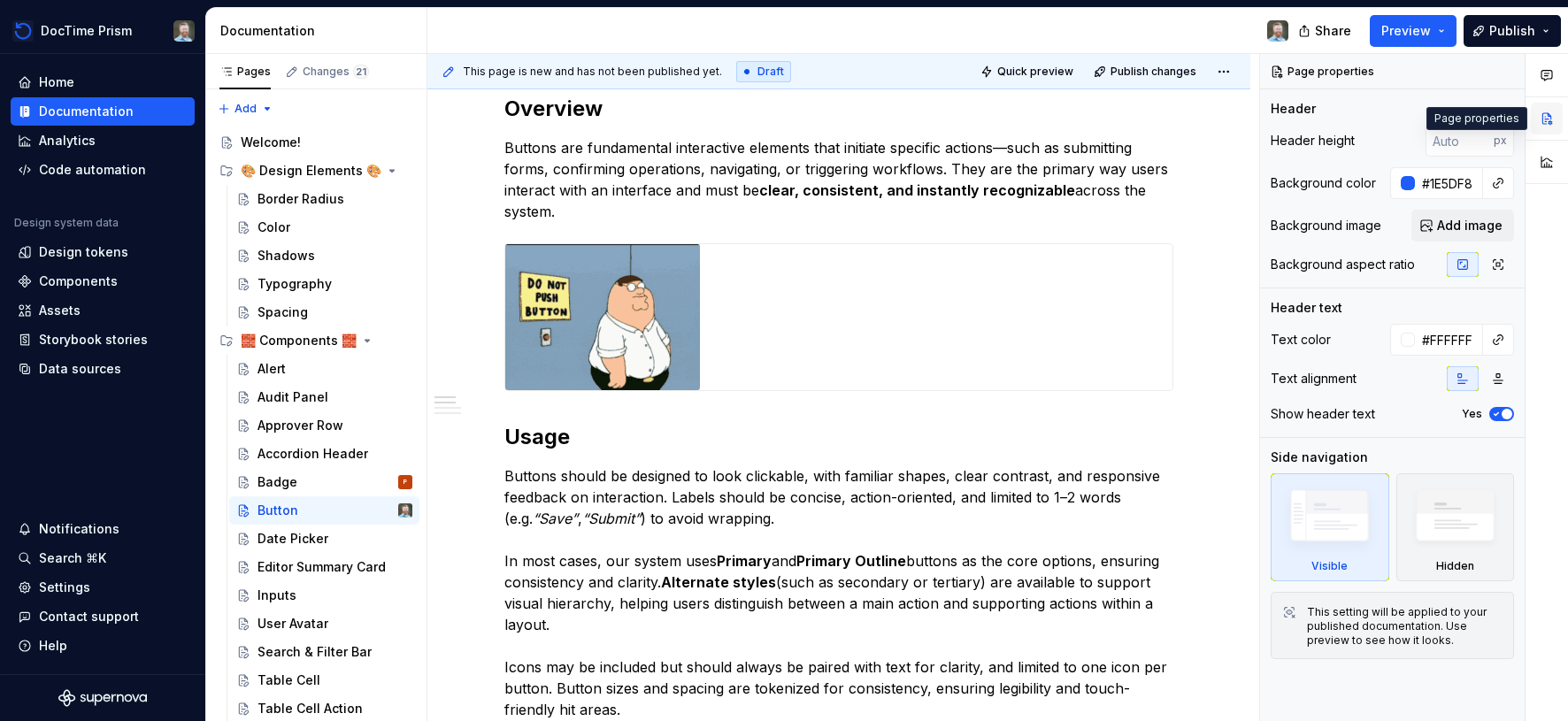
click at [1550, 108] on button "button" at bounding box center [1546, 118] width 32 height 32
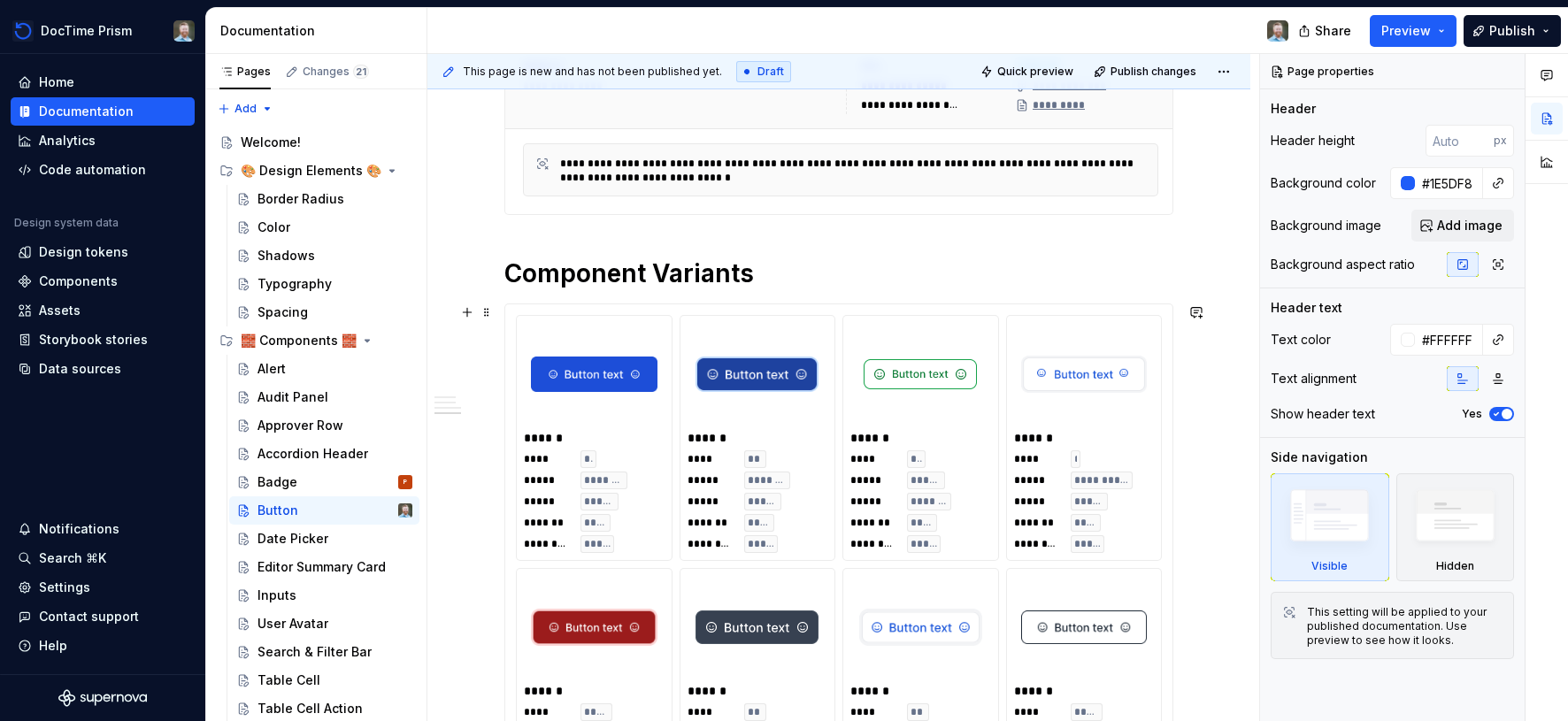
scroll to position [1610, 0]
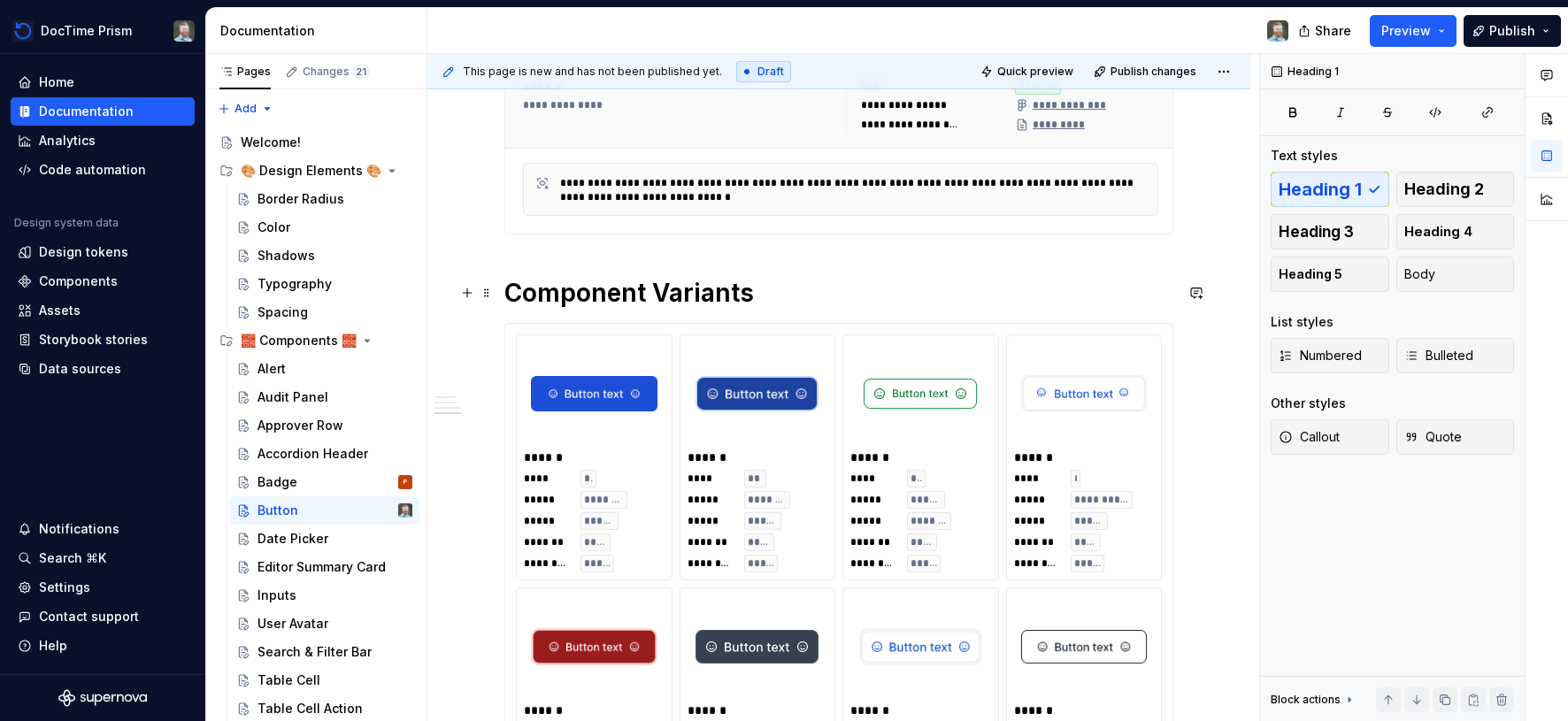
click at [615, 292] on h1 "Component Variants" at bounding box center [839, 293] width 669 height 32
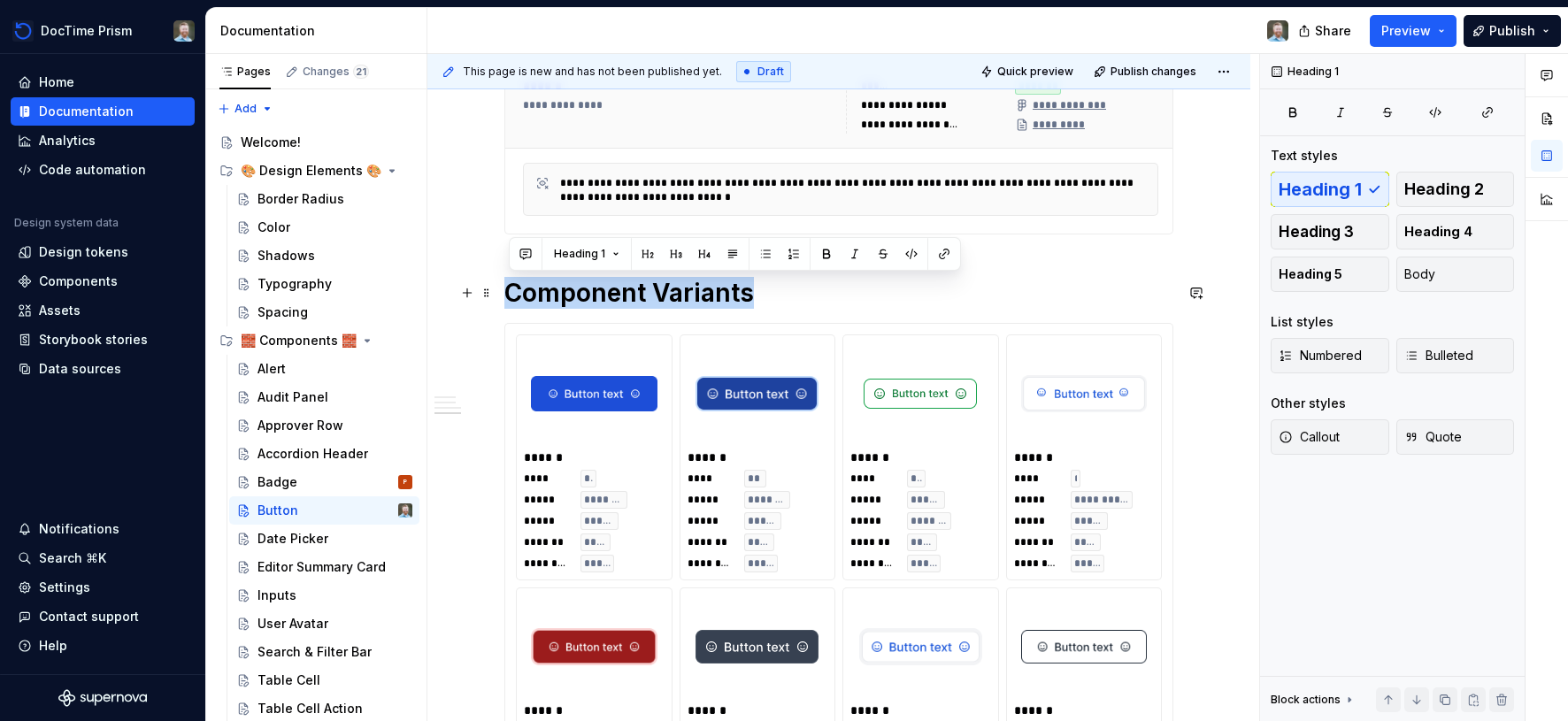
click at [615, 292] on h1 "Component Variants" at bounding box center [839, 293] width 669 height 32
click at [1446, 194] on span "Heading 2" at bounding box center [1444, 190] width 80 height 18
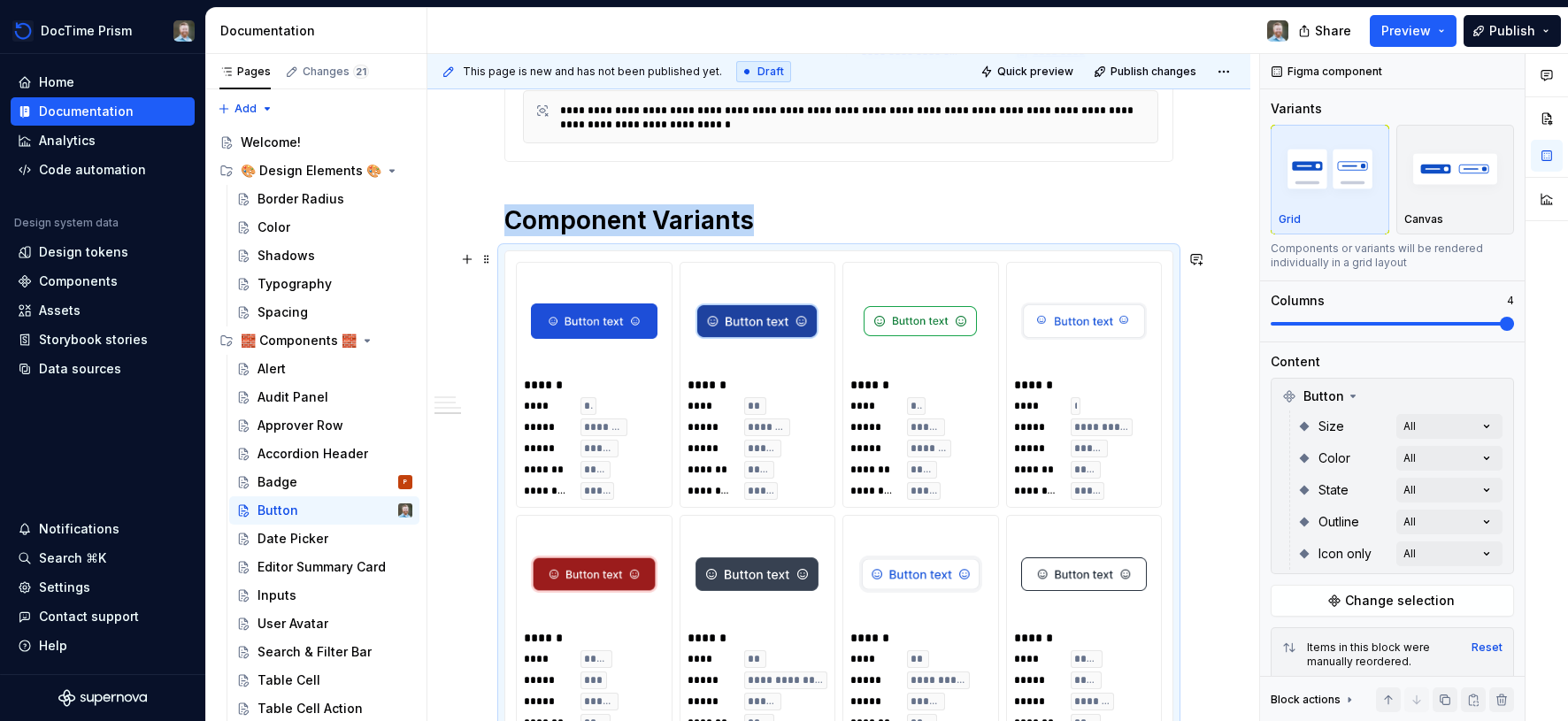
scroll to position [1515, 0]
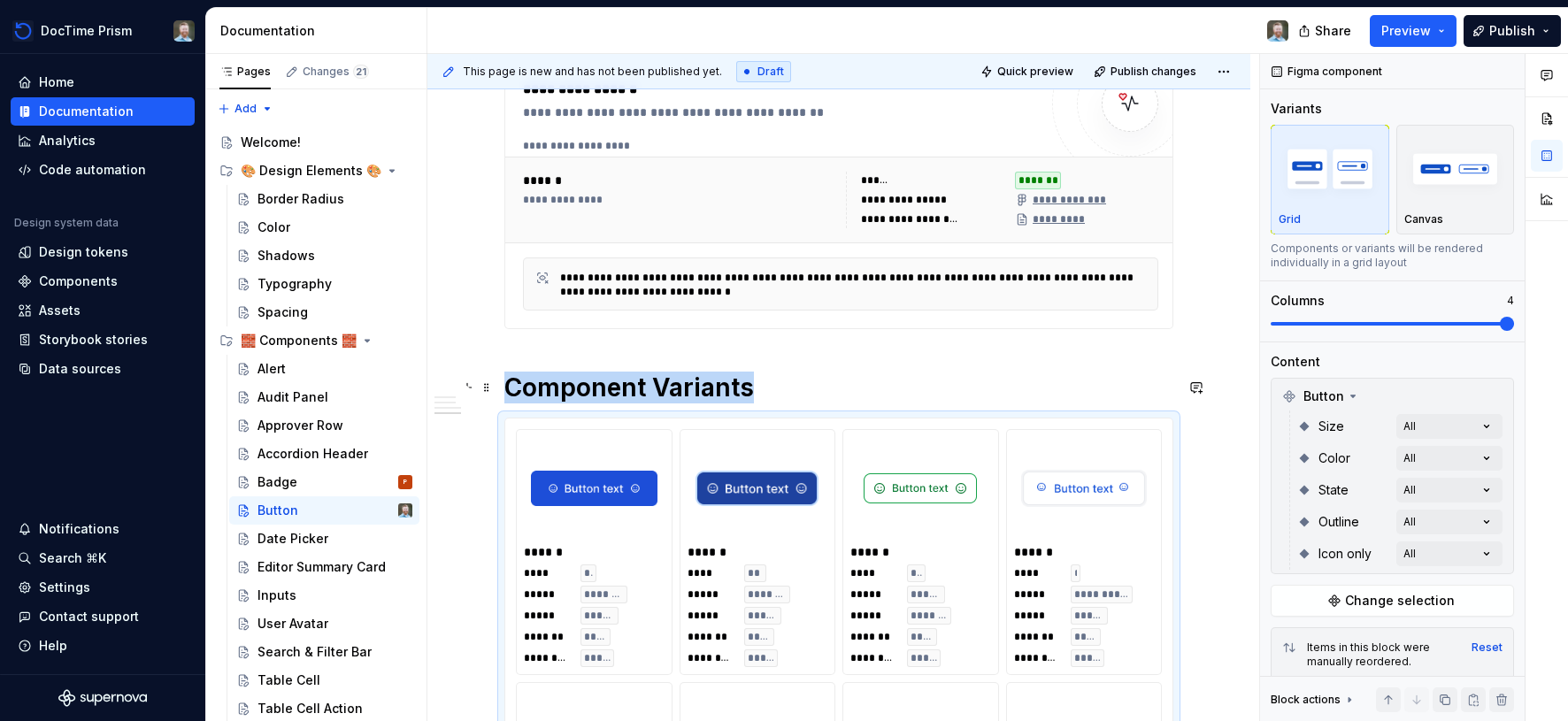
click at [793, 389] on h1 "Component Variants" at bounding box center [839, 387] width 669 height 32
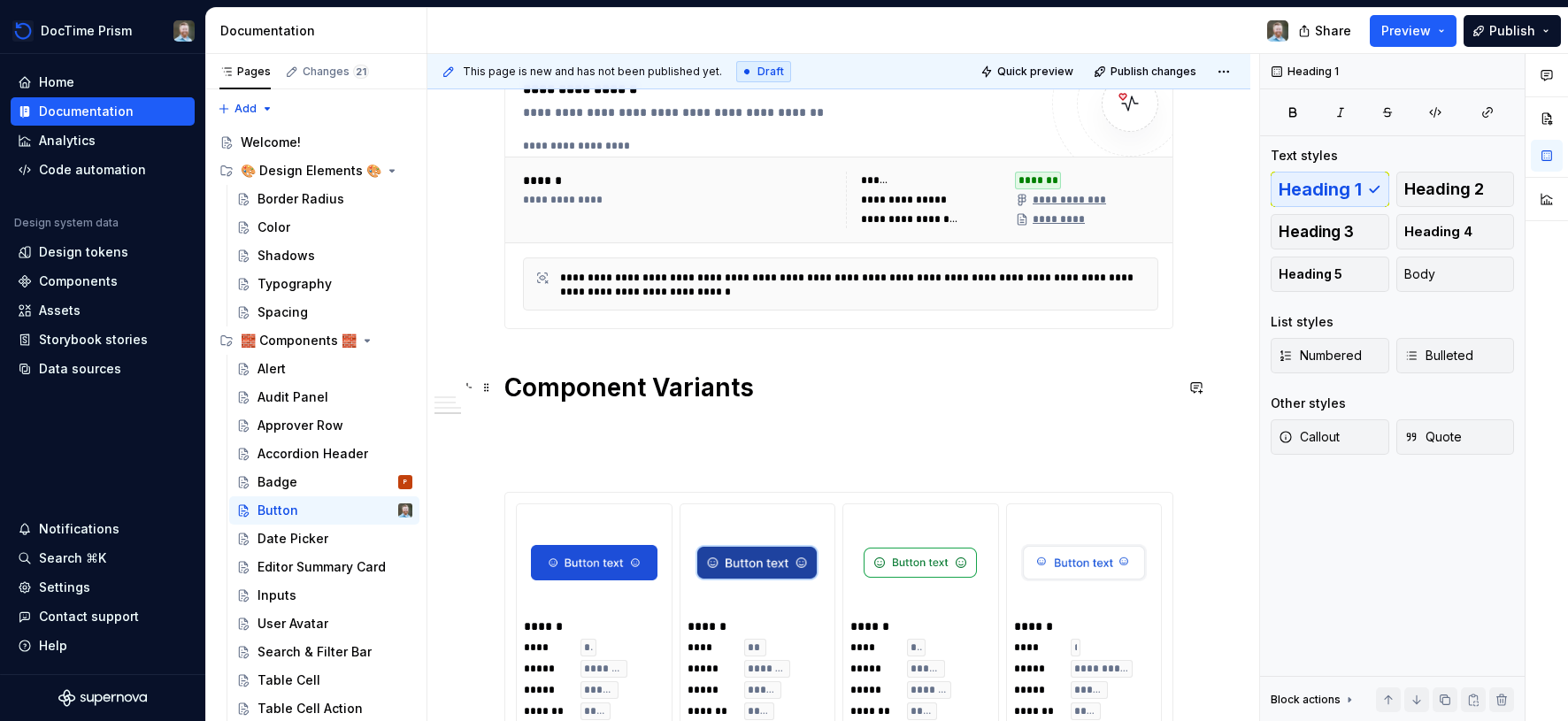
click at [737, 384] on h1 "Component Variants" at bounding box center [839, 387] width 669 height 32
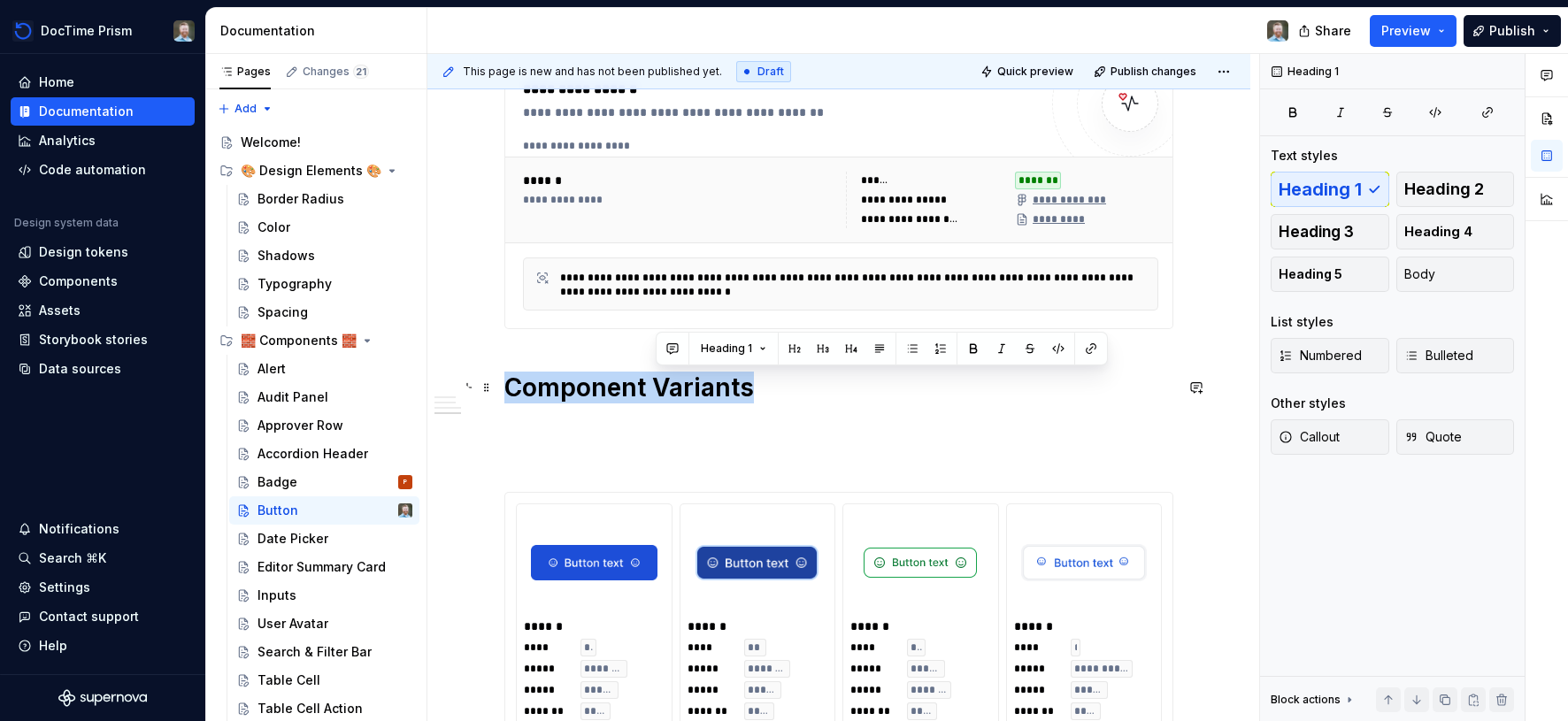
click at [737, 384] on h1 "Component Variants" at bounding box center [839, 387] width 669 height 32
drag, startPoint x: 1450, startPoint y: 190, endPoint x: 1077, endPoint y: 284, distance: 384.7
click at [1447, 190] on span "Heading 2" at bounding box center [1444, 190] width 80 height 18
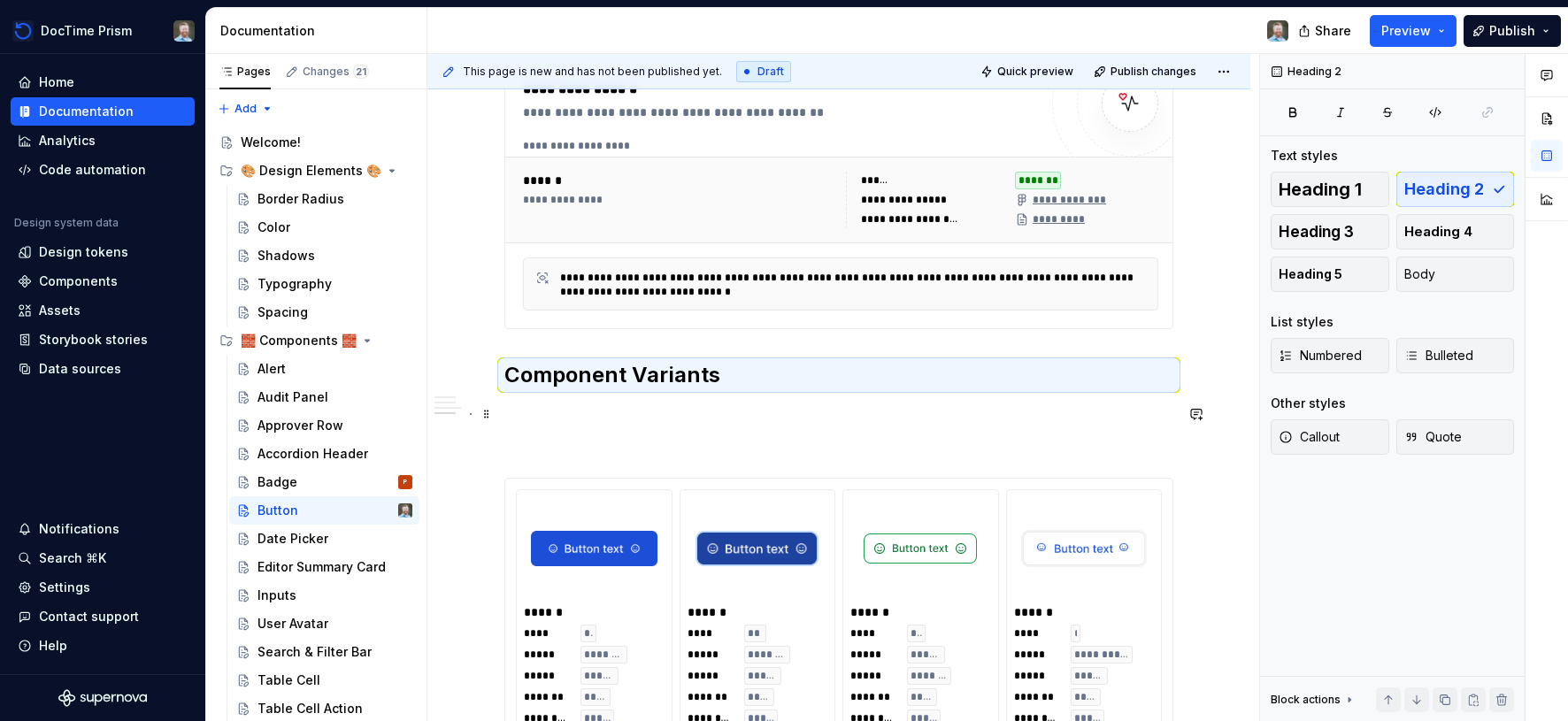
click at [613, 421] on p at bounding box center [839, 415] width 669 height 22
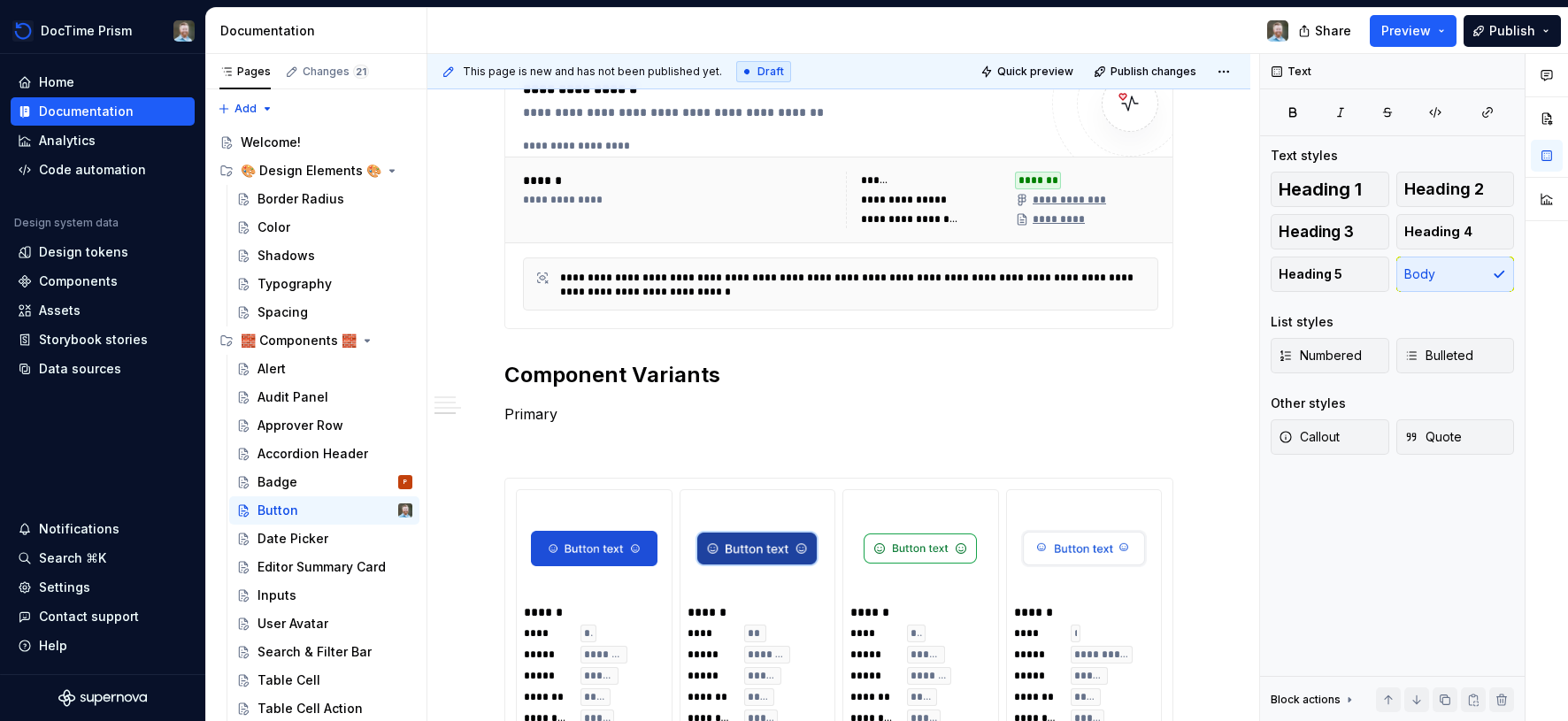
click at [524, 412] on p "Primary" at bounding box center [839, 415] width 669 height 22
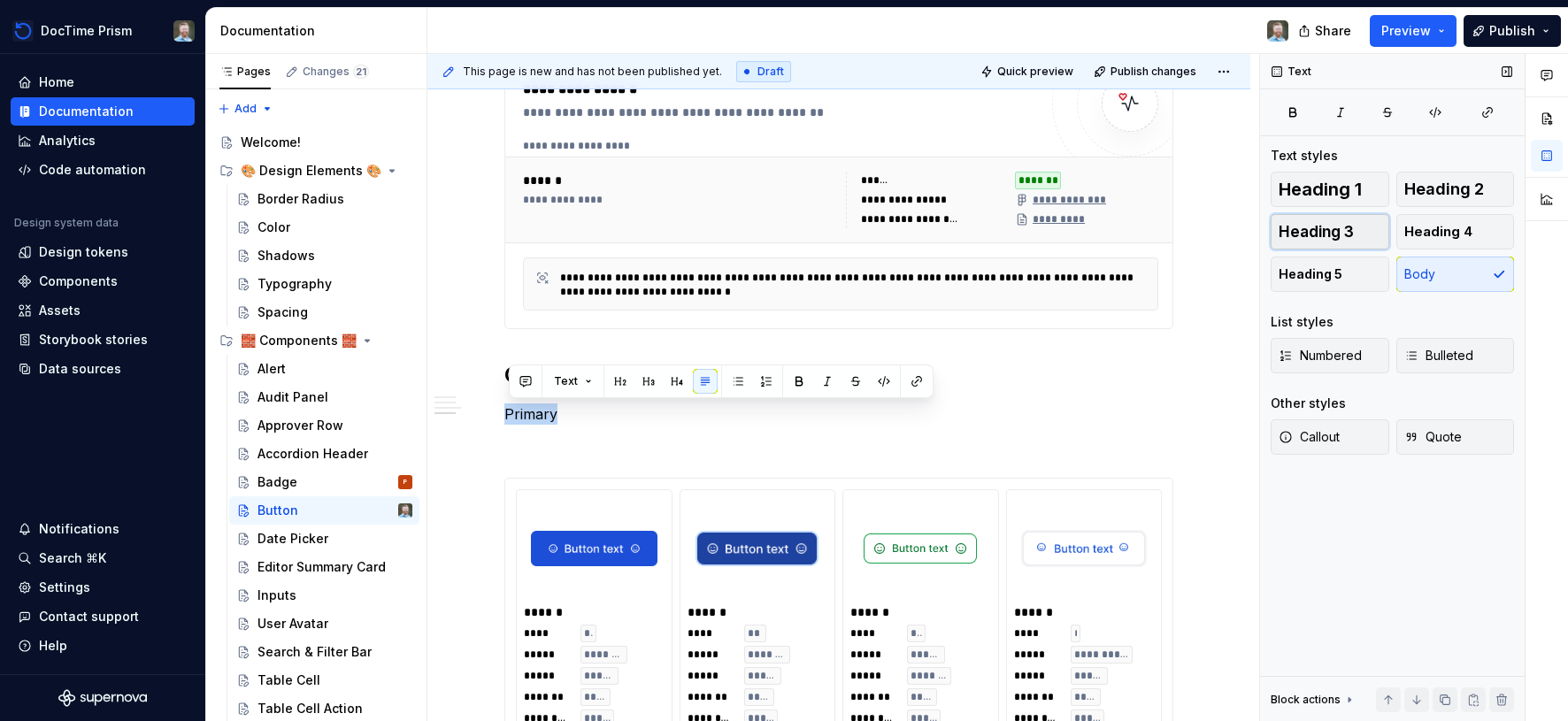
click at [1357, 238] on button "Heading 3" at bounding box center [1329, 231] width 118 height 35
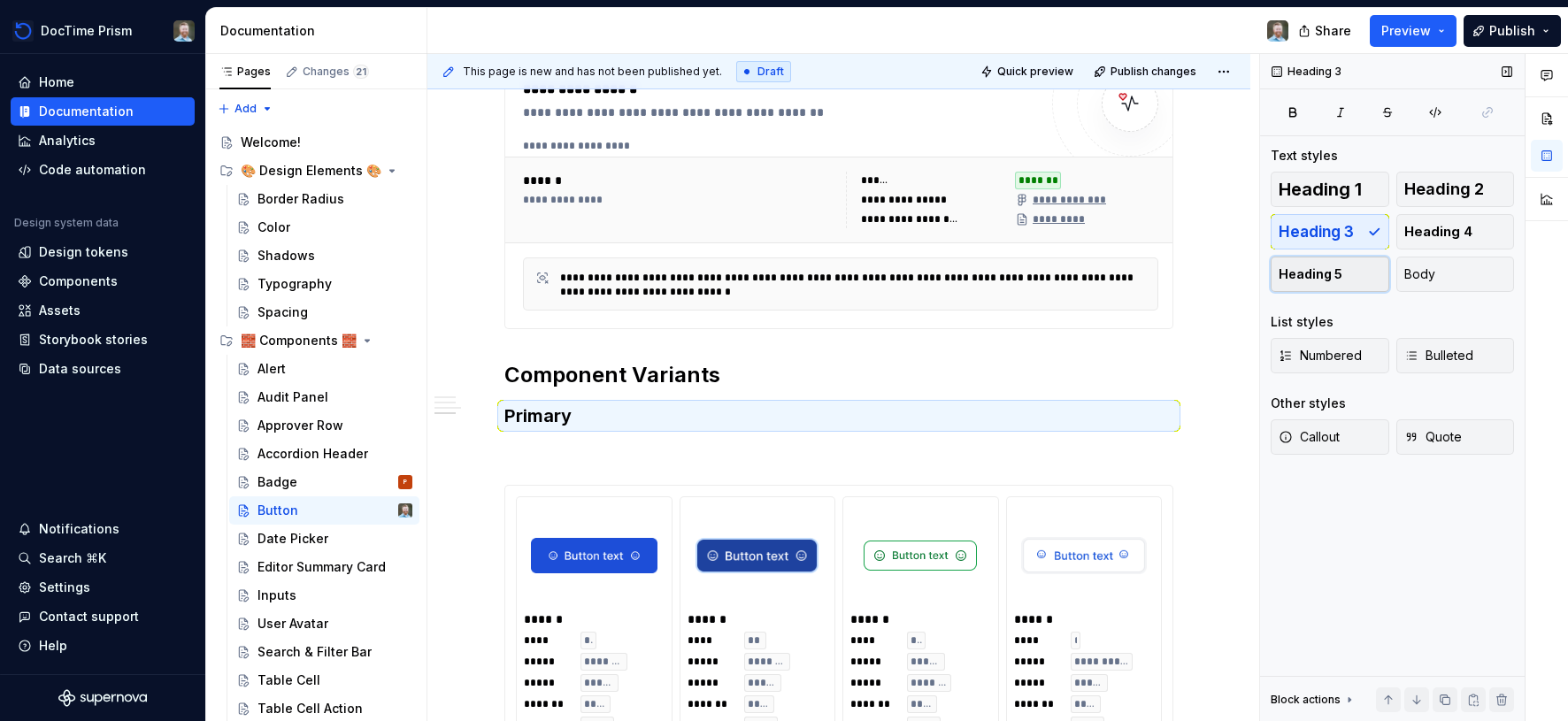
click at [1344, 276] on button "Heading 5" at bounding box center [1329, 274] width 118 height 35
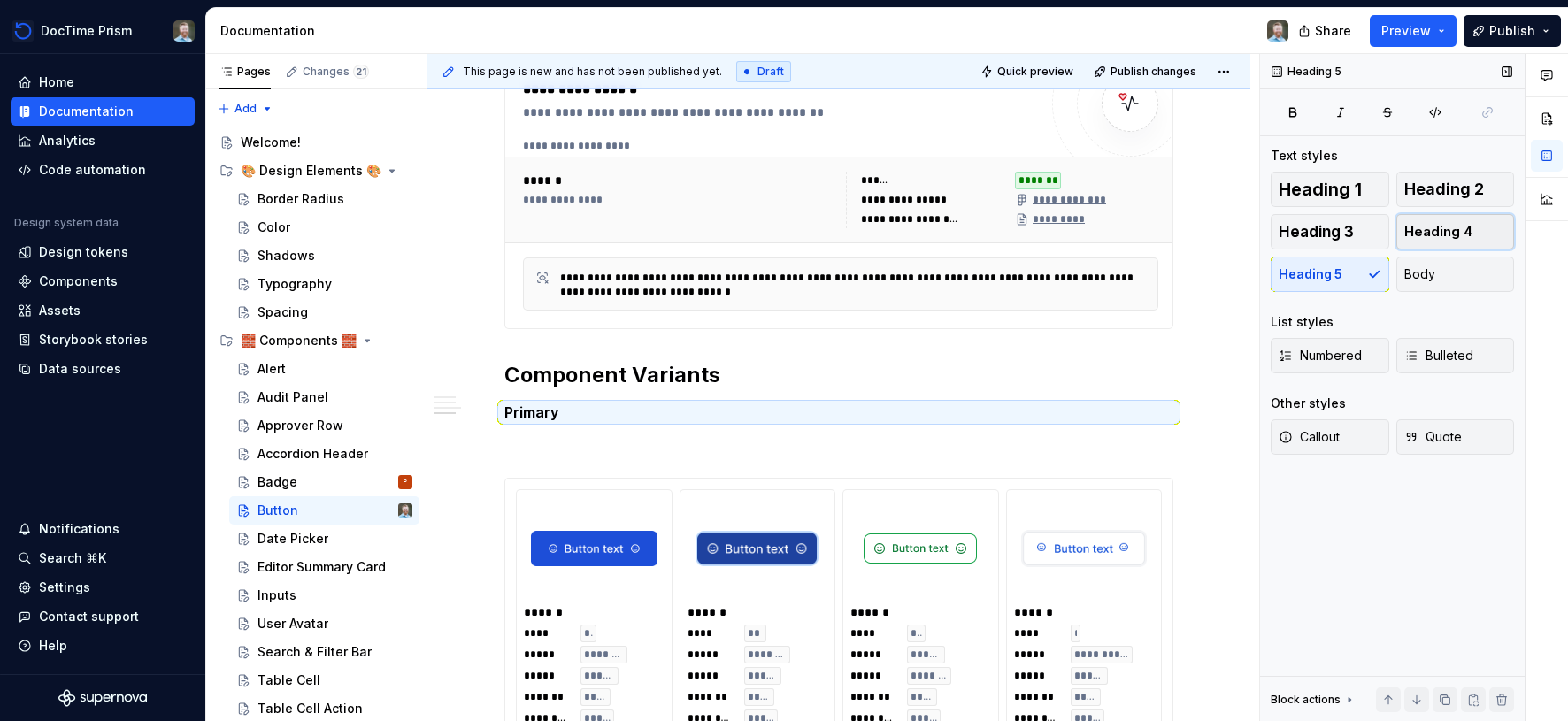
click at [1472, 236] on button "Heading 4" at bounding box center [1455, 231] width 118 height 35
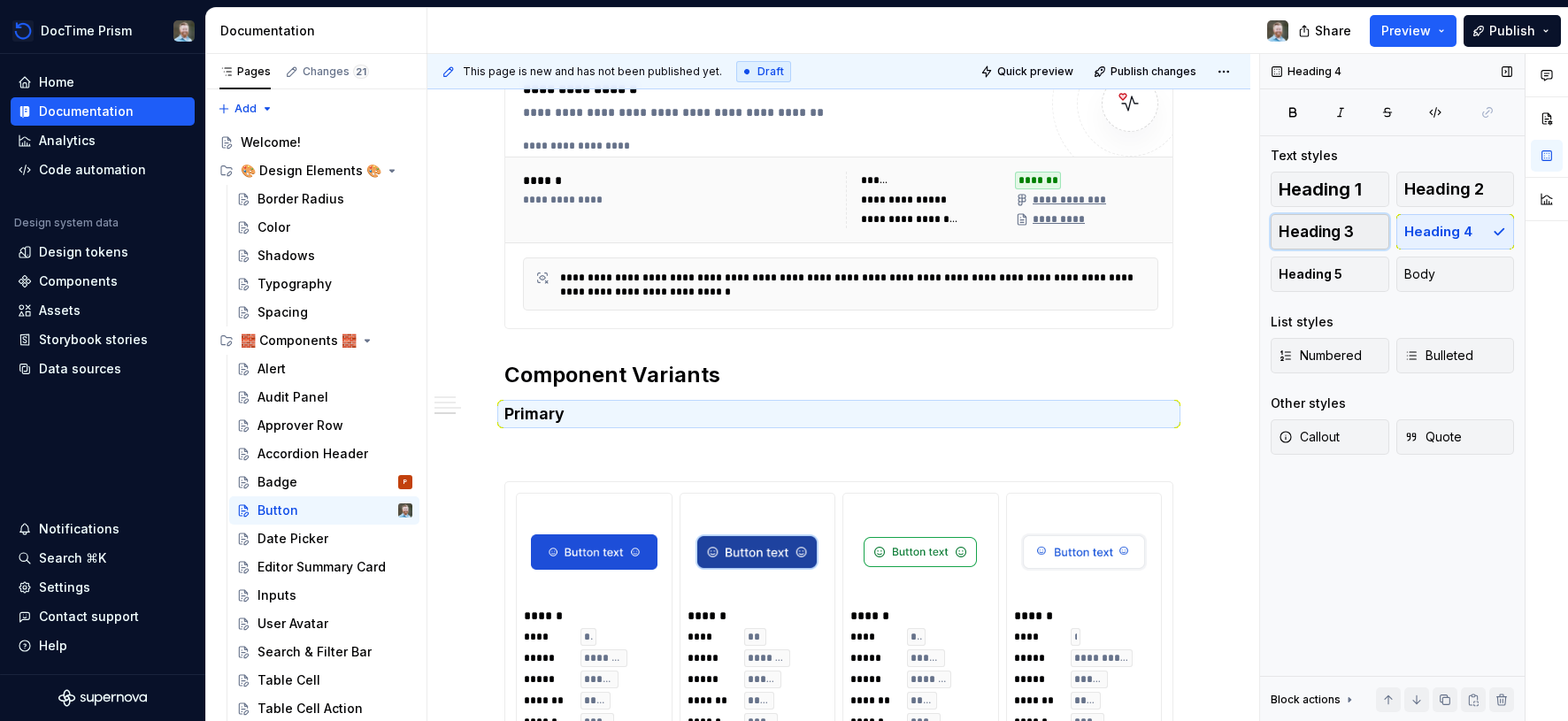
click at [1362, 236] on button "Heading 3" at bounding box center [1329, 231] width 118 height 35
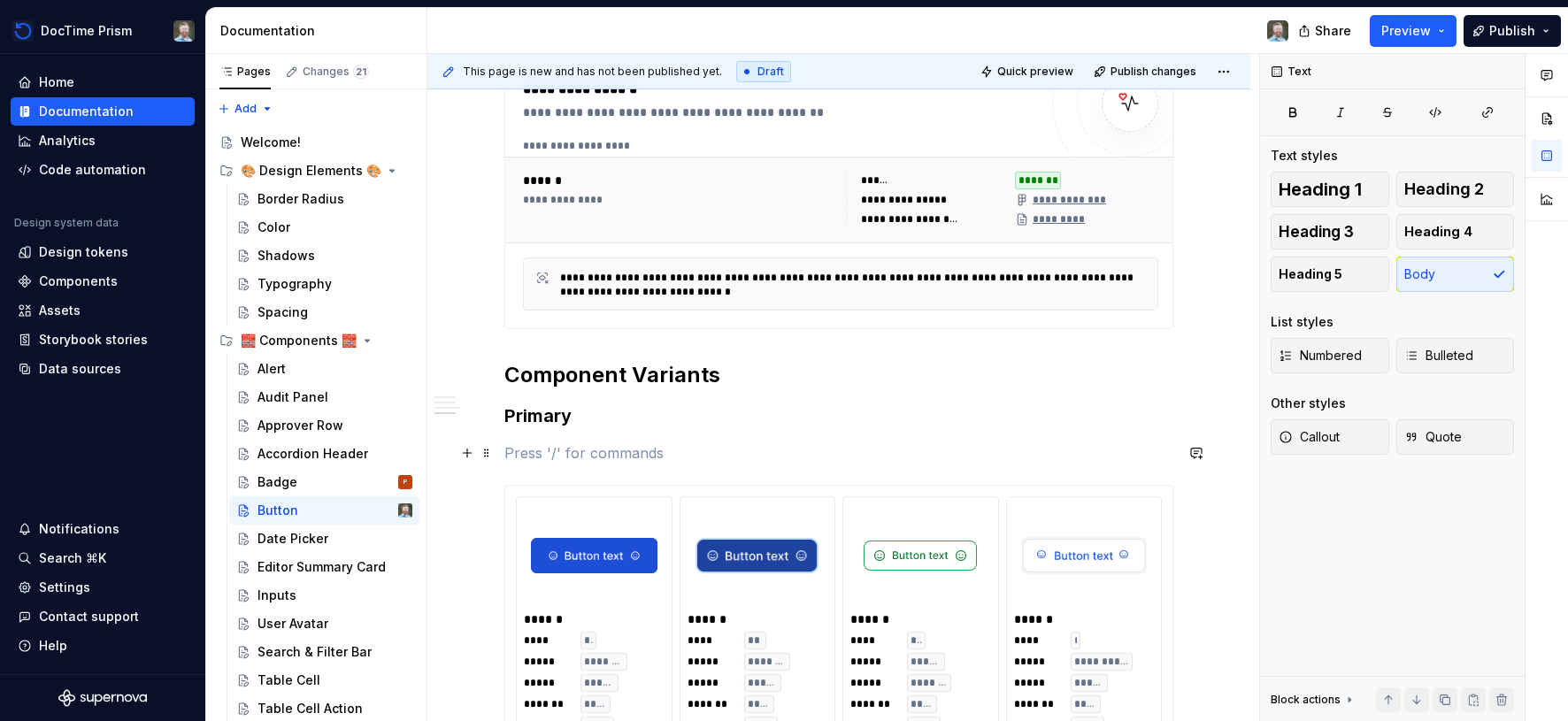
click at [679, 454] on p at bounding box center [839, 454] width 669 height 22
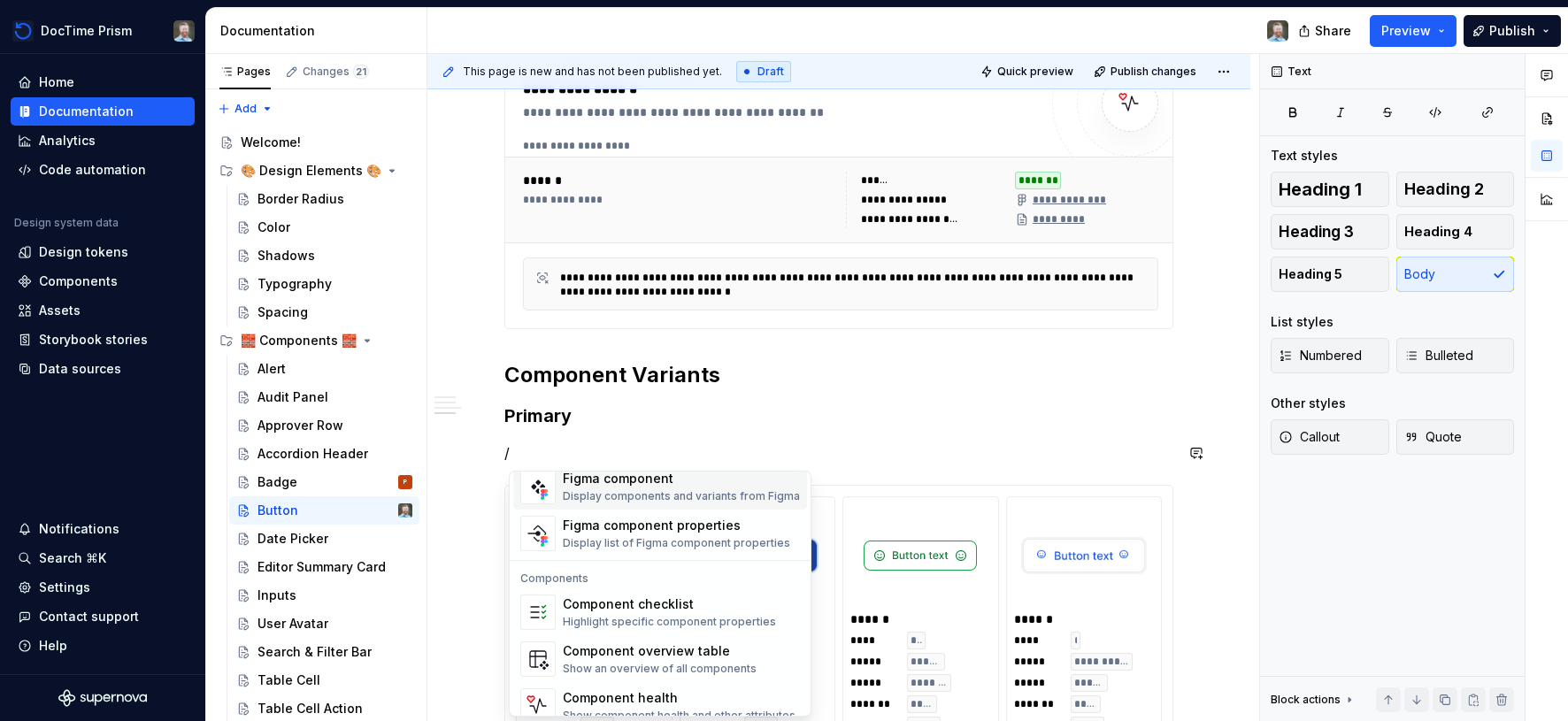
scroll to position [1739, 0]
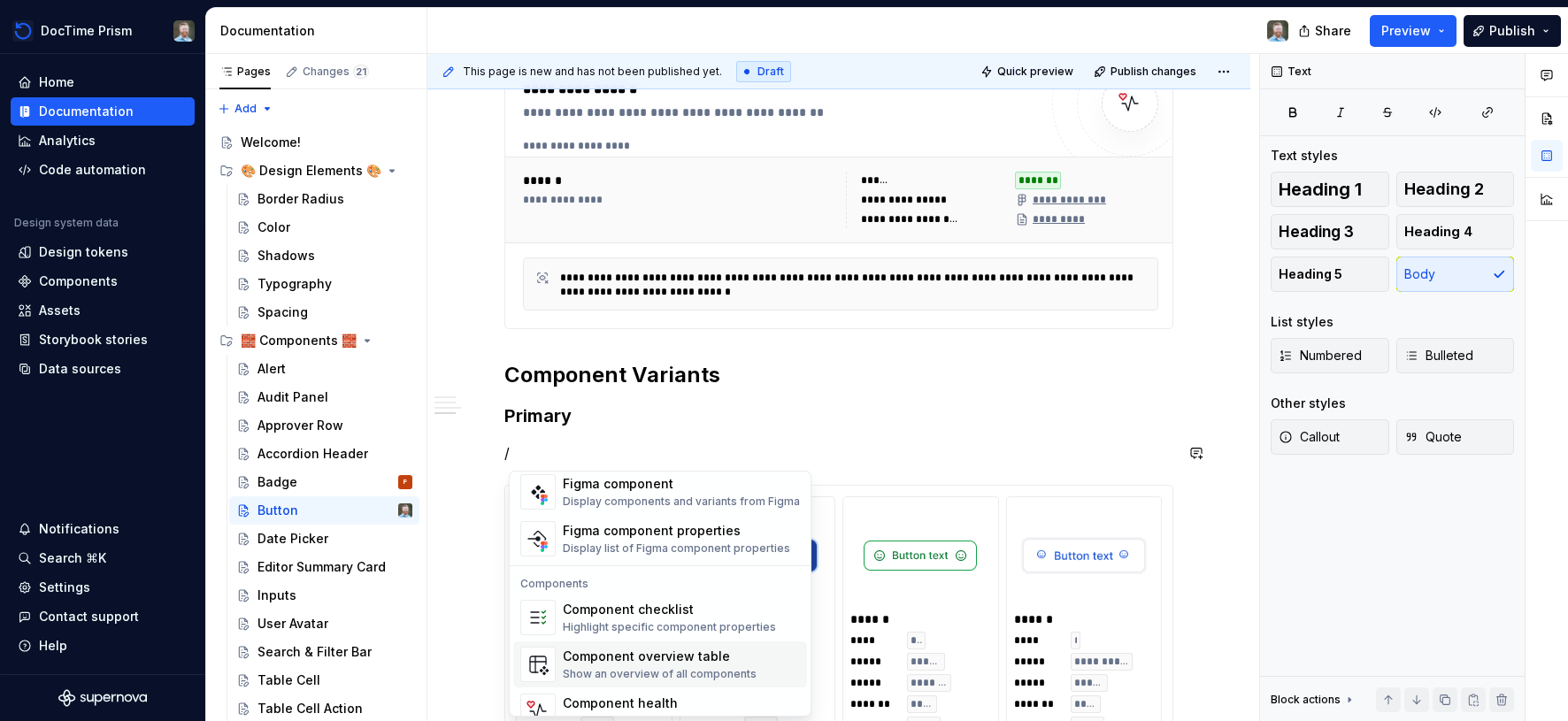
click at [633, 661] on div "Component overview table" at bounding box center [660, 657] width 193 height 18
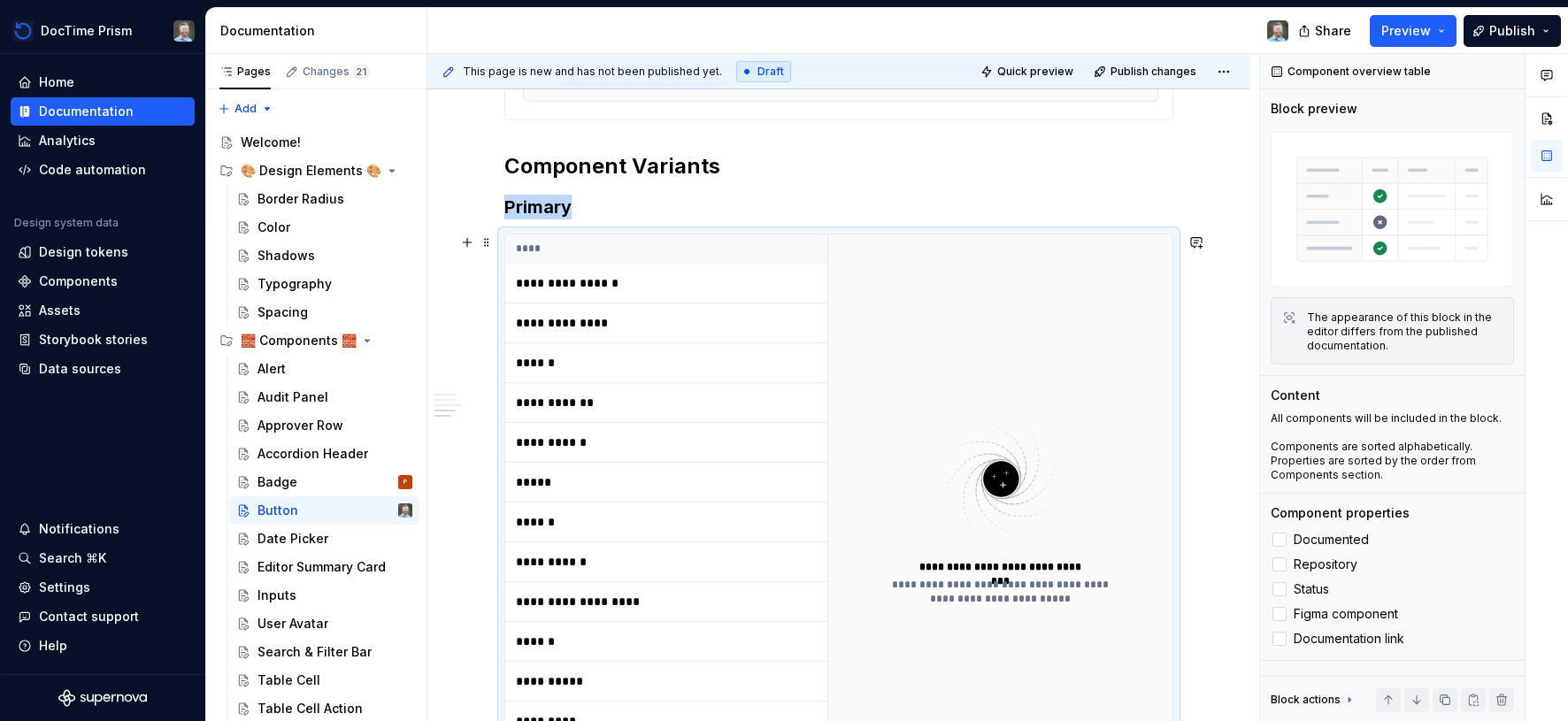
scroll to position [1737, 0]
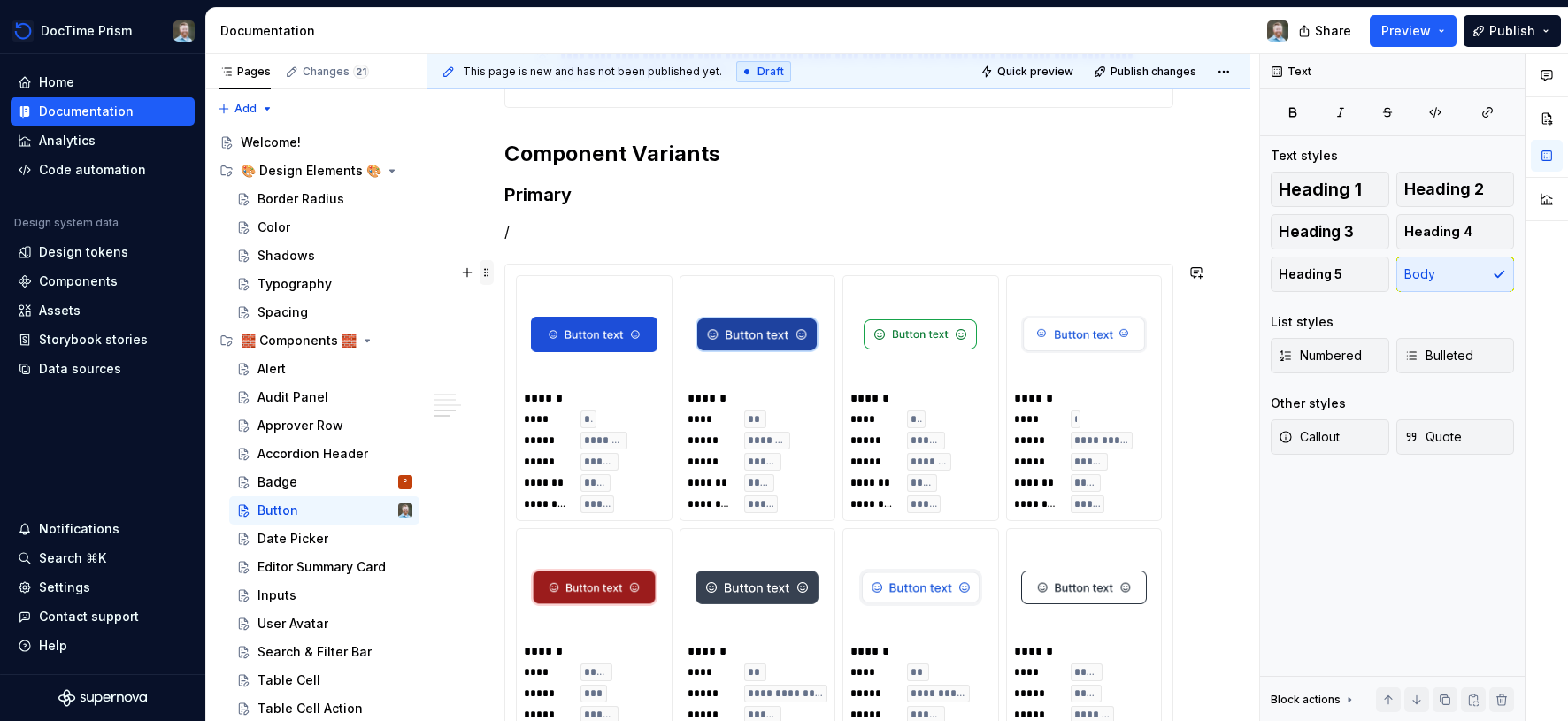
click at [492, 273] on span at bounding box center [487, 272] width 14 height 24
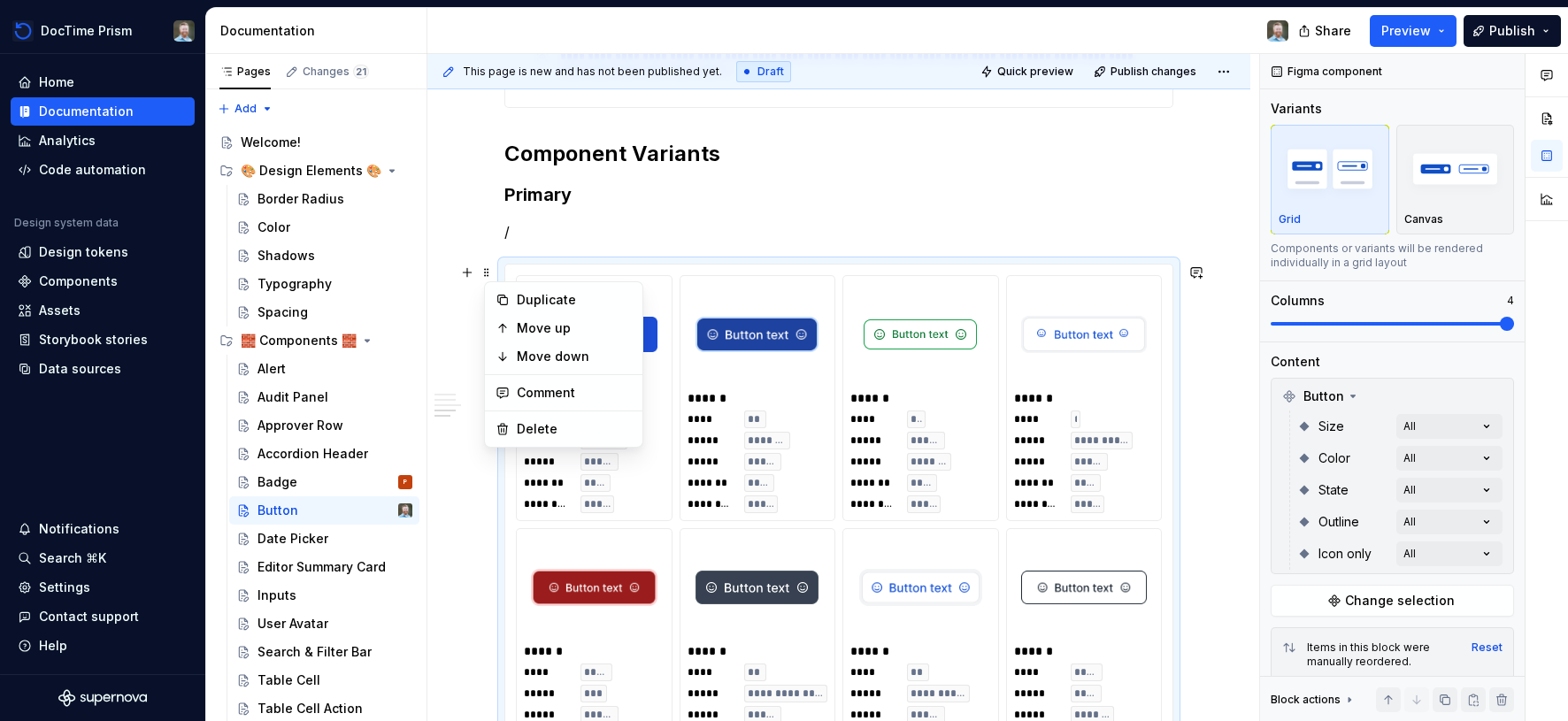
click at [587, 231] on p "/" at bounding box center [839, 232] width 669 height 22
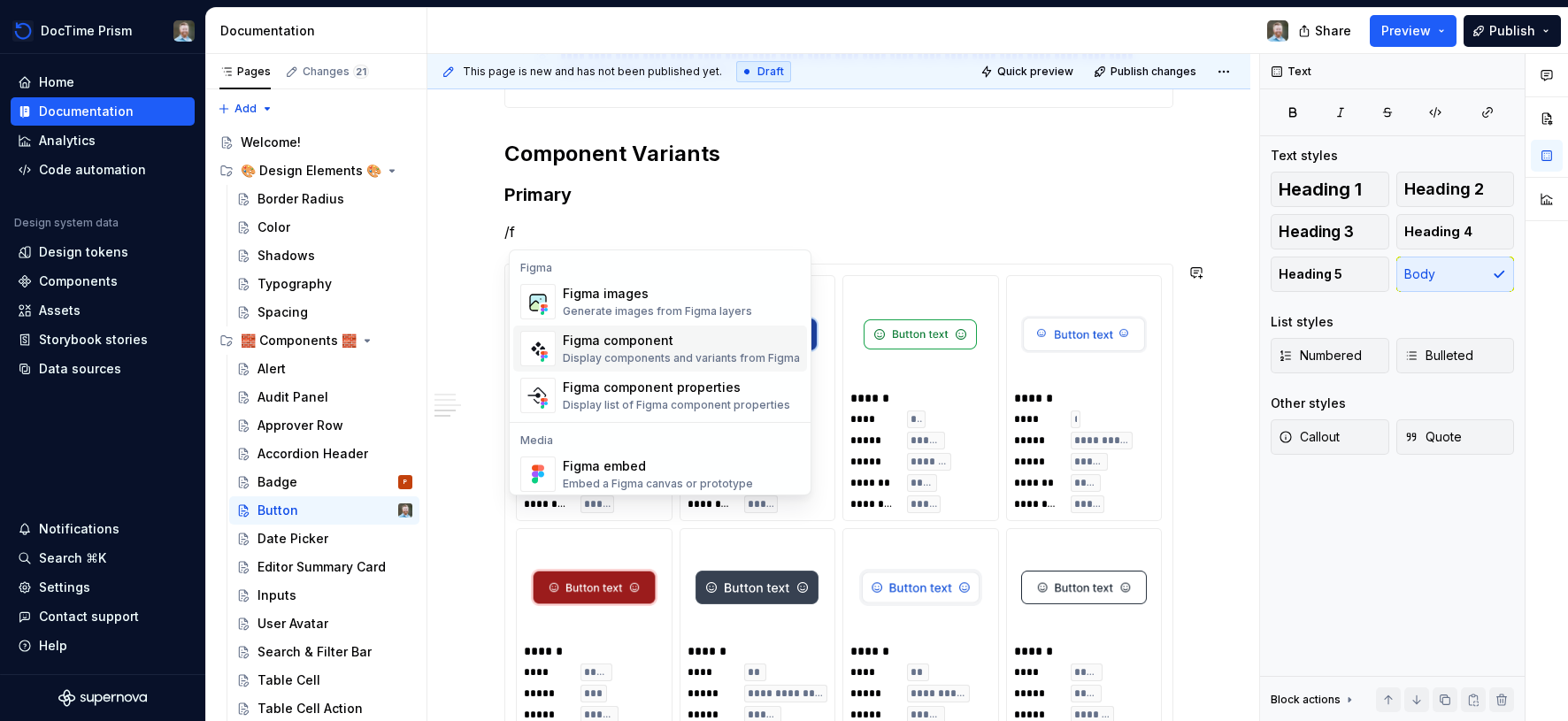
click at [583, 342] on div "Figma component" at bounding box center [681, 341] width 237 height 18
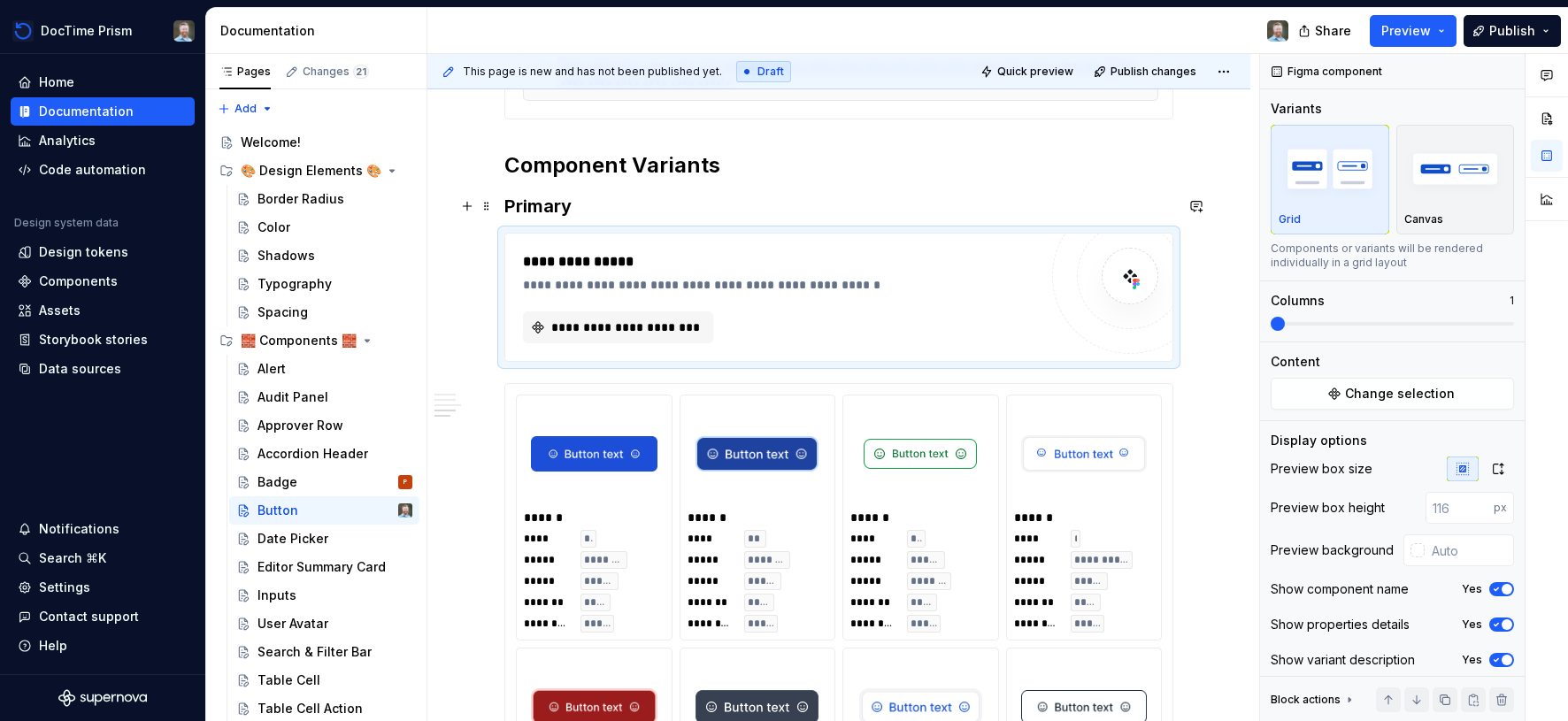
scroll to position [1721, 0]
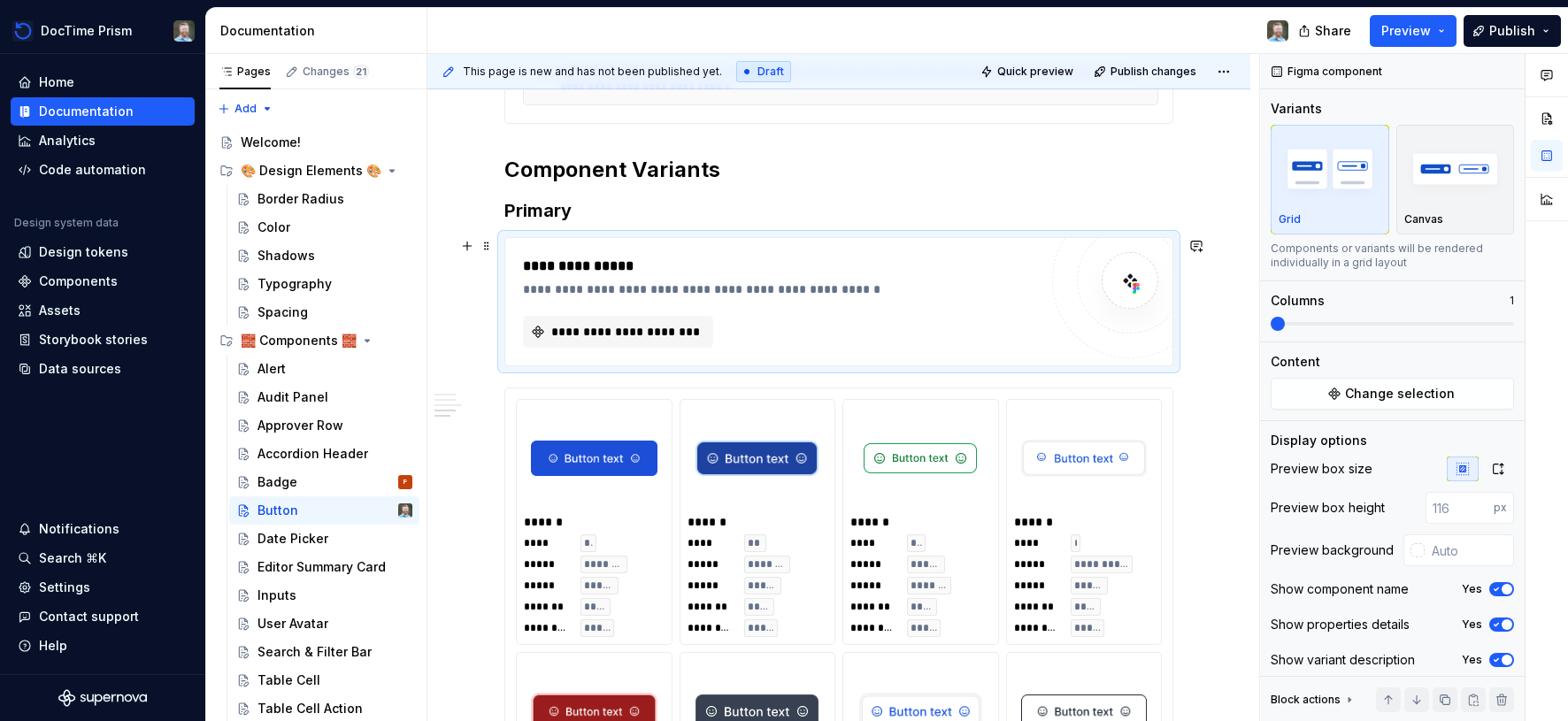
click at [611, 238] on div "**********" at bounding box center [839, 301] width 667 height 127
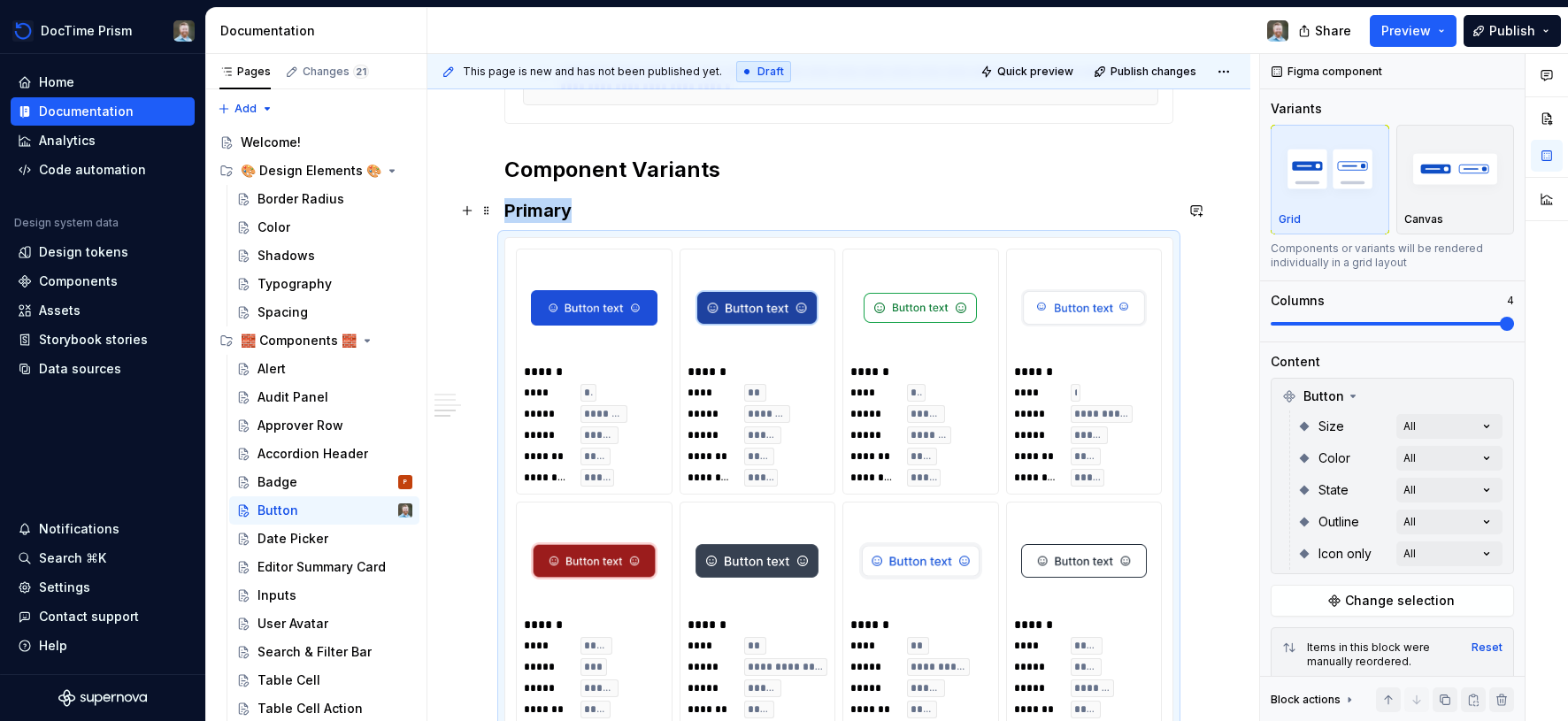
click at [589, 207] on h3 "Primary" at bounding box center [839, 210] width 669 height 24
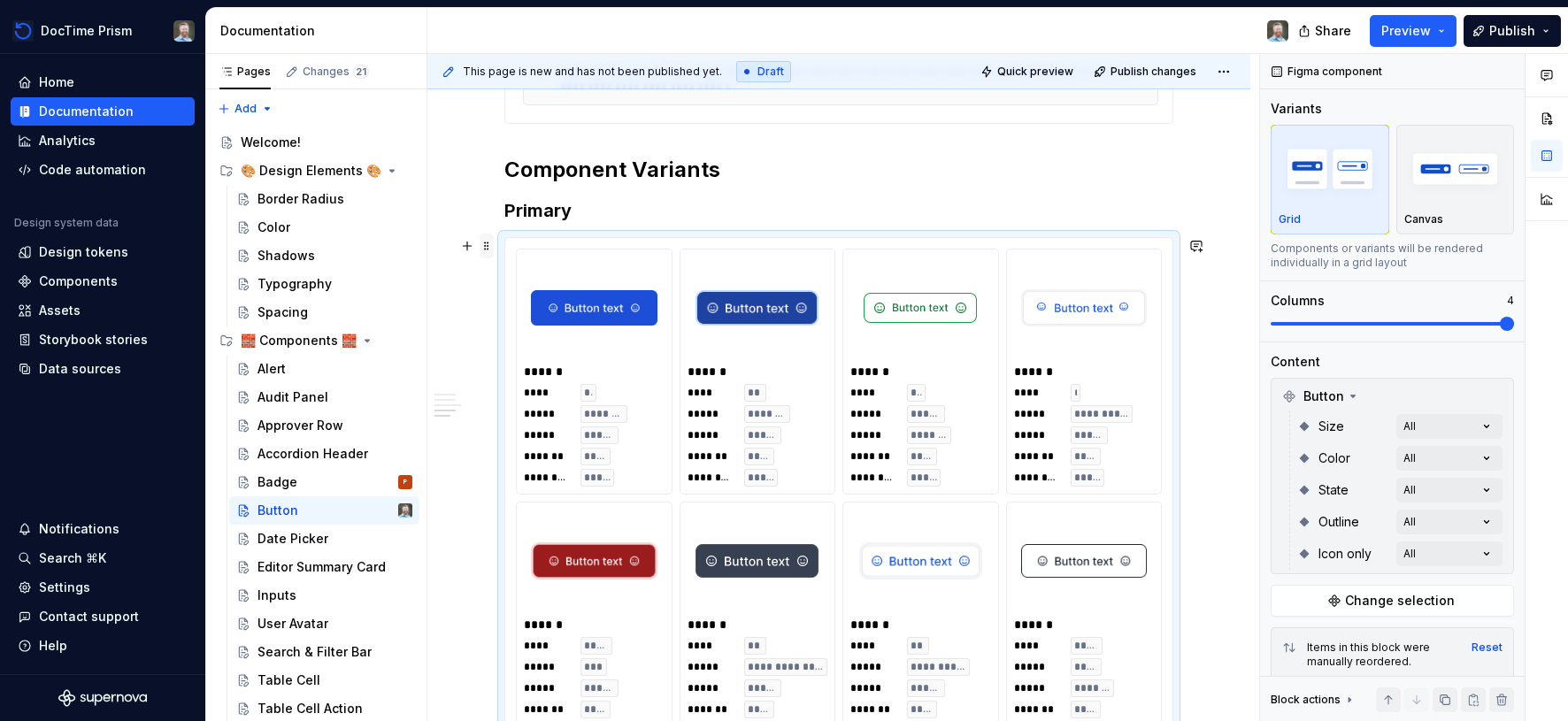
click at [484, 244] on span at bounding box center [487, 246] width 14 height 24
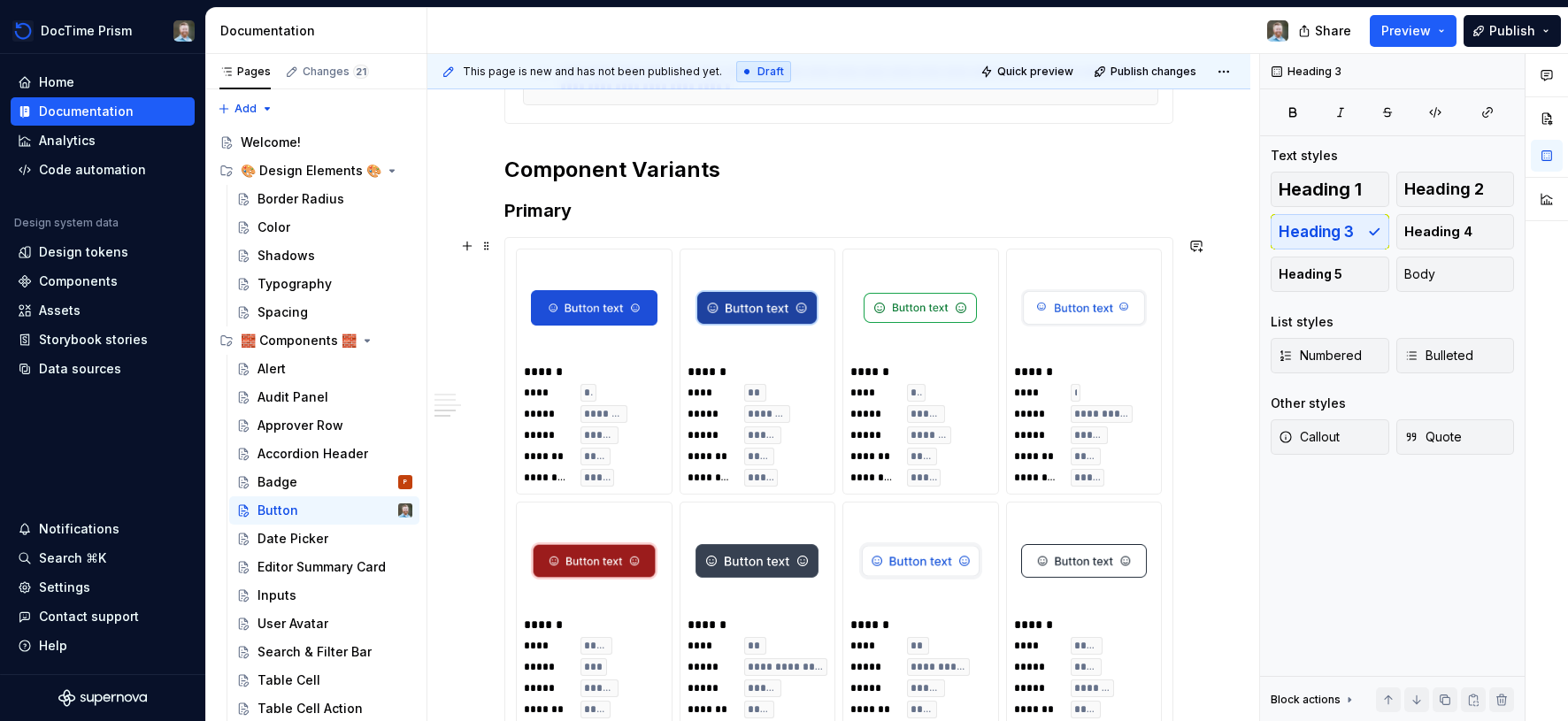
click at [610, 214] on h3 "Primary" at bounding box center [839, 210] width 669 height 24
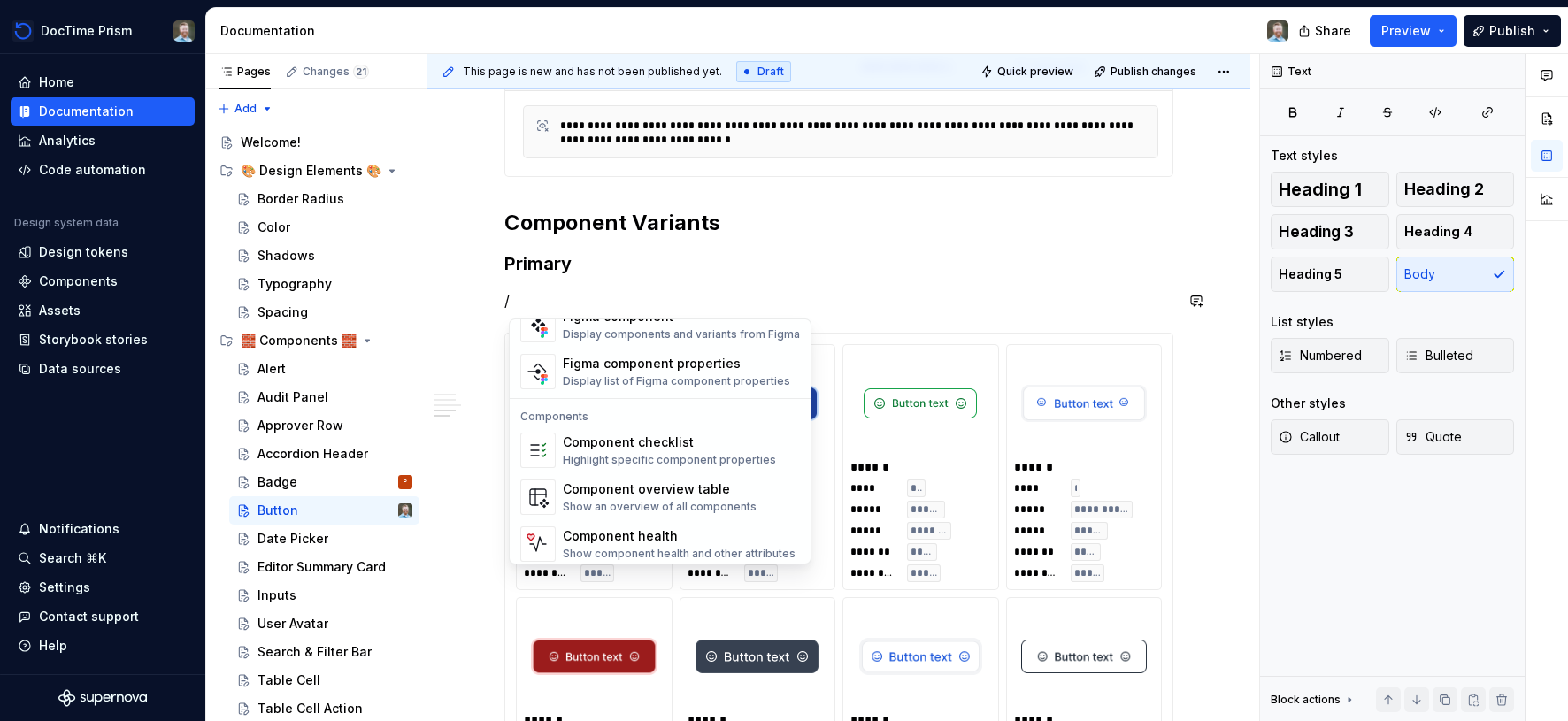
scroll to position [1762, 0]
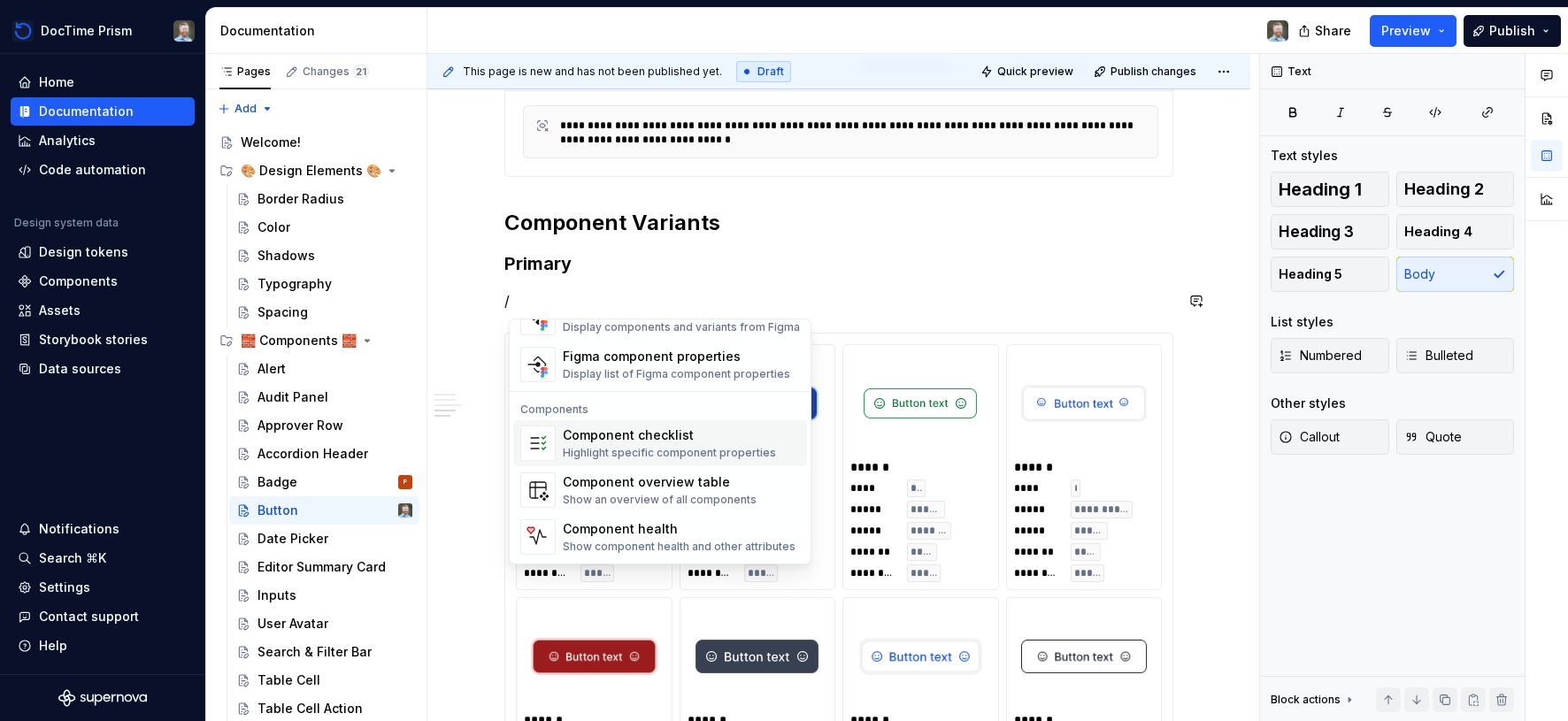
click at [613, 444] on div "Component checklist" at bounding box center [670, 435] width 213 height 18
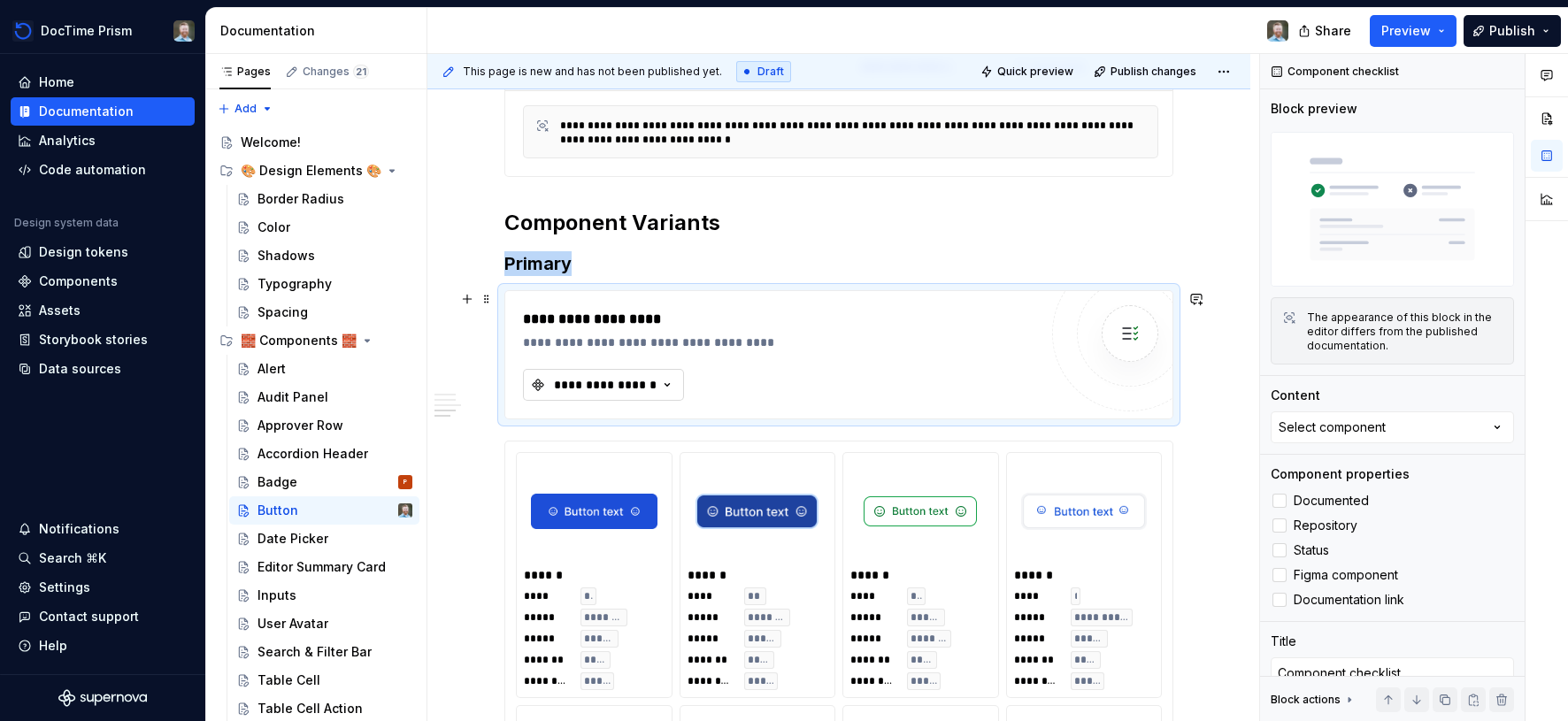
click at [648, 380] on div "**********" at bounding box center [606, 385] width 107 height 18
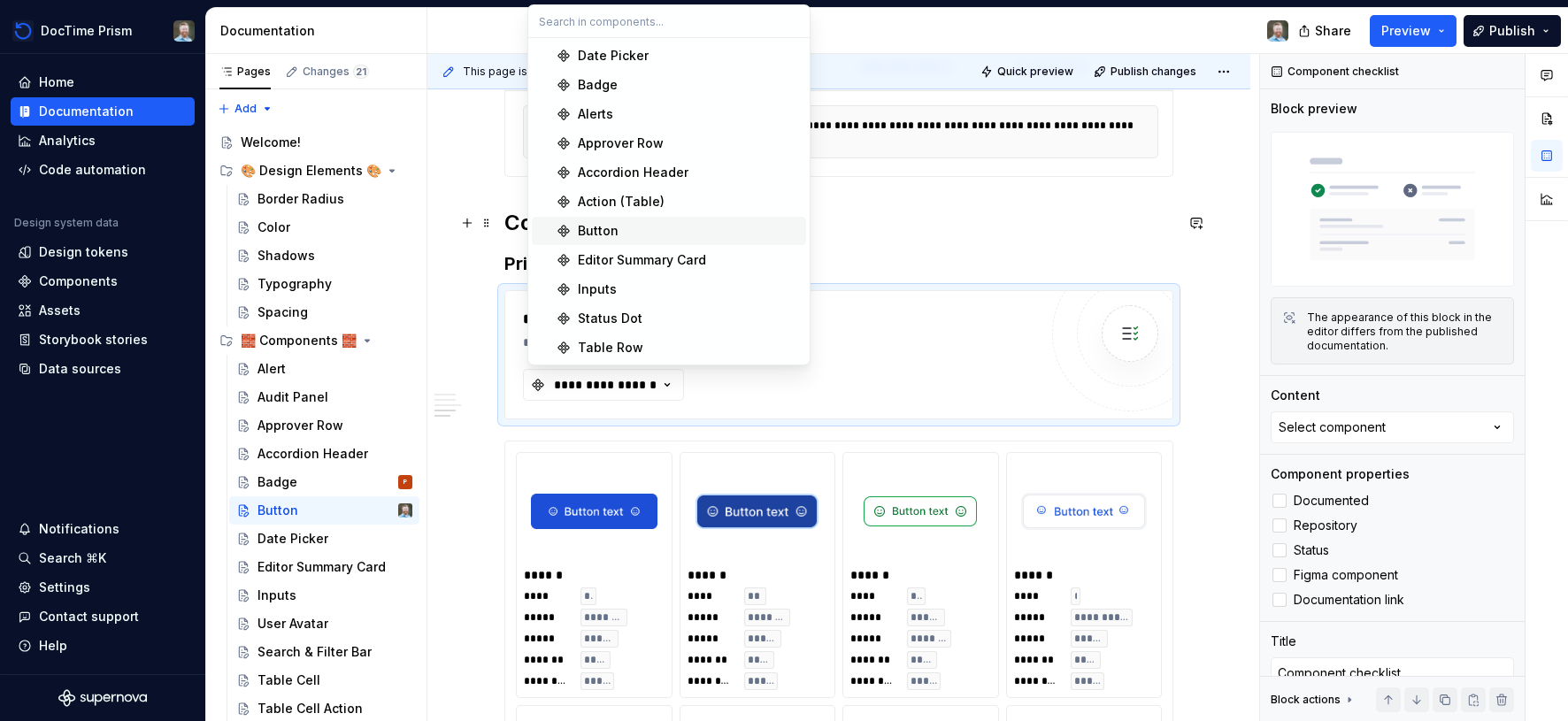
click at [652, 232] on div "Button" at bounding box center [688, 231] width 221 height 18
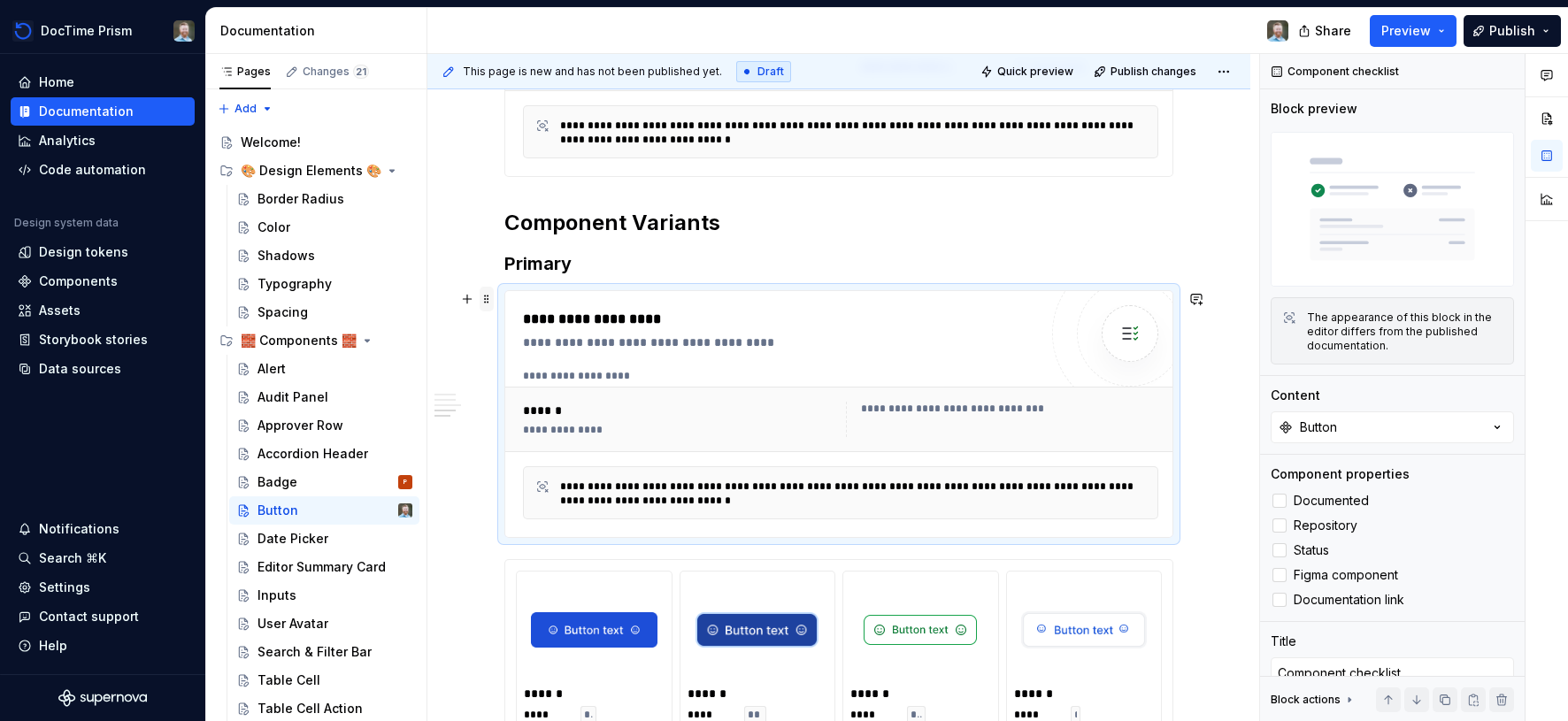
click at [488, 299] on span at bounding box center [487, 298] width 14 height 24
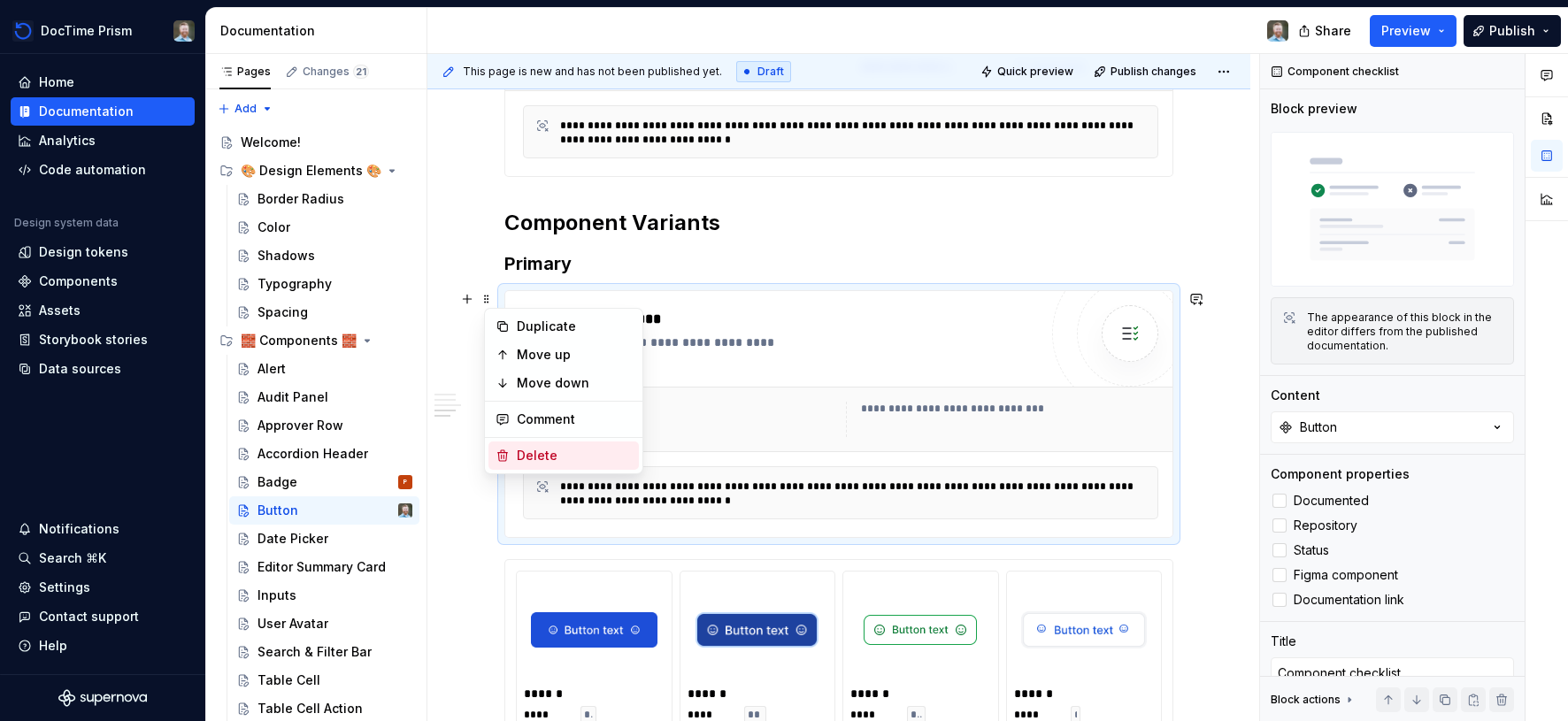
click at [533, 451] on div "Delete" at bounding box center [574, 456] width 115 height 18
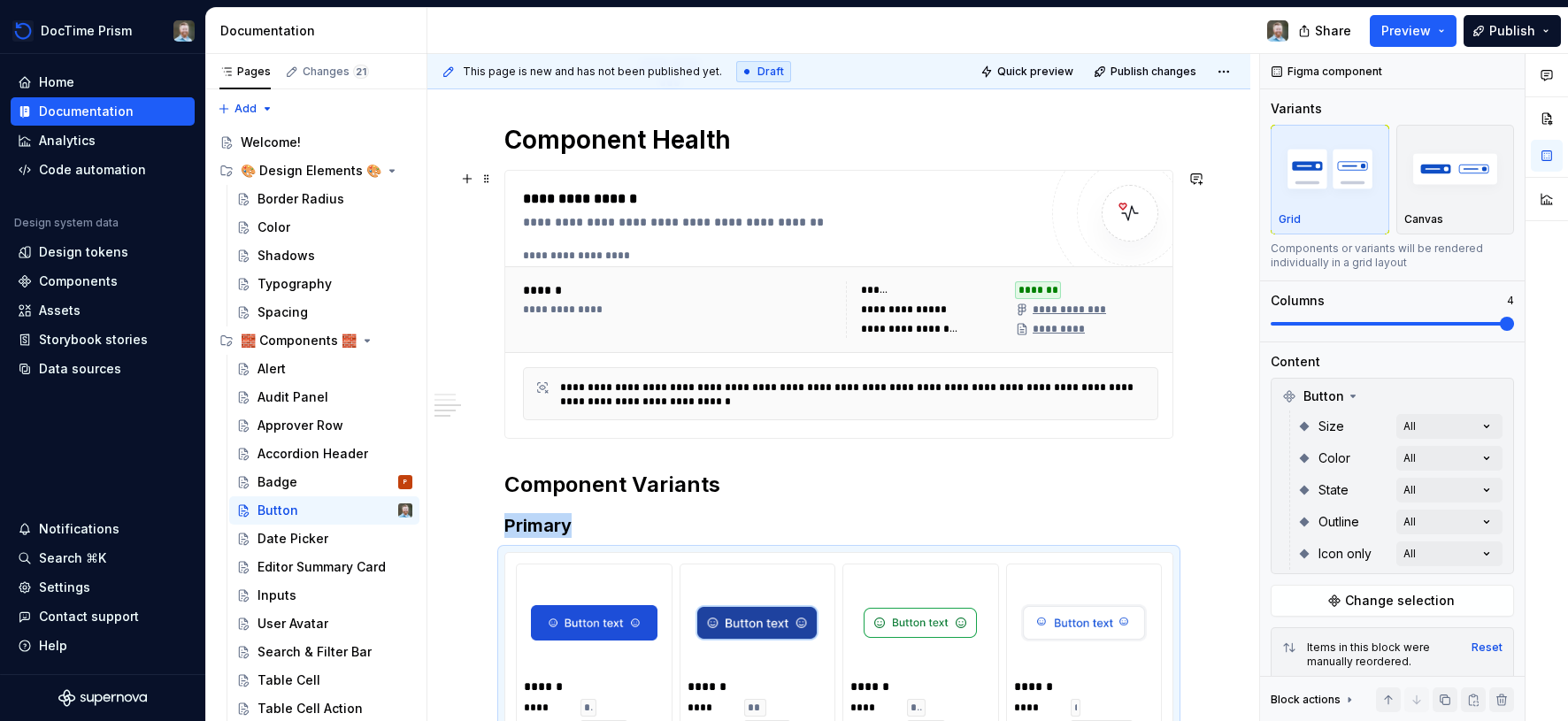
scroll to position [1349, 0]
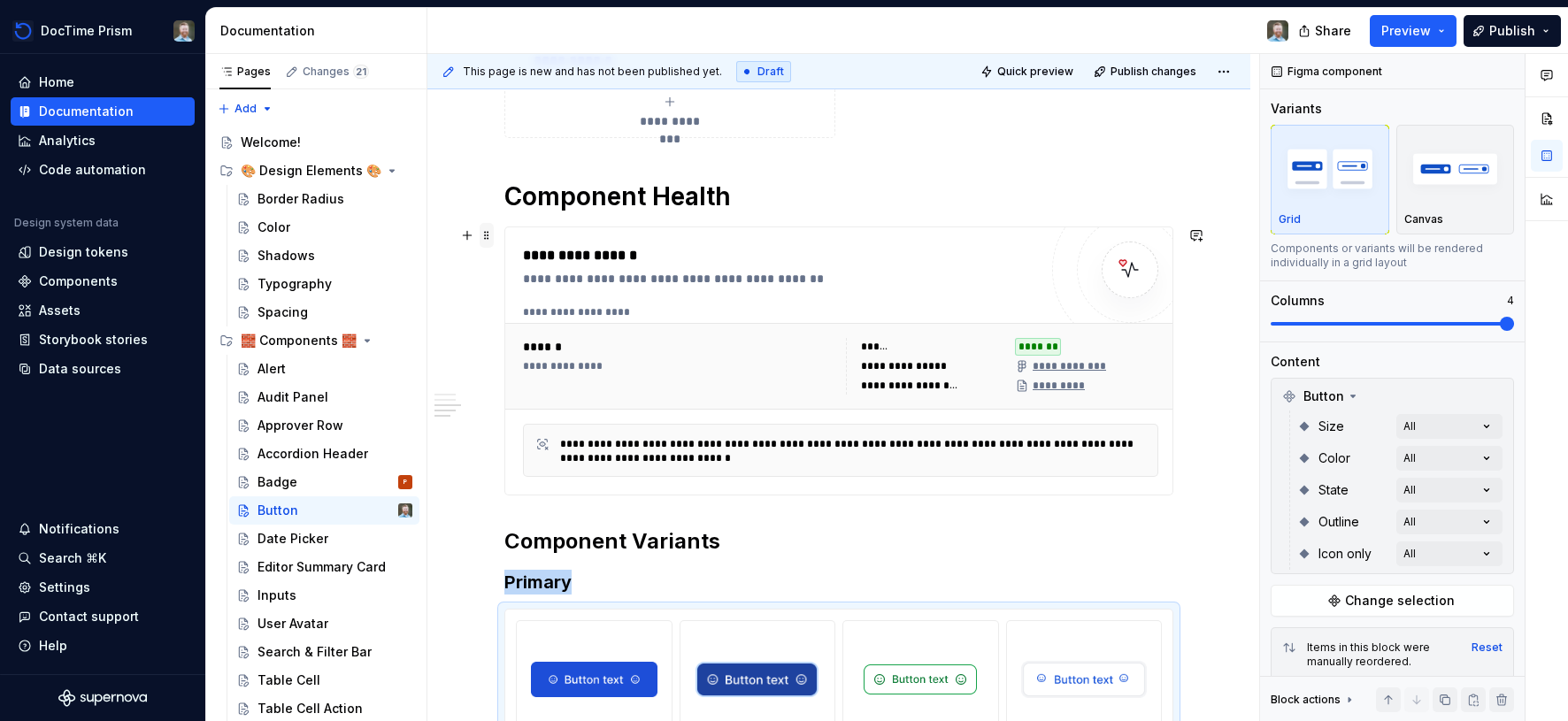
click at [493, 240] on span at bounding box center [487, 235] width 14 height 24
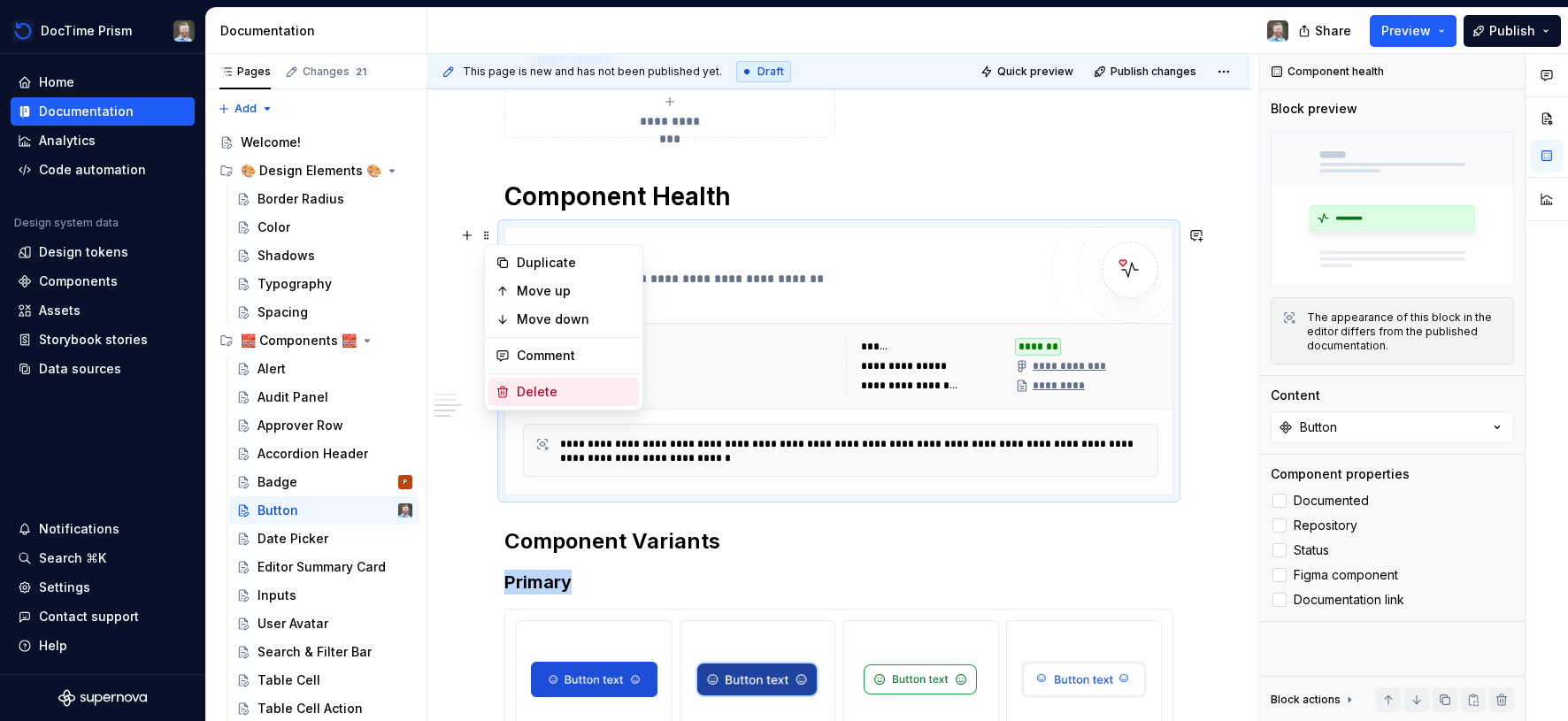
click at [549, 390] on div "Delete" at bounding box center [574, 392] width 115 height 18
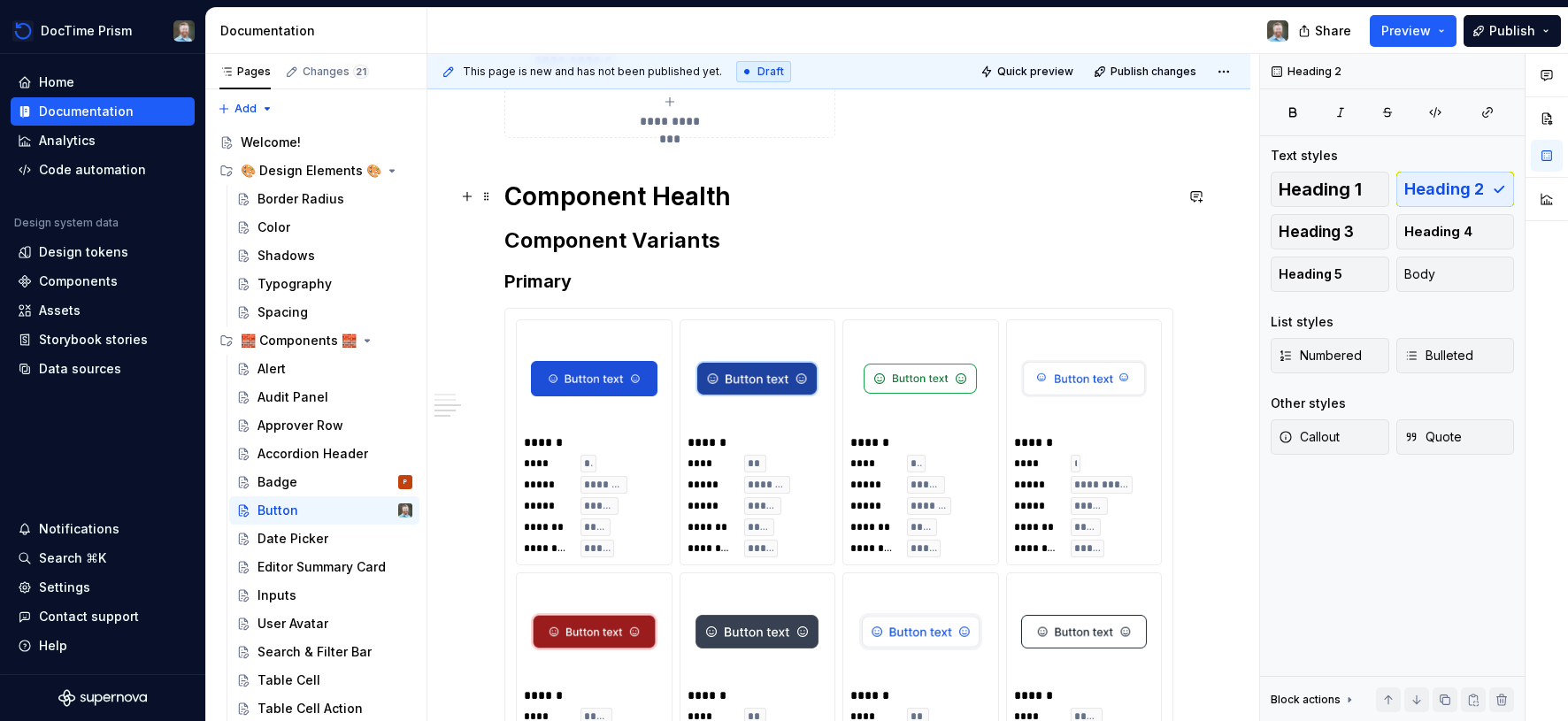
click at [577, 196] on h1 "Component Health" at bounding box center [839, 196] width 669 height 32
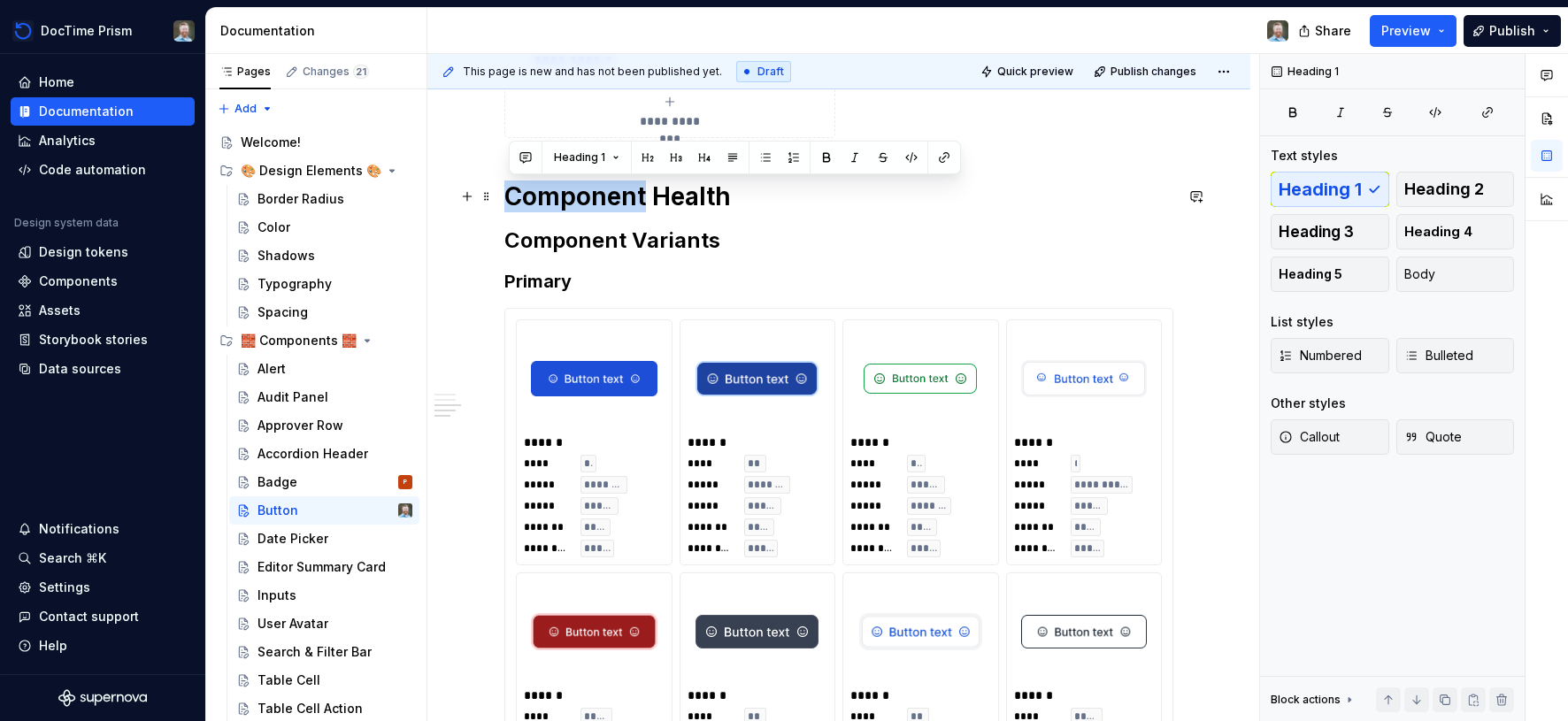
click at [577, 196] on h1 "Component Health" at bounding box center [839, 196] width 669 height 32
click at [1431, 187] on span "Heading 2" at bounding box center [1444, 190] width 80 height 18
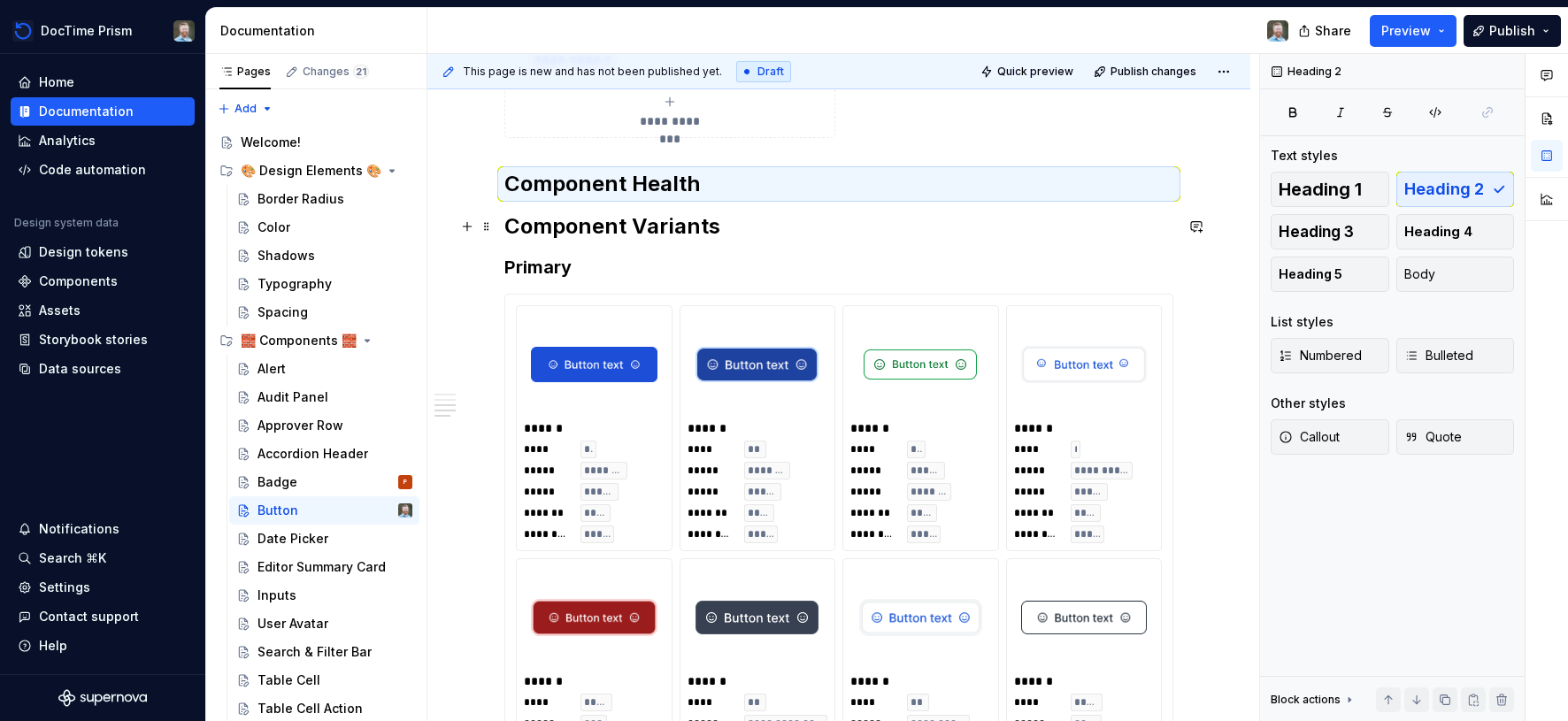
click at [603, 229] on h2 "Component Variants" at bounding box center [839, 226] width 669 height 28
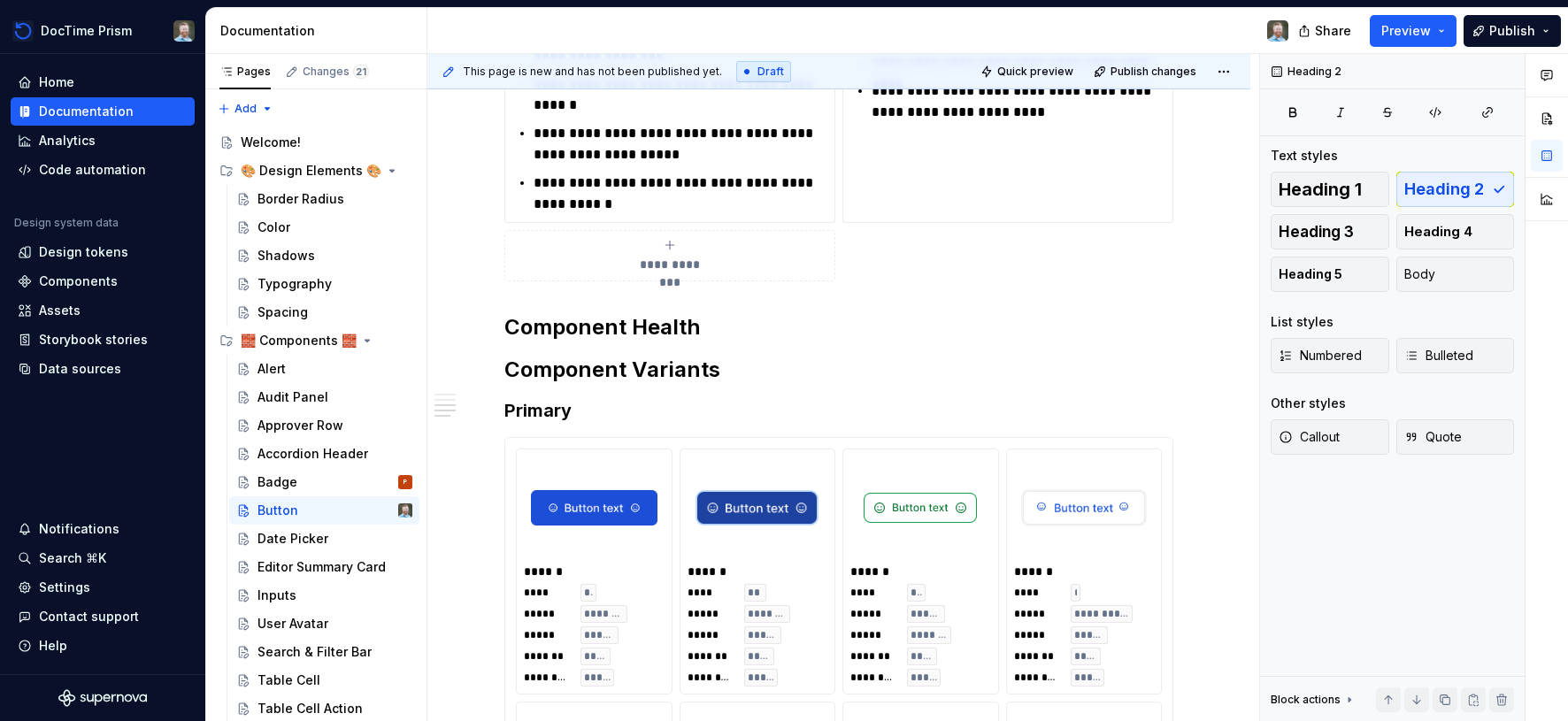
scroll to position [1212, 0]
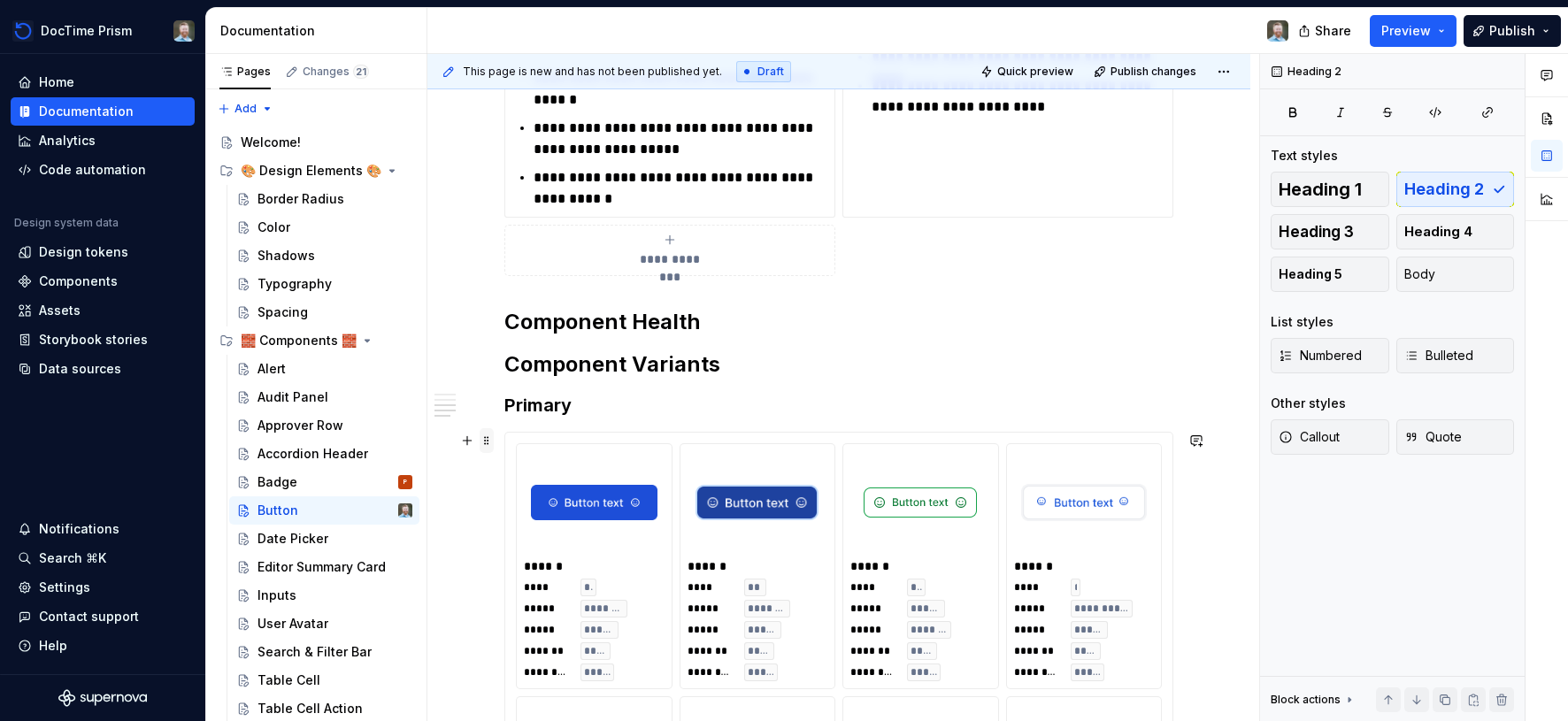
click at [493, 439] on span at bounding box center [487, 440] width 14 height 24
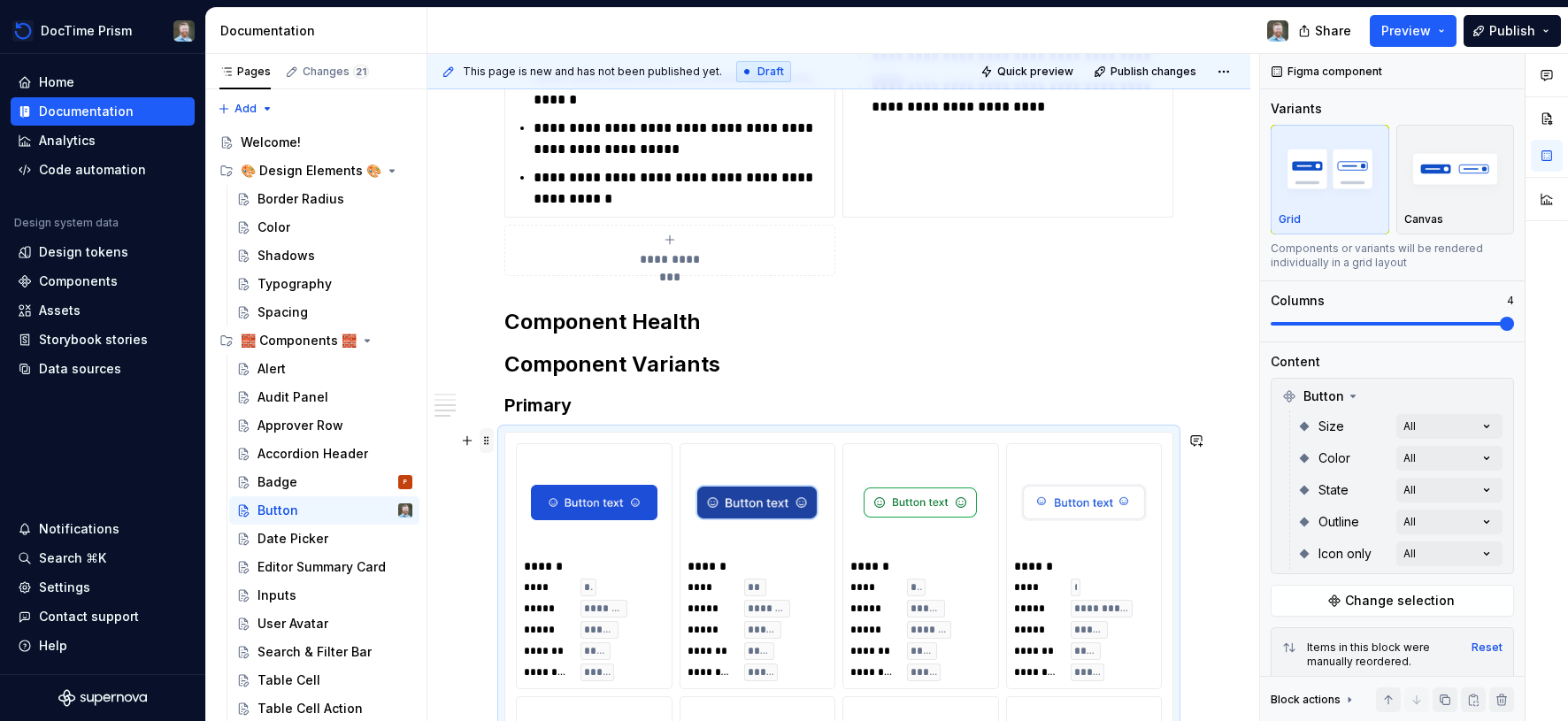
click at [493, 440] on span at bounding box center [487, 440] width 14 height 24
click at [607, 400] on h3 "Primary" at bounding box center [839, 405] width 669 height 24
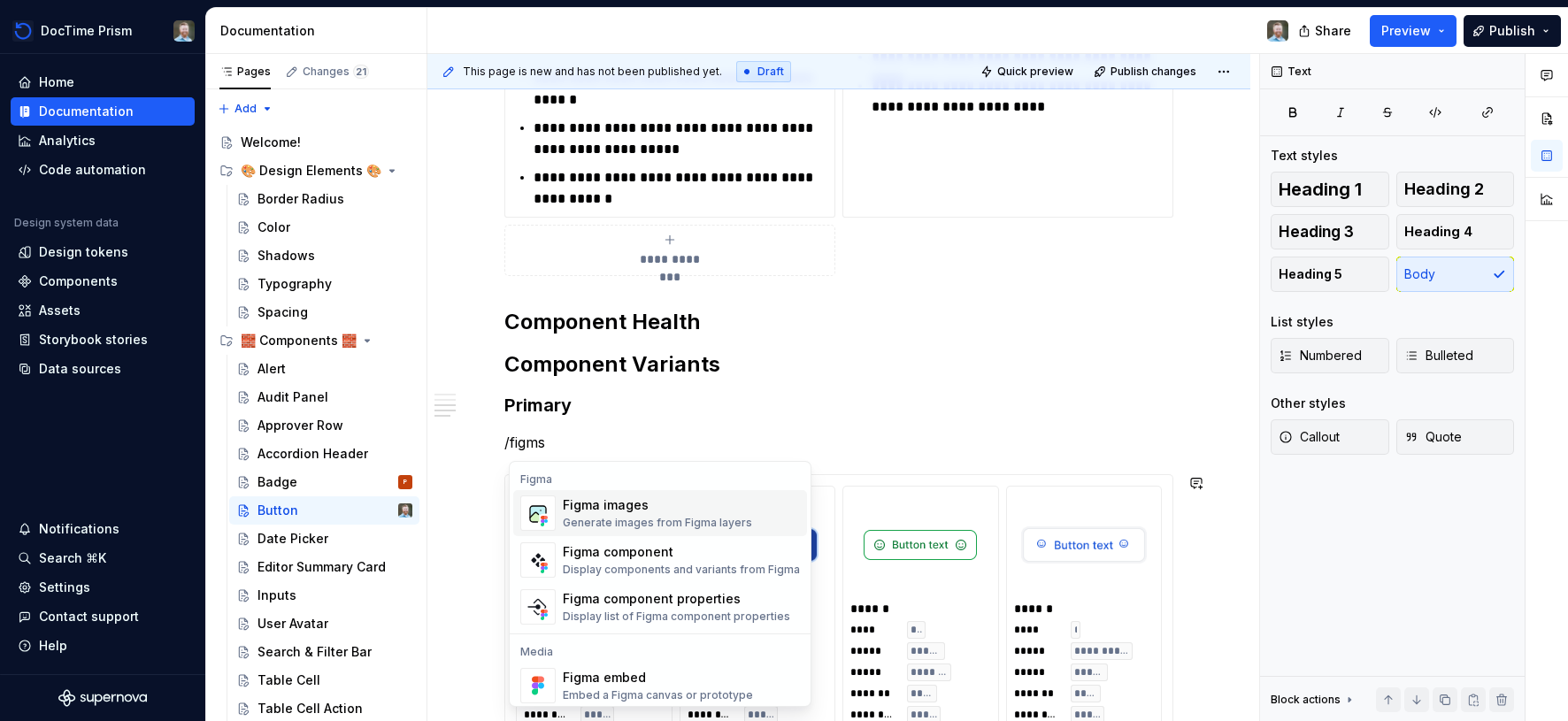
scroll to position [1211, 0]
click at [621, 569] on div "Display components and variants from Figma" at bounding box center [681, 570] width 237 height 14
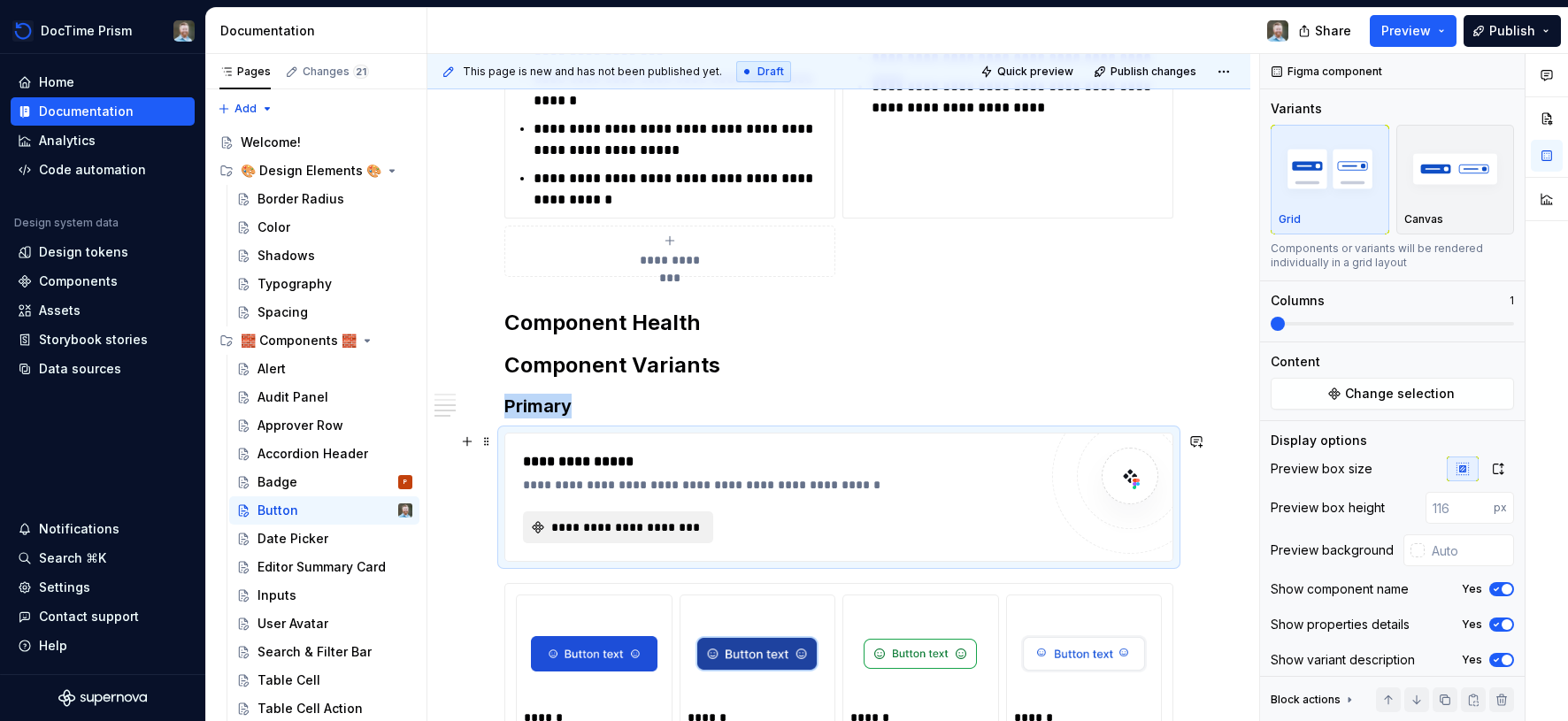
click at [619, 524] on span "**********" at bounding box center [624, 528] width 153 height 18
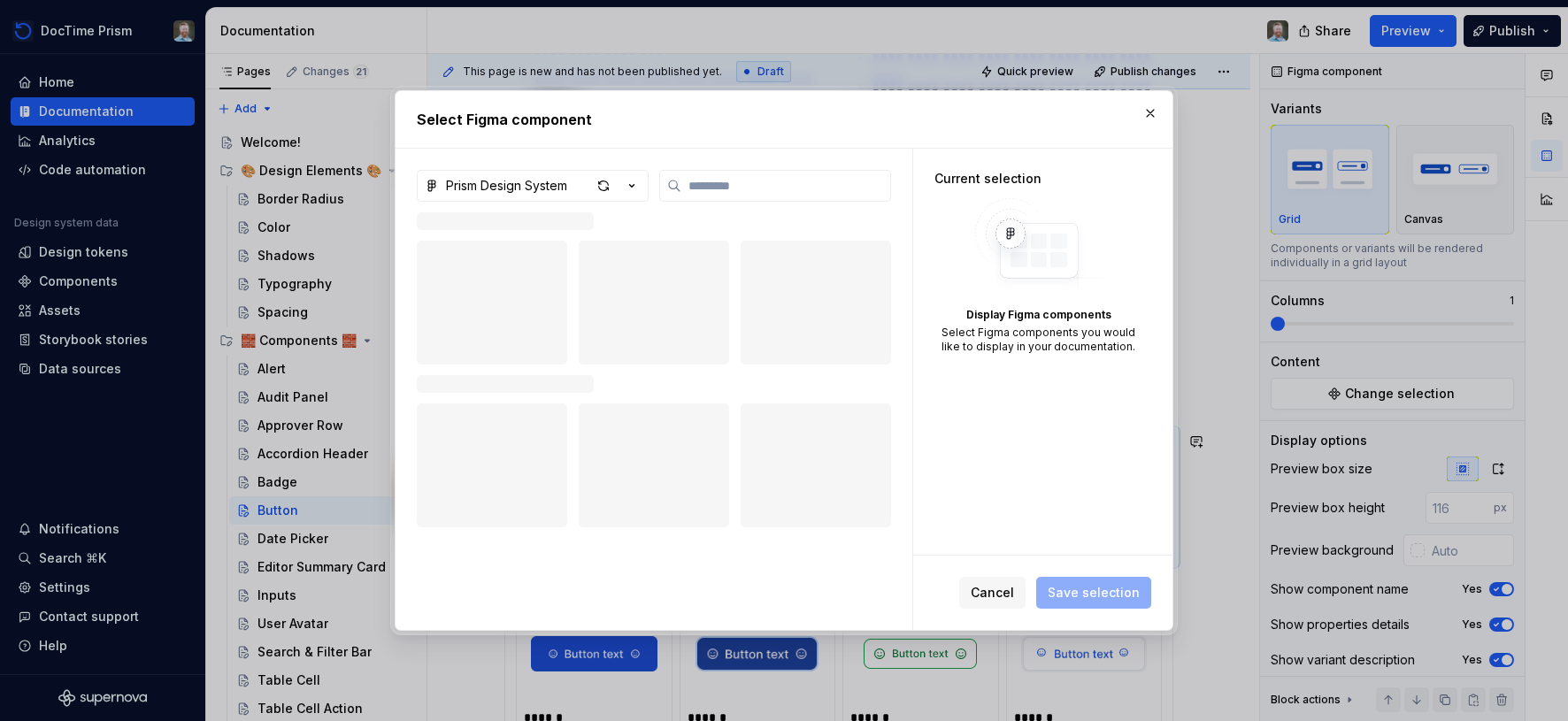
type textarea "*"
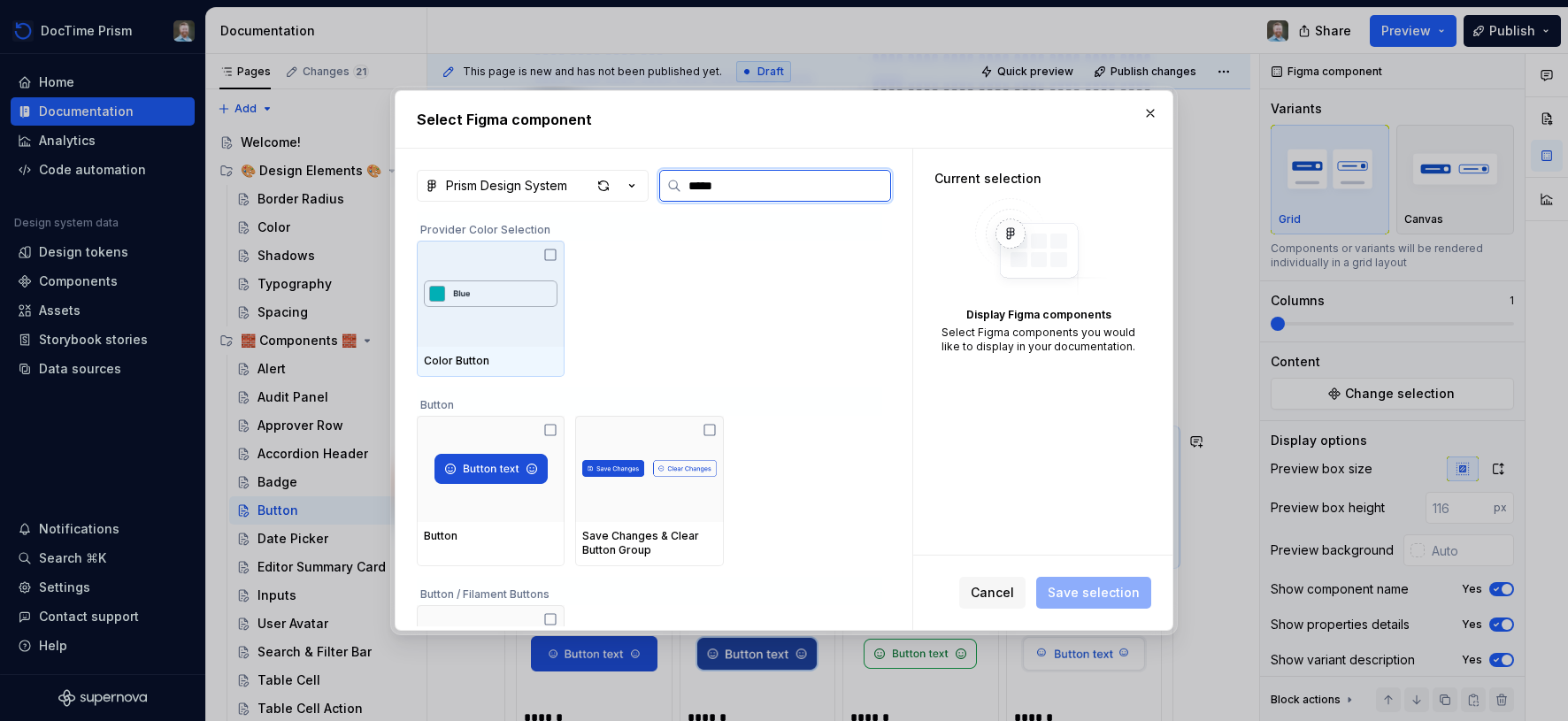
type input "******"
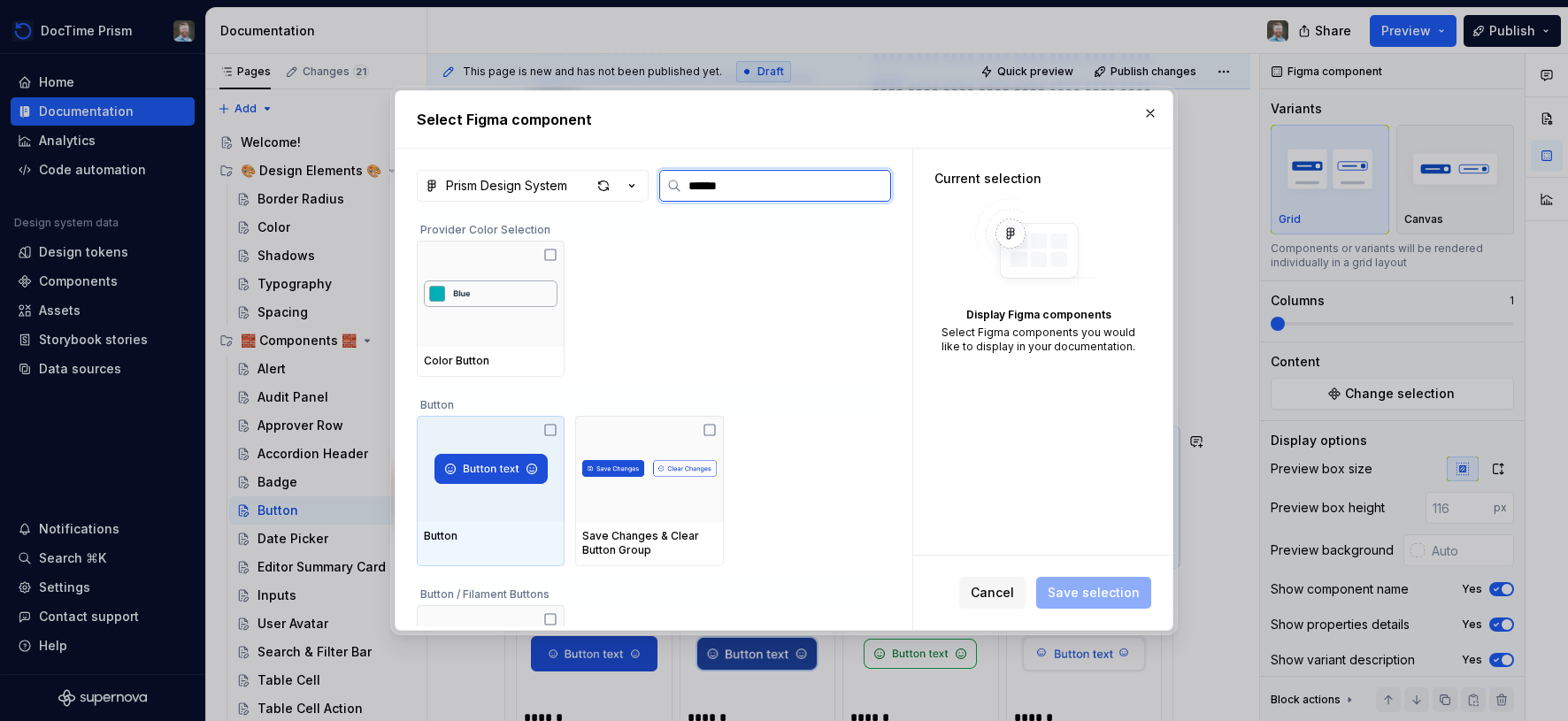
click at [511, 511] on div at bounding box center [491, 469] width 148 height 107
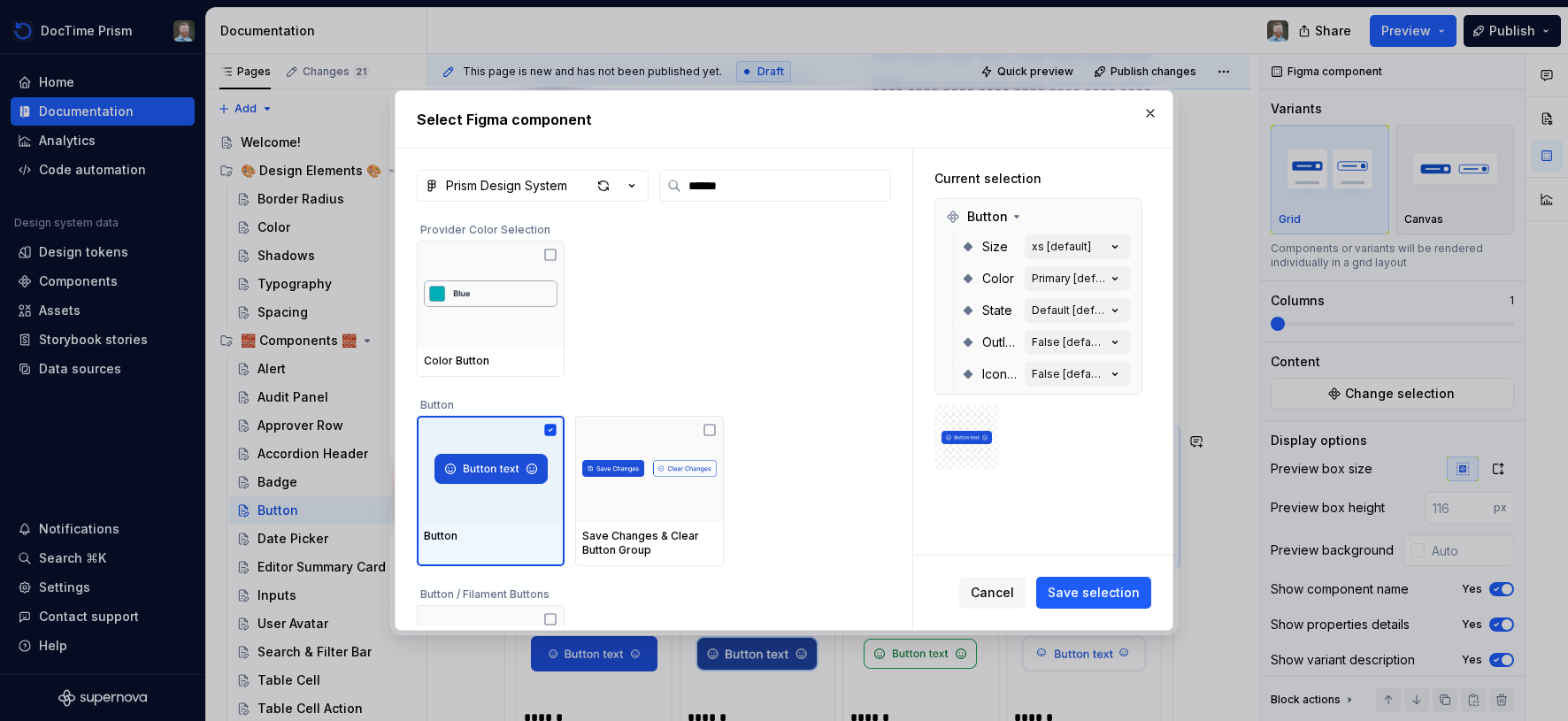
scroll to position [115, 0]
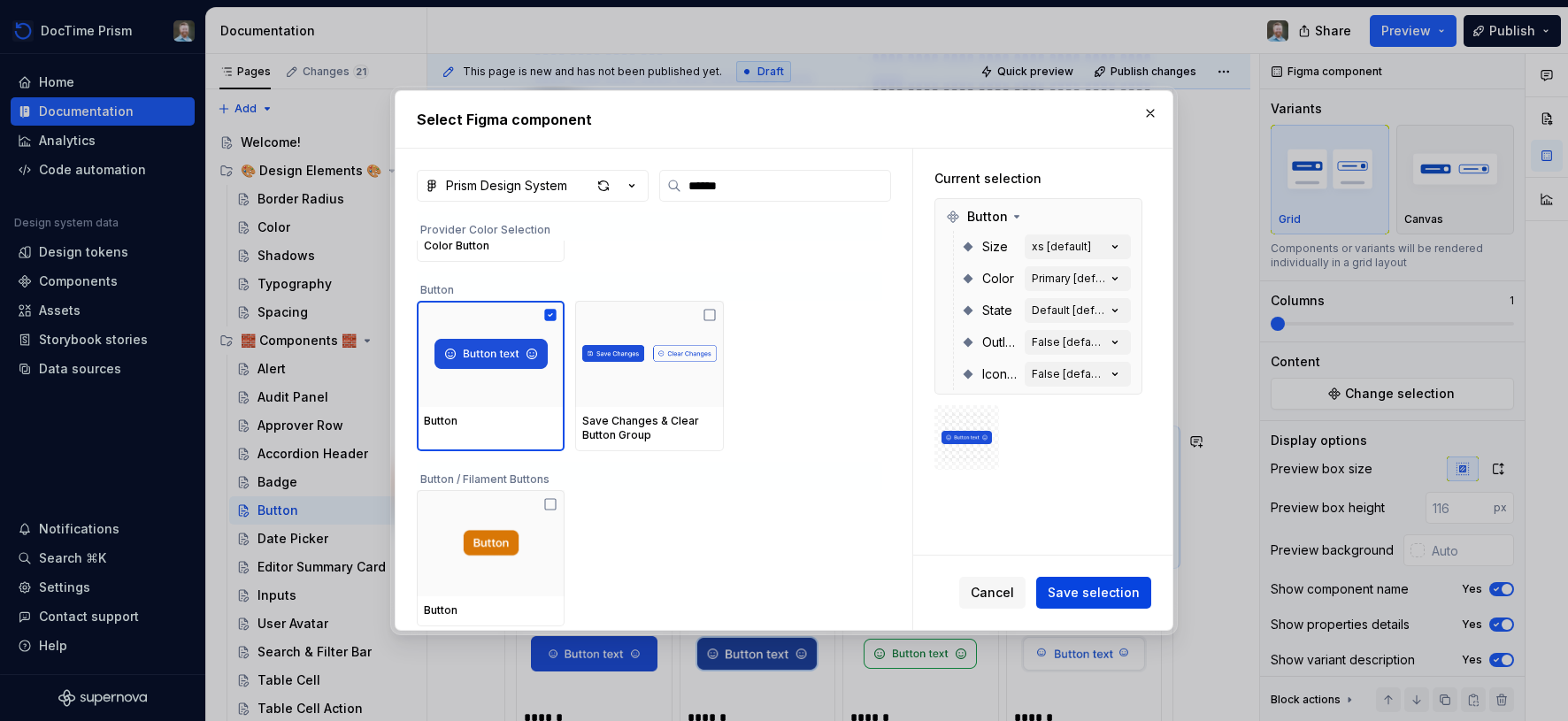
click at [1075, 592] on span "Save selection" at bounding box center [1094, 593] width 92 height 18
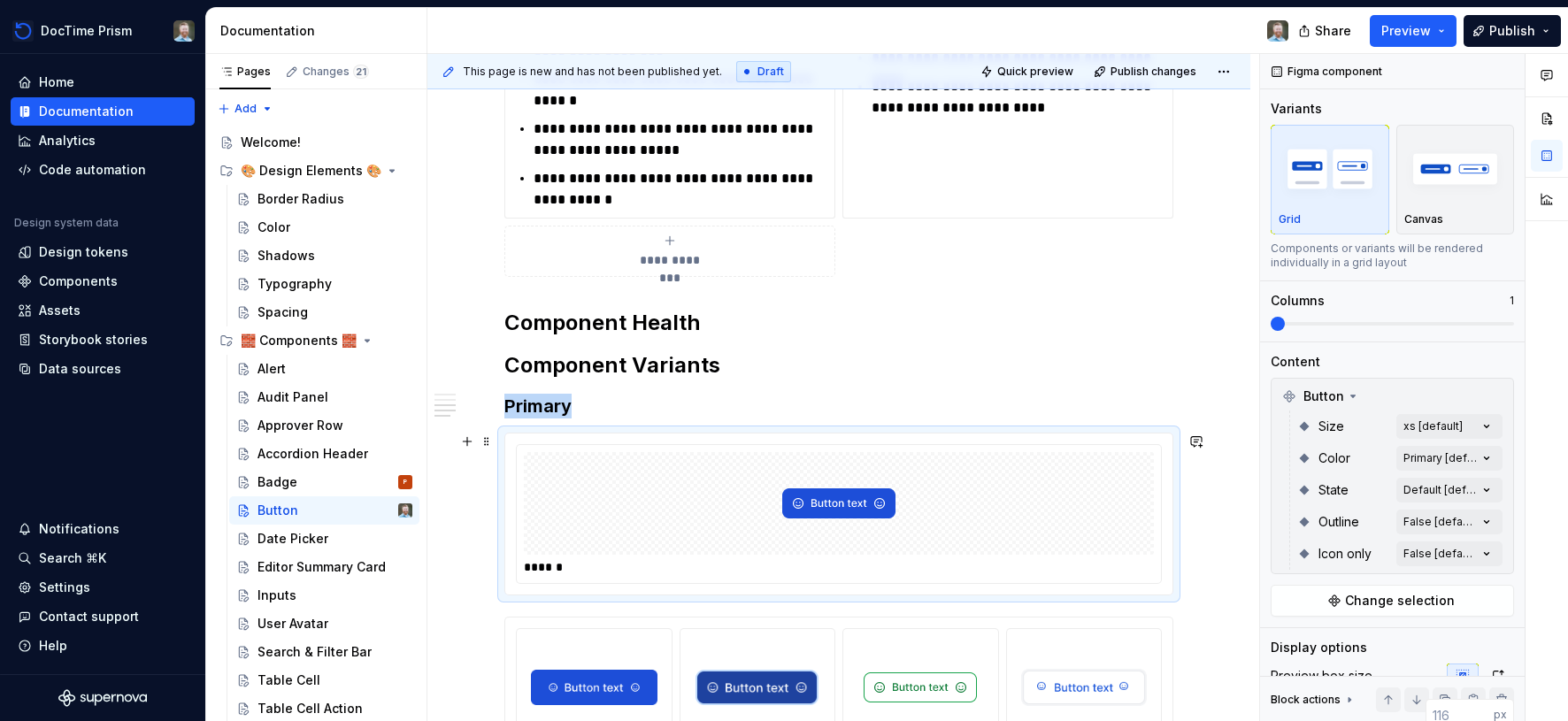
click at [829, 498] on img at bounding box center [839, 503] width 113 height 89
click at [492, 444] on span at bounding box center [487, 441] width 14 height 24
click at [844, 514] on img at bounding box center [839, 503] width 113 height 89
click at [846, 504] on img at bounding box center [839, 503] width 113 height 89
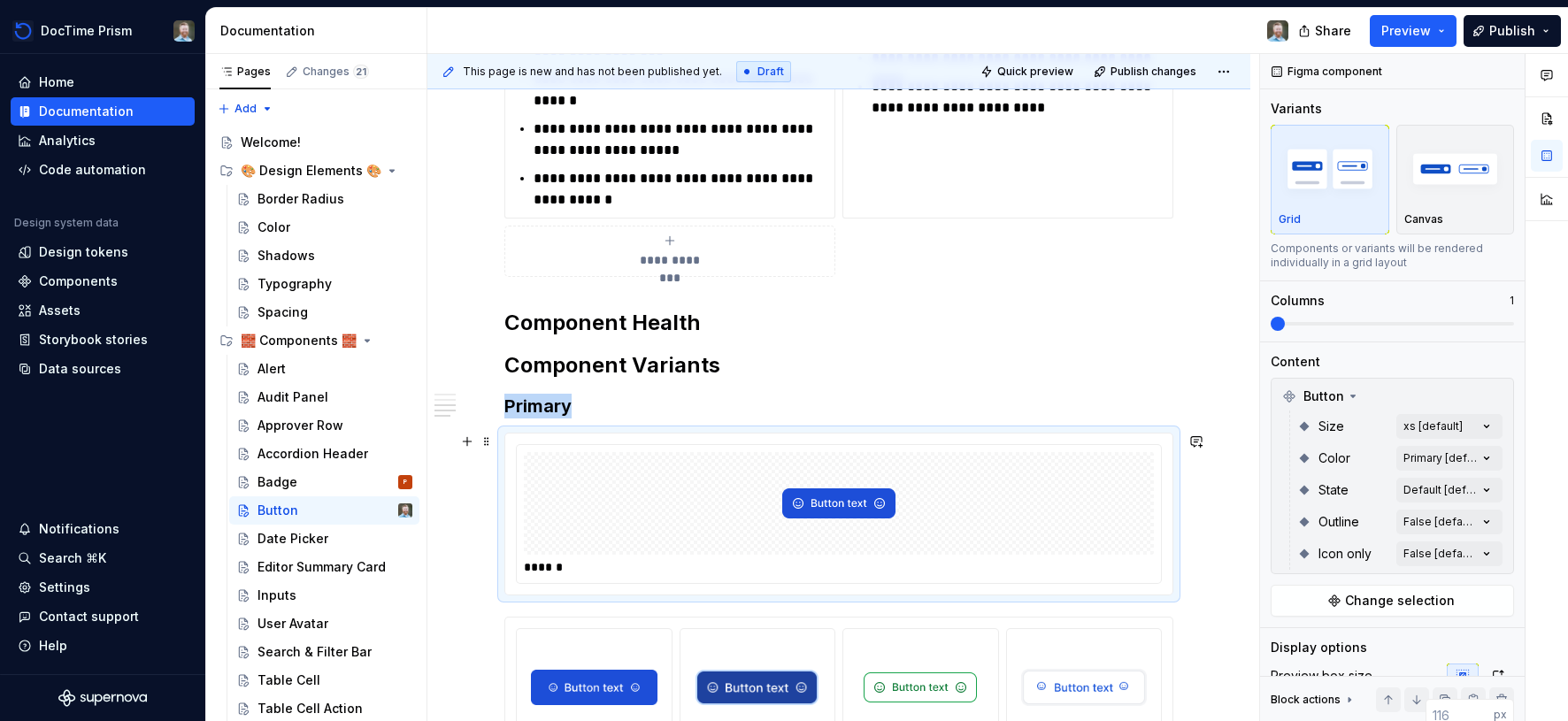
drag, startPoint x: 615, startPoint y: 541, endPoint x: 566, endPoint y: 565, distance: 54.6
click at [615, 541] on div at bounding box center [839, 503] width 630 height 103
drag, startPoint x: 558, startPoint y: 566, endPoint x: 529, endPoint y: 542, distance: 37.6
click at [557, 566] on div "******" at bounding box center [839, 567] width 630 height 18
click at [491, 439] on span at bounding box center [487, 441] width 14 height 24
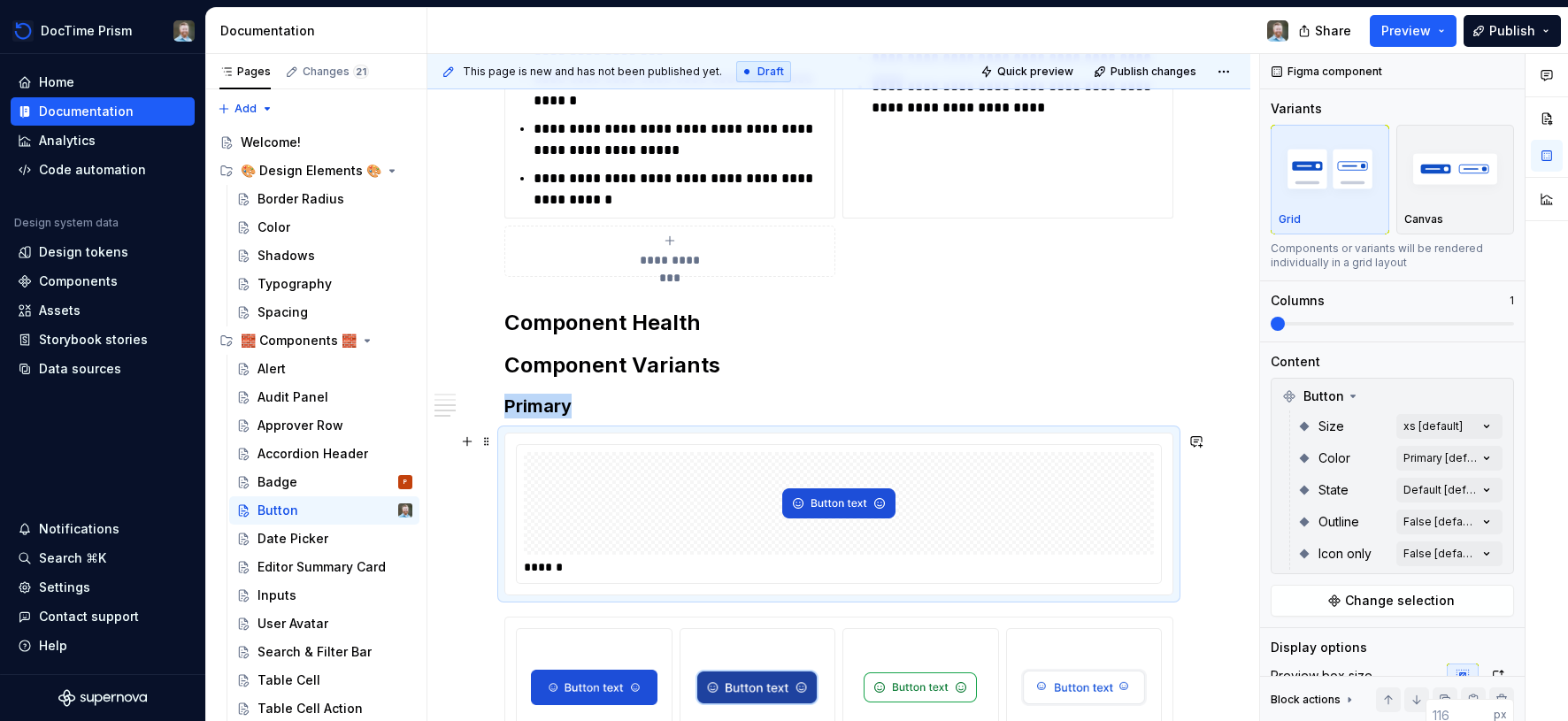
click at [707, 449] on div "******" at bounding box center [839, 514] width 644 height 138
click at [1127, 455] on div at bounding box center [839, 503] width 630 height 103
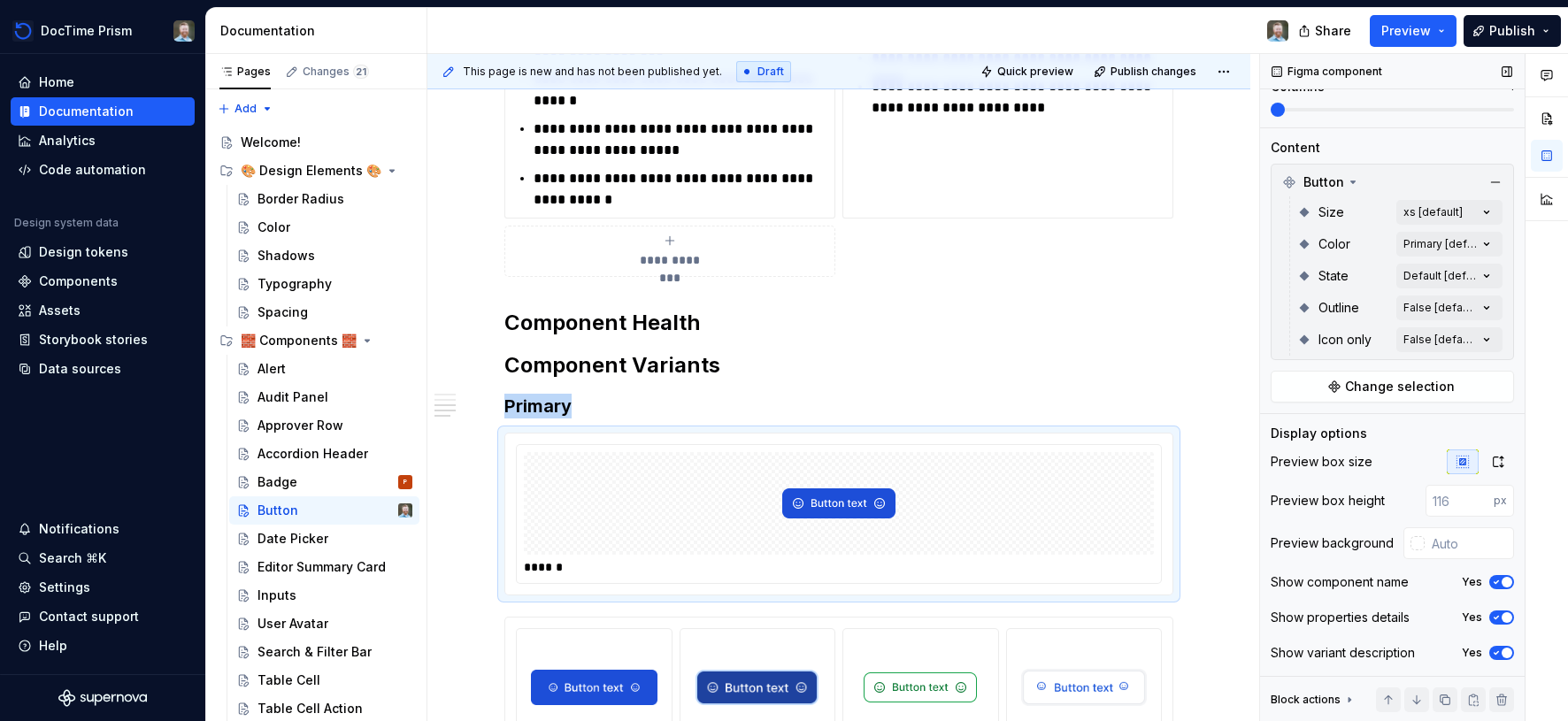
click at [1498, 618] on icon "button" at bounding box center [1497, 618] width 14 height 11
click at [1498, 618] on span "button" at bounding box center [1497, 618] width 11 height 11
click at [1489, 210] on div "Comments Open comments No comments yet Select ‘Comment’ from the block context …" at bounding box center [1413, 388] width 308 height 668
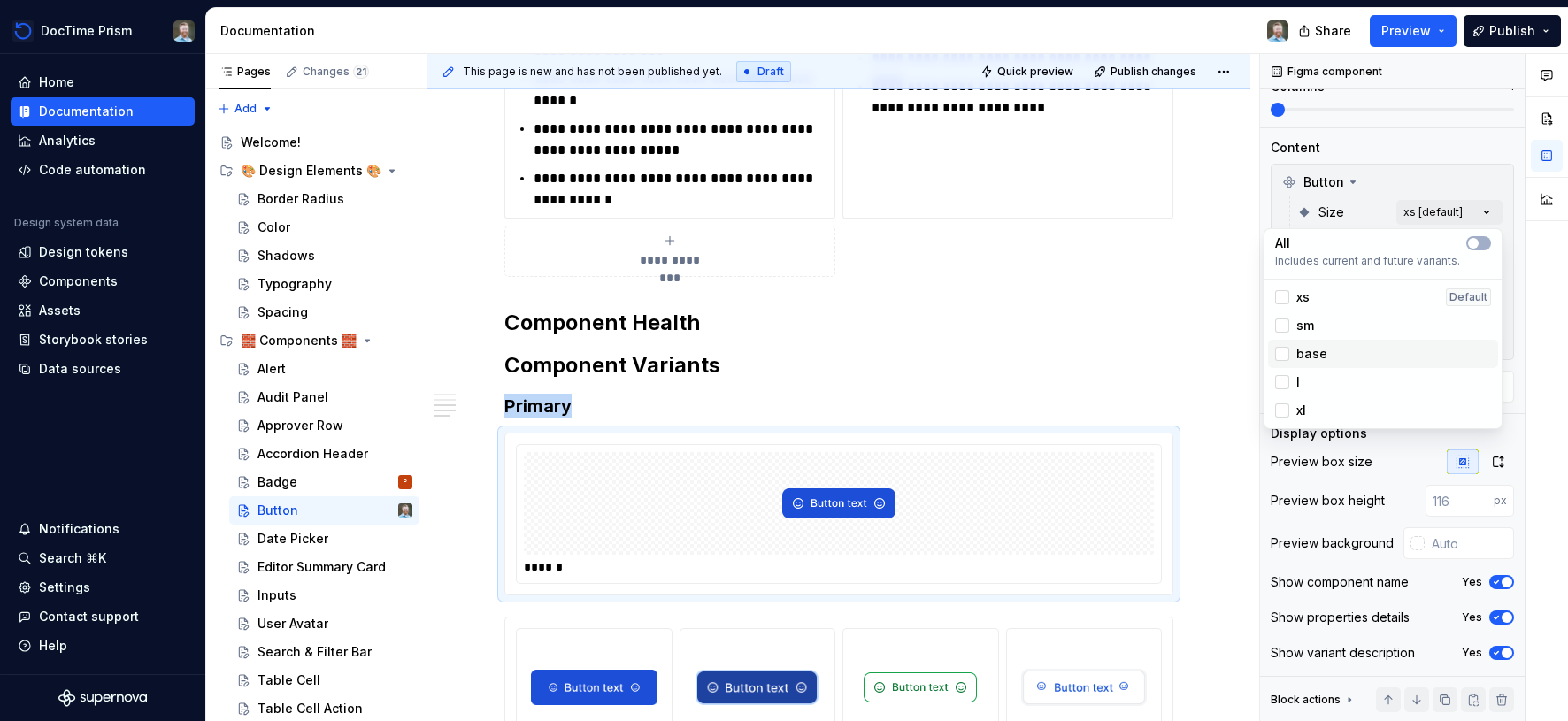
click at [1355, 348] on div "base" at bounding box center [1383, 354] width 216 height 18
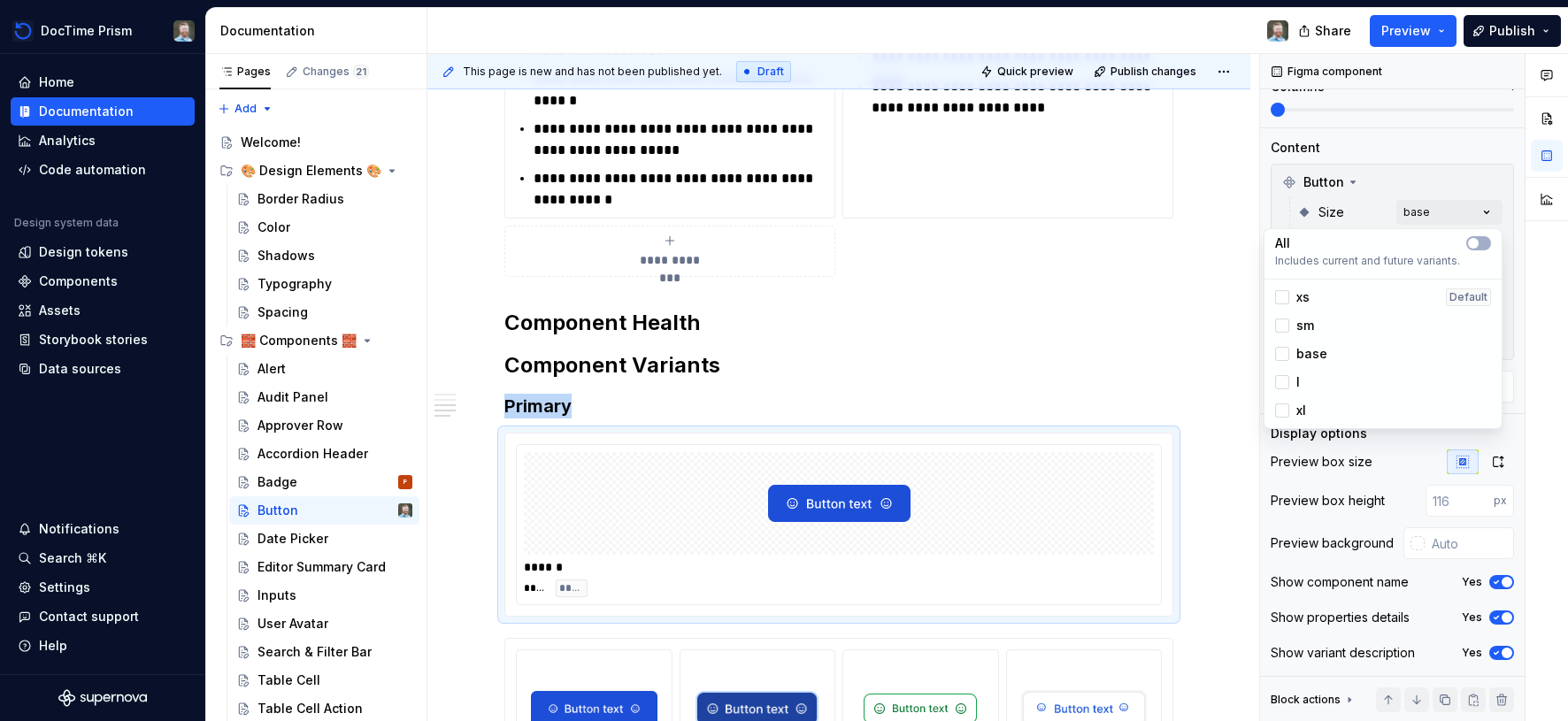
click at [1425, 145] on div "Comments Open comments No comments yet Select ‘Comment’ from the block context …" at bounding box center [1413, 388] width 308 height 668
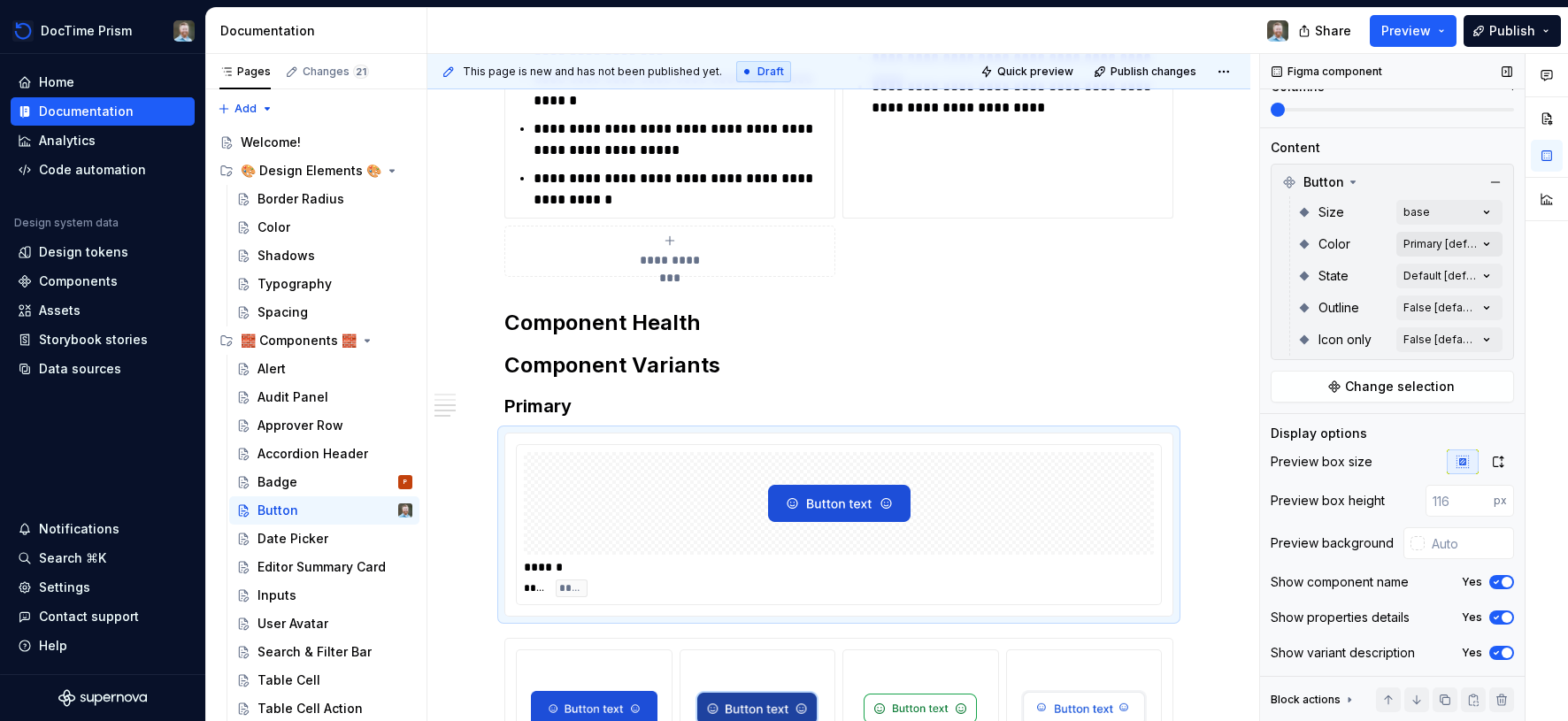
click at [1445, 244] on div "Comments Open comments No comments yet Select ‘Comment’ from the block context …" at bounding box center [1413, 388] width 308 height 668
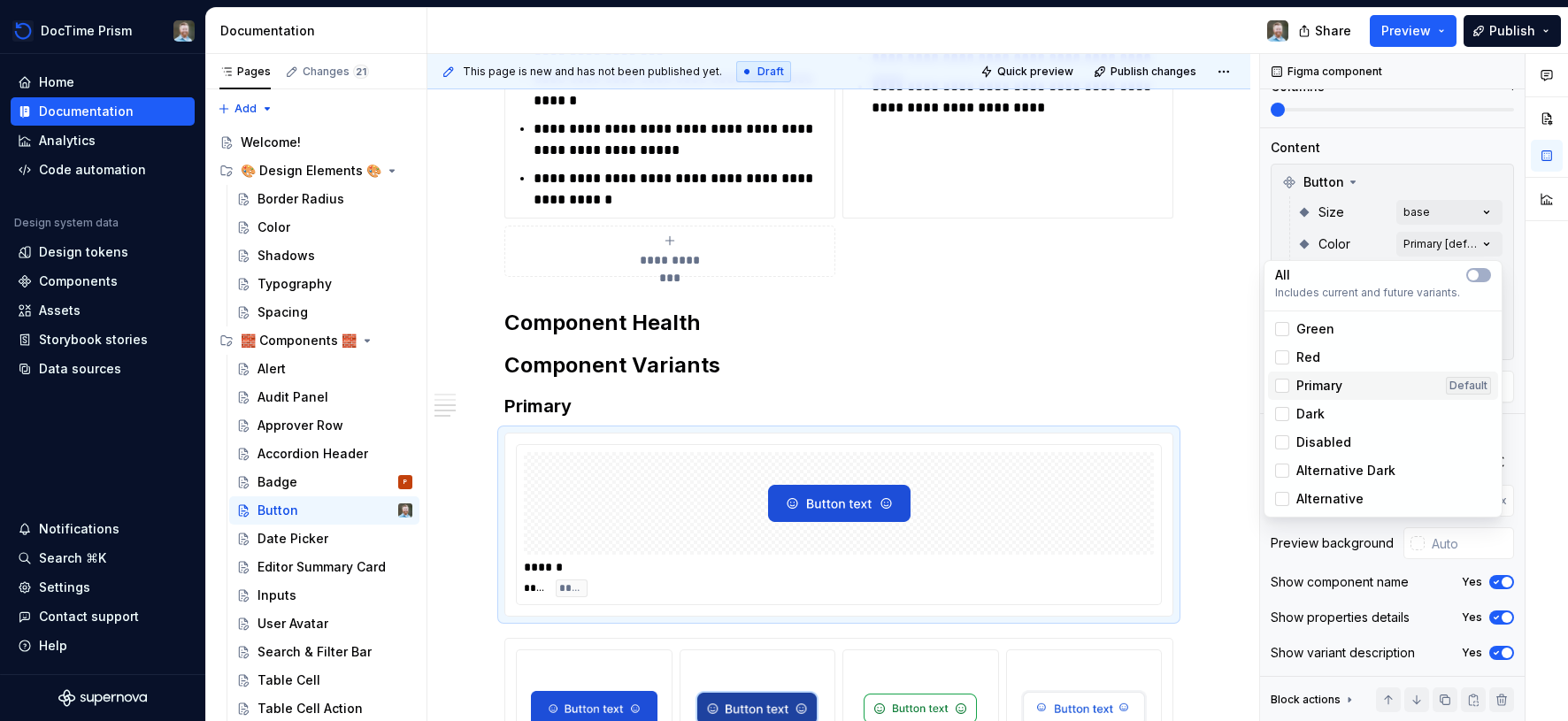
click at [1348, 383] on div "Primary Default" at bounding box center [1383, 386] width 216 height 18
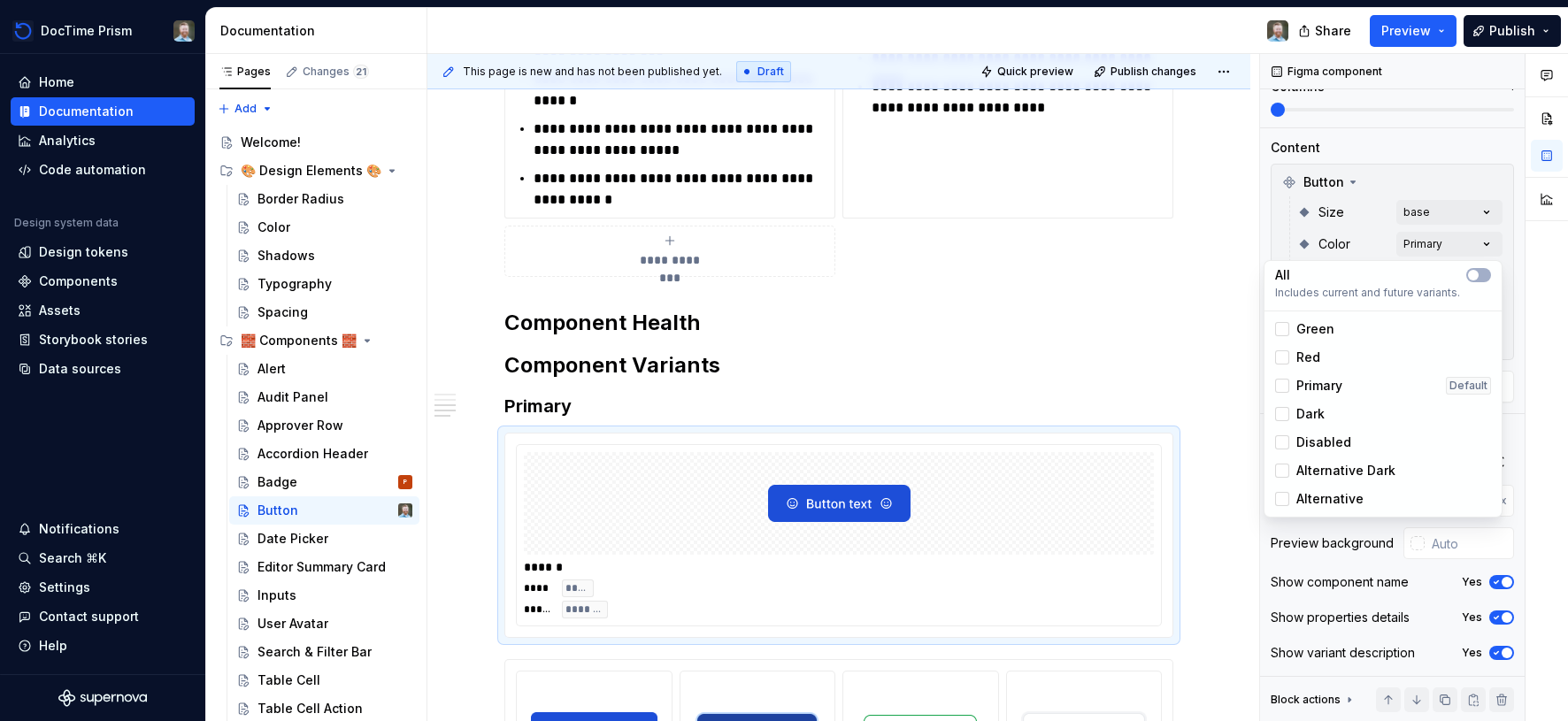
click at [1409, 138] on div "Comments Open comments No comments yet Select ‘Comment’ from the block context …" at bounding box center [1413, 388] width 308 height 668
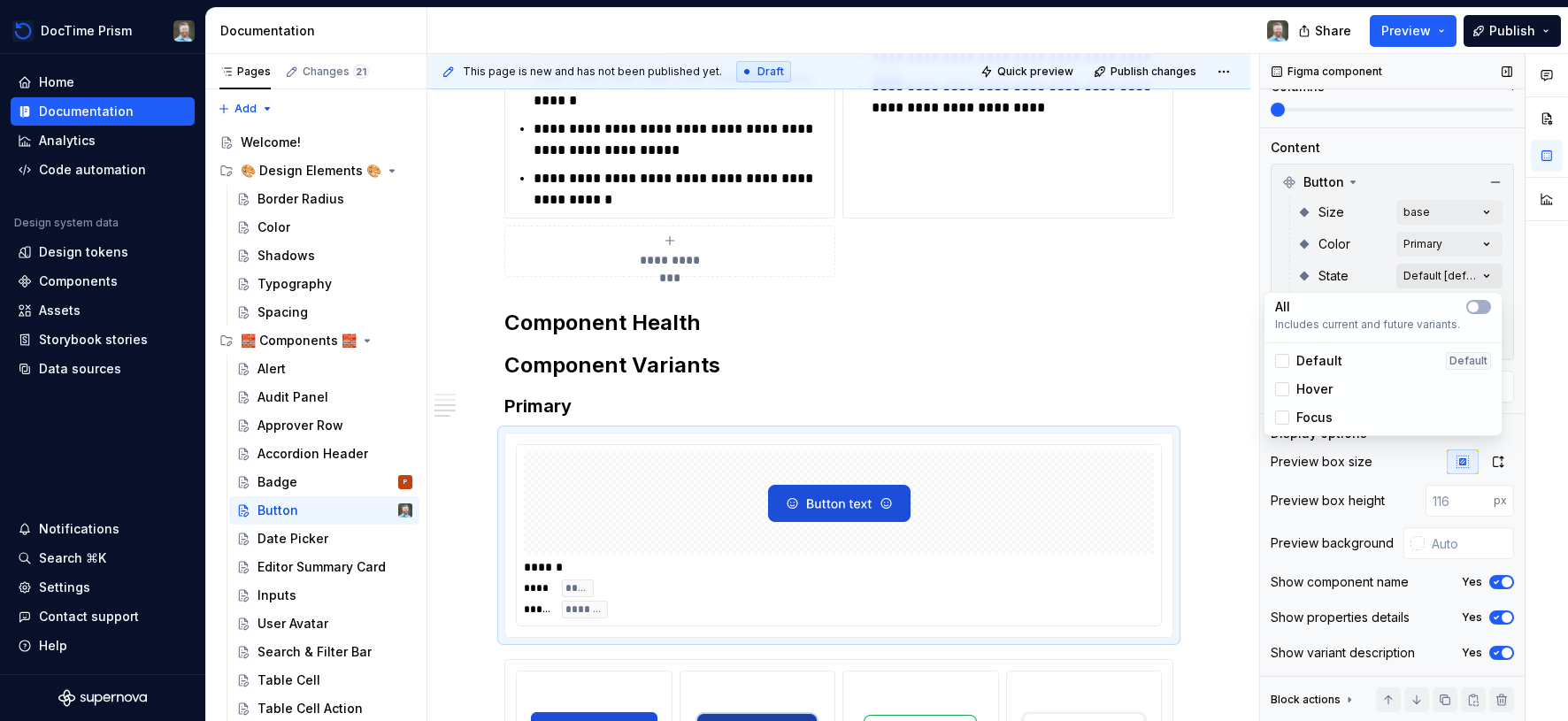
click at [1416, 276] on div "Comments Open comments No comments yet Select ‘Comment’ from the block context …" at bounding box center [1413, 388] width 308 height 668
click at [1347, 355] on div "Default Default" at bounding box center [1383, 361] width 216 height 18
click at [1433, 143] on div "Comments Open comments No comments yet Select ‘Comment’ from the block context …" at bounding box center [1413, 388] width 308 height 668
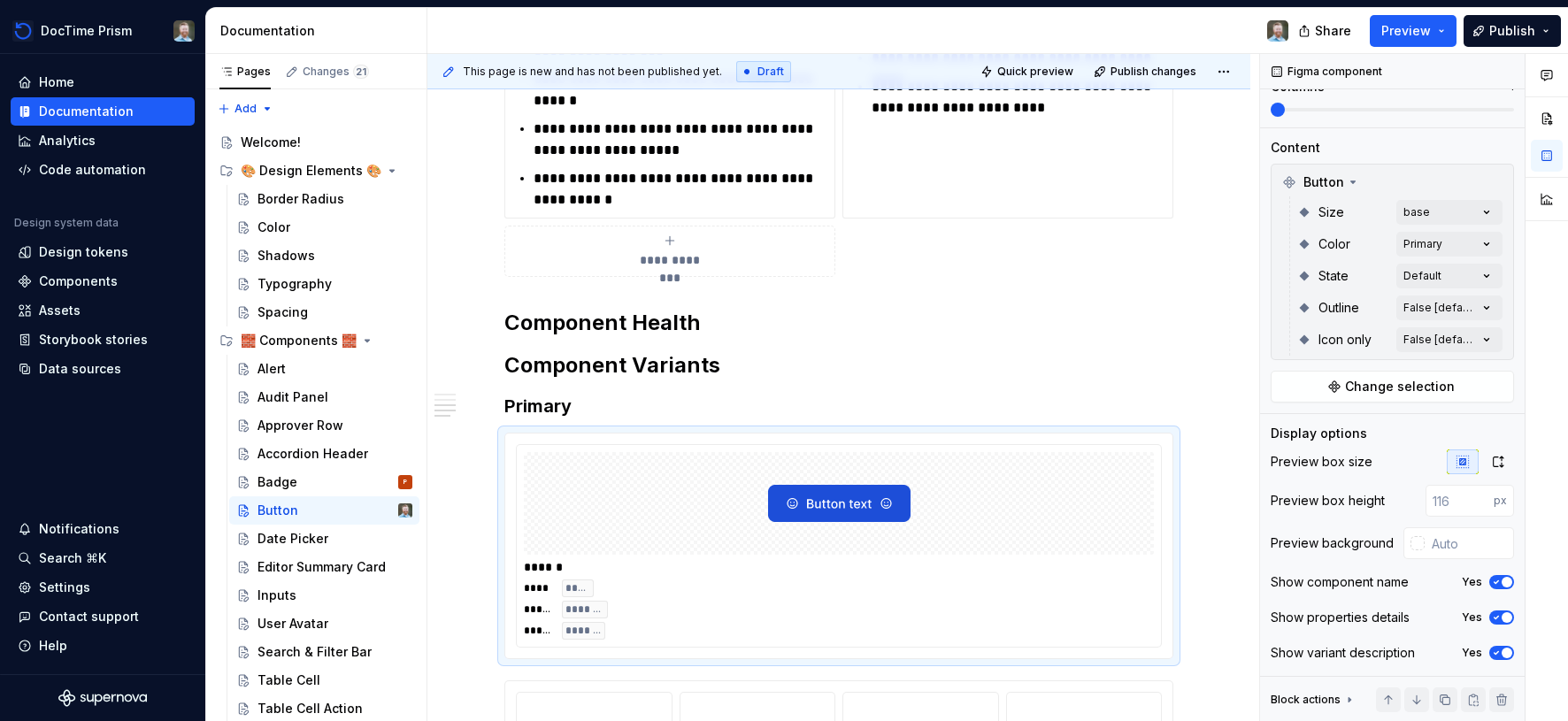
click at [1443, 310] on div "Comments Open comments No comments yet Select ‘Comment’ from the block context …" at bounding box center [1413, 388] width 308 height 668
click at [1347, 394] on div "False Default" at bounding box center [1383, 393] width 216 height 18
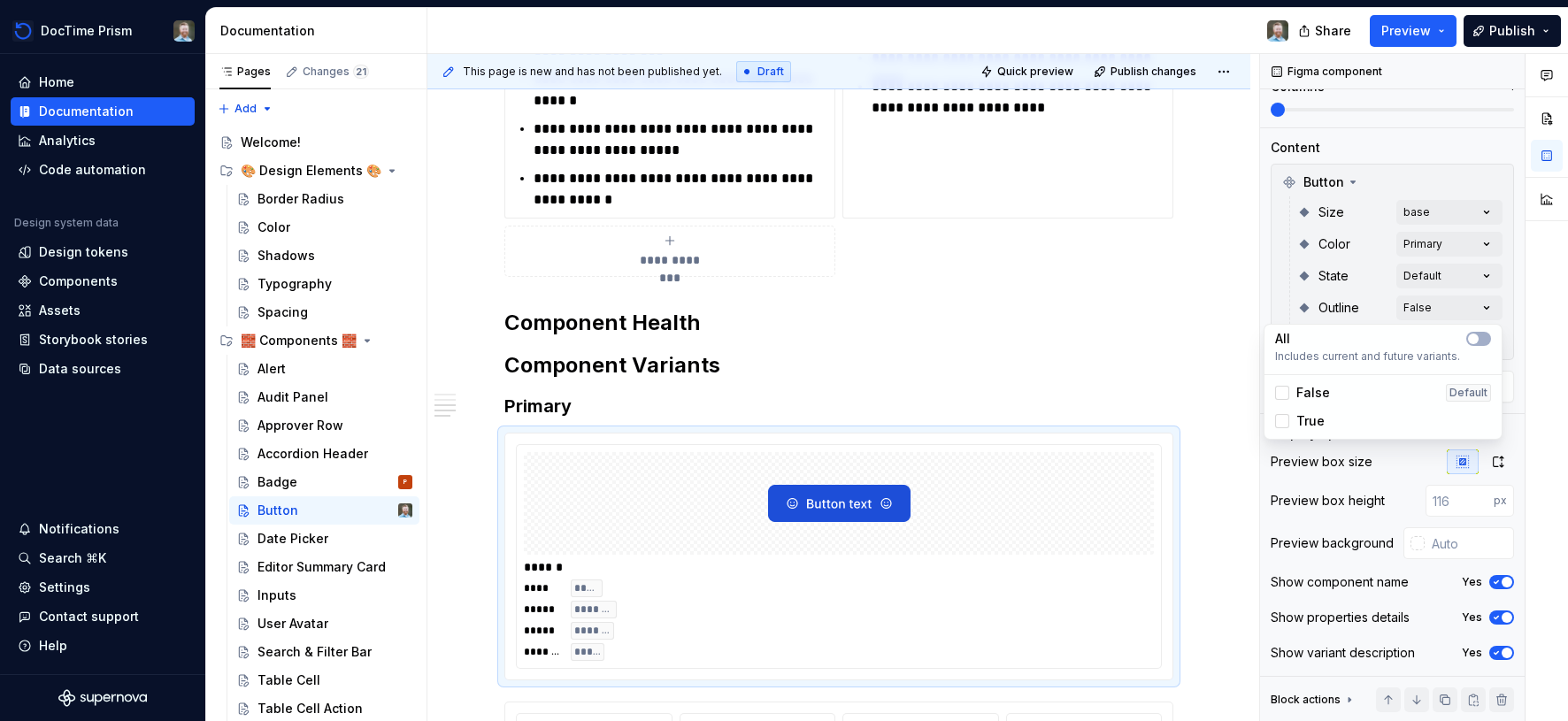
click at [1392, 135] on div "Comments Open comments No comments yet Select ‘Comment’ from the block context …" at bounding box center [1413, 388] width 308 height 668
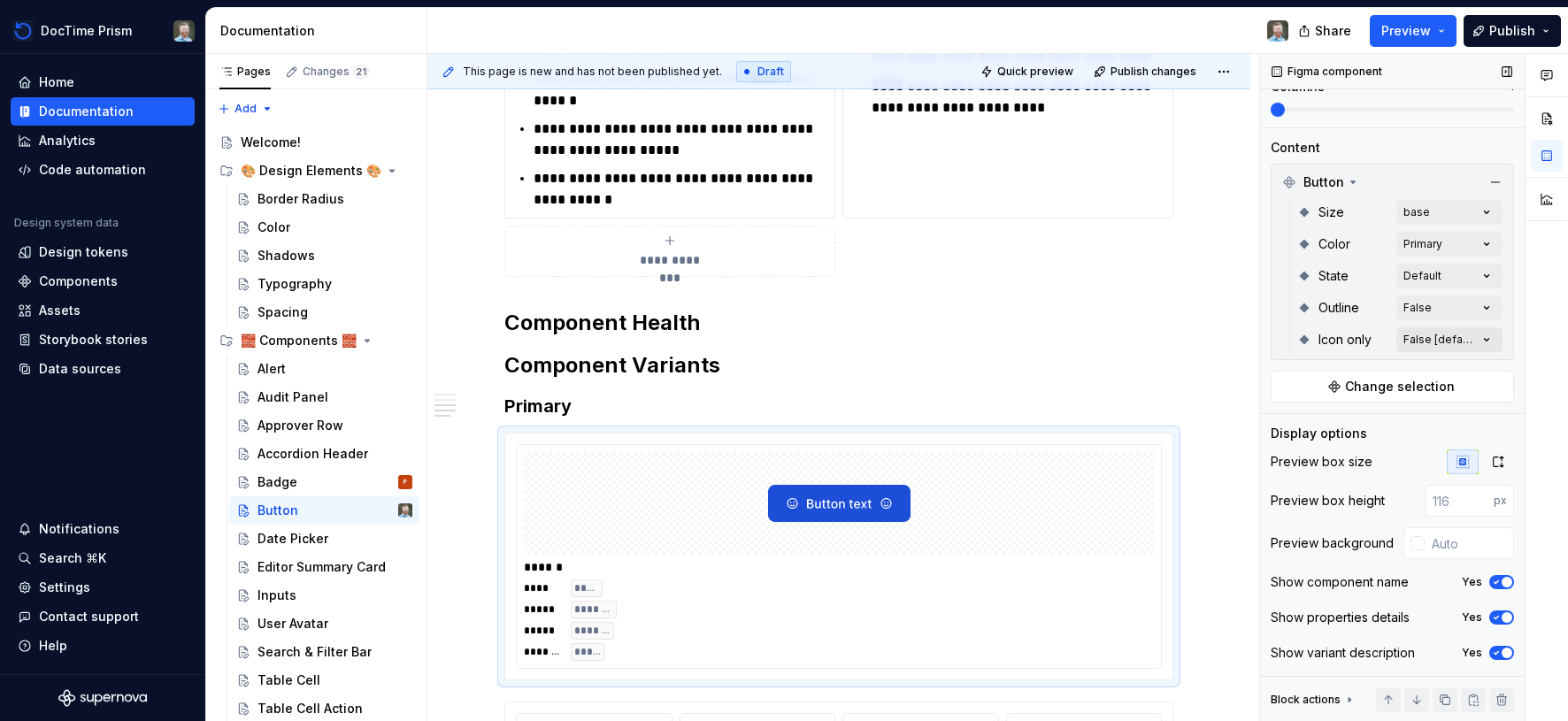
click at [1431, 338] on div "Comments Open comments No comments yet Select ‘Comment’ from the block context …" at bounding box center [1413, 388] width 308 height 668
click at [1366, 418] on div "False Default" at bounding box center [1383, 425] width 216 height 18
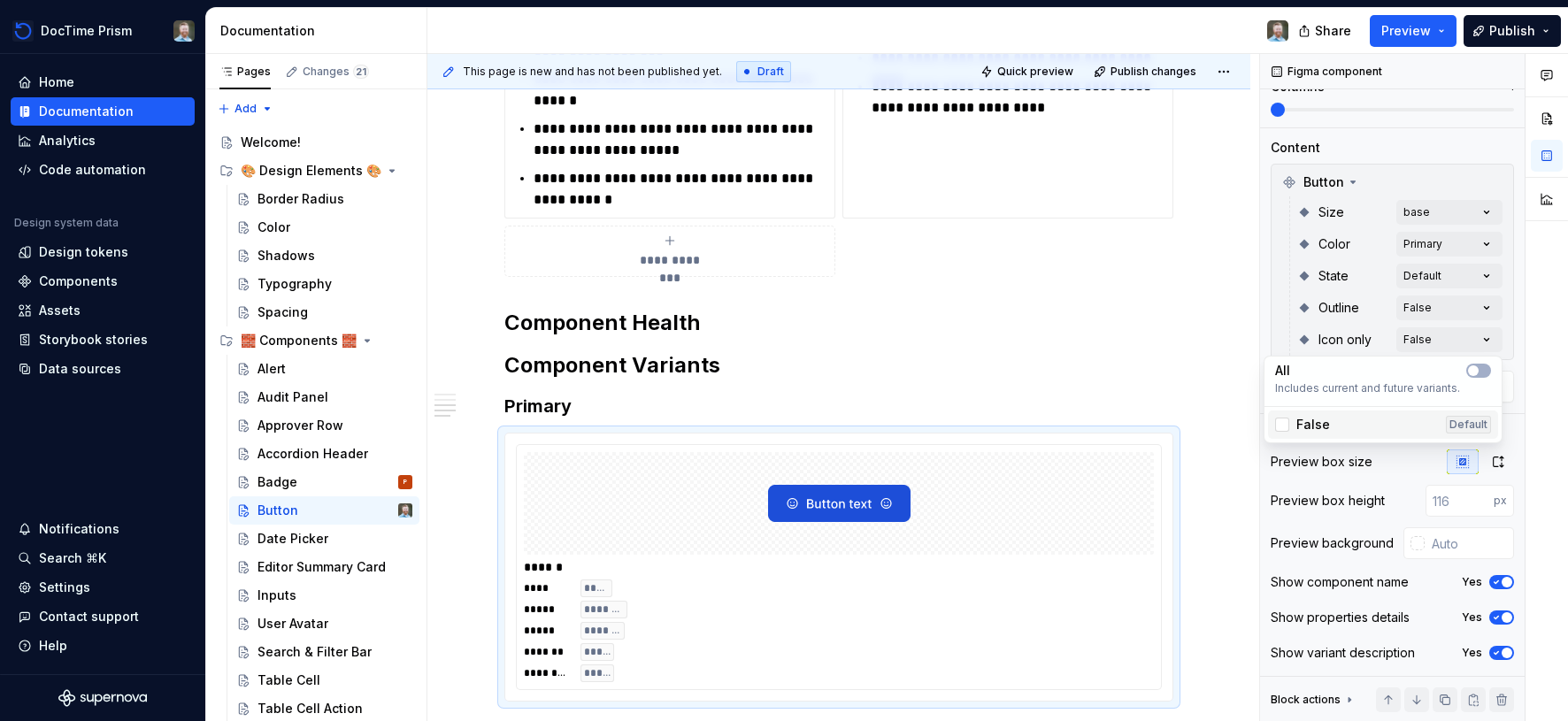
click at [1366, 418] on div "False Default" at bounding box center [1383, 425] width 216 height 18
click at [1474, 370] on span "button" at bounding box center [1474, 370] width 11 height 11
click at [1474, 370] on icon "button" at bounding box center [1474, 370] width 14 height 11
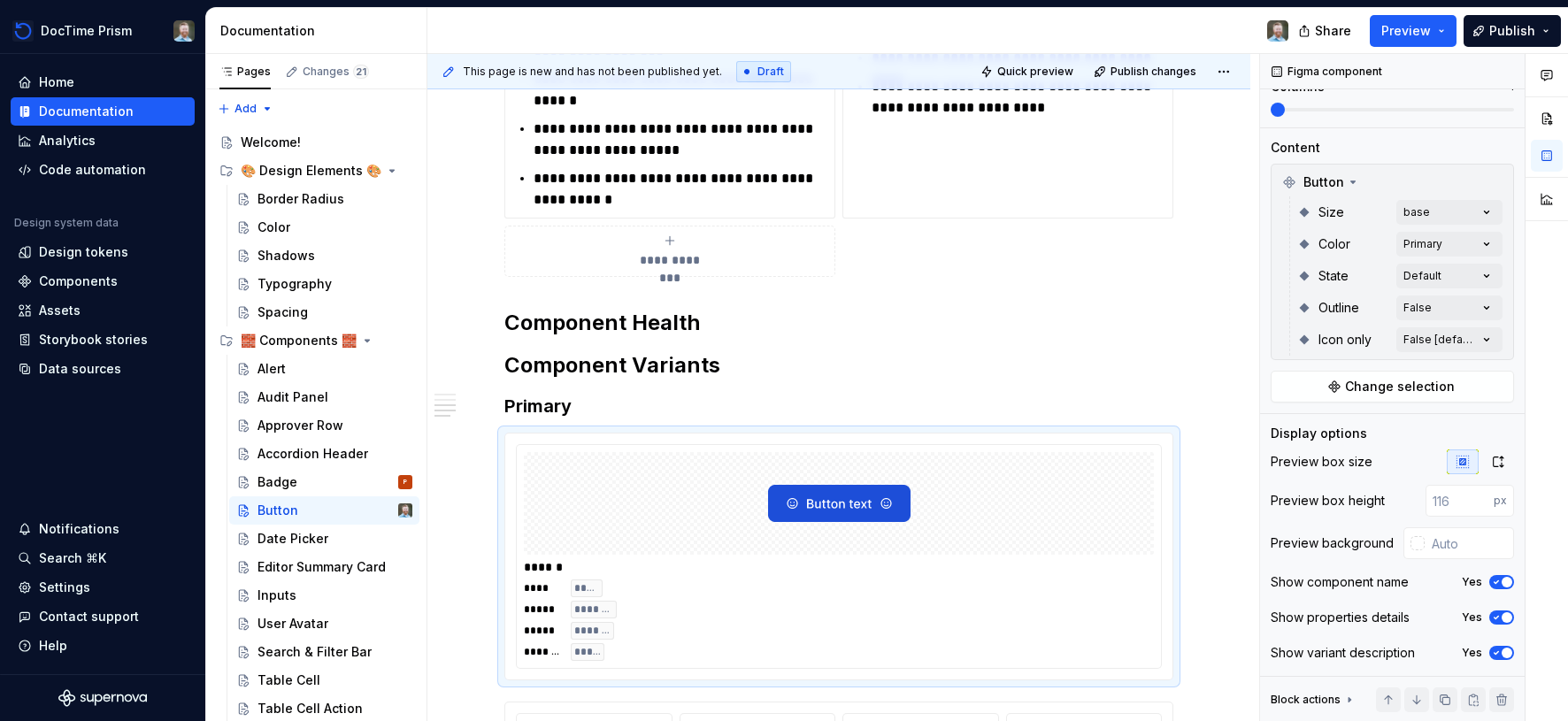
click at [1242, 289] on html "DocTime Prism Home Documentation Analytics Code automation Design system data D…" at bounding box center [784, 360] width 1568 height 721
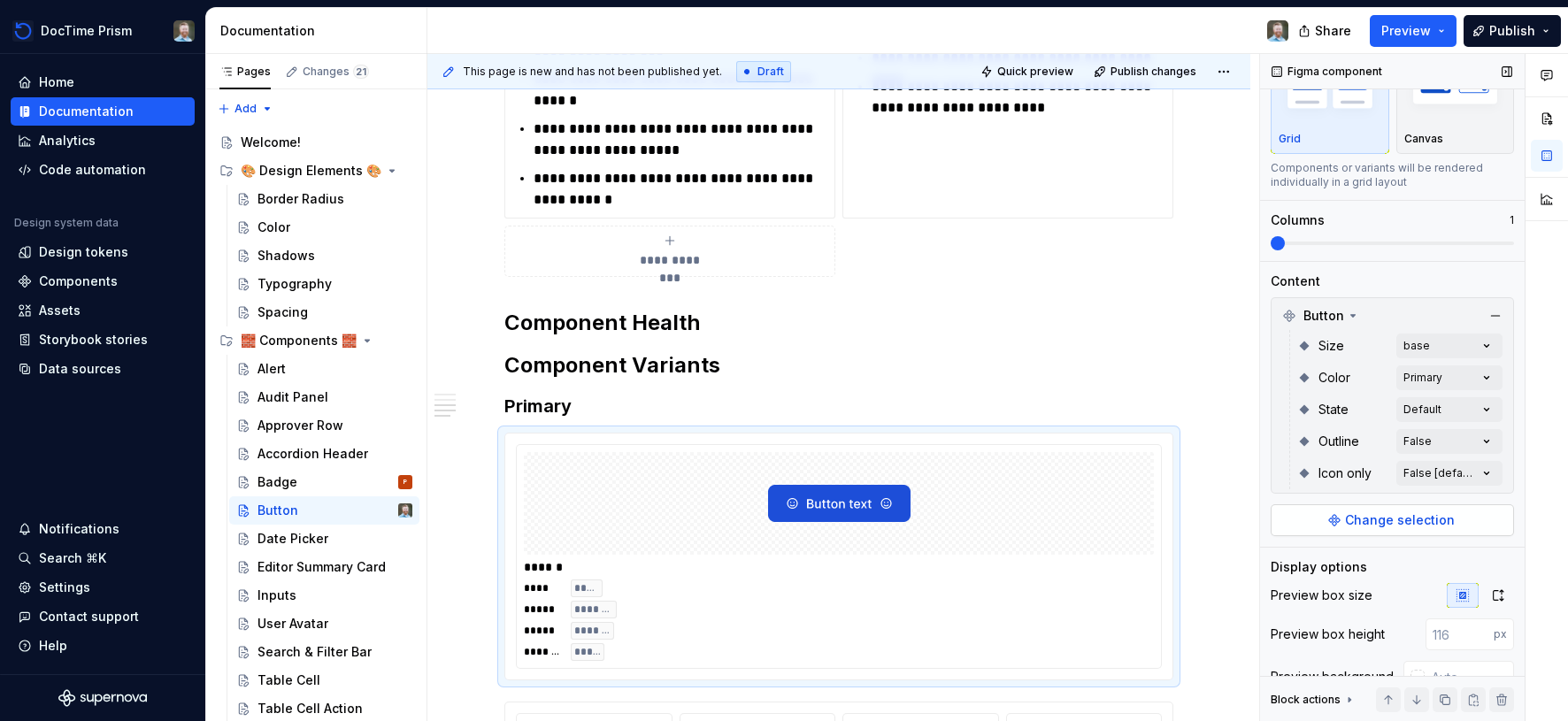
scroll to position [62, 0]
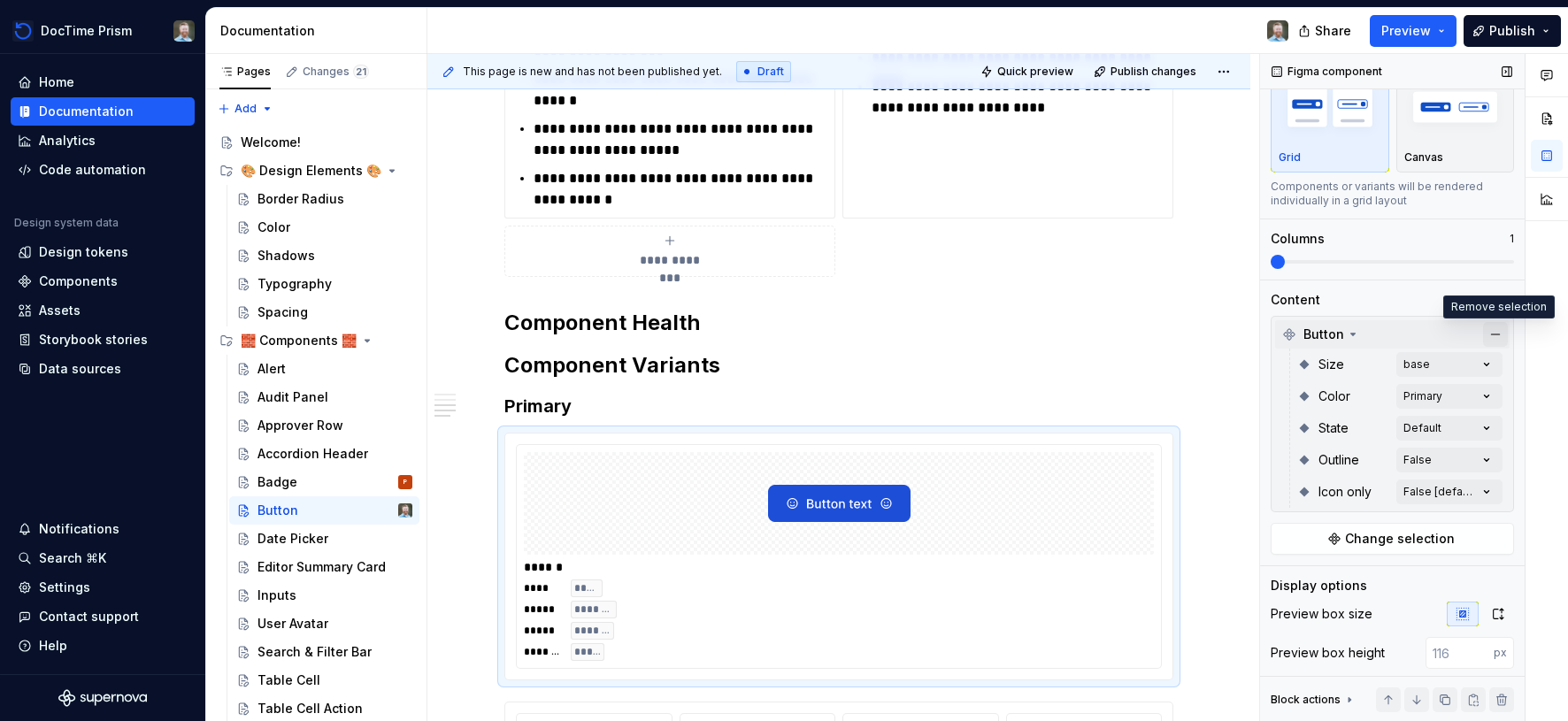
click at [1490, 332] on button "button" at bounding box center [1495, 333] width 24 height 24
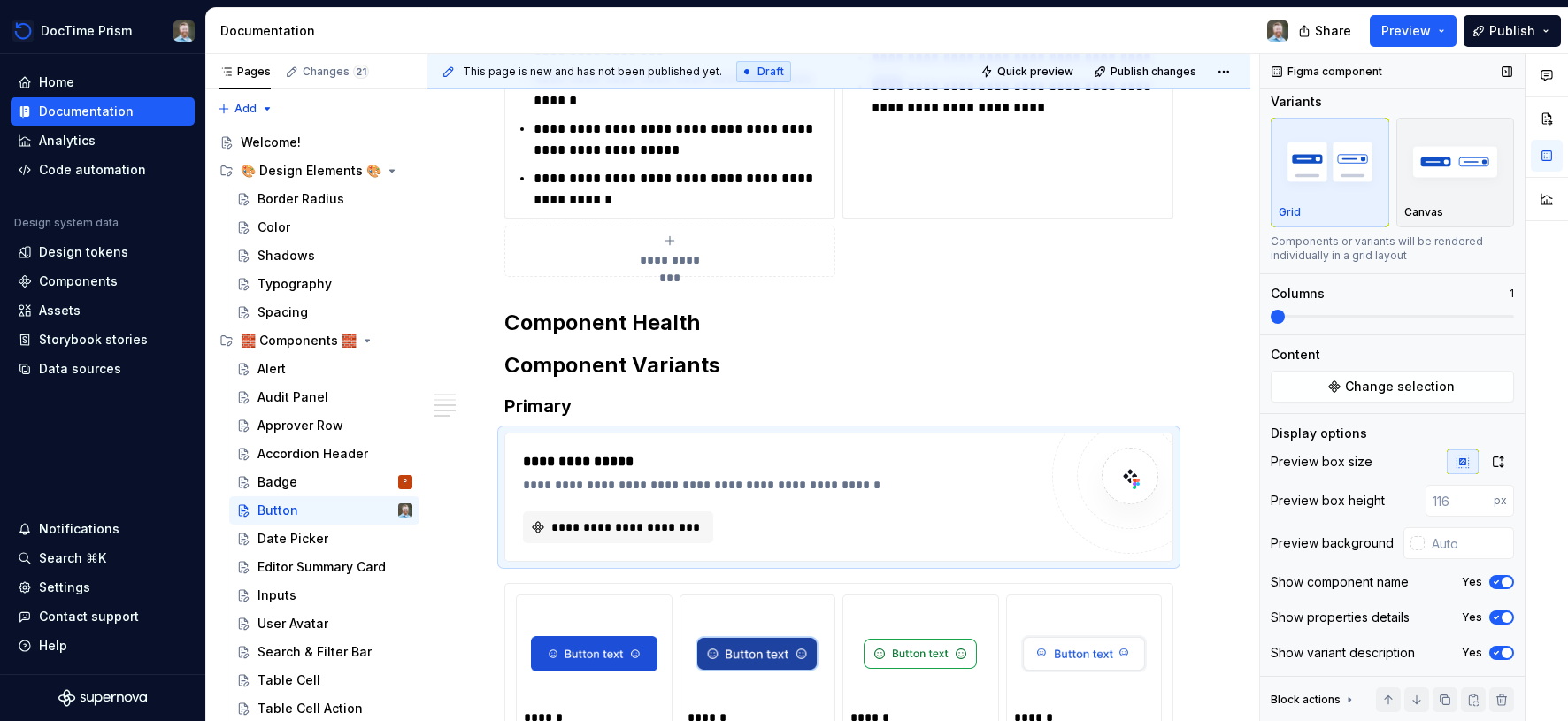
scroll to position [7, 0]
click at [1316, 355] on div "Content" at bounding box center [1295, 355] width 50 height 18
click at [1355, 385] on span "Change selection" at bounding box center [1399, 387] width 109 height 18
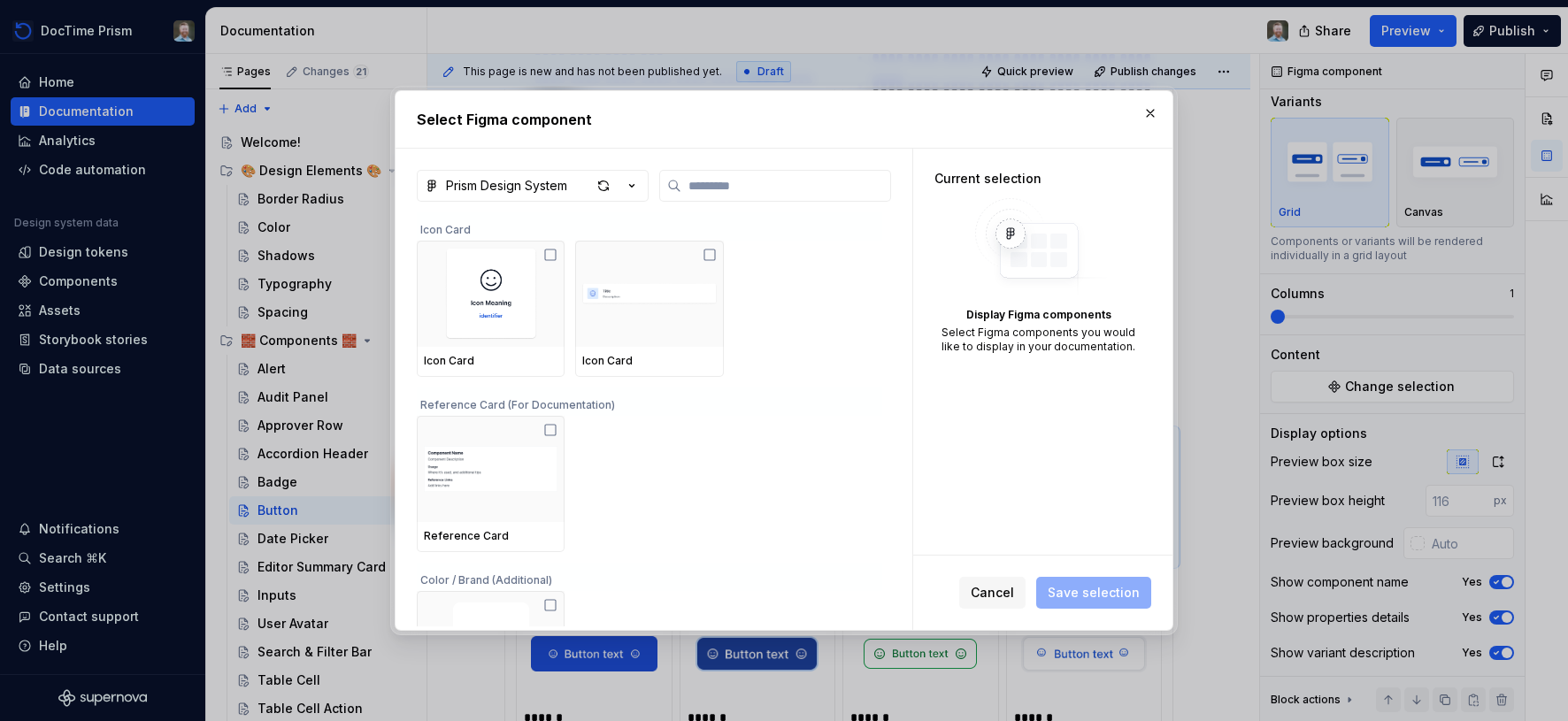
type textarea "*"
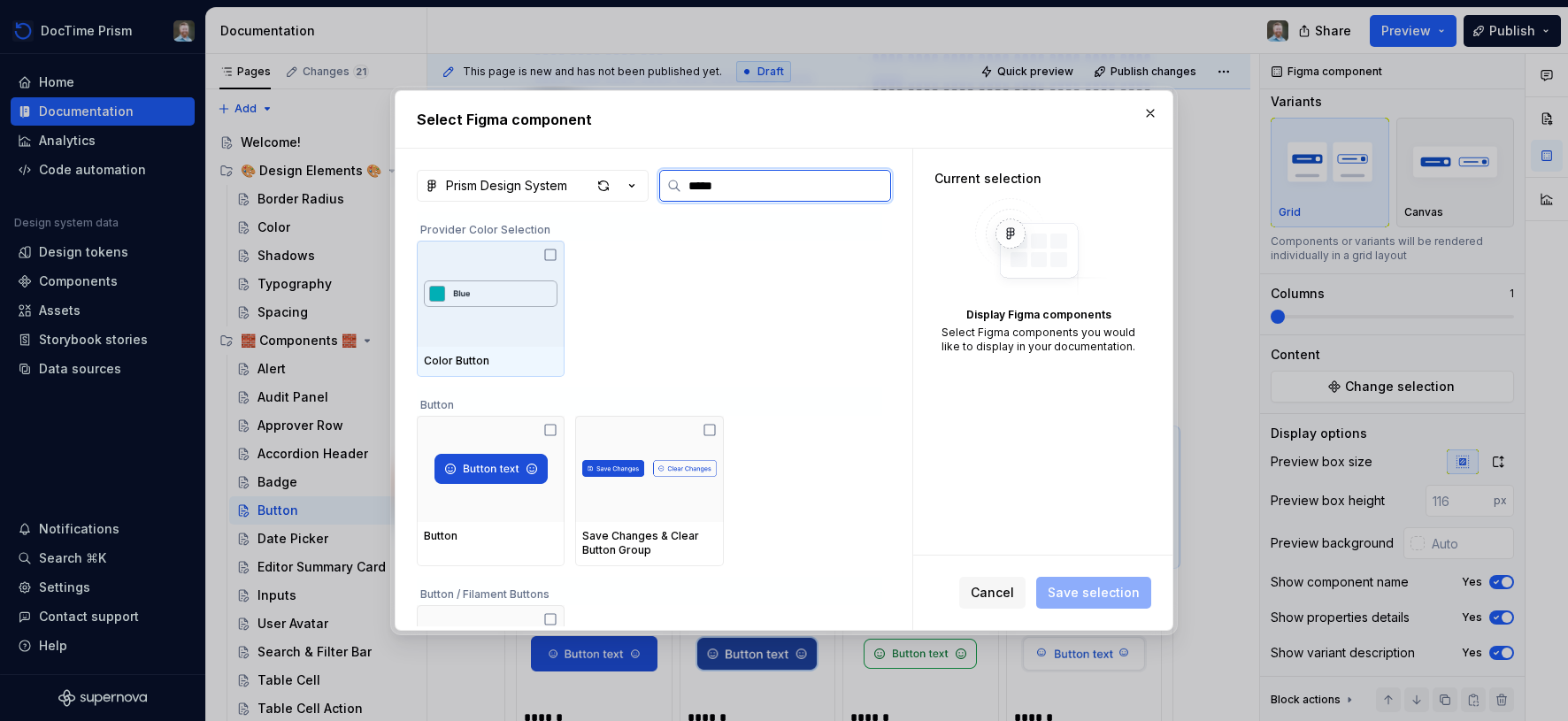
type input "******"
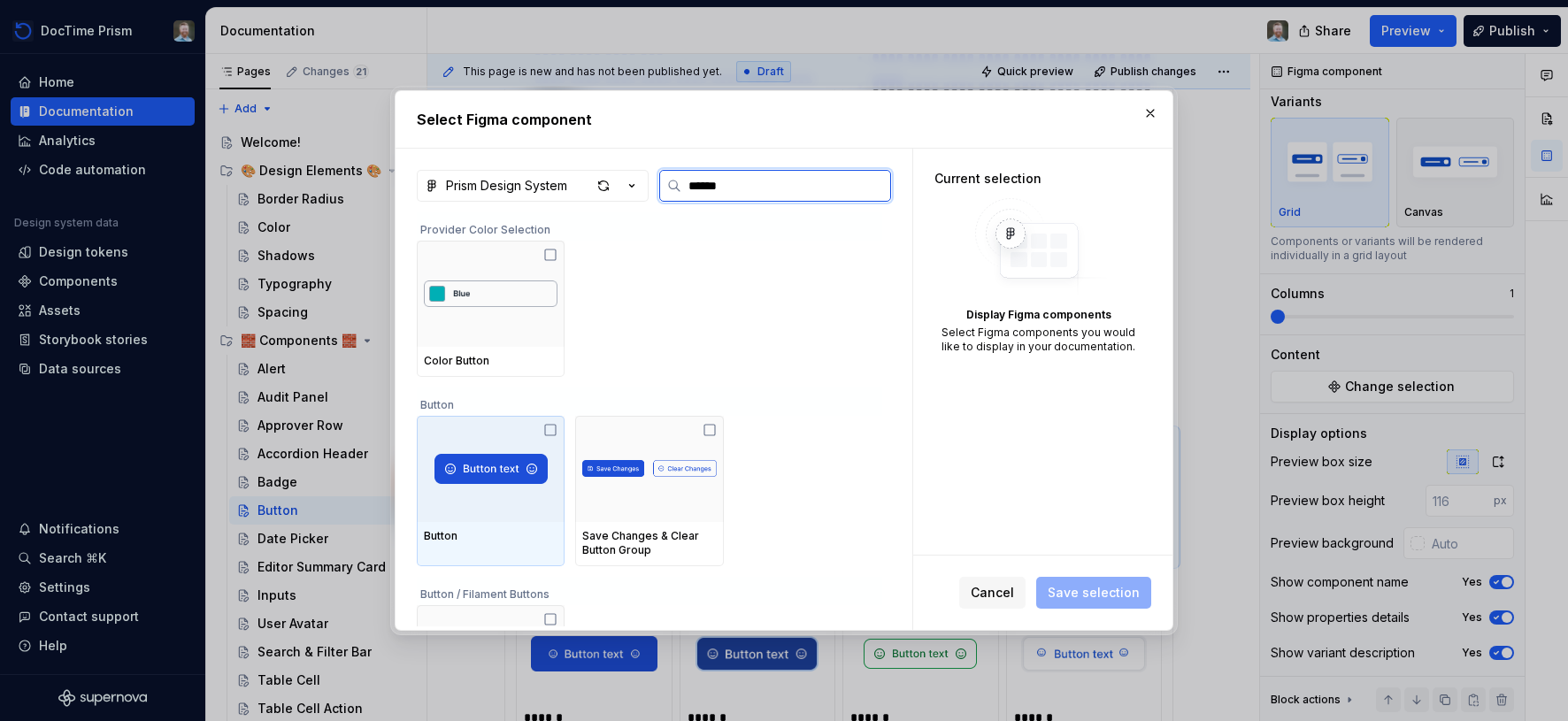
click at [519, 466] on img at bounding box center [491, 468] width 113 height 30
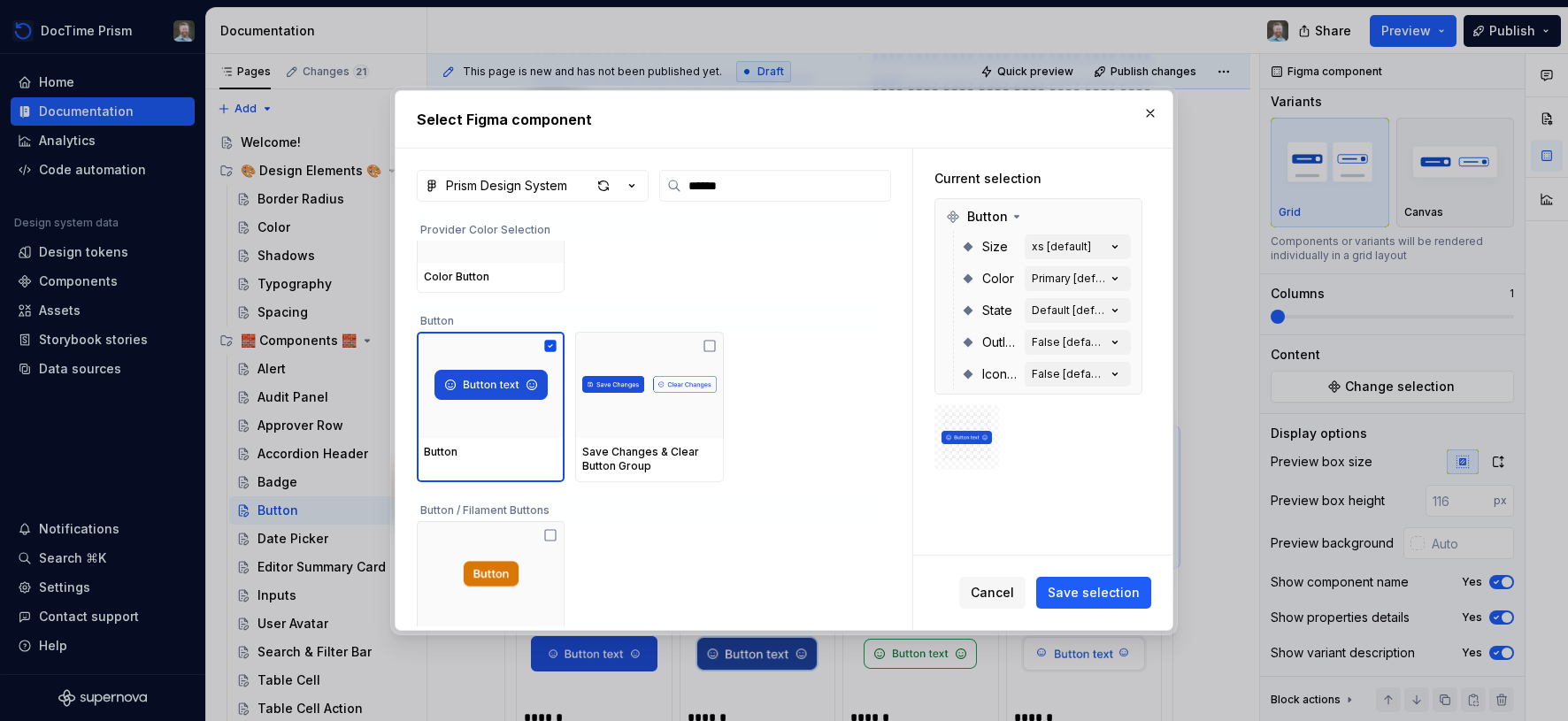
scroll to position [115, 0]
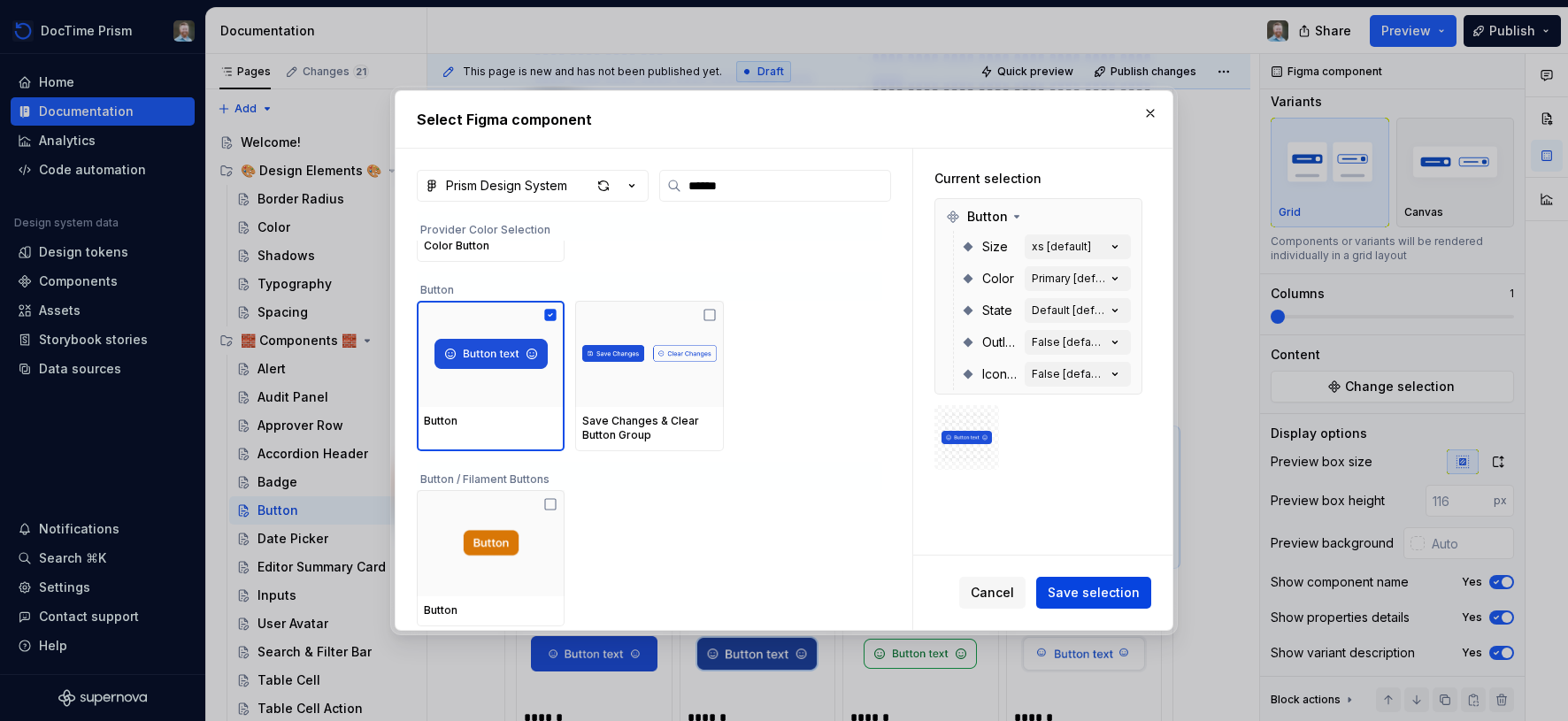
click at [1094, 595] on span "Save selection" at bounding box center [1094, 593] width 92 height 18
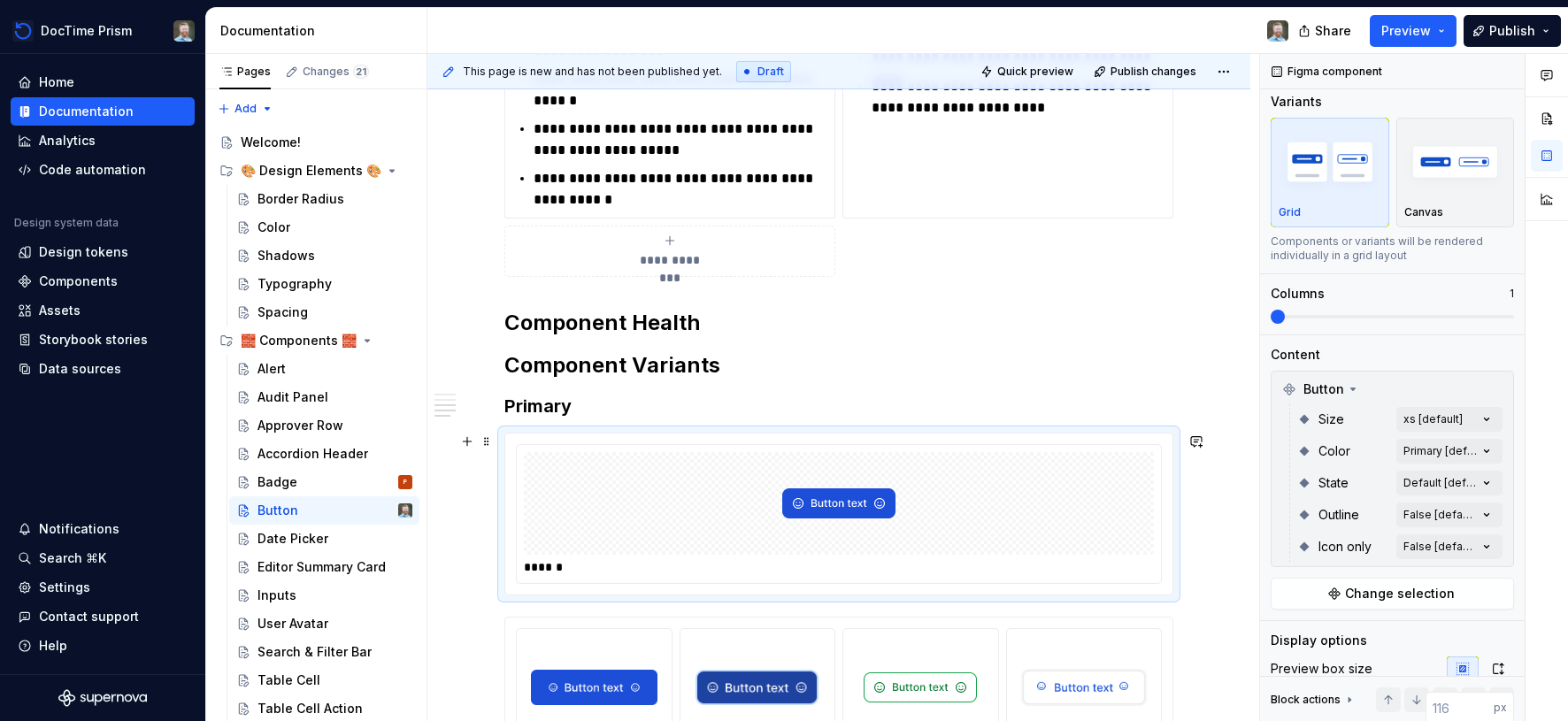
click at [1047, 546] on div at bounding box center [839, 503] width 630 height 103
click at [1450, 317] on span at bounding box center [1392, 317] width 243 height 4
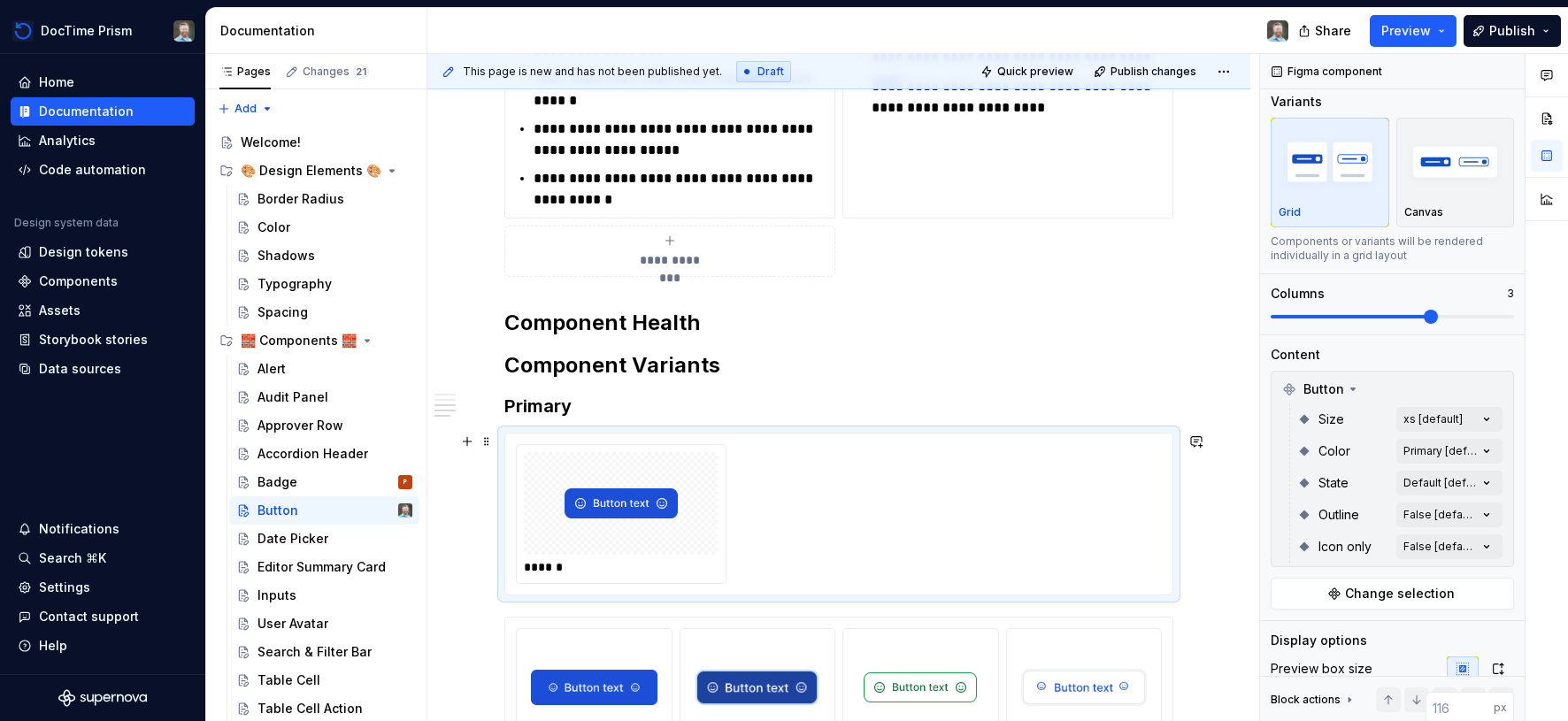
click at [823, 541] on div "******" at bounding box center [839, 514] width 646 height 140
click at [489, 448] on span at bounding box center [487, 441] width 14 height 24
click at [802, 537] on div "******" at bounding box center [839, 514] width 646 height 140
click at [715, 520] on div at bounding box center [621, 503] width 194 height 103
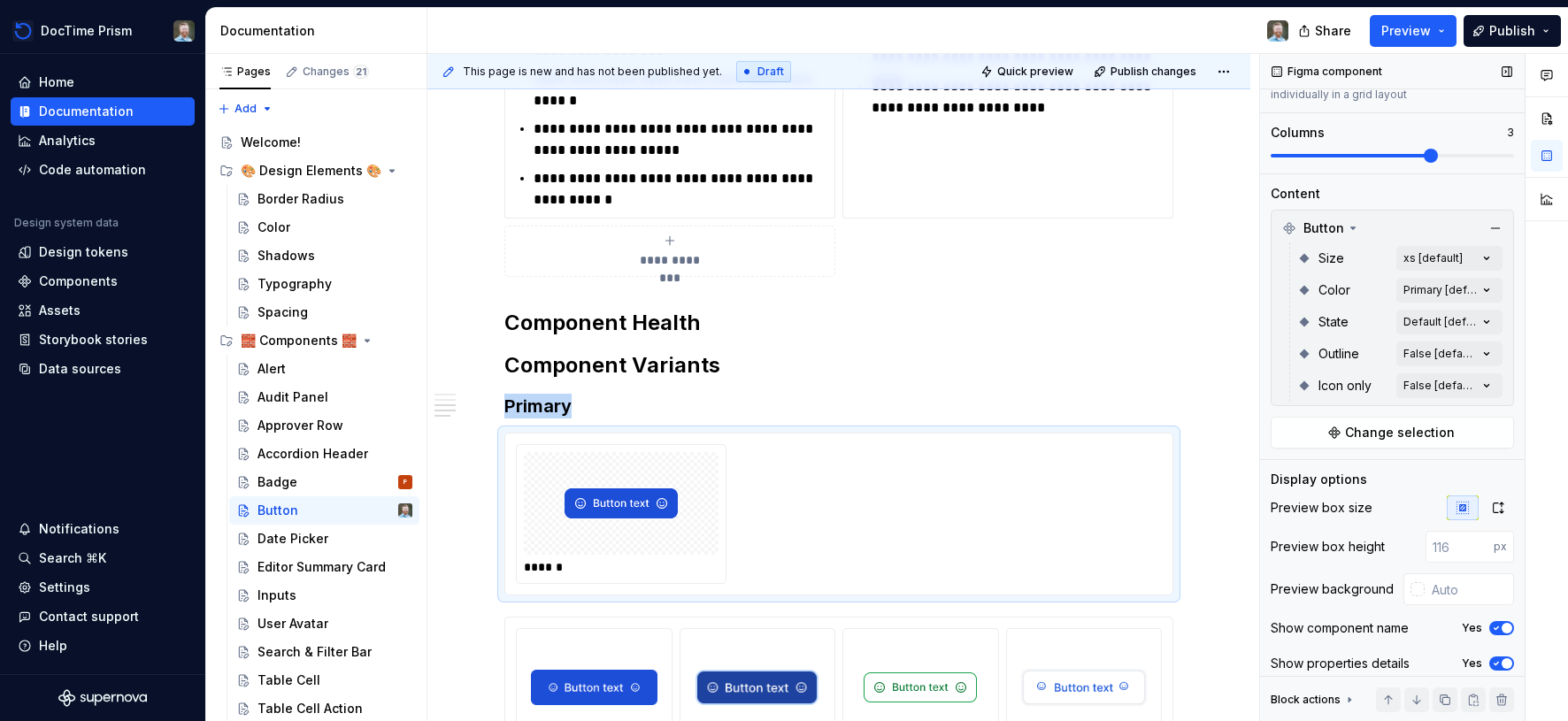
scroll to position [214, 0]
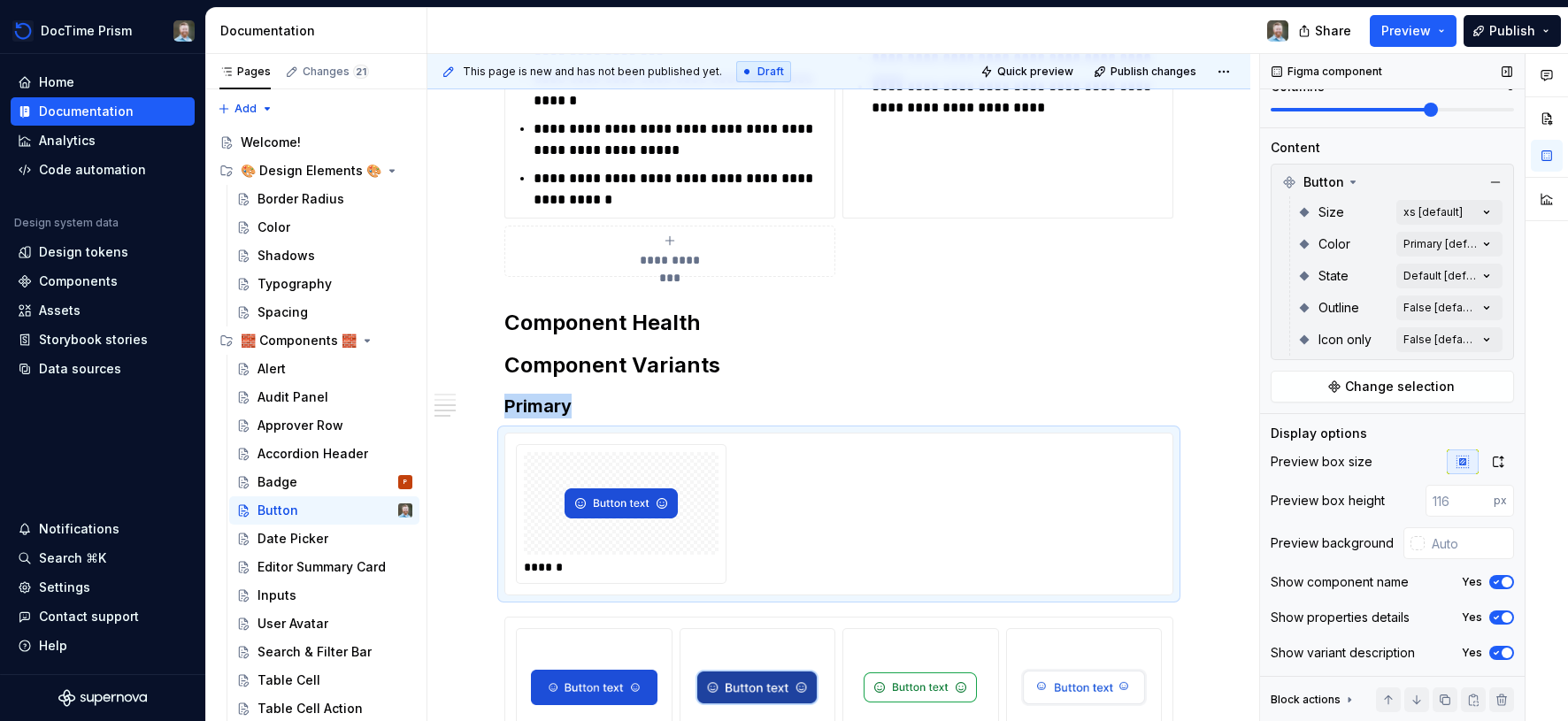
click at [1326, 698] on div "Block actions" at bounding box center [1305, 700] width 70 height 14
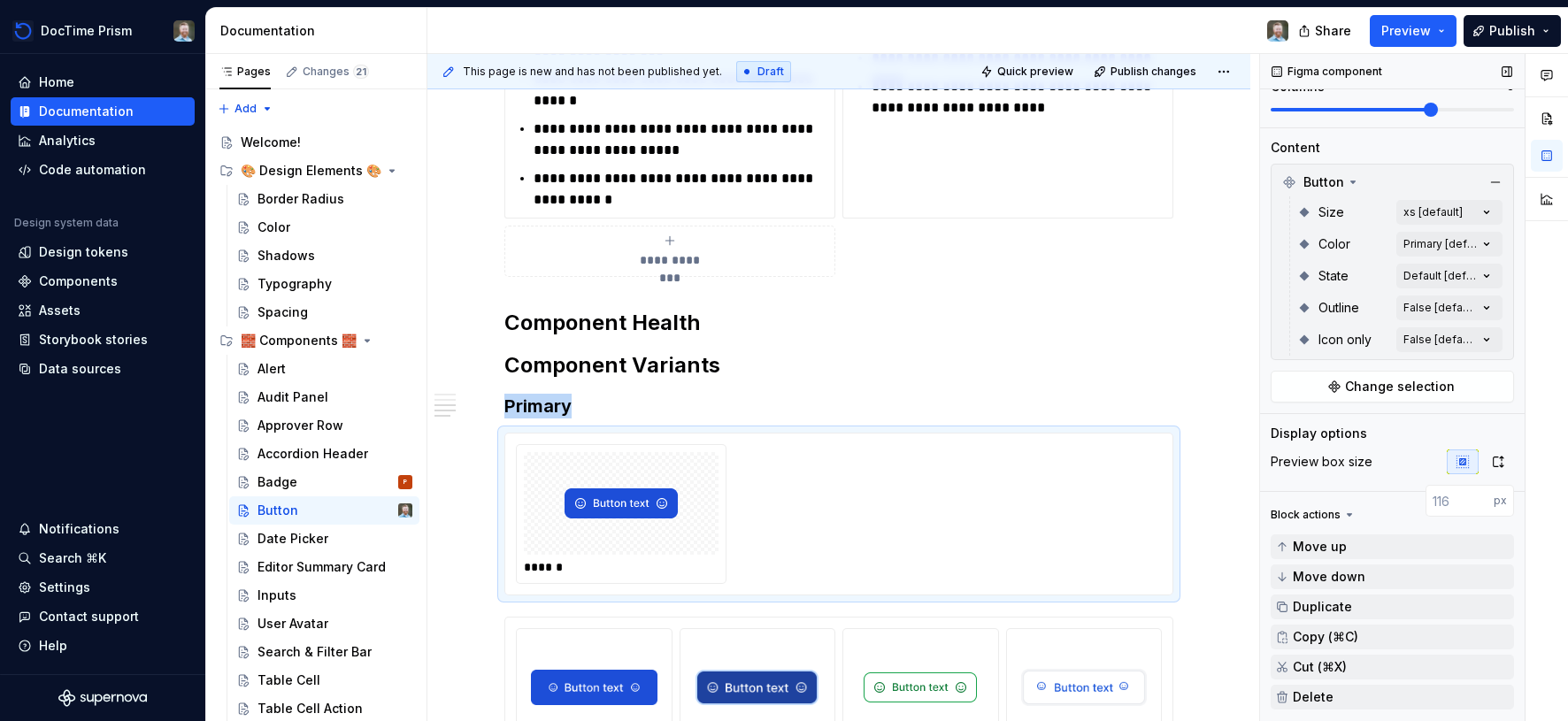
click at [1338, 515] on div "Block actions" at bounding box center [1305, 515] width 70 height 14
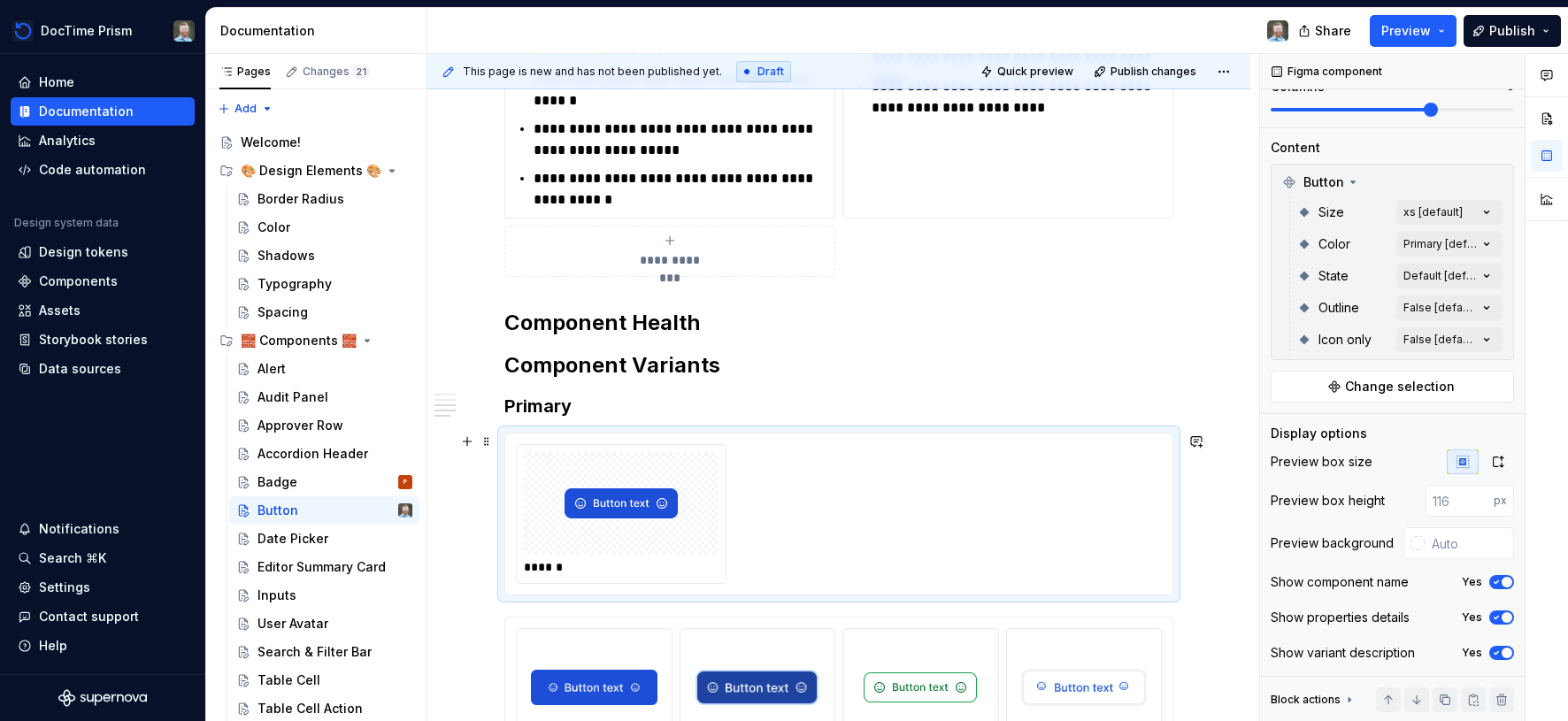
click at [981, 528] on div "******" at bounding box center [839, 514] width 646 height 140
click at [512, 433] on div "******" at bounding box center [839, 514] width 669 height 163
click at [1203, 443] on button "button" at bounding box center [1196, 441] width 24 height 24
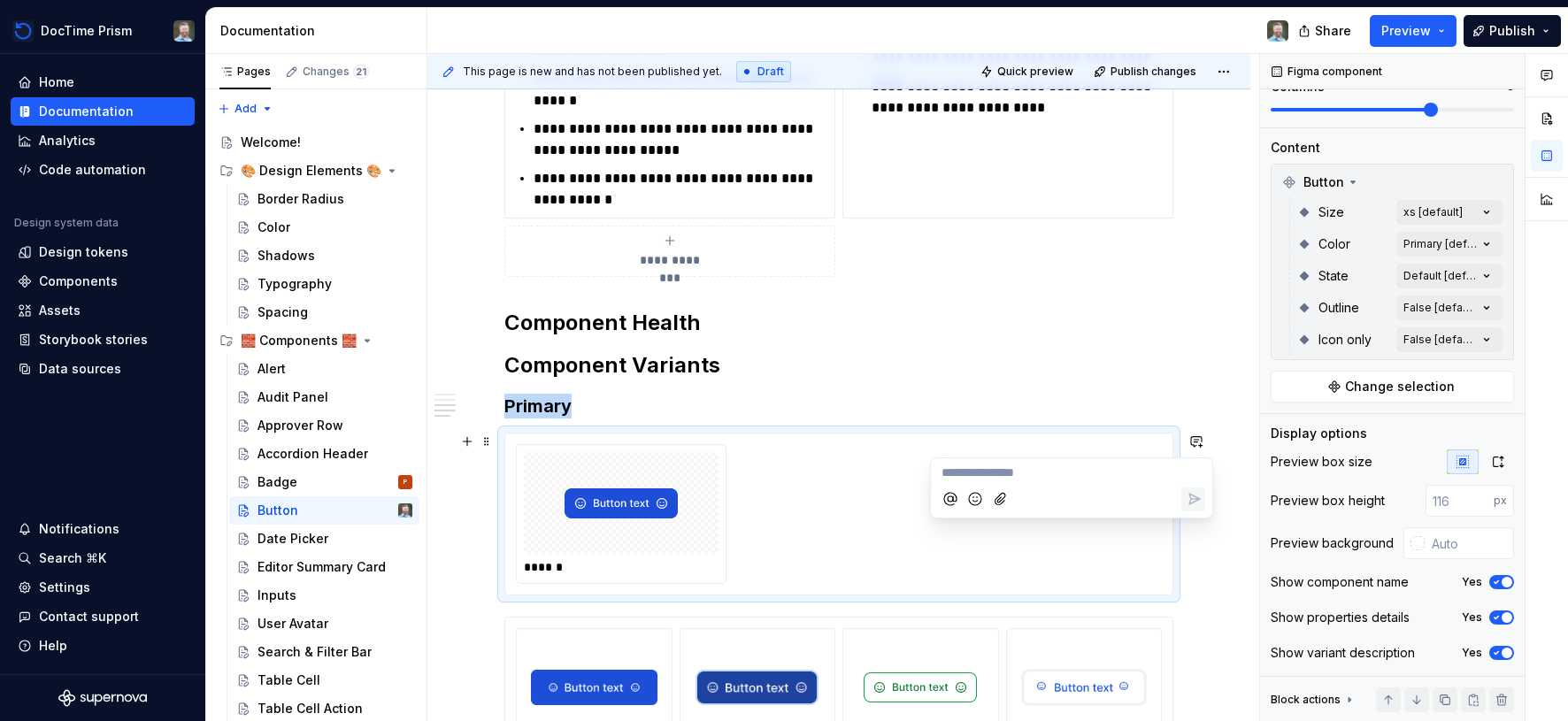
click at [608, 501] on img at bounding box center [621, 503] width 113 height 89
click at [617, 486] on img at bounding box center [621, 503] width 113 height 89
click at [472, 442] on button "button" at bounding box center [466, 441] width 24 height 24
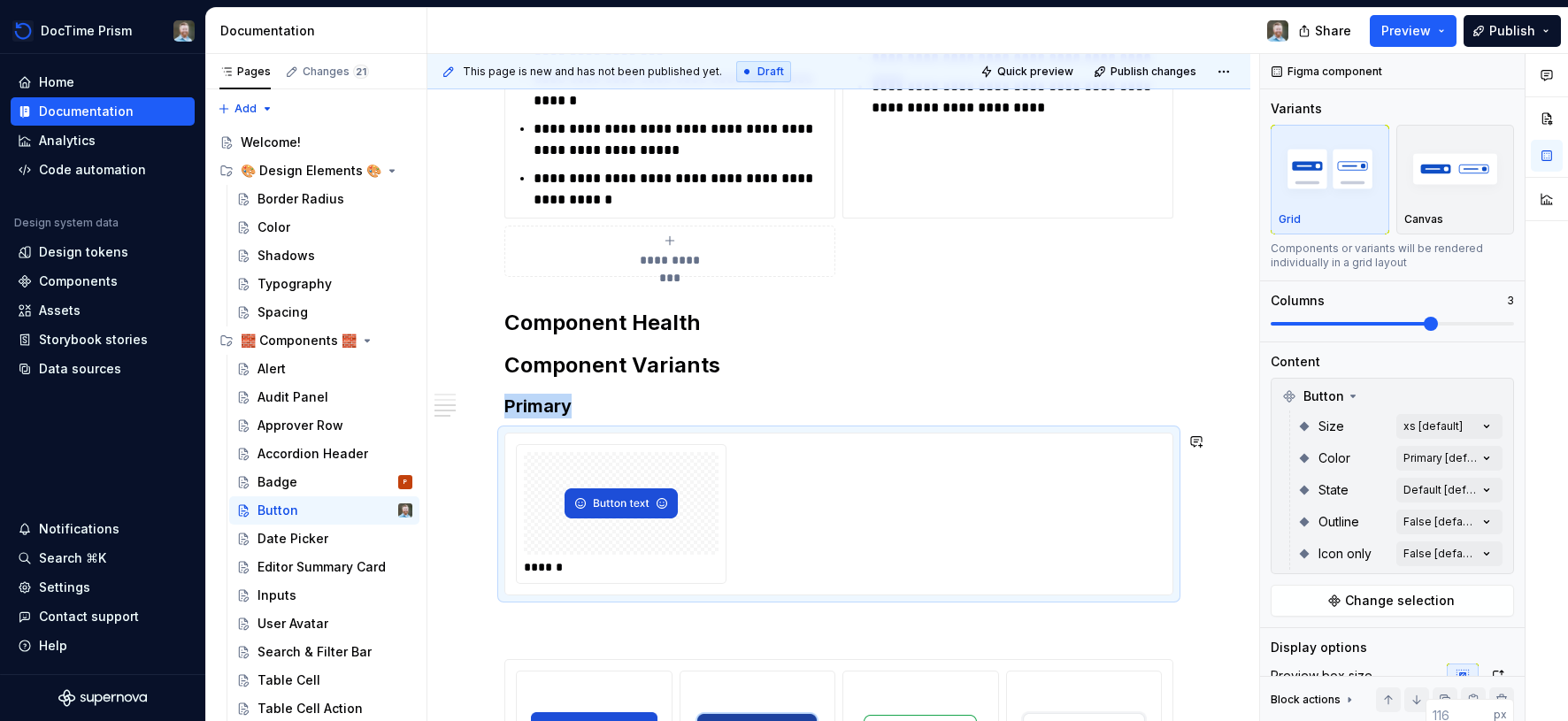
drag, startPoint x: 834, startPoint y: 504, endPoint x: 873, endPoint y: 506, distance: 39.1
click at [834, 504] on div "******" at bounding box center [839, 514] width 646 height 140
click at [469, 439] on button "button" at bounding box center [466, 441] width 24 height 24
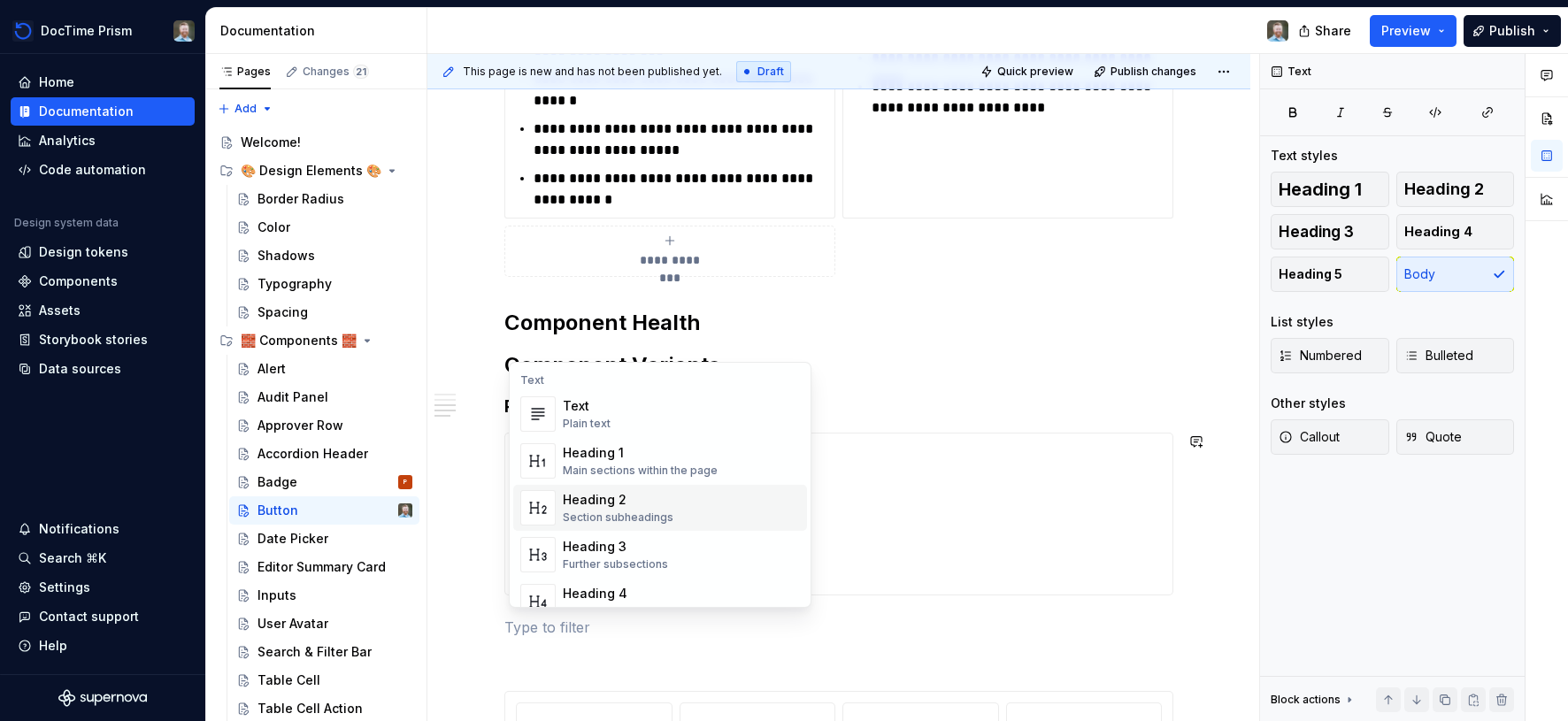
scroll to position [1213, 0]
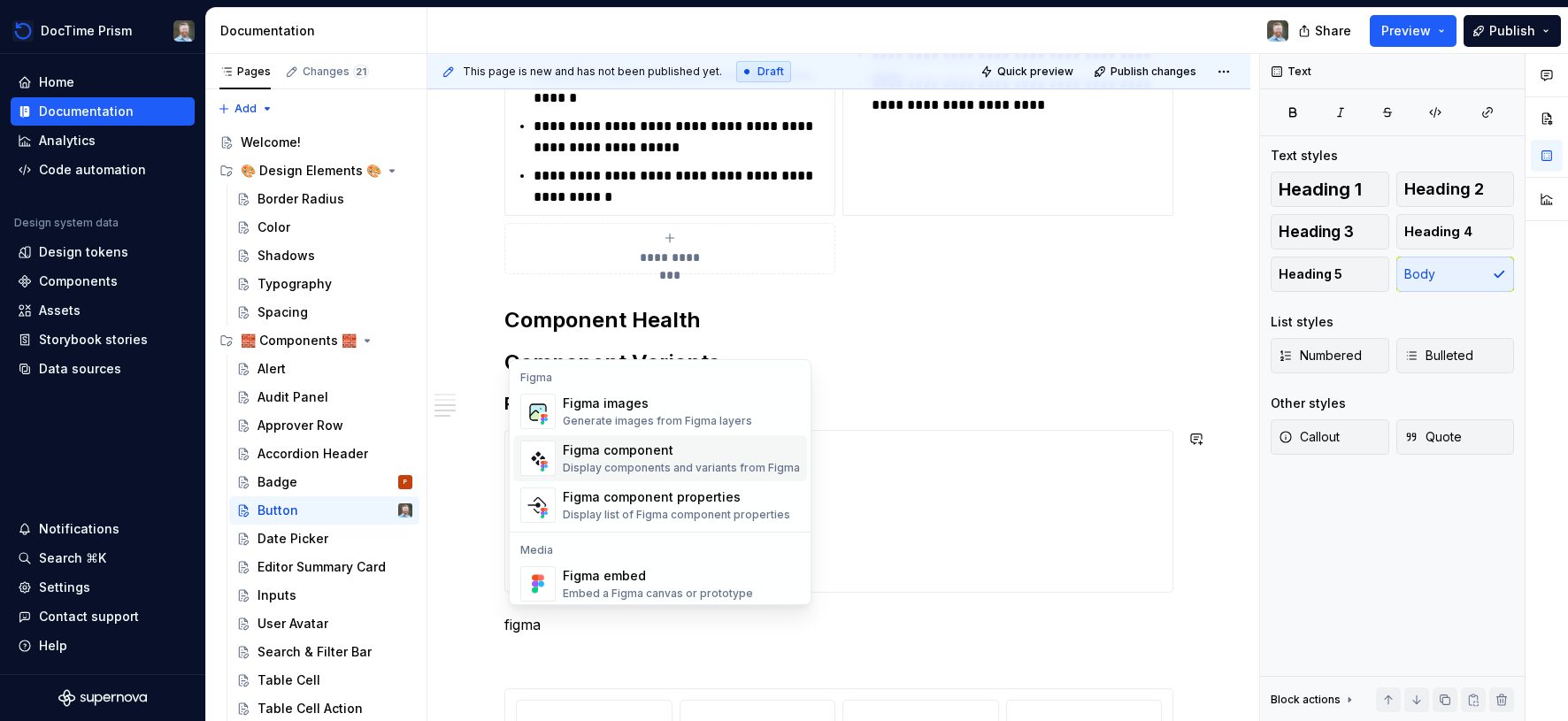
click at [624, 465] on div "Display components and variants from Figma" at bounding box center [681, 468] width 237 height 14
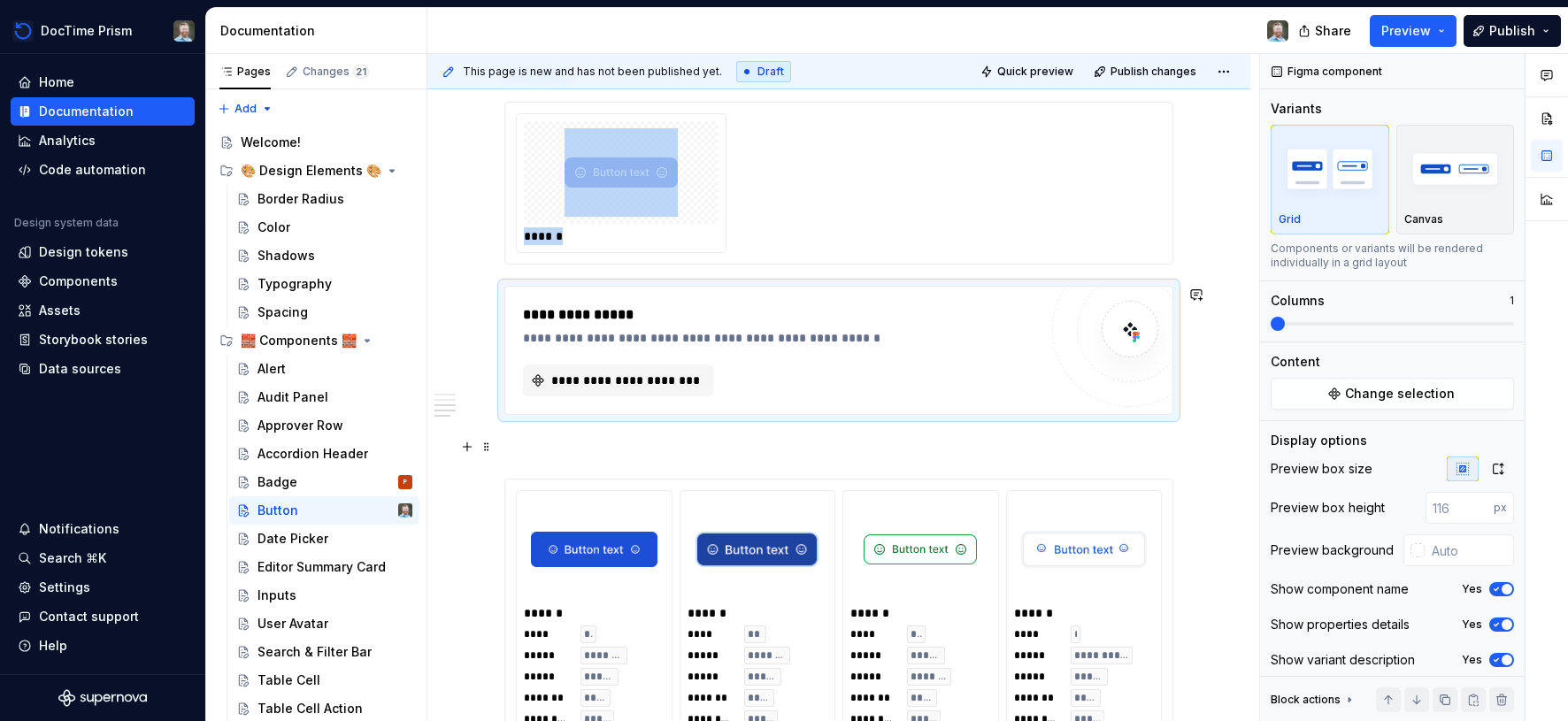
scroll to position [1580, 0]
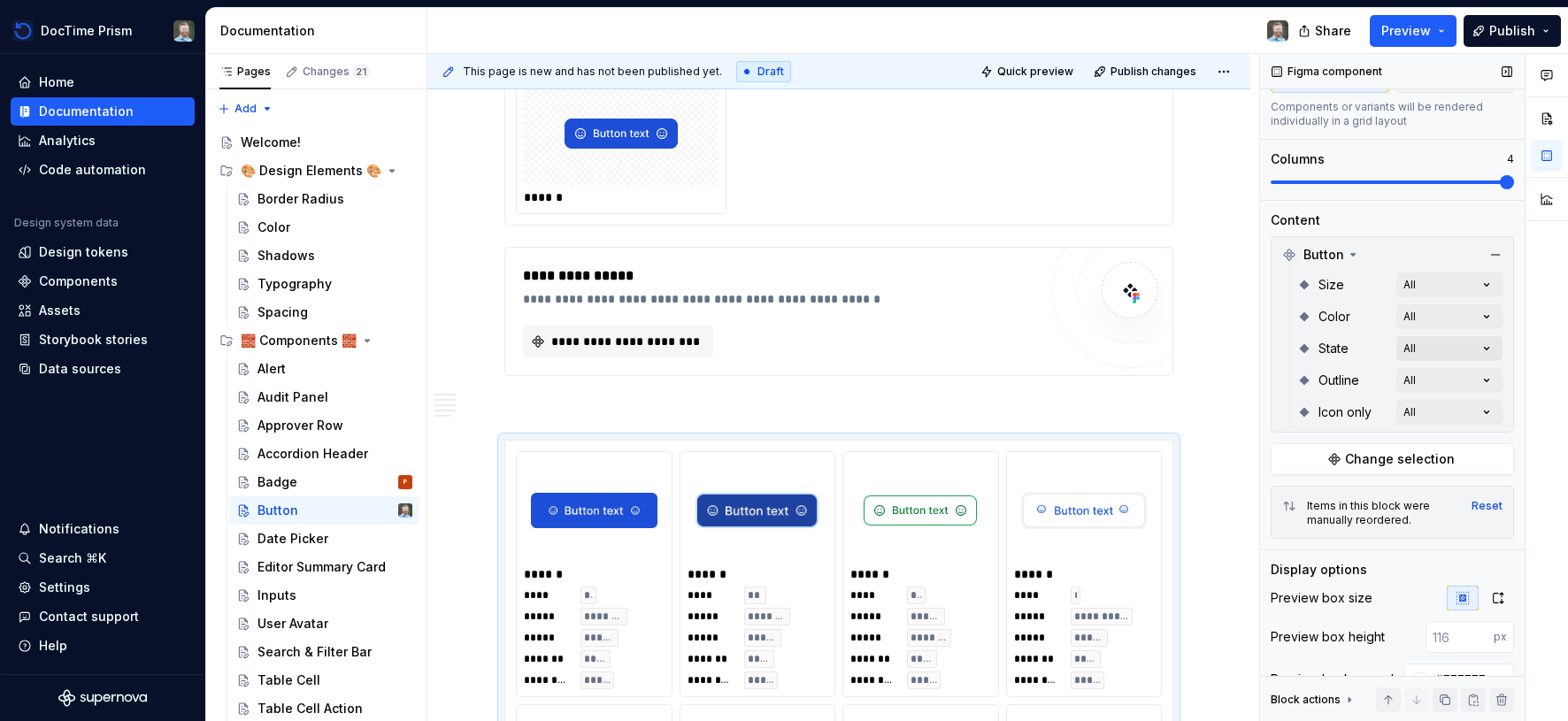
scroll to position [144, 0]
click at [1400, 460] on span "Change selection" at bounding box center [1399, 457] width 109 height 18
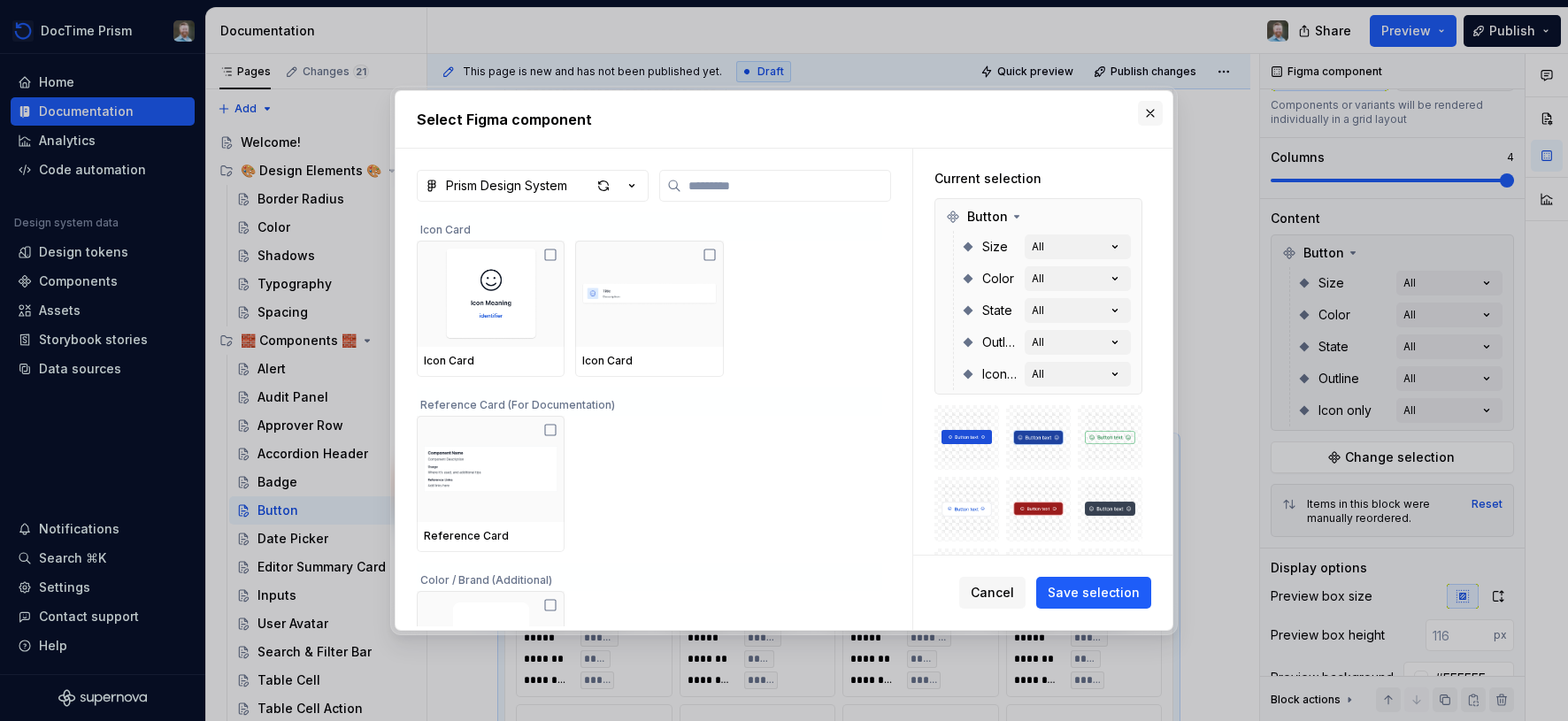
click at [1146, 116] on button "button" at bounding box center [1150, 113] width 24 height 24
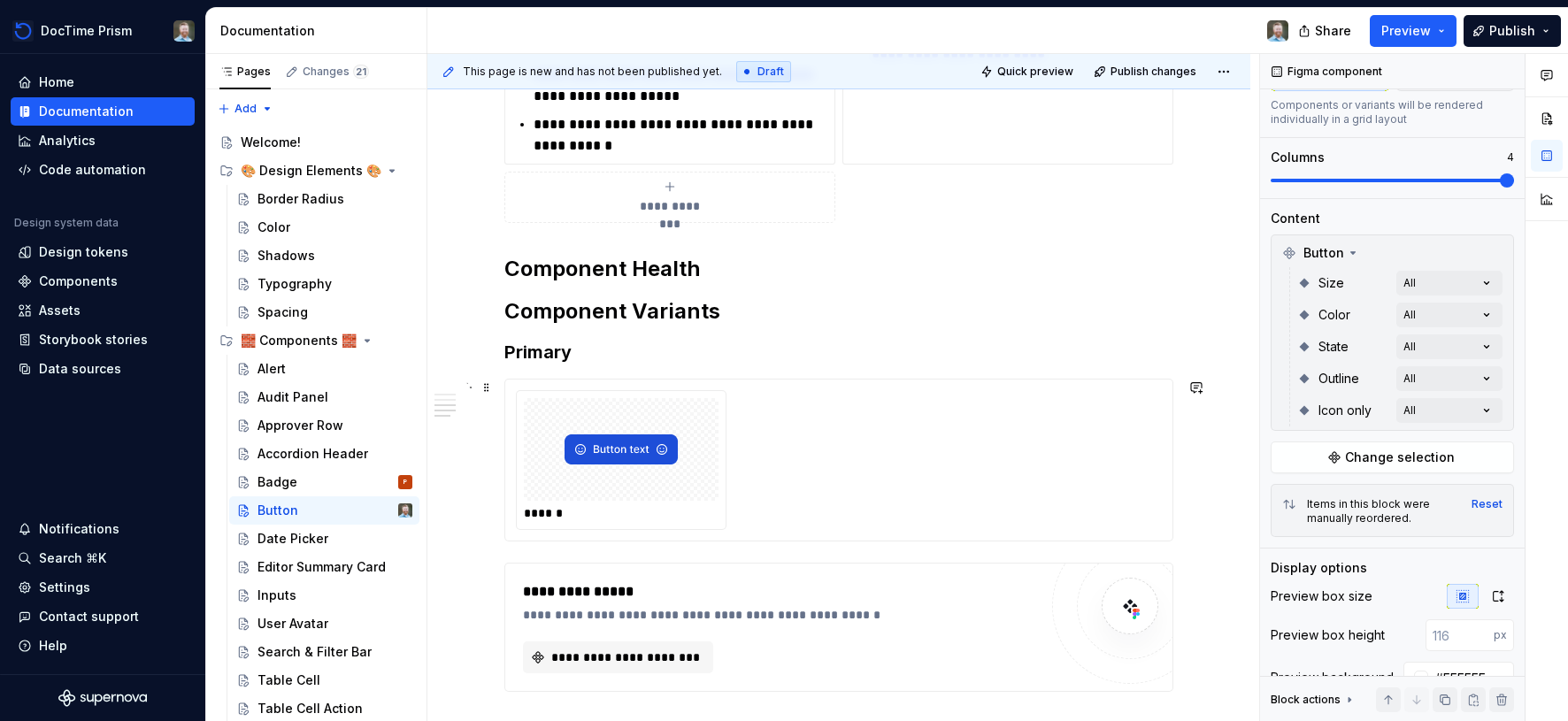
scroll to position [1203, 0]
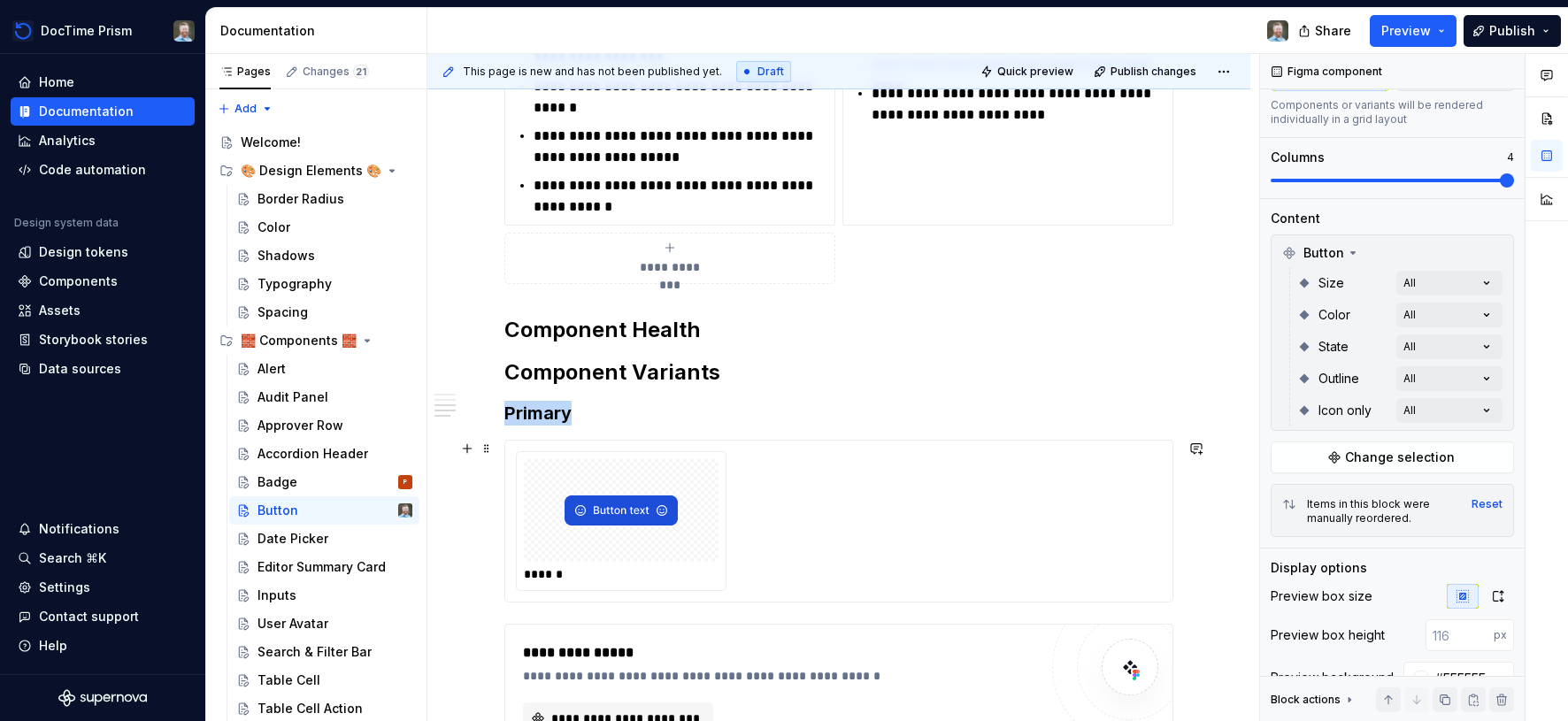
click at [690, 473] on div at bounding box center [621, 510] width 194 height 103
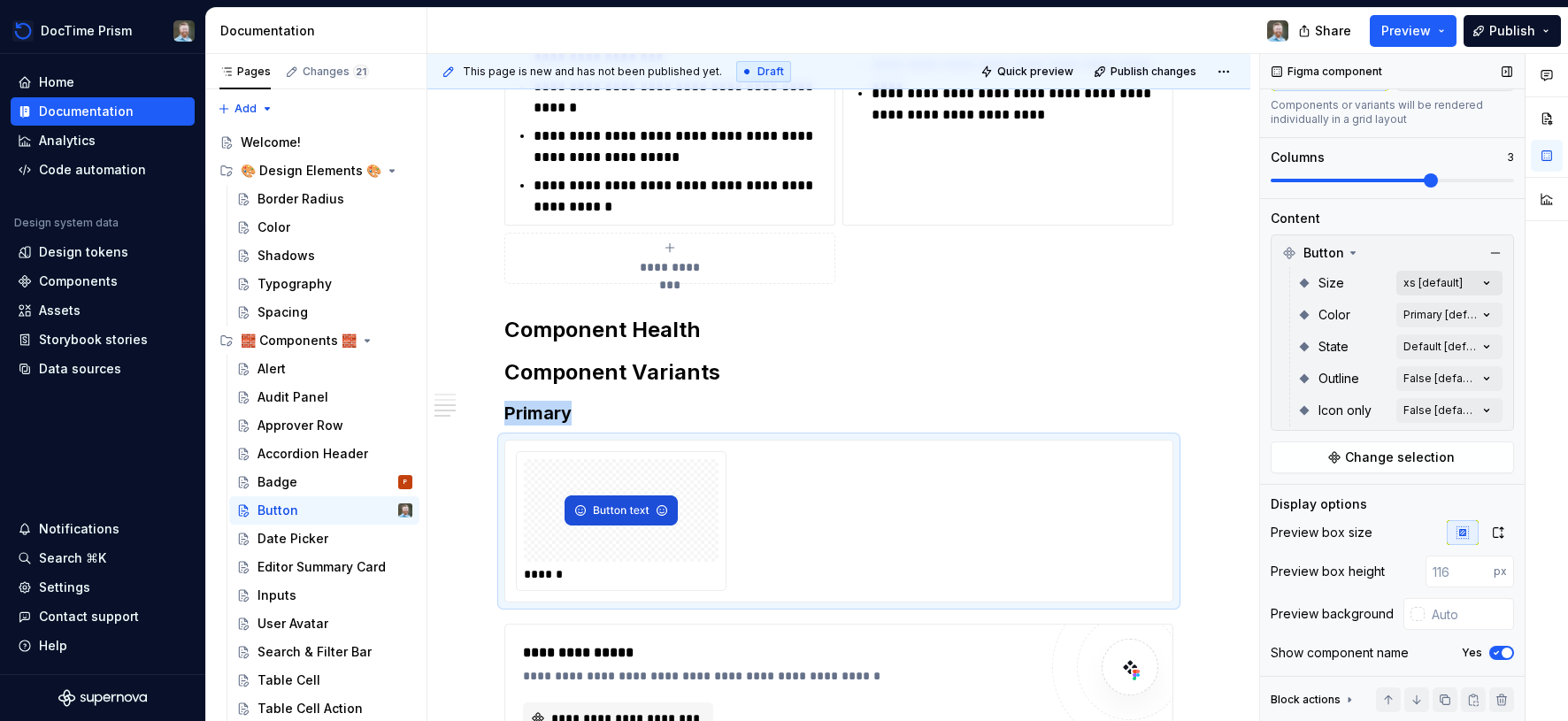
click at [1427, 285] on div "Comments Open comments No comments yet Select ‘Comment’ from the block context …" at bounding box center [1413, 388] width 308 height 668
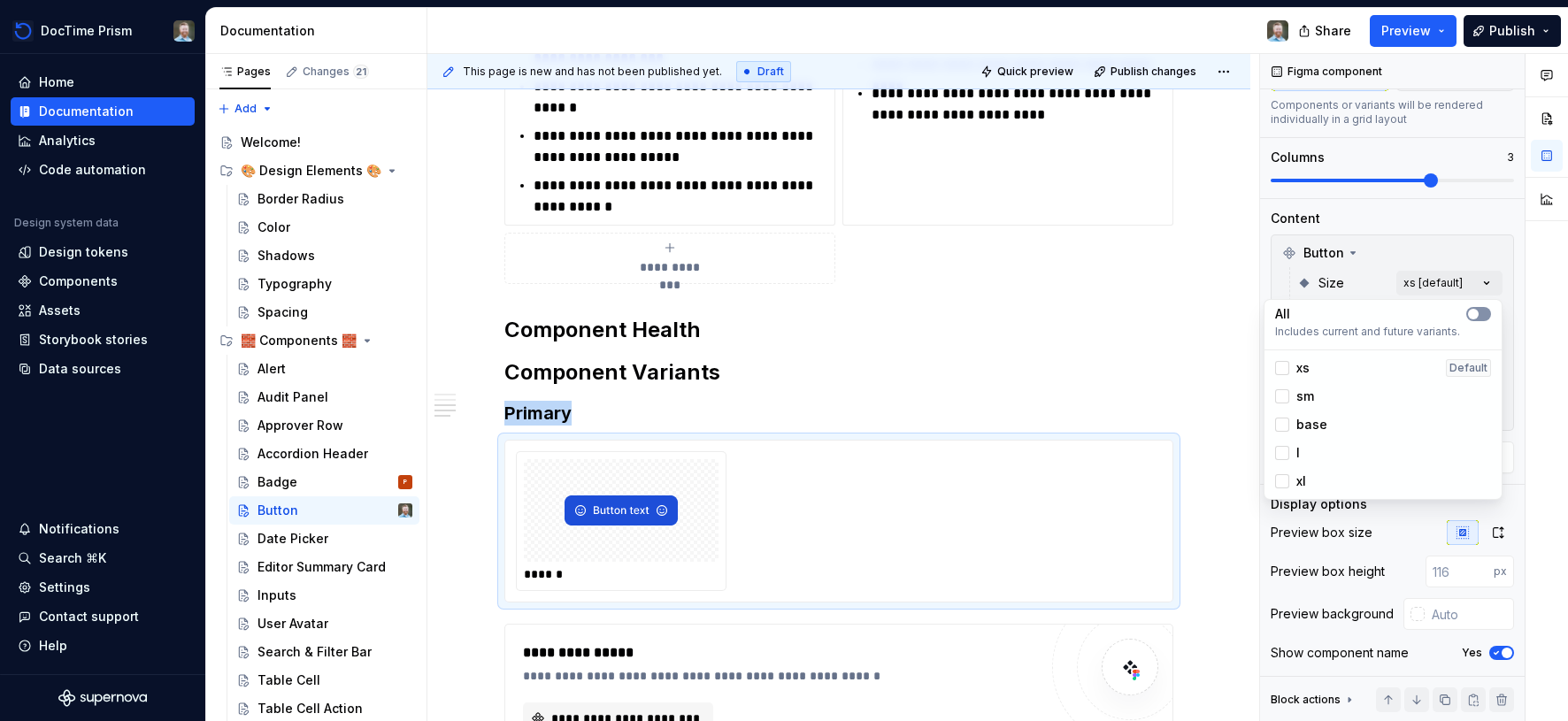
click at [1471, 312] on span "button" at bounding box center [1474, 314] width 11 height 11
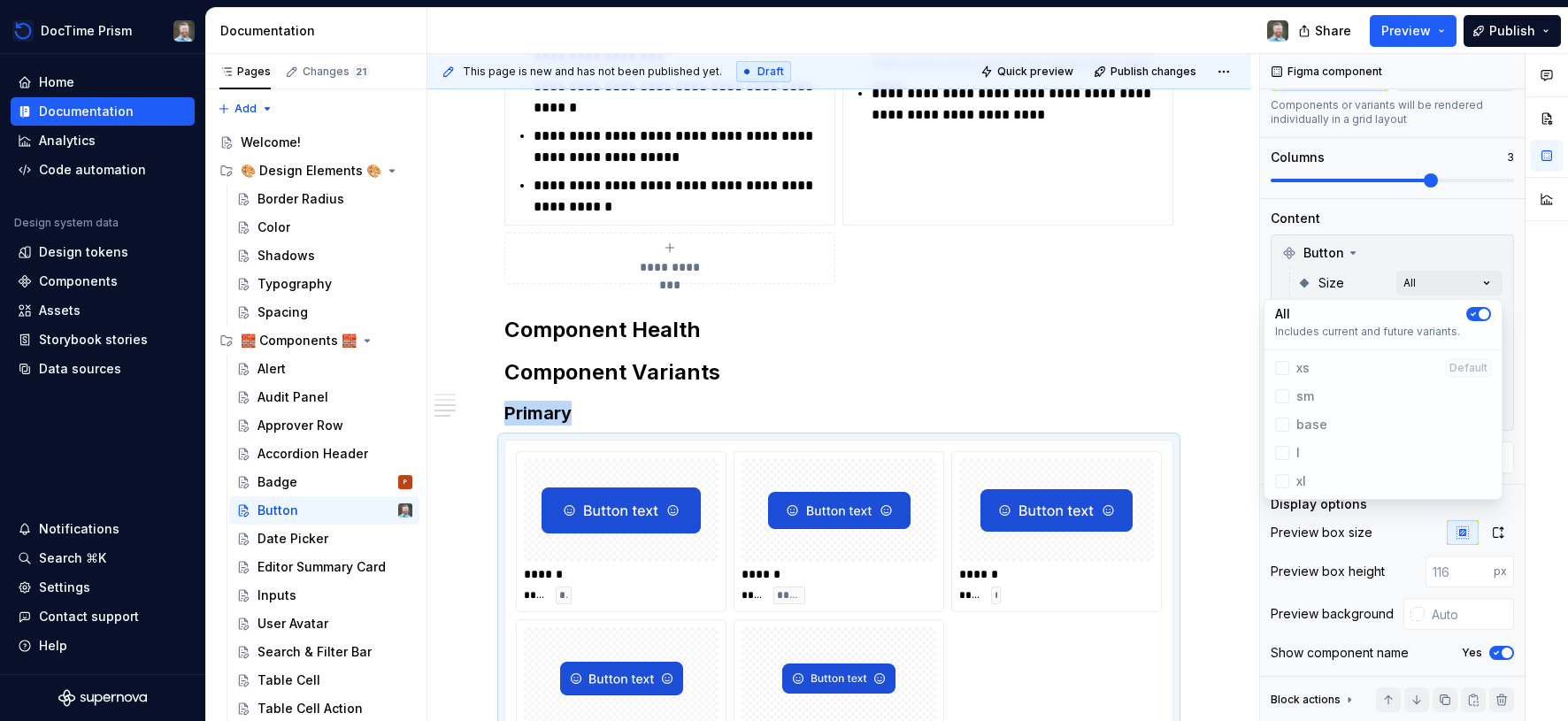
click at [1475, 310] on icon "button" at bounding box center [1474, 314] width 14 height 11
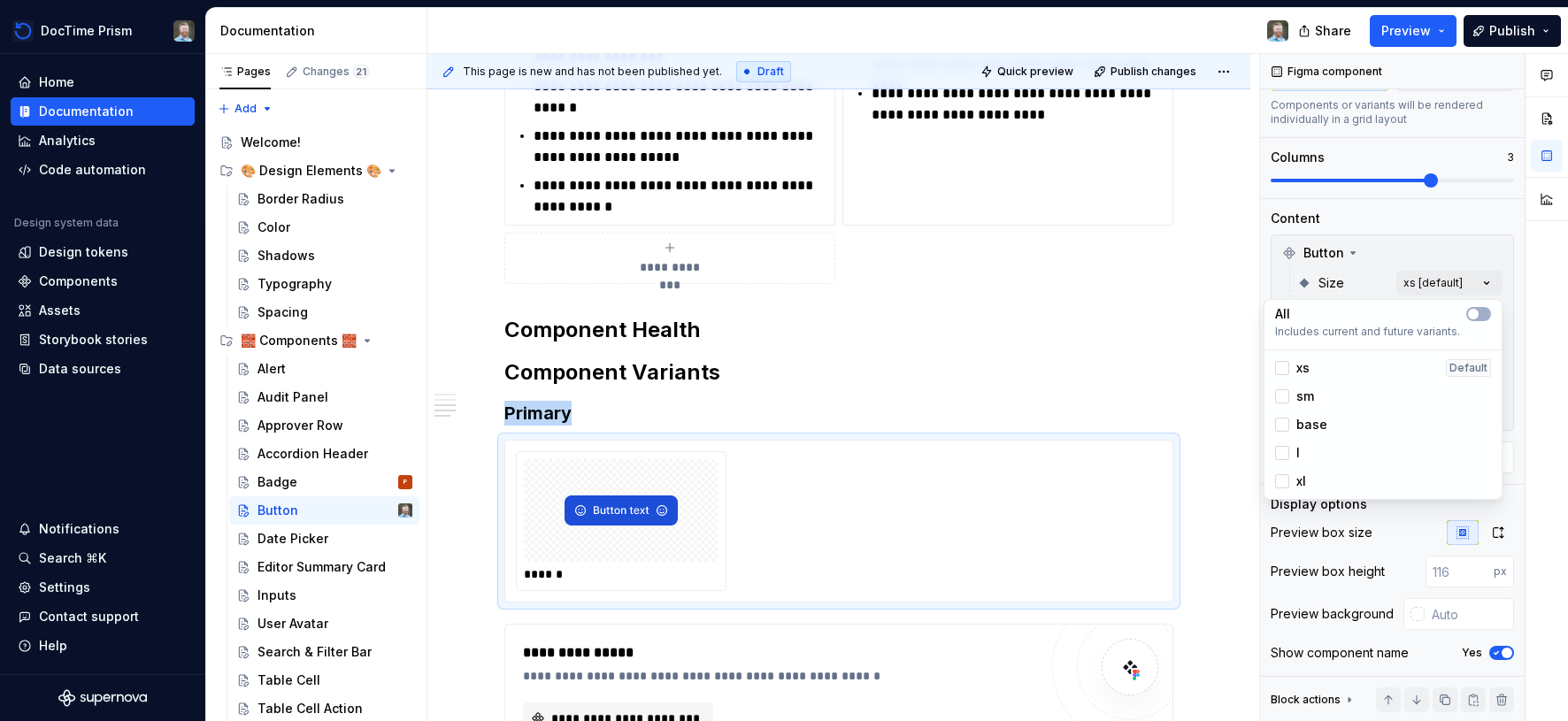
click at [1309, 426] on span "base" at bounding box center [1312, 425] width 31 height 18
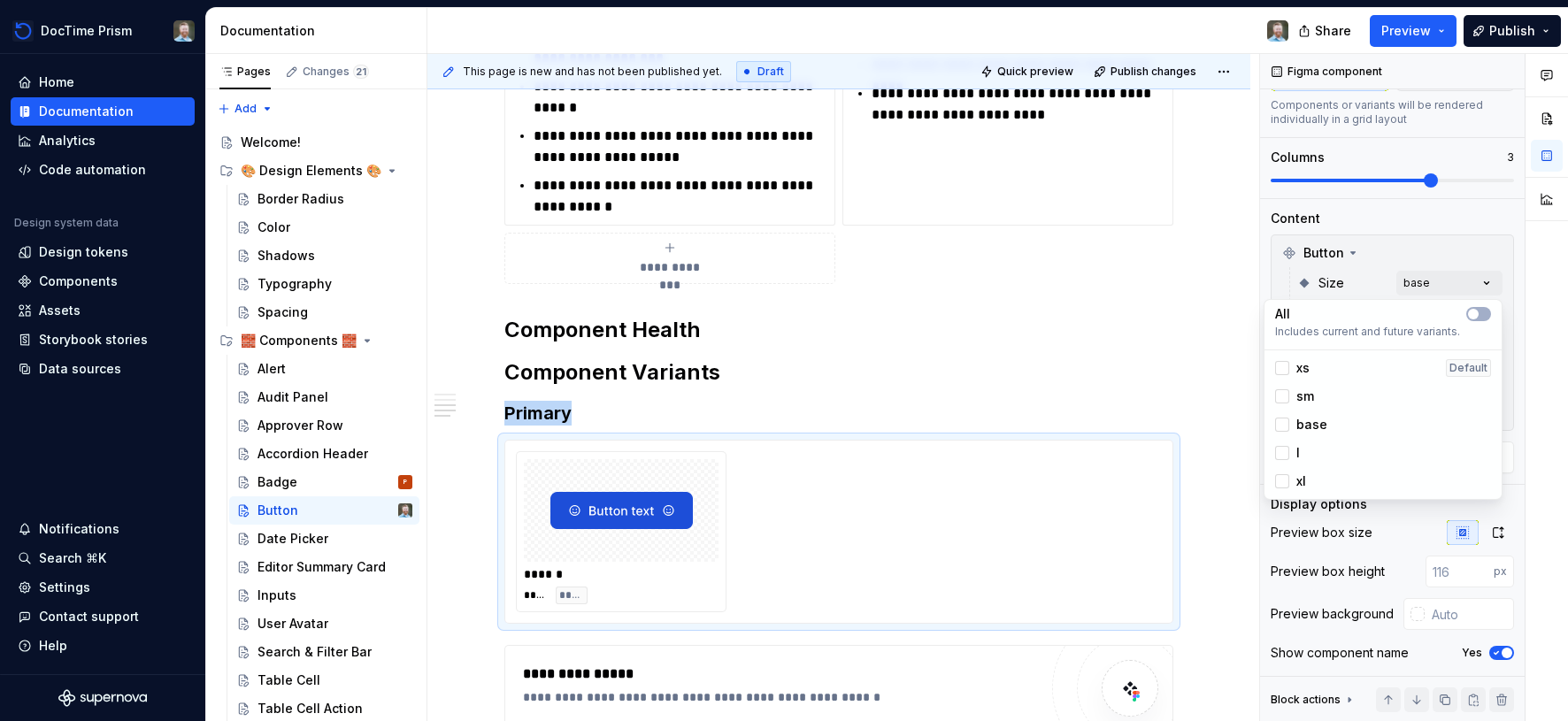
click at [1419, 211] on div "Comments Open comments No comments yet Select ‘Comment’ from the block context …" at bounding box center [1413, 388] width 308 height 668
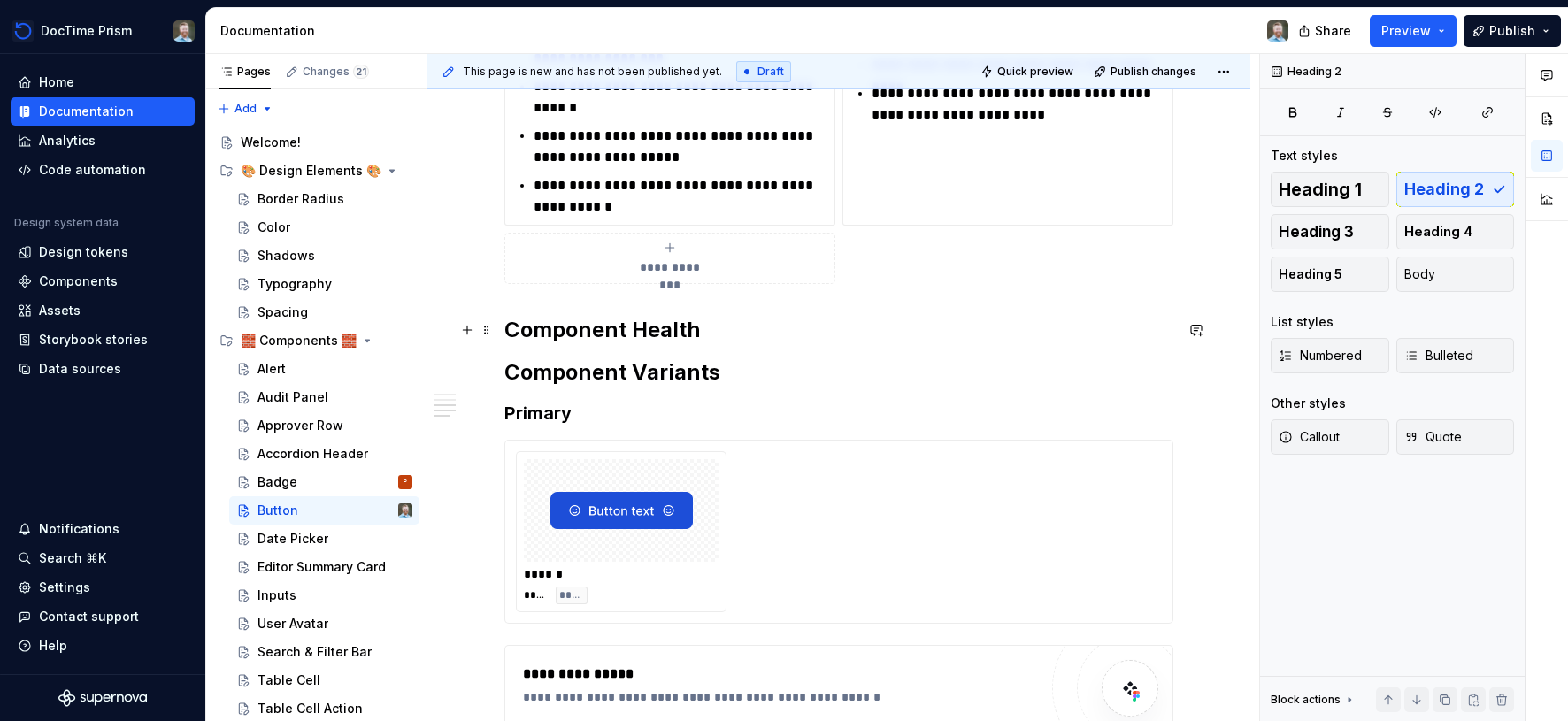
click at [596, 337] on h2 "Component Health" at bounding box center [839, 330] width 669 height 28
click at [493, 333] on span at bounding box center [487, 330] width 14 height 24
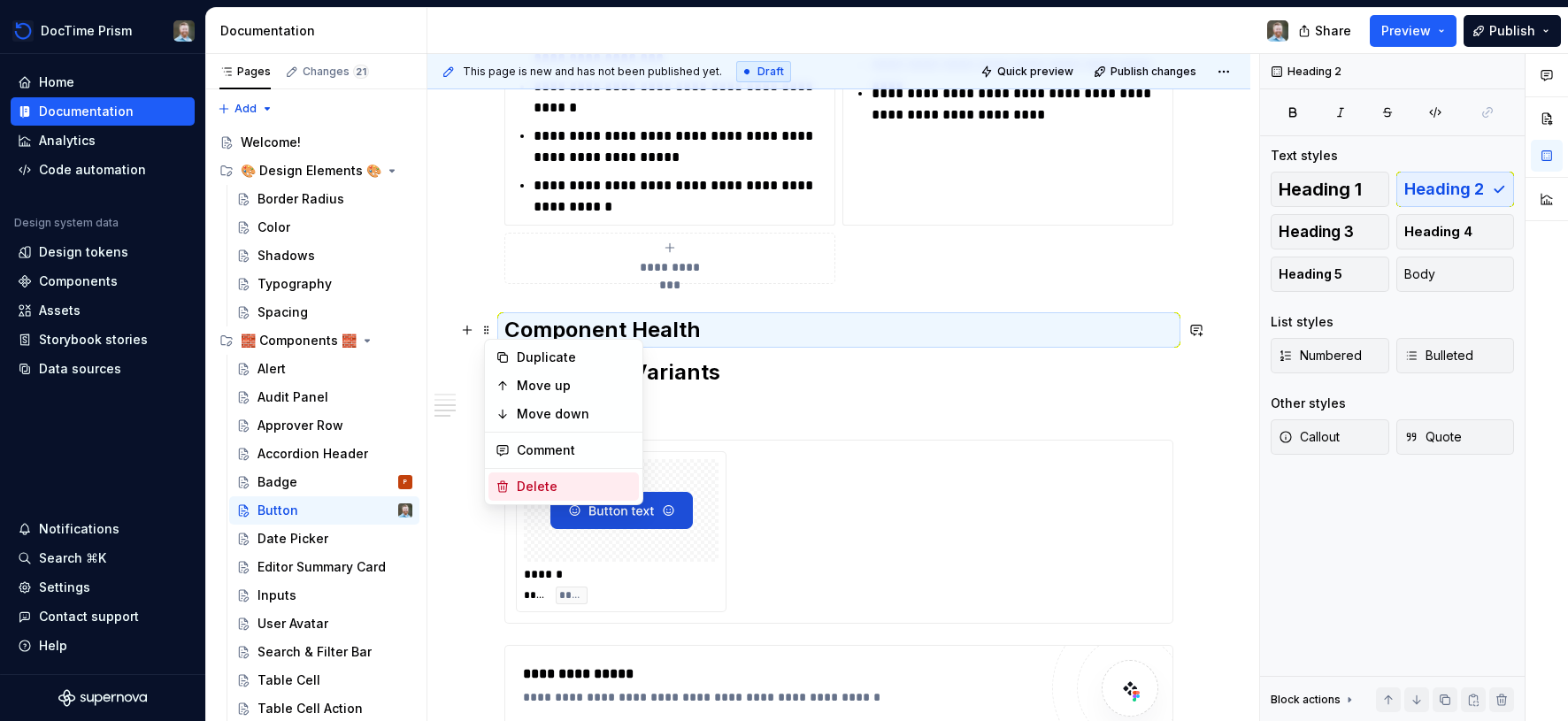
click at [530, 488] on div "Delete" at bounding box center [574, 487] width 115 height 18
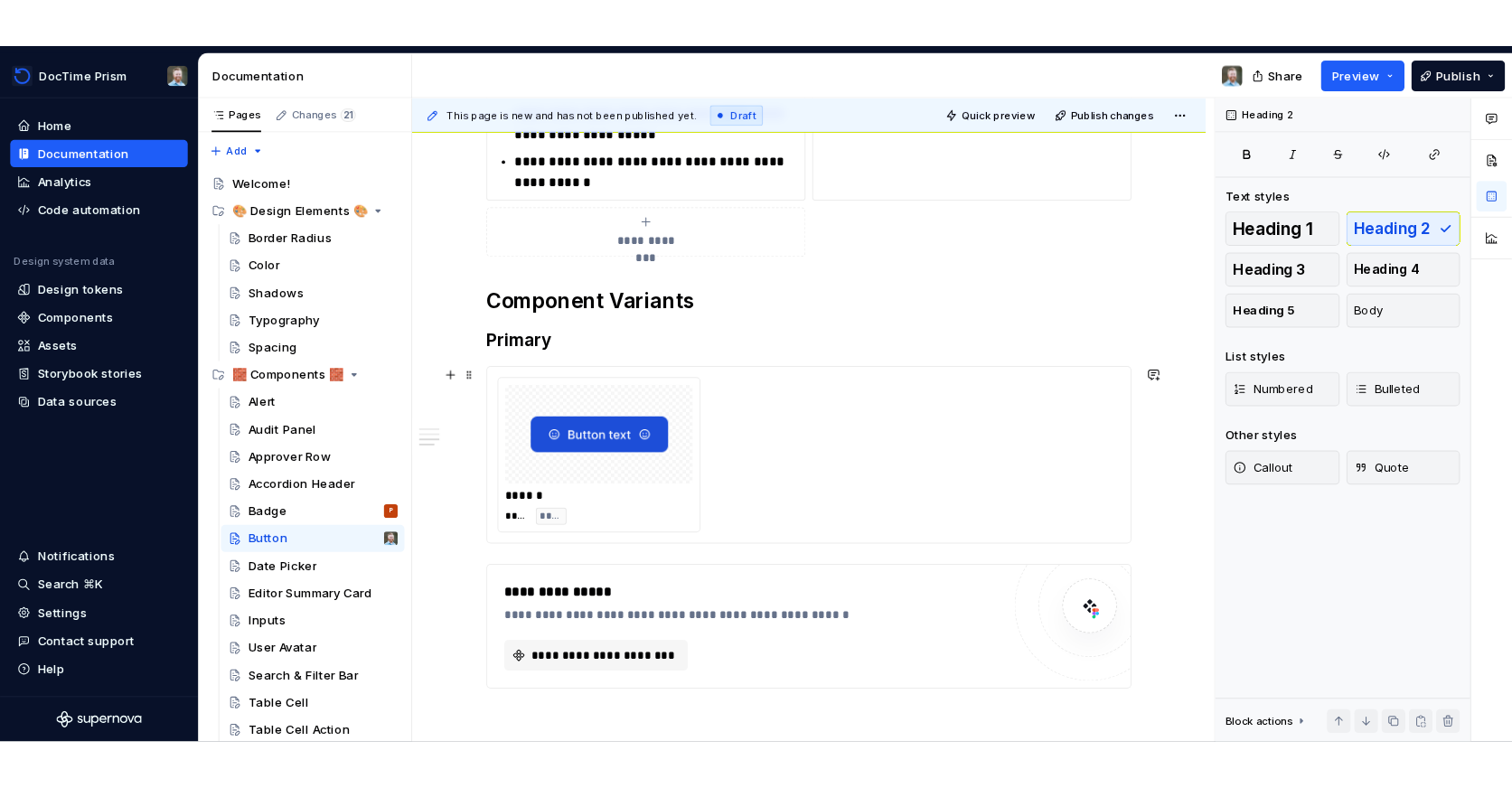
scroll to position [1275, 0]
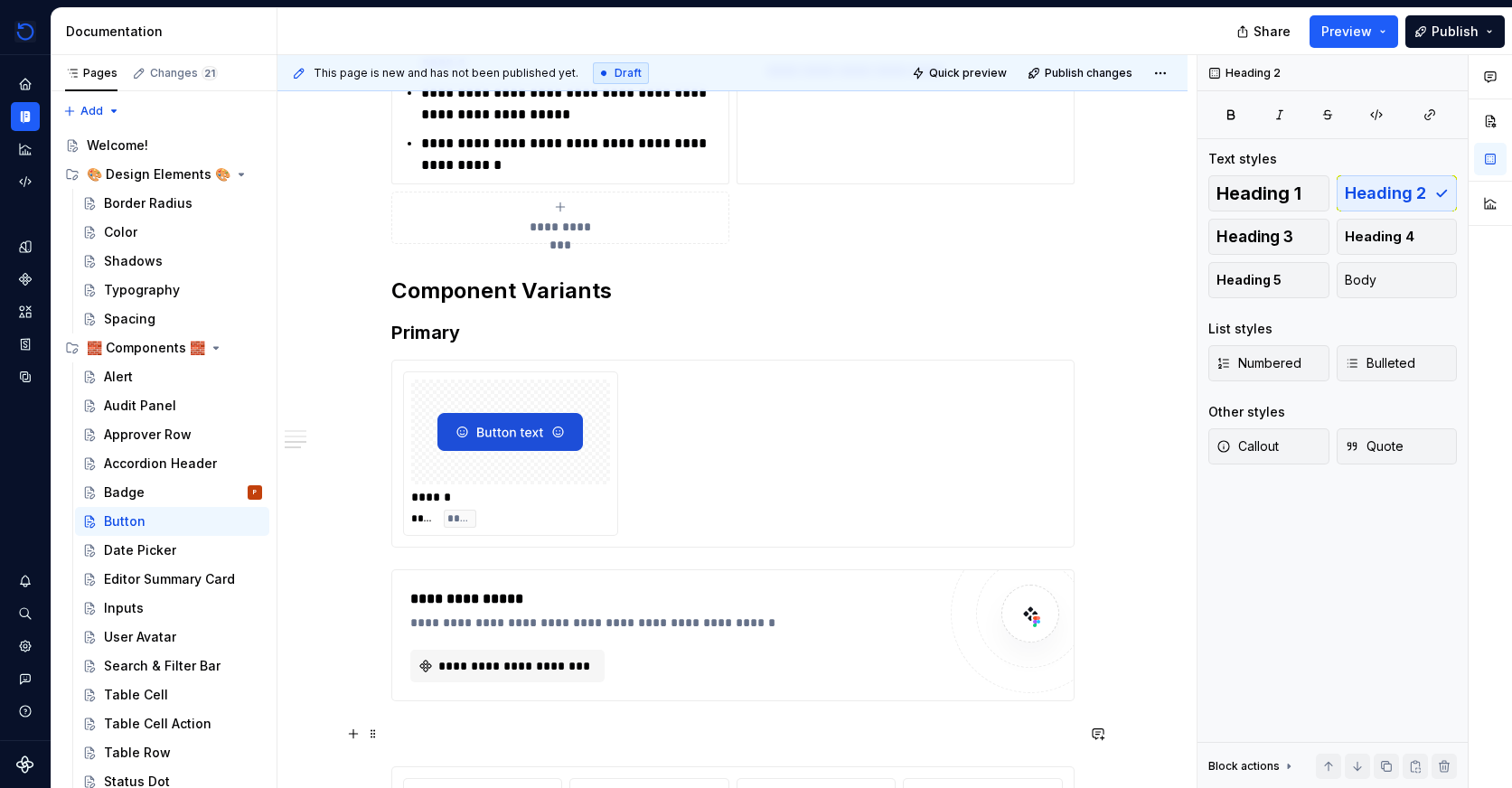
type textarea "*"
